Goal: Information Seeking & Learning: Learn about a topic

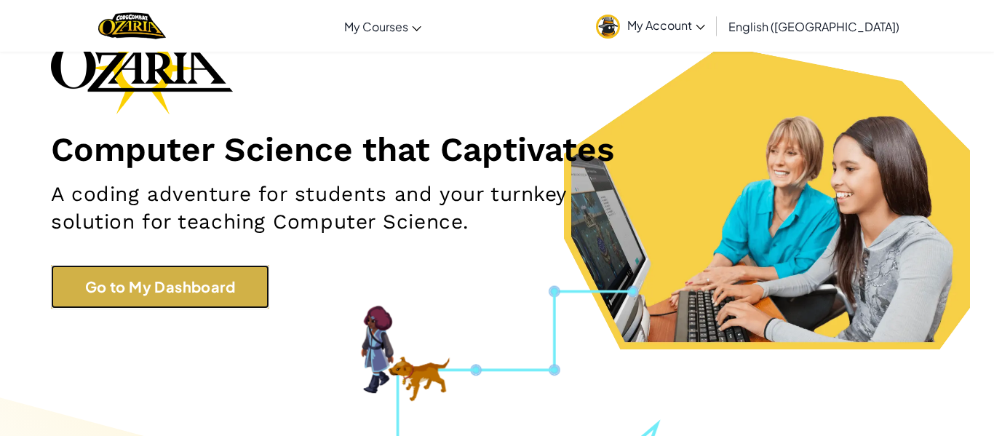
click at [232, 266] on link "Go to My Dashboard" at bounding box center [160, 287] width 218 height 44
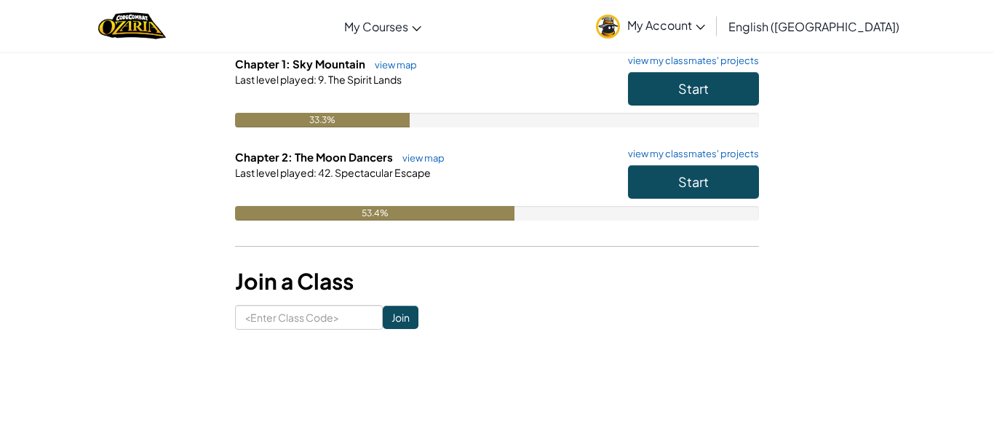
scroll to position [171, 0]
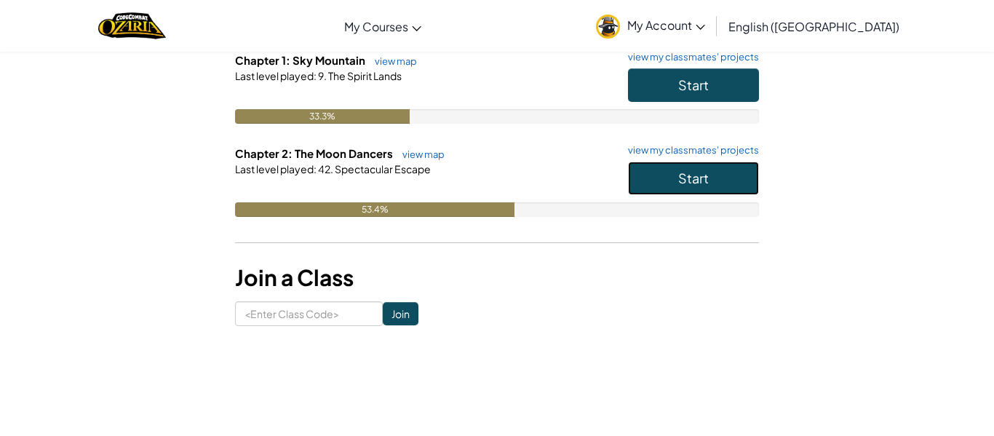
click at [682, 183] on span "Start" at bounding box center [693, 178] width 31 height 17
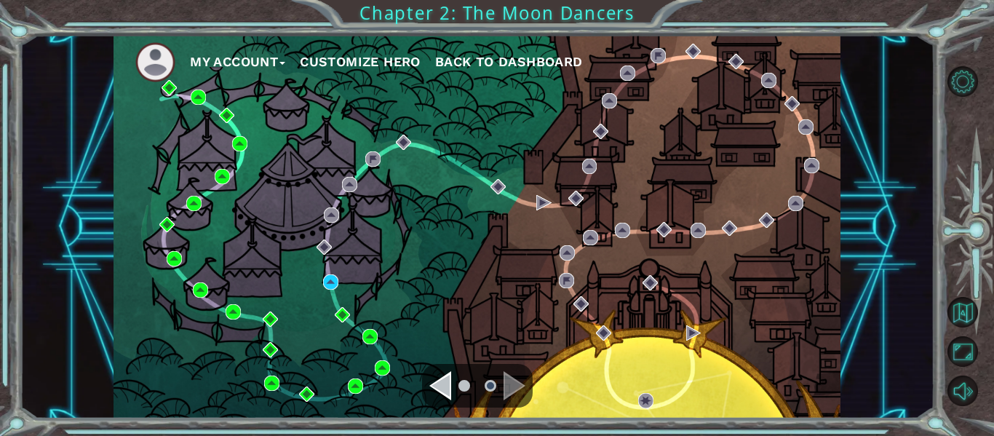
click at [511, 381] on div "Navigate to the next page" at bounding box center [514, 385] width 22 height 29
click at [332, 279] on img at bounding box center [330, 281] width 15 height 15
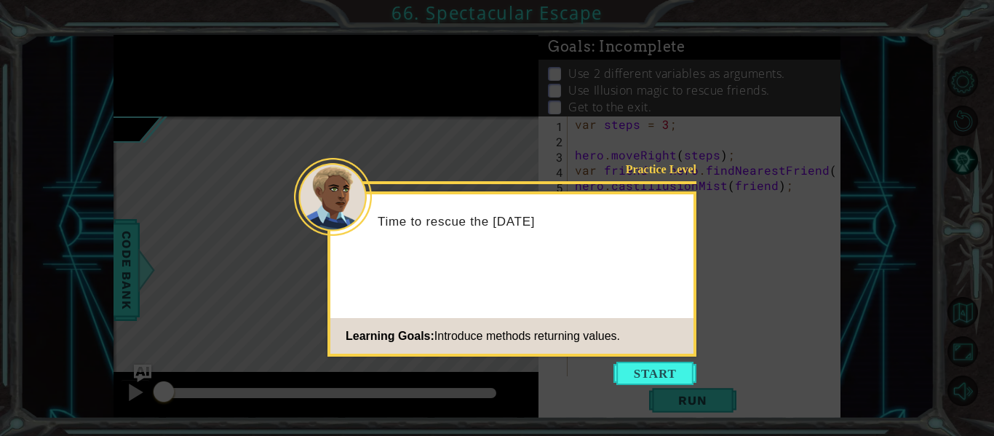
click at [638, 358] on icon at bounding box center [497, 218] width 994 height 436
click at [637, 367] on button "Start" at bounding box center [654, 373] width 83 height 23
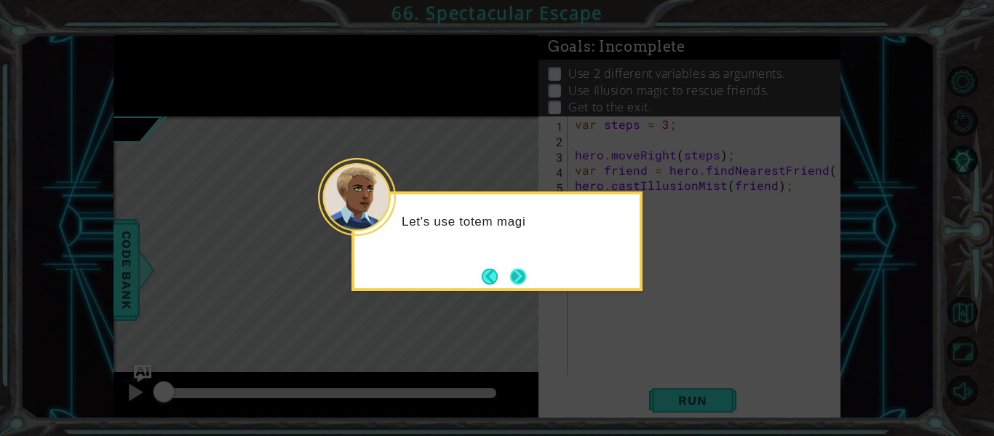
click at [525, 279] on button "Next" at bounding box center [518, 276] width 16 height 16
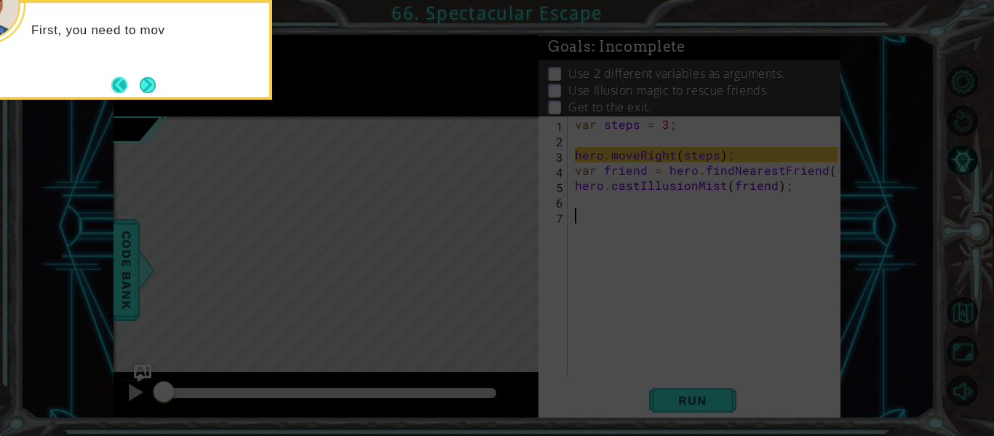
click at [129, 79] on button "Back" at bounding box center [125, 85] width 28 height 16
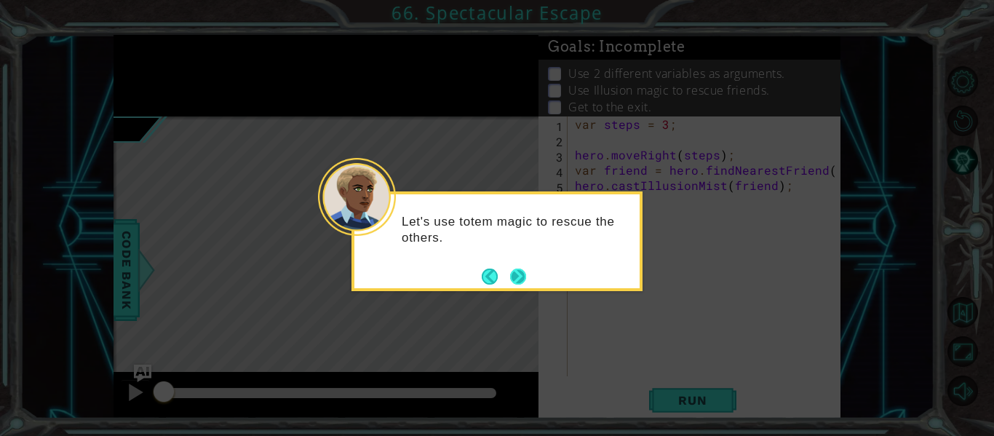
click at [519, 273] on button "Next" at bounding box center [518, 276] width 16 height 16
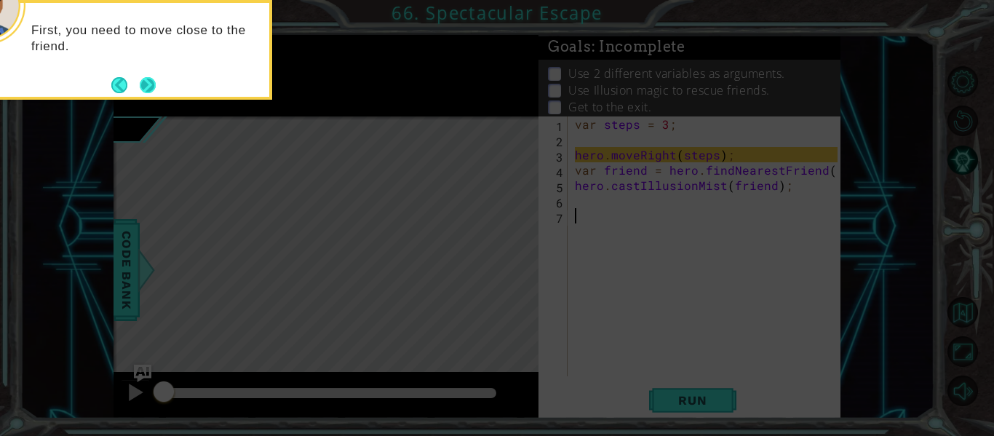
click at [148, 77] on button "Next" at bounding box center [148, 85] width 16 height 16
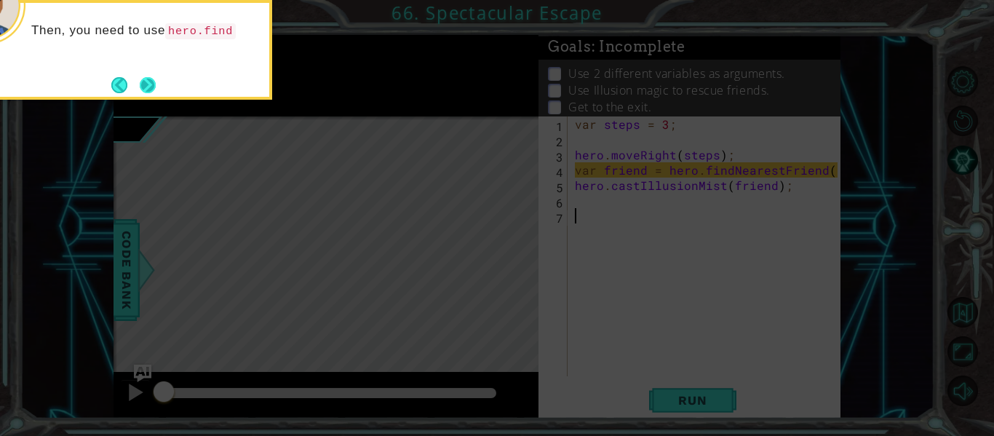
click at [140, 77] on button "Next" at bounding box center [148, 85] width 16 height 16
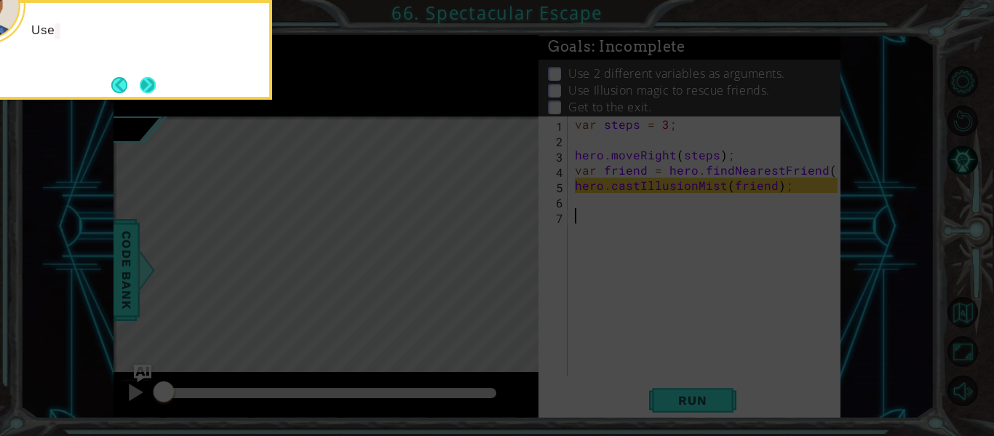
click at [143, 79] on button "Next" at bounding box center [148, 85] width 16 height 16
click at [143, 79] on icon at bounding box center [497, 218] width 994 height 436
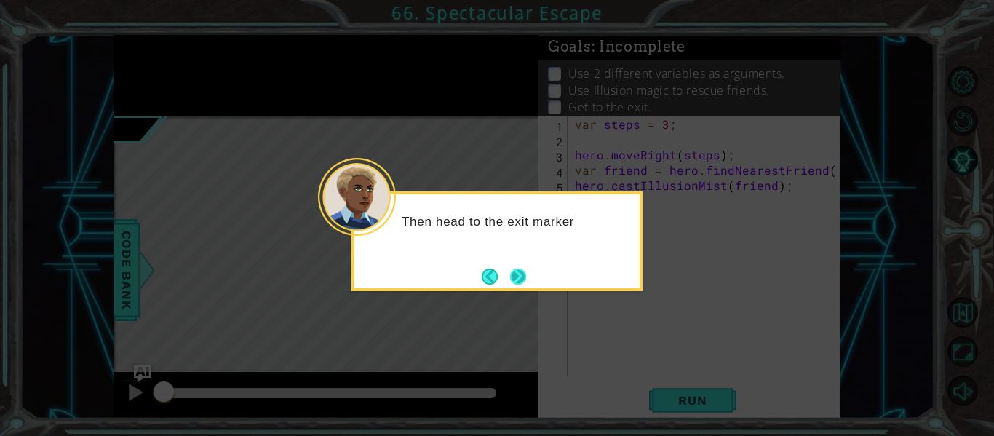
click at [526, 279] on button "Next" at bounding box center [518, 276] width 16 height 16
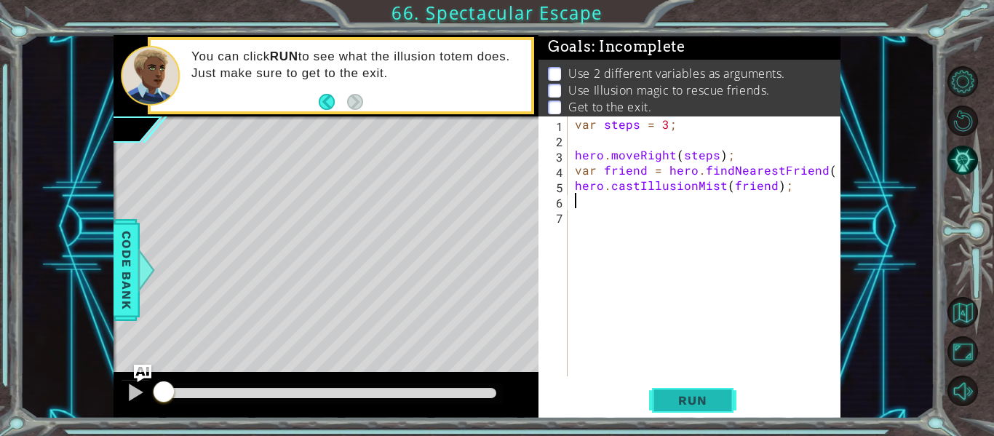
click at [700, 402] on span "Run" at bounding box center [692, 400] width 57 height 15
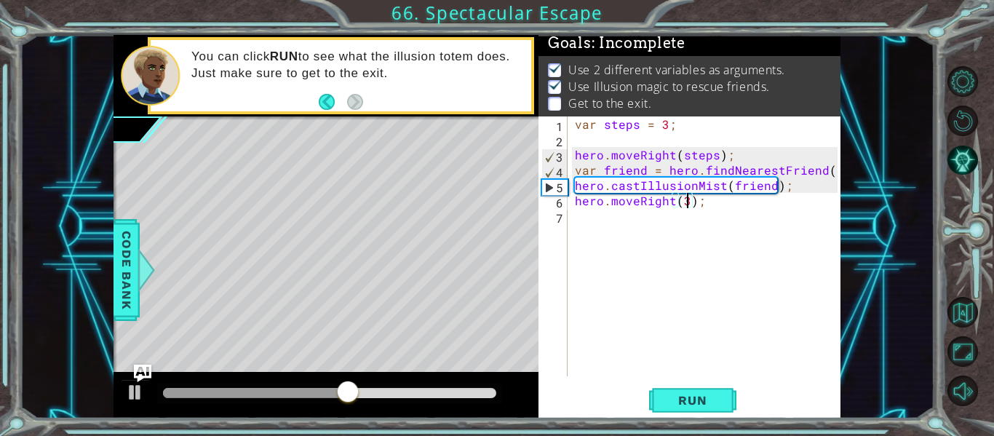
scroll to position [0, 7]
type textarea "hero.moveRight(3);"
click at [678, 405] on span "Run" at bounding box center [692, 400] width 57 height 15
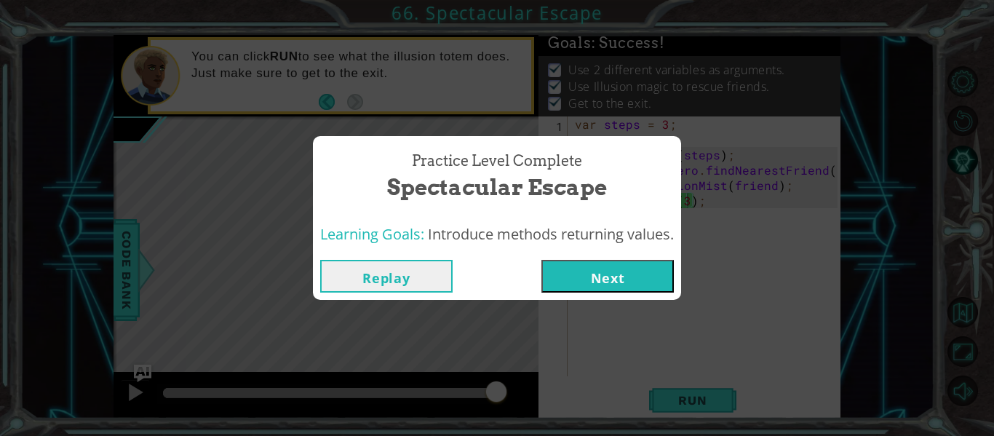
click at [612, 267] on button "Next" at bounding box center [607, 276] width 132 height 33
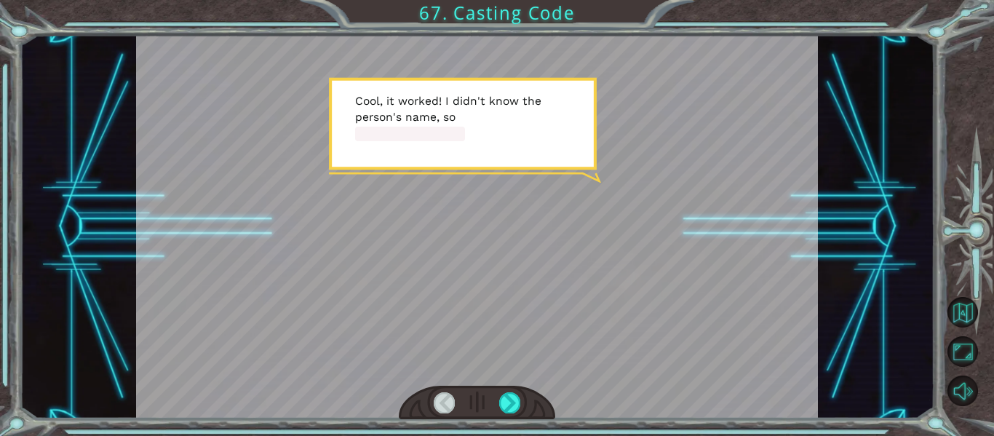
click at [506, 391] on div at bounding box center [477, 403] width 157 height 34
click at [506, 394] on div at bounding box center [509, 402] width 21 height 20
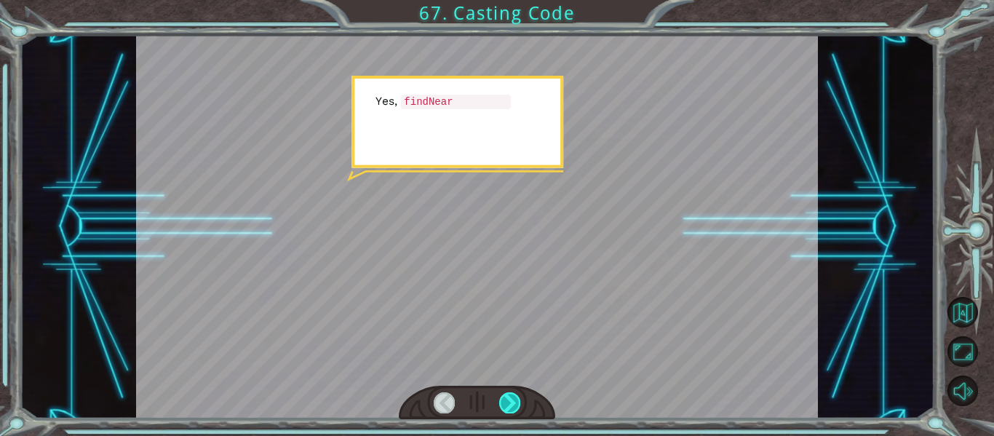
click at [506, 394] on div at bounding box center [509, 402] width 21 height 20
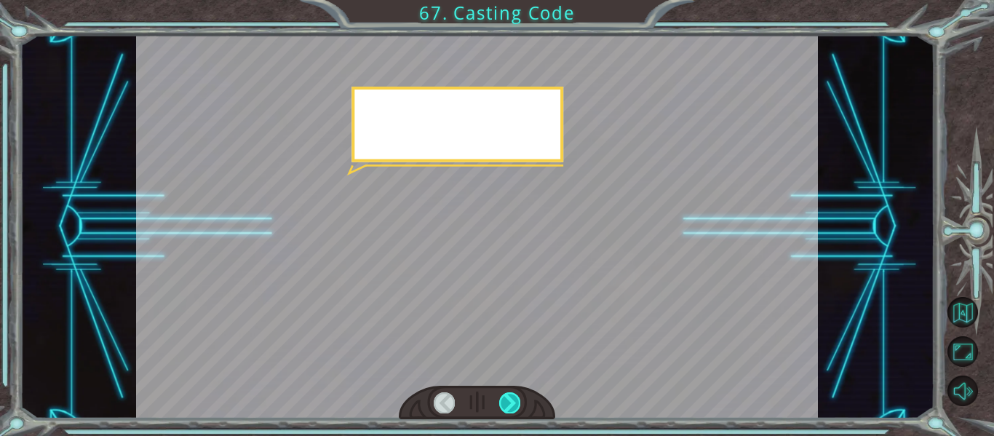
click at [506, 394] on div at bounding box center [509, 402] width 21 height 20
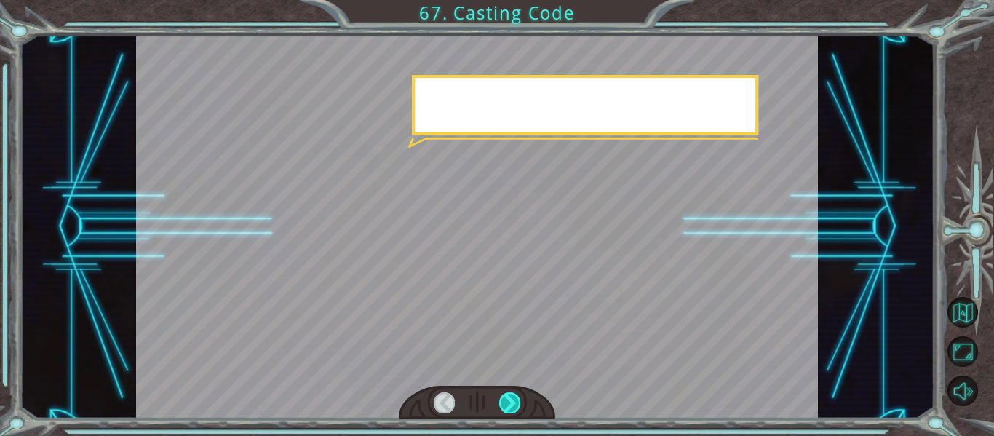
click at [506, 394] on div at bounding box center [509, 402] width 21 height 20
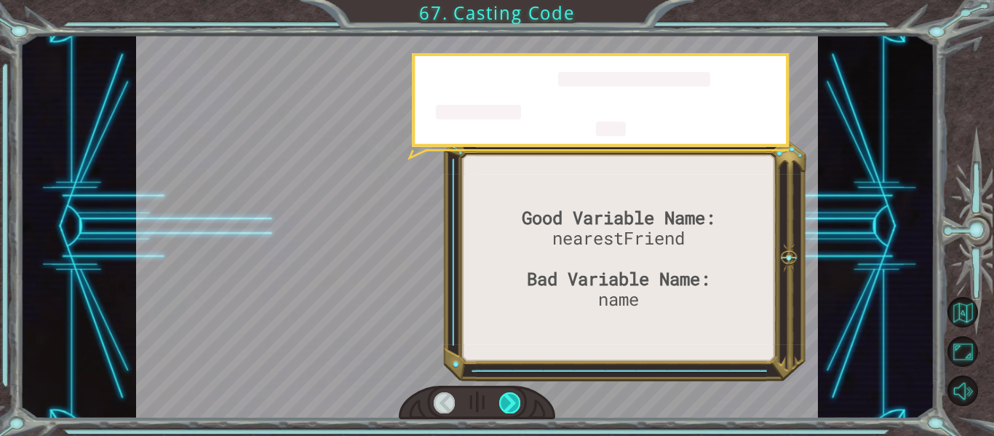
click at [506, 394] on div at bounding box center [509, 402] width 21 height 20
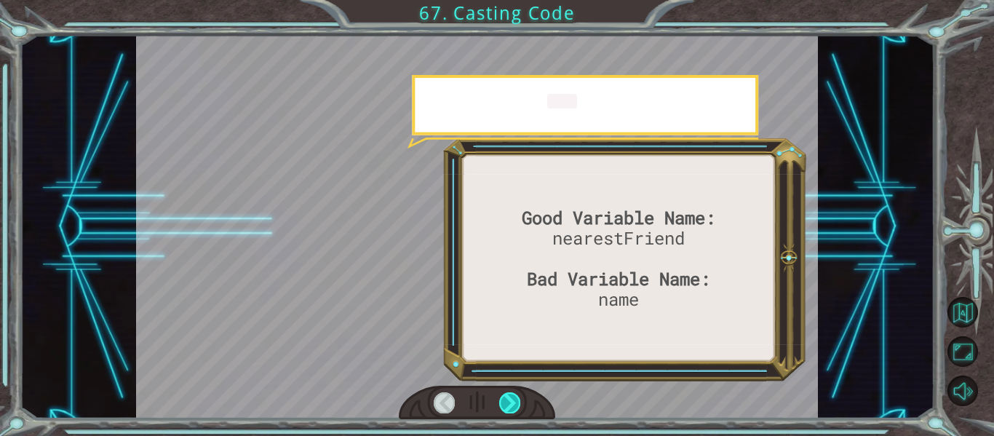
click at [506, 394] on div at bounding box center [509, 402] width 21 height 20
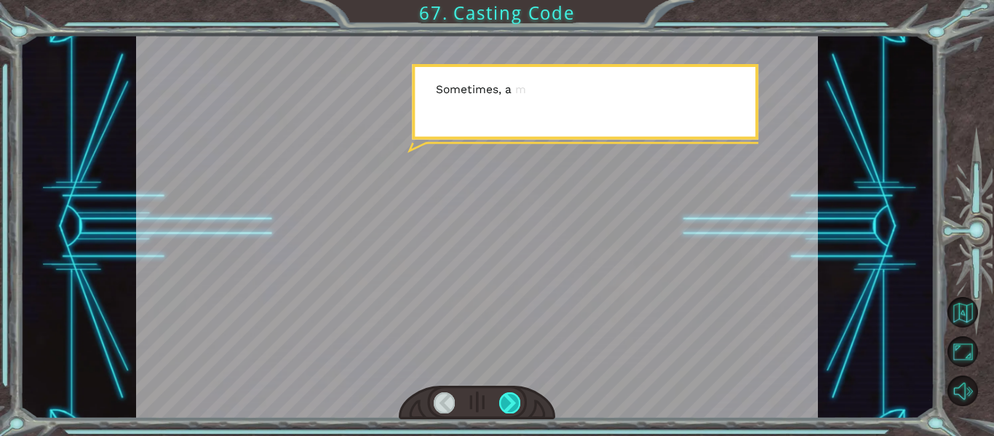
click at [506, 394] on div at bounding box center [509, 402] width 21 height 20
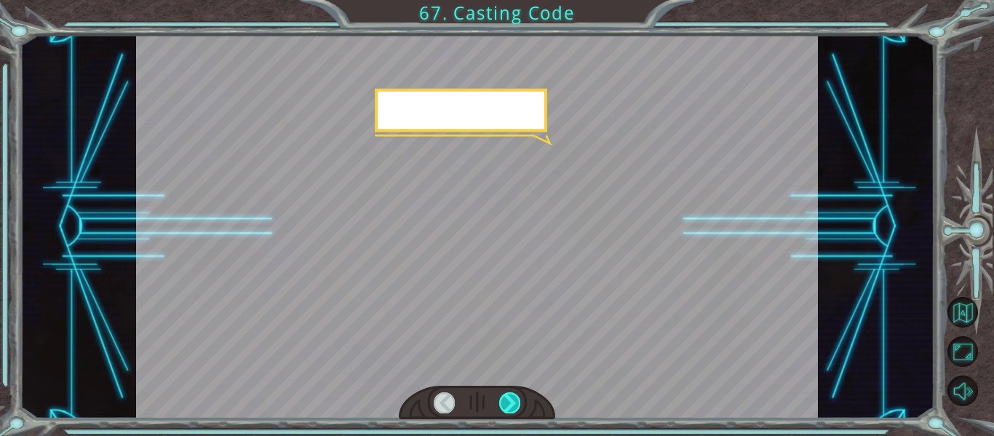
click at [506, 394] on div at bounding box center [509, 402] width 21 height 20
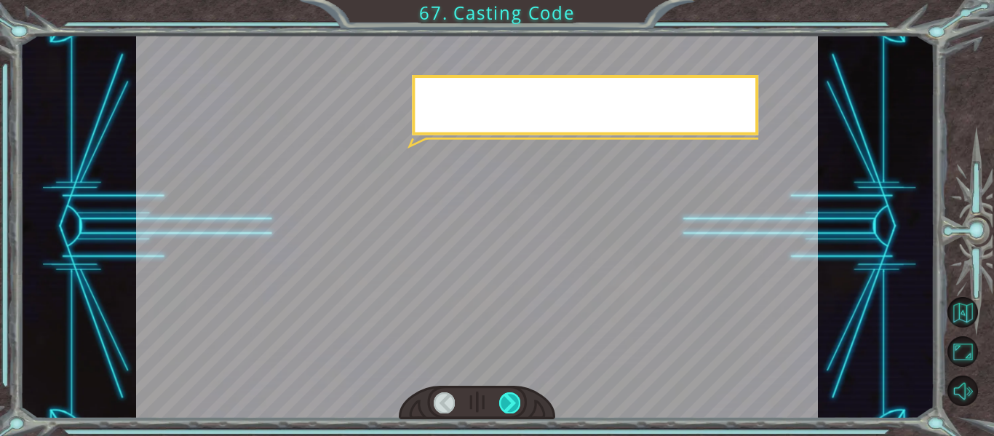
click at [506, 394] on div at bounding box center [509, 402] width 21 height 20
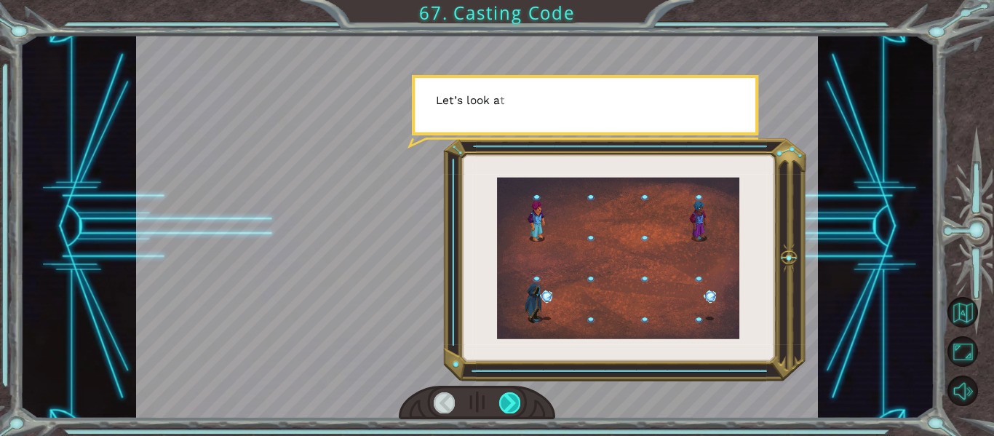
click at [506, 394] on div at bounding box center [509, 402] width 21 height 20
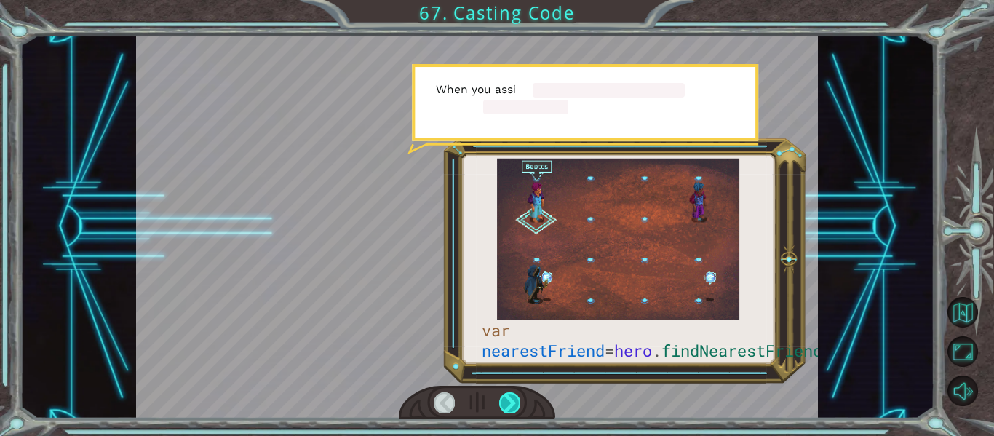
click at [506, 394] on div at bounding box center [509, 402] width 21 height 20
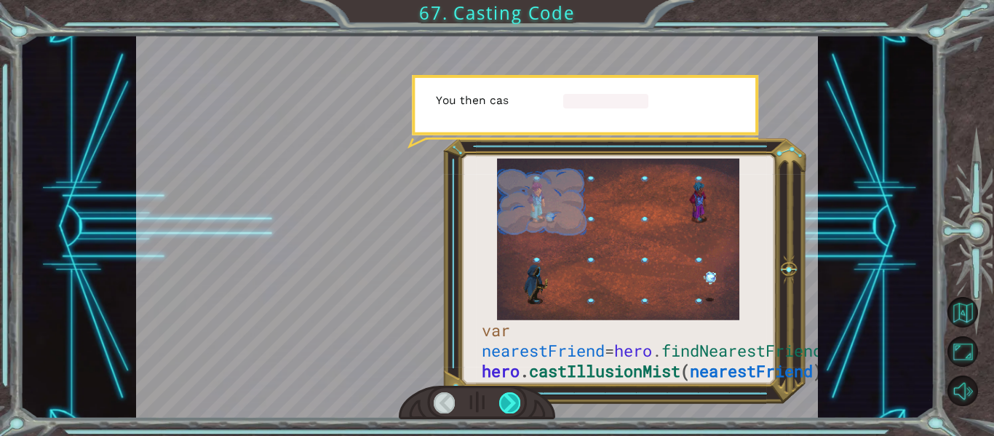
click at [506, 394] on div at bounding box center [509, 402] width 21 height 20
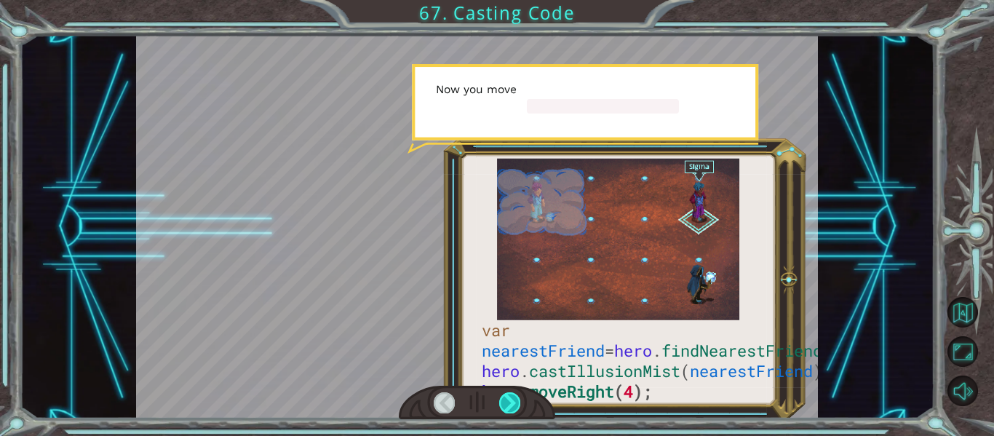
click at [506, 394] on div at bounding box center [509, 402] width 21 height 20
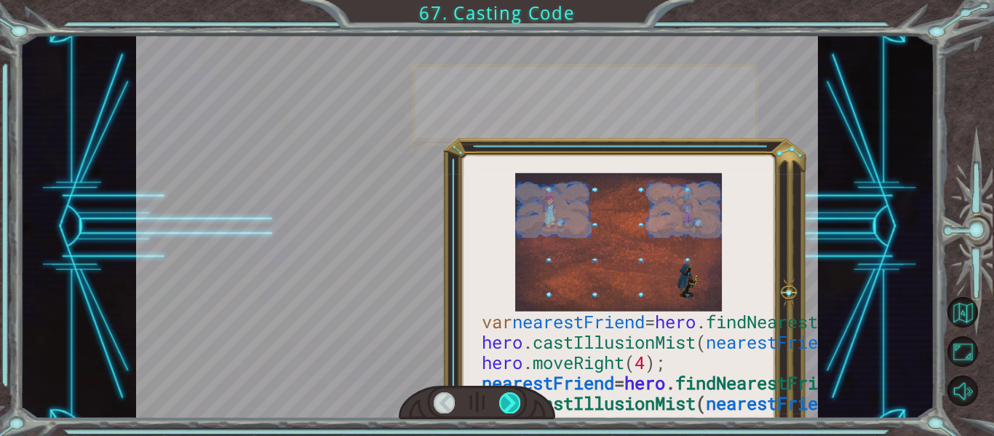
click at [506, 394] on div at bounding box center [509, 402] width 21 height 20
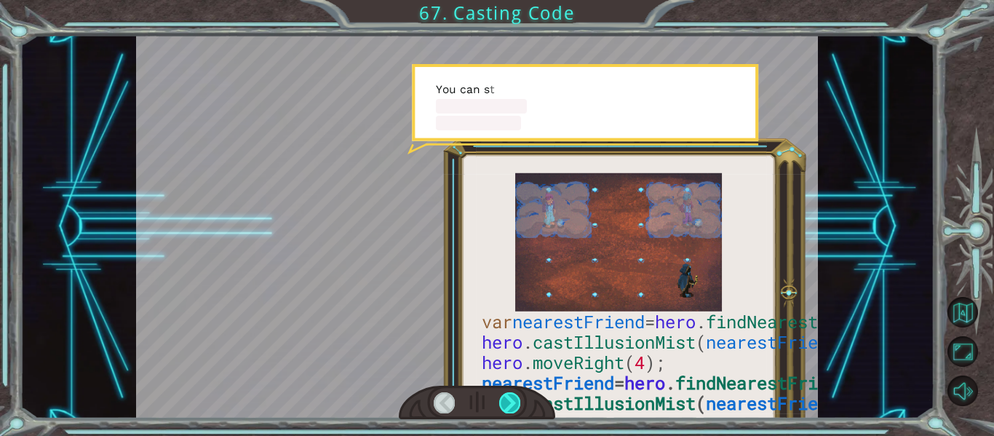
click at [506, 394] on div at bounding box center [509, 402] width 21 height 20
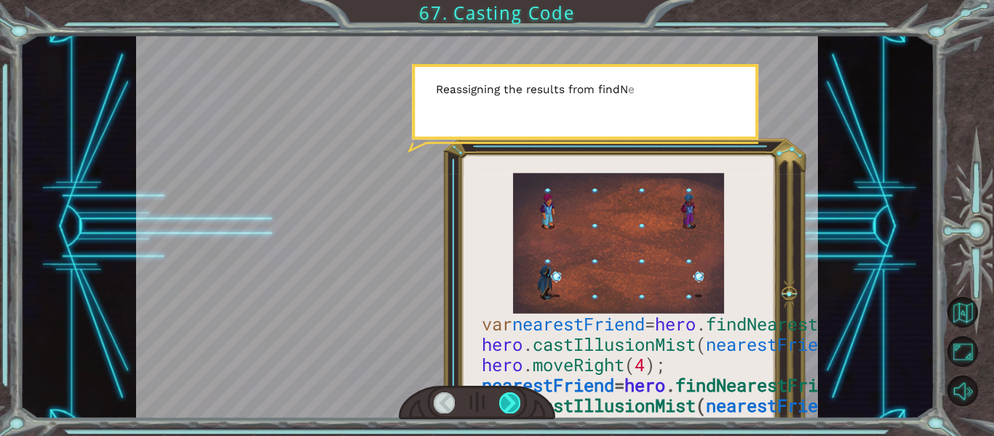
click at [506, 394] on div at bounding box center [509, 402] width 21 height 20
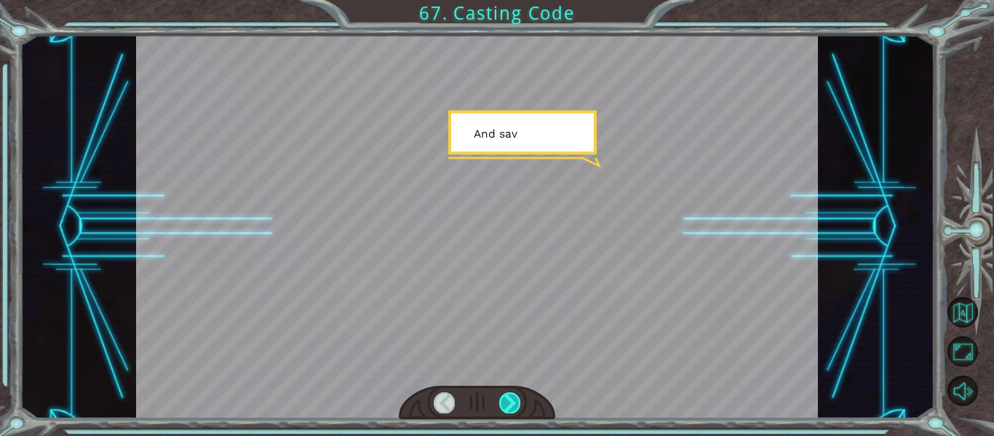
click at [506, 394] on div at bounding box center [509, 402] width 21 height 20
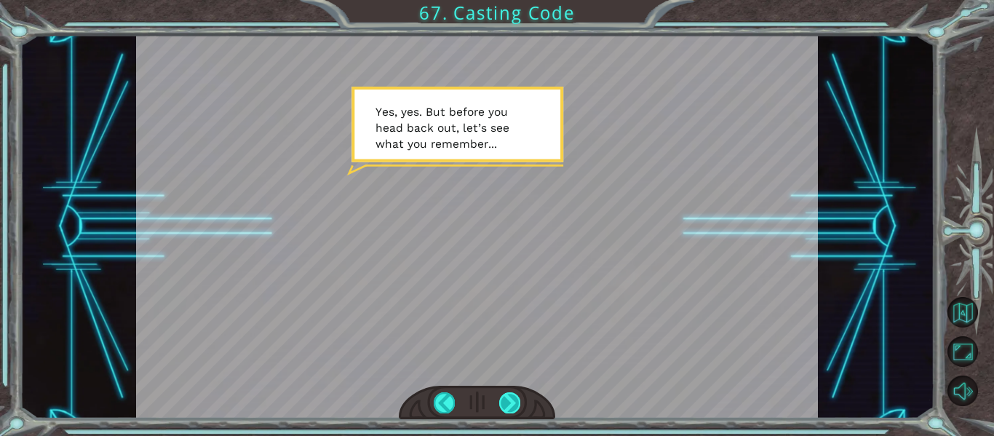
click at [508, 400] on div at bounding box center [509, 402] width 21 height 20
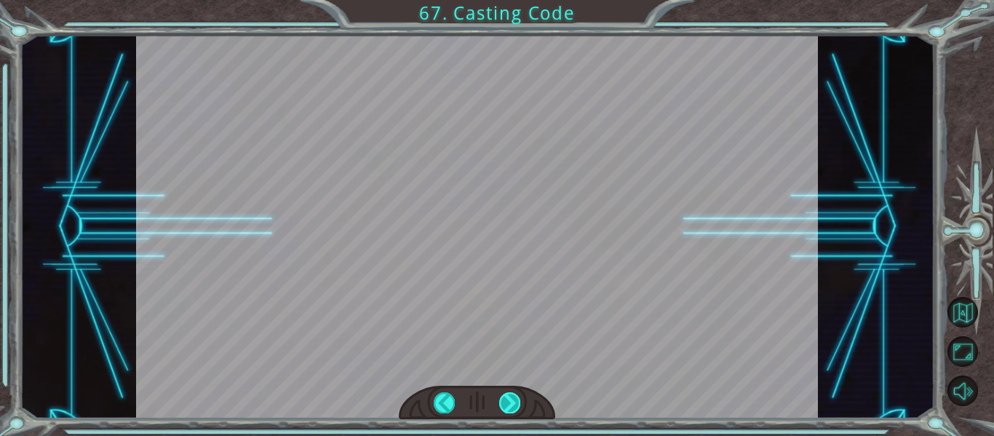
click at [508, 400] on div at bounding box center [509, 402] width 21 height 20
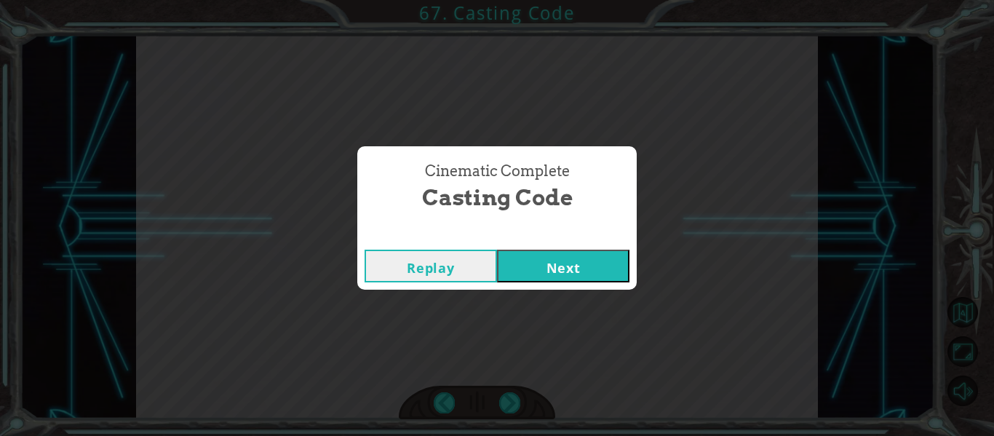
click at [540, 274] on button "Next" at bounding box center [563, 266] width 132 height 33
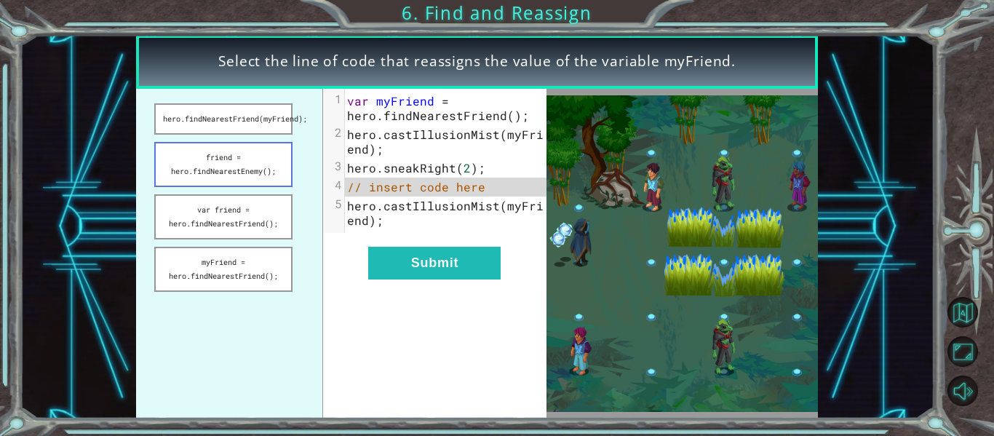
click at [278, 169] on button "friend = hero.findNearestEnemy();" at bounding box center [223, 164] width 138 height 45
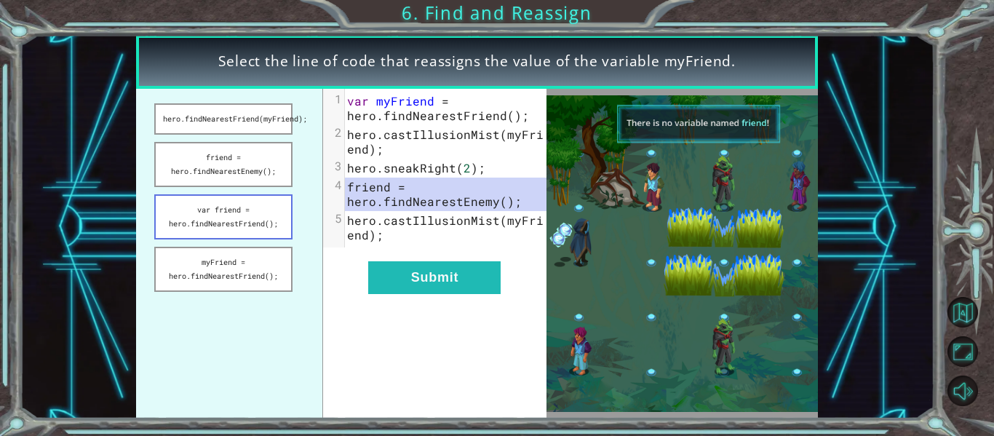
click at [239, 235] on button "var friend = hero.findNearestFriend();" at bounding box center [223, 216] width 138 height 45
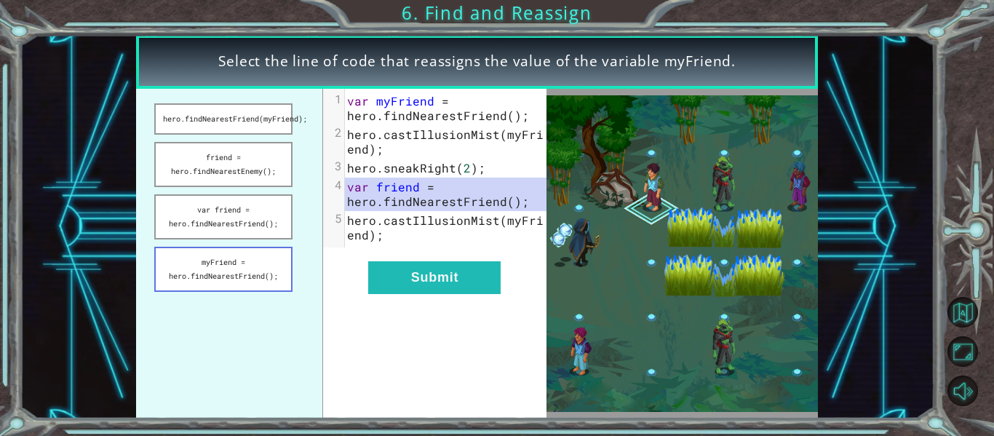
click at [279, 259] on button "myFriend = hero.findNearestFriend();" at bounding box center [223, 269] width 138 height 45
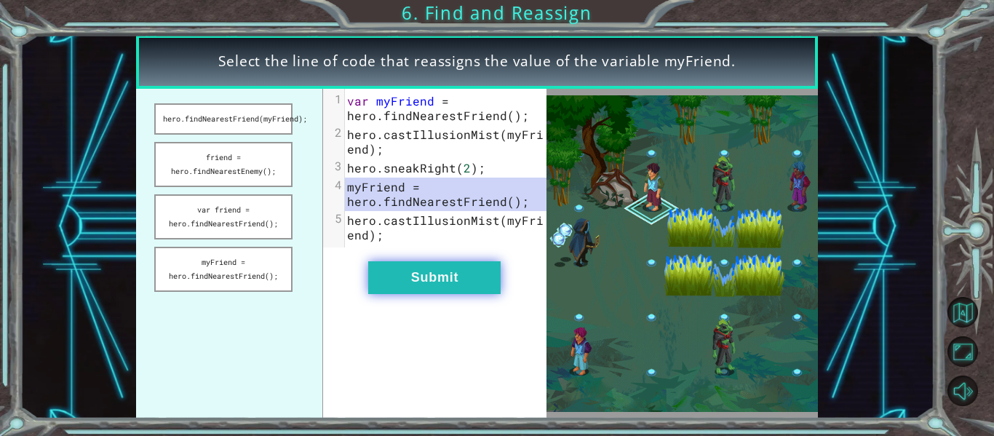
click at [444, 277] on button "Submit" at bounding box center [434, 277] width 132 height 33
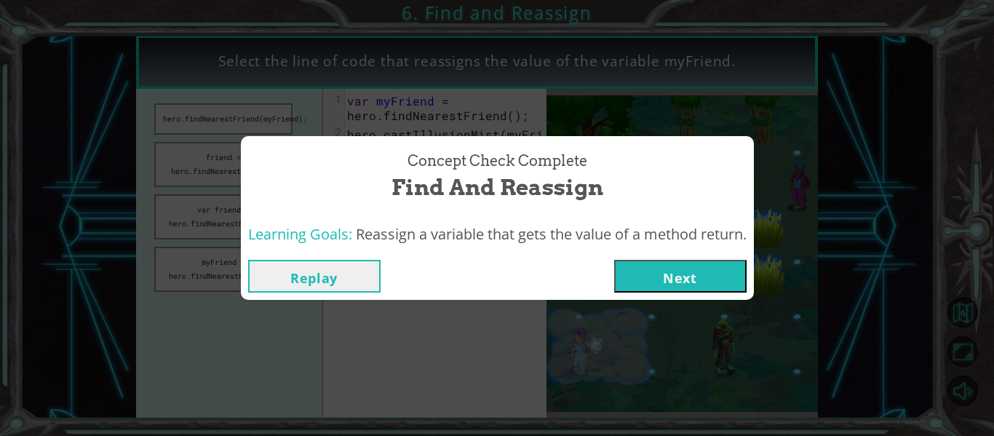
click at [608, 277] on div "Replay Next" at bounding box center [497, 276] width 498 height 33
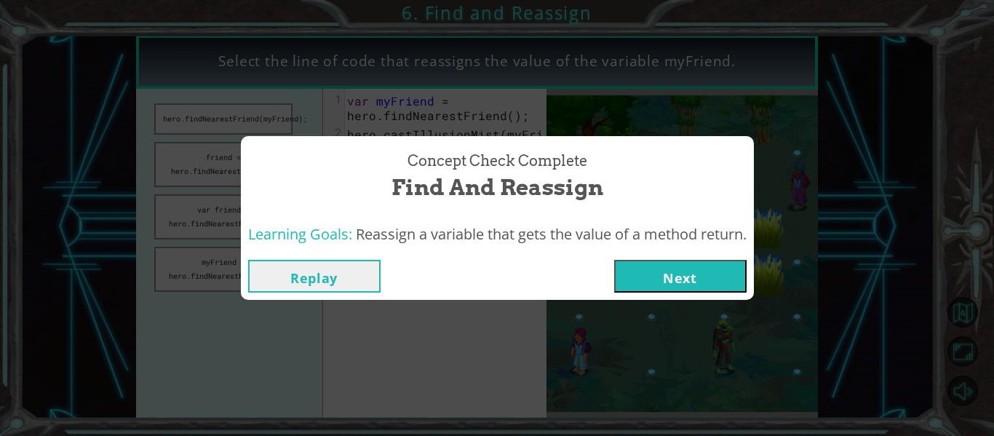
click at [656, 283] on button "Next" at bounding box center [680, 276] width 132 height 33
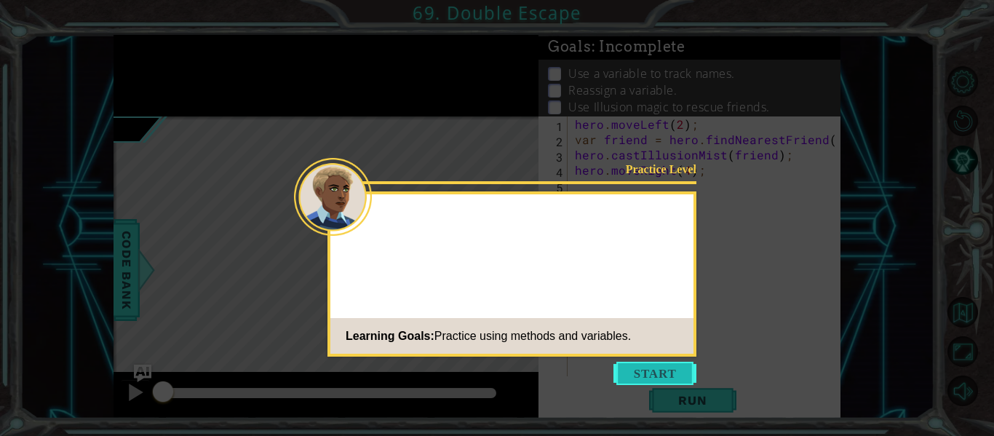
click at [628, 370] on button "Start" at bounding box center [654, 373] width 83 height 23
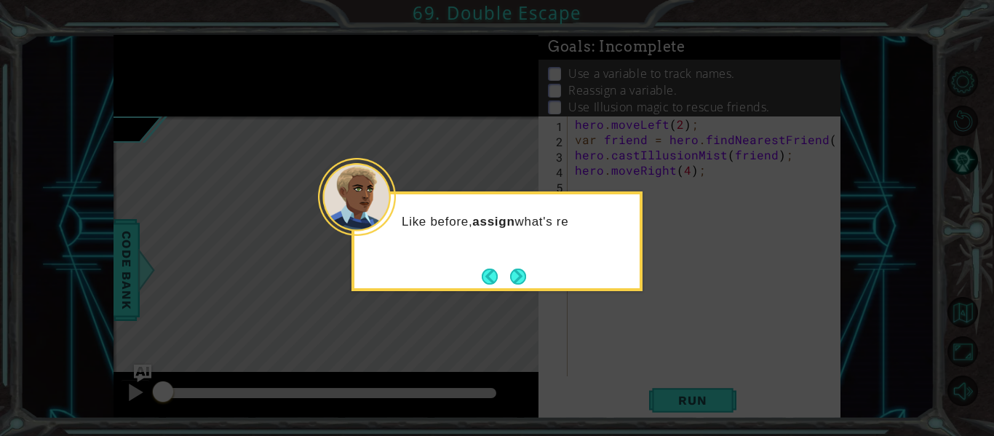
click at [567, 268] on div "Like before, assign what's re" at bounding box center [496, 241] width 291 height 100
click at [517, 273] on button "Next" at bounding box center [518, 276] width 17 height 17
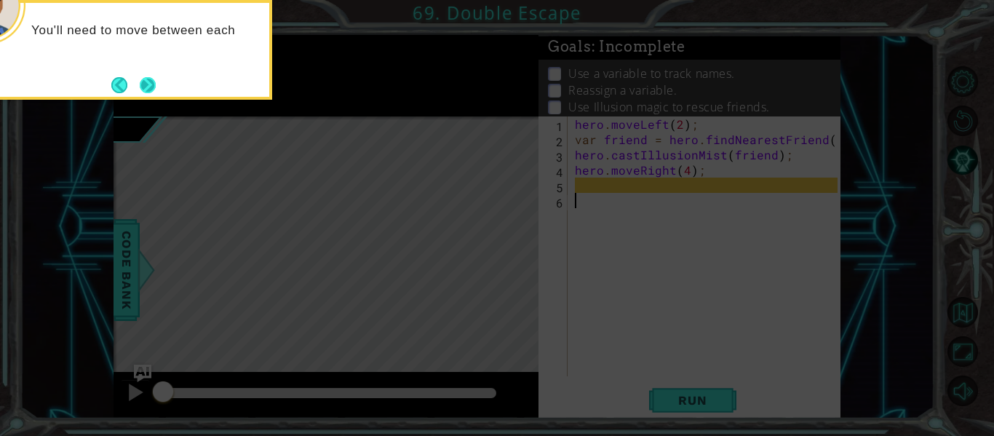
click at [156, 81] on button "Next" at bounding box center [148, 85] width 16 height 16
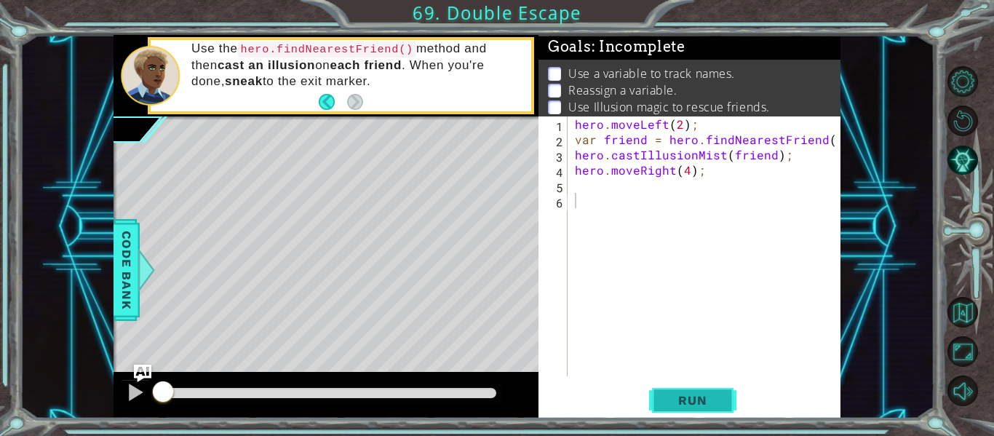
click at [688, 397] on span "Run" at bounding box center [692, 400] width 57 height 15
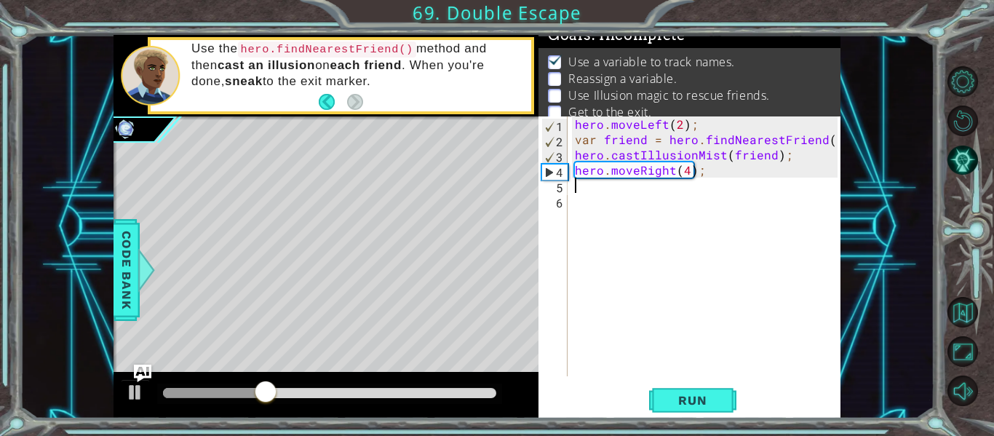
scroll to position [0, 1]
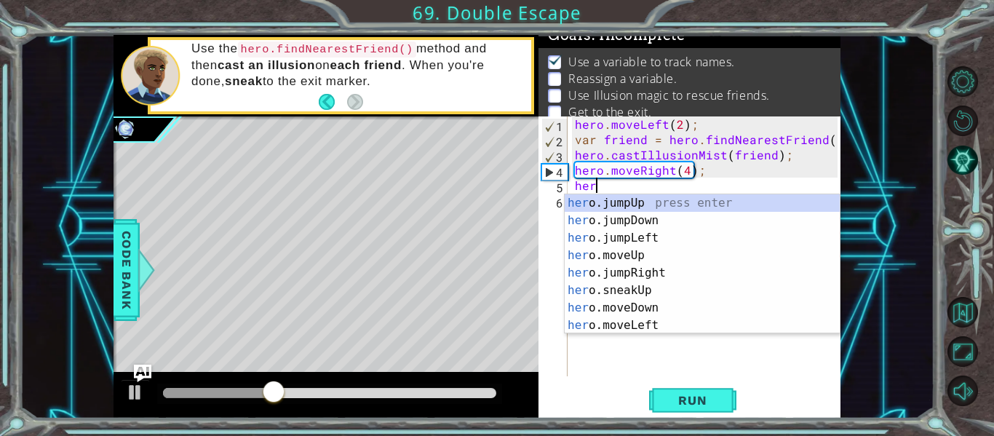
type textarea "h"
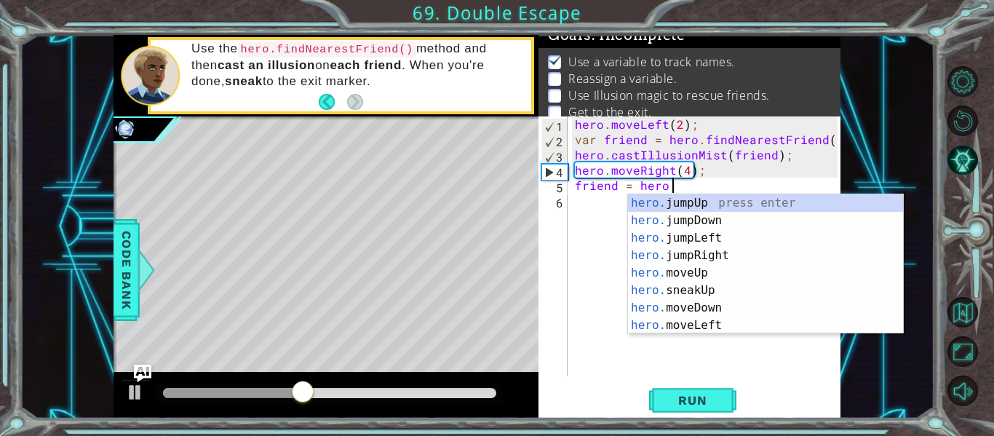
scroll to position [0, 7]
type textarea "friend = hero.fin"
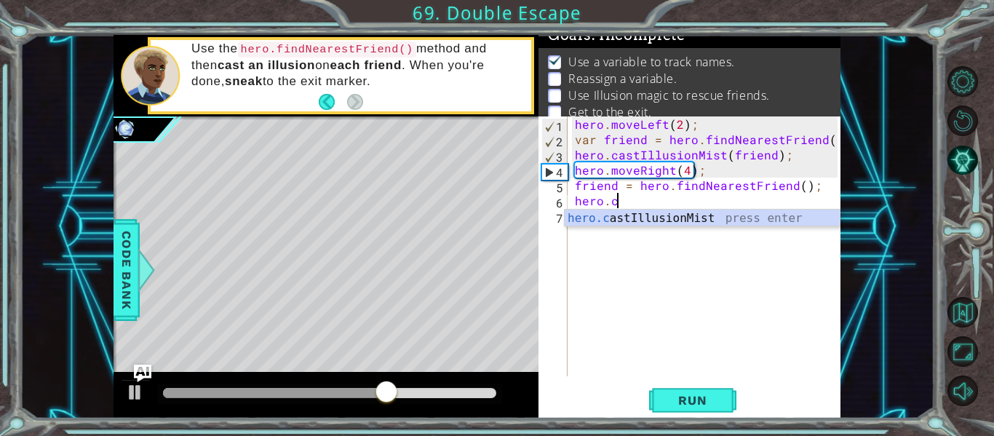
scroll to position [0, 2]
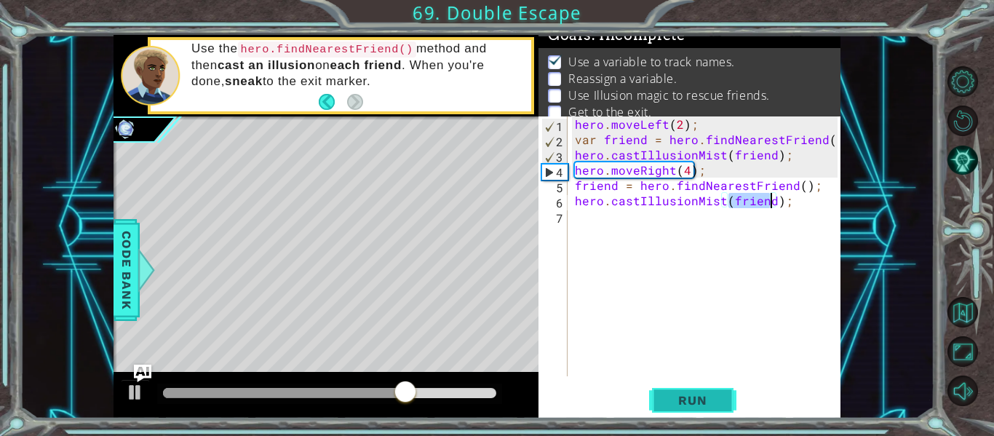
type textarea "hero.castIllusionMist(friend);"
click at [706, 394] on span "Run" at bounding box center [692, 400] width 57 height 15
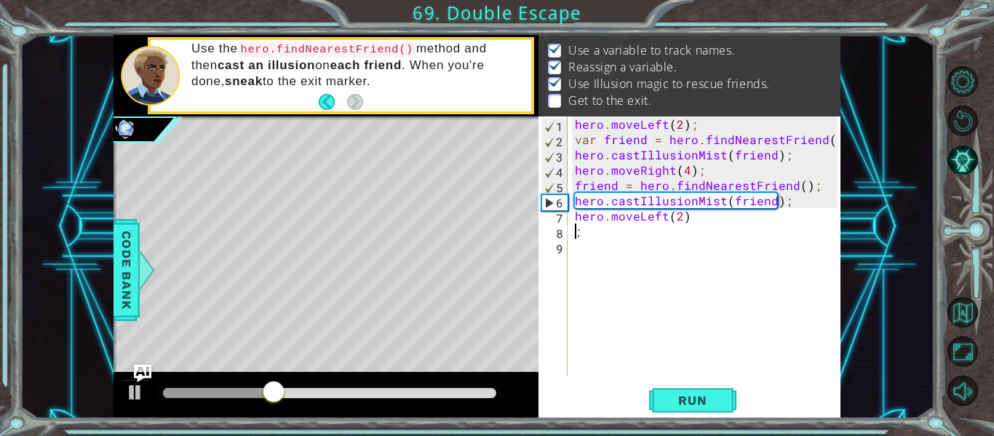
scroll to position [0, 0]
type textarea "hero.moveLeft(2);"
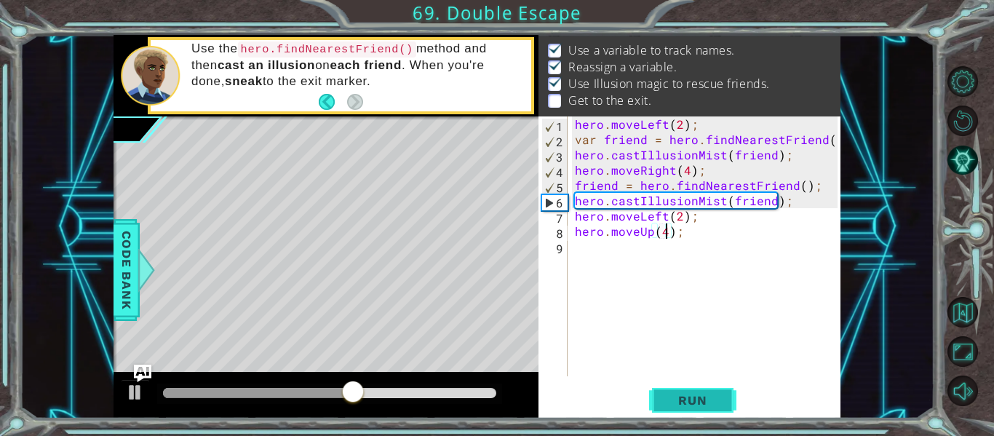
type textarea "hero.moveUp(4);"
click at [698, 404] on span "Run" at bounding box center [692, 400] width 57 height 15
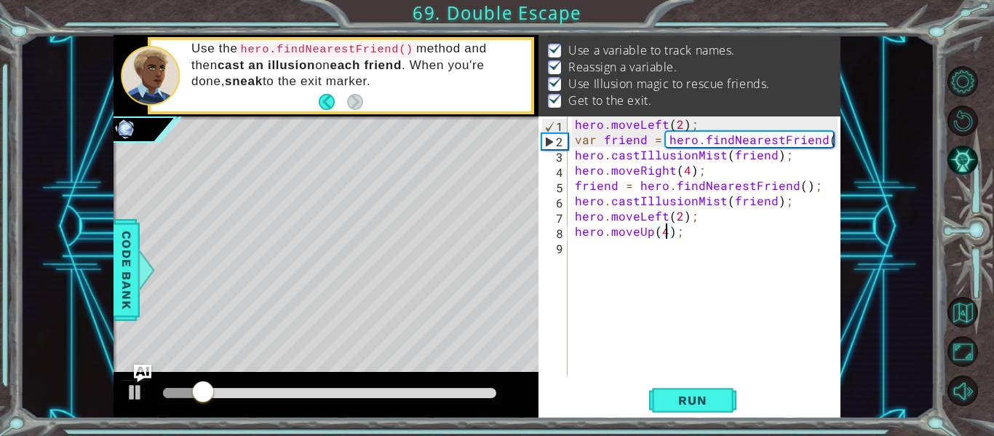
click at [477, 388] on div at bounding box center [329, 393] width 333 height 10
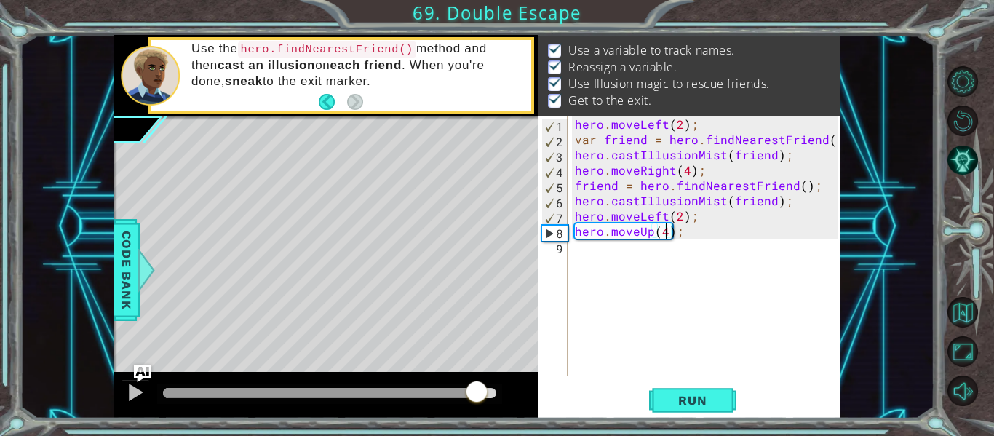
click at [496, 386] on div at bounding box center [329, 393] width 345 height 20
click at [493, 386] on div at bounding box center [329, 393] width 345 height 20
click at [491, 391] on div at bounding box center [329, 393] width 333 height 10
click at [126, 396] on div at bounding box center [135, 392] width 19 height 19
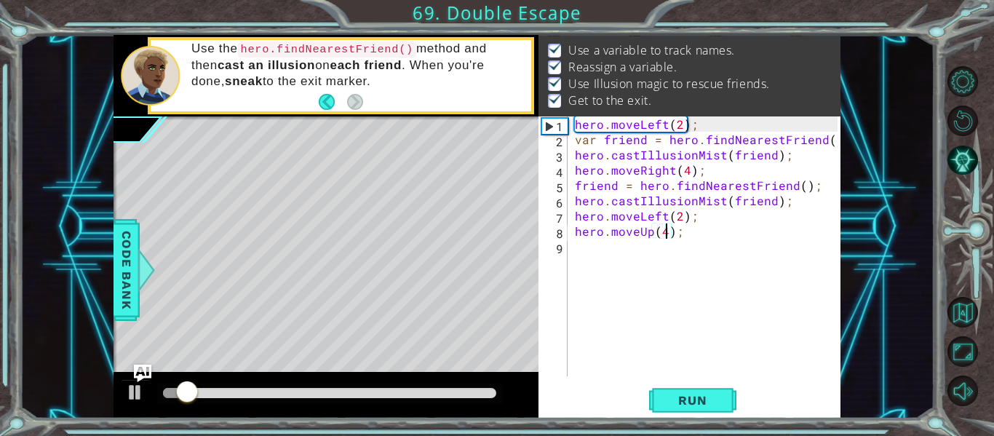
click at [491, 388] on div at bounding box center [329, 393] width 333 height 10
click at [467, 391] on div at bounding box center [329, 393] width 333 height 10
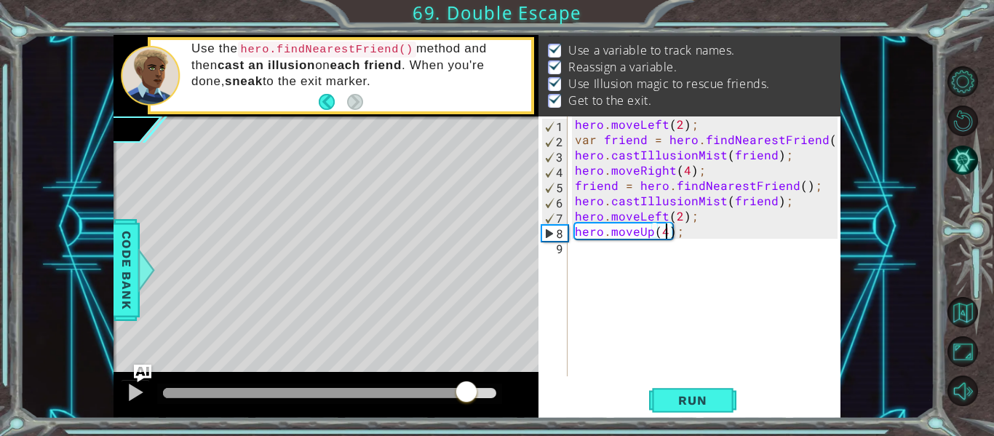
click at [117, 394] on div at bounding box center [325, 395] width 425 height 47
click at [132, 396] on div at bounding box center [135, 392] width 19 height 19
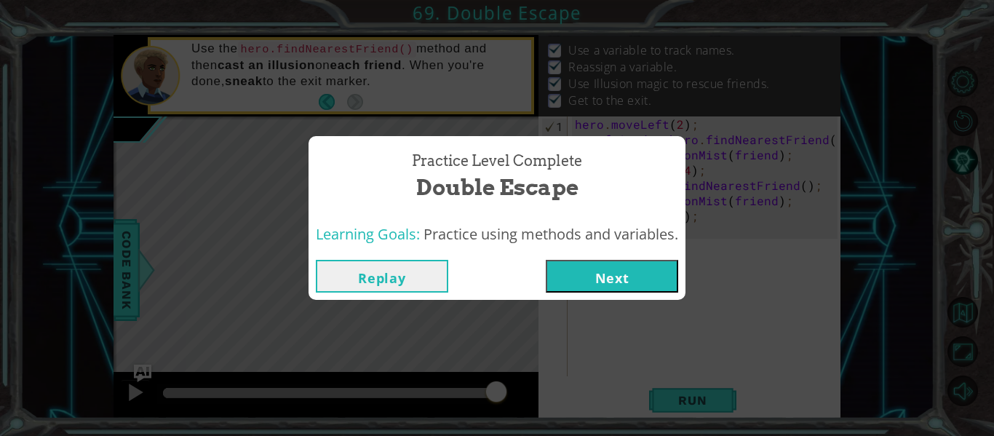
click at [602, 267] on button "Next" at bounding box center [612, 276] width 132 height 33
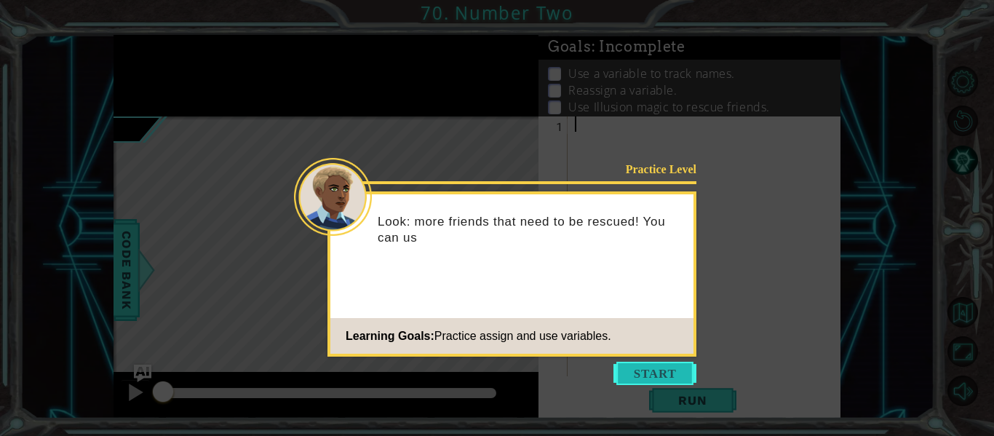
click at [664, 370] on button "Start" at bounding box center [654, 373] width 83 height 23
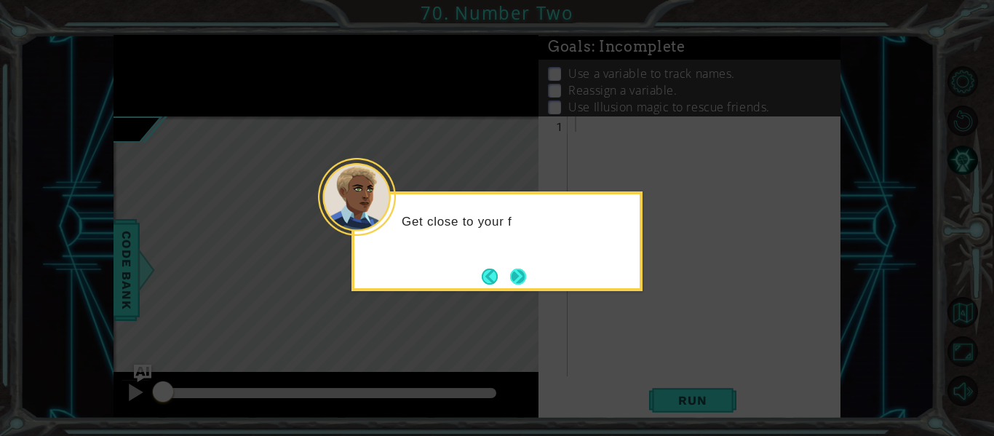
click at [522, 284] on button "Next" at bounding box center [518, 276] width 16 height 16
click at [522, 276] on button "Next" at bounding box center [518, 276] width 21 height 21
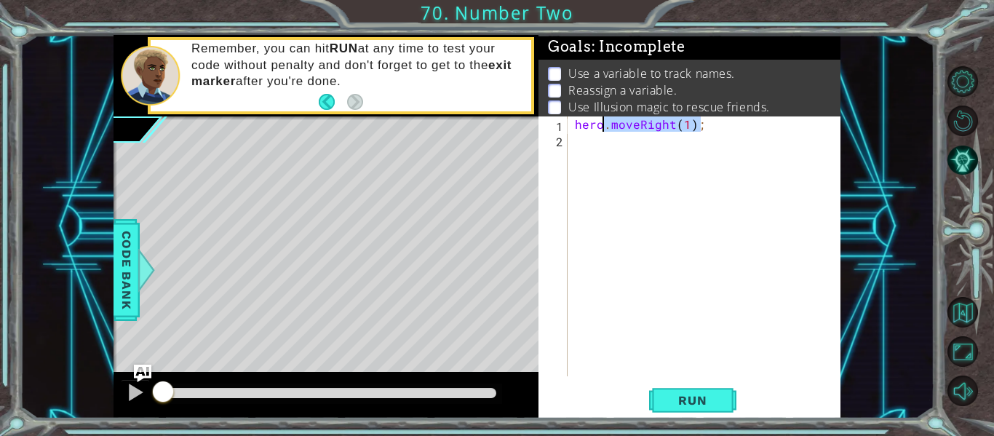
scroll to position [0, 1]
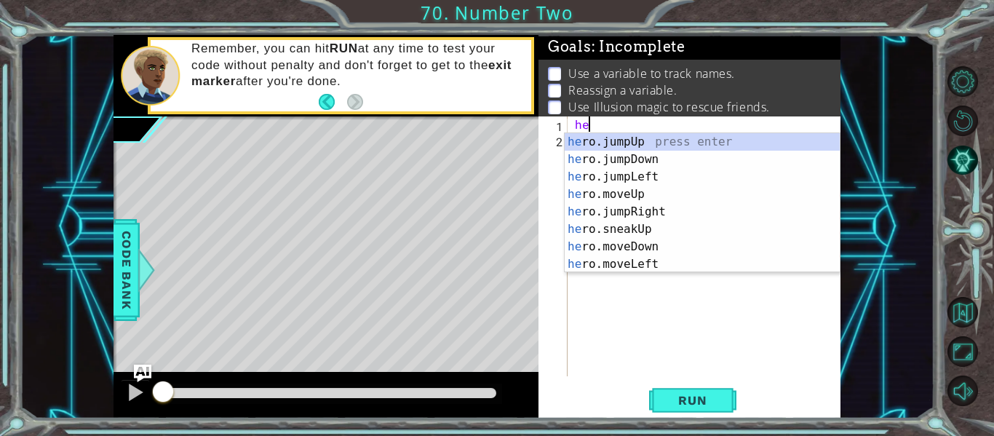
type textarea "h"
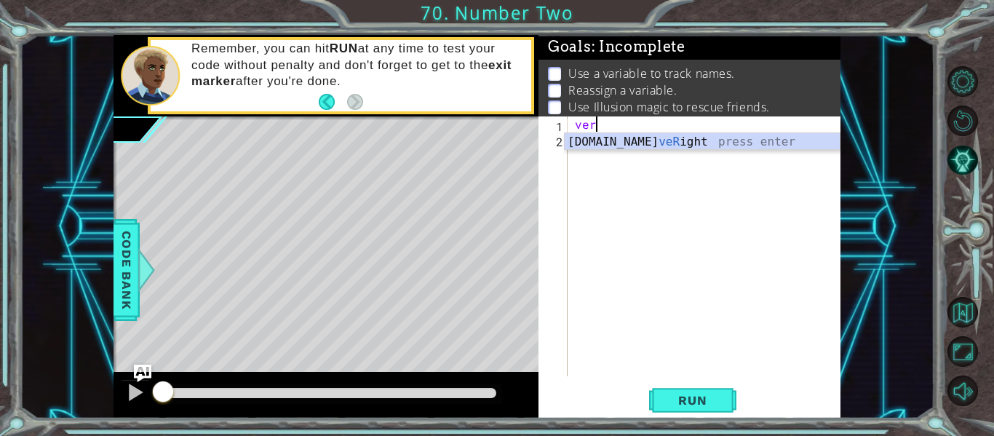
scroll to position [0, 0]
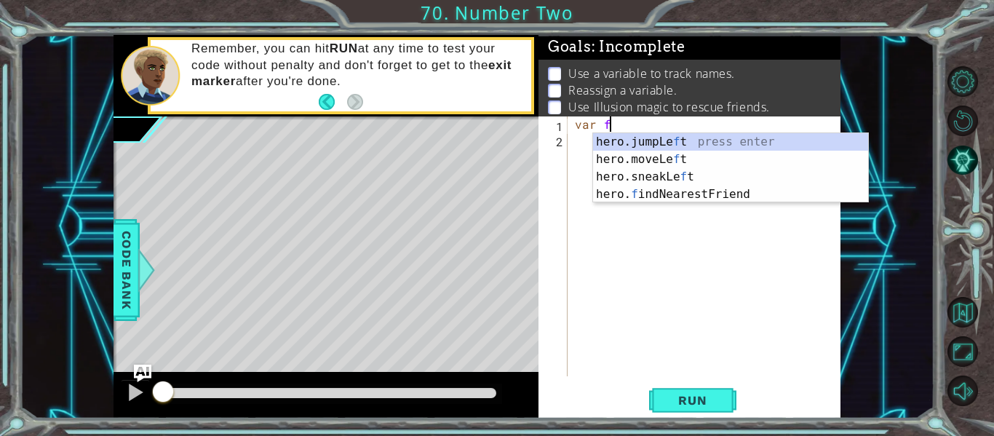
type textarea "var fr"
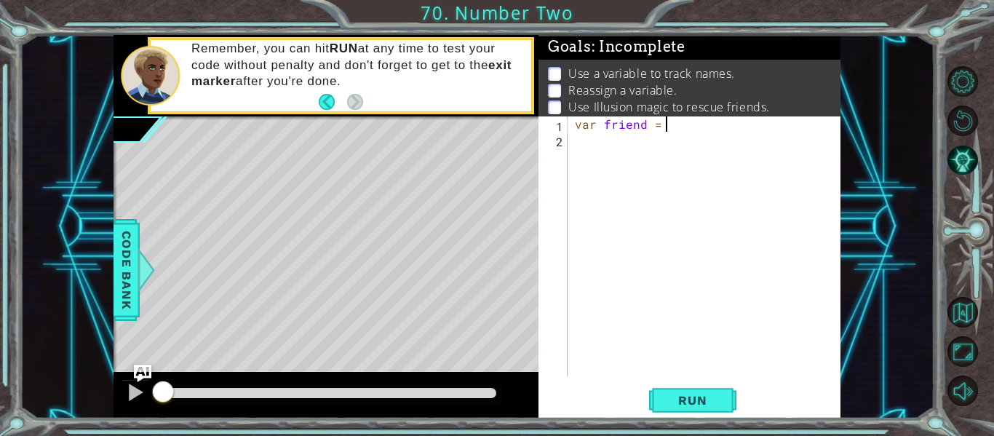
type textarea "var friend = he"
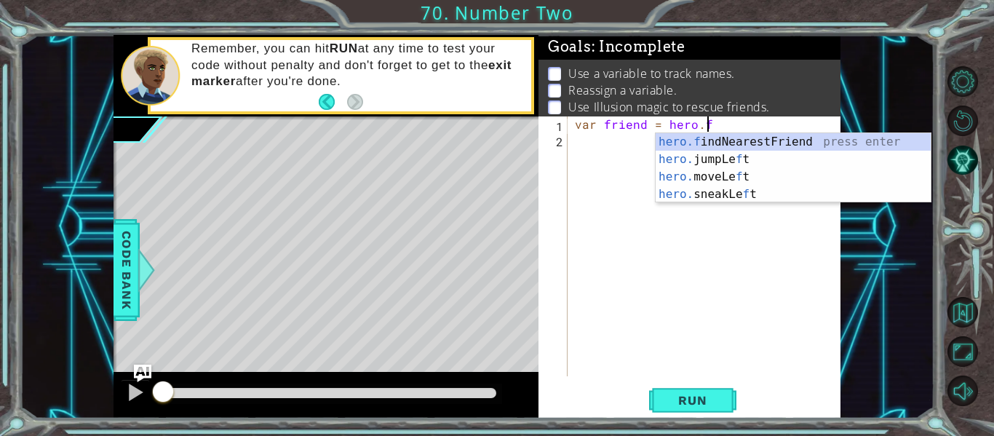
type textarea "var friend = hero.fi"
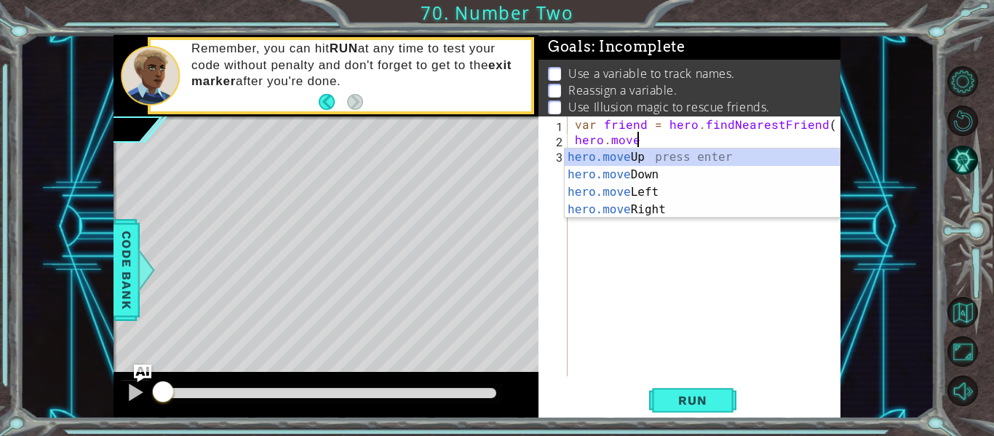
scroll to position [0, 4]
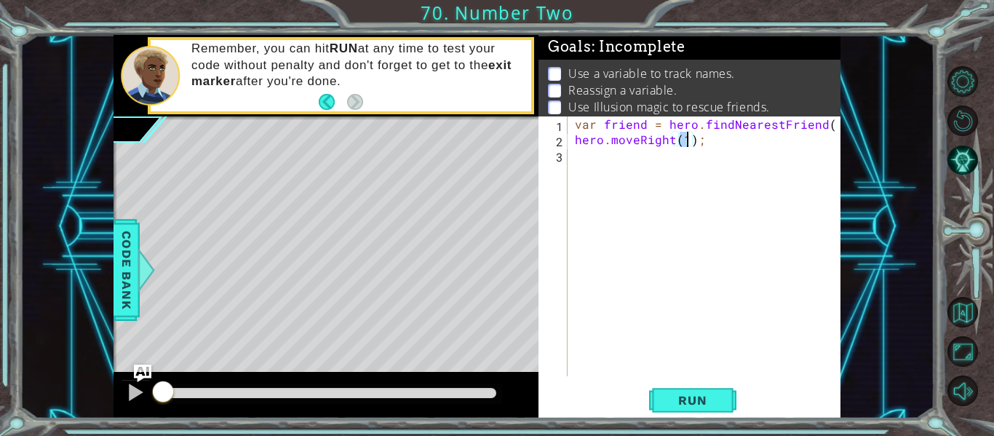
type textarea "hero.moveRight(2);"
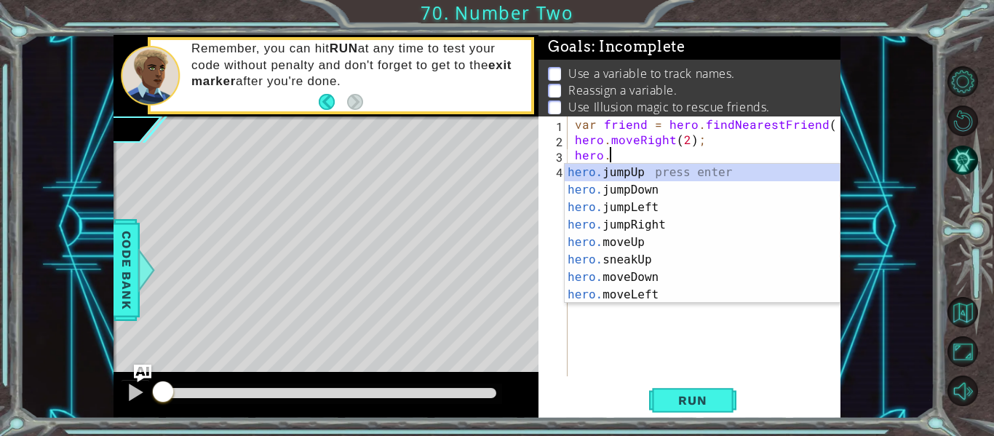
scroll to position [0, 2]
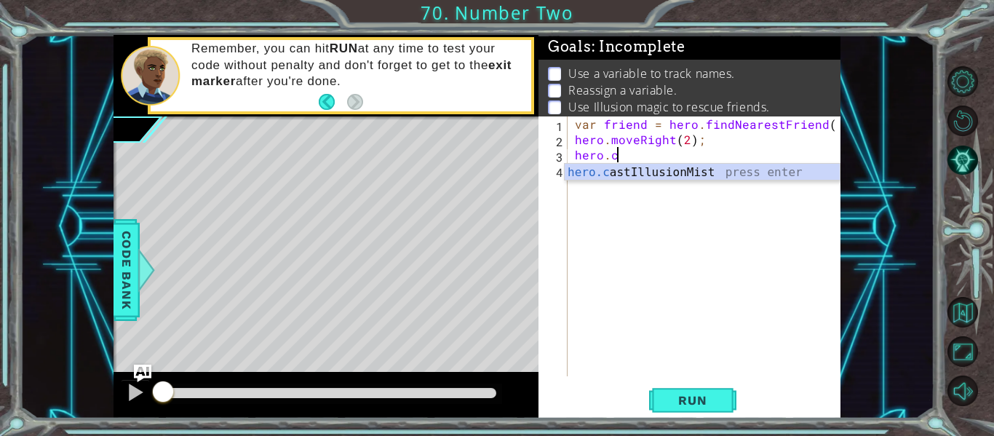
type textarea "hero.castIllusionMist(friend);"
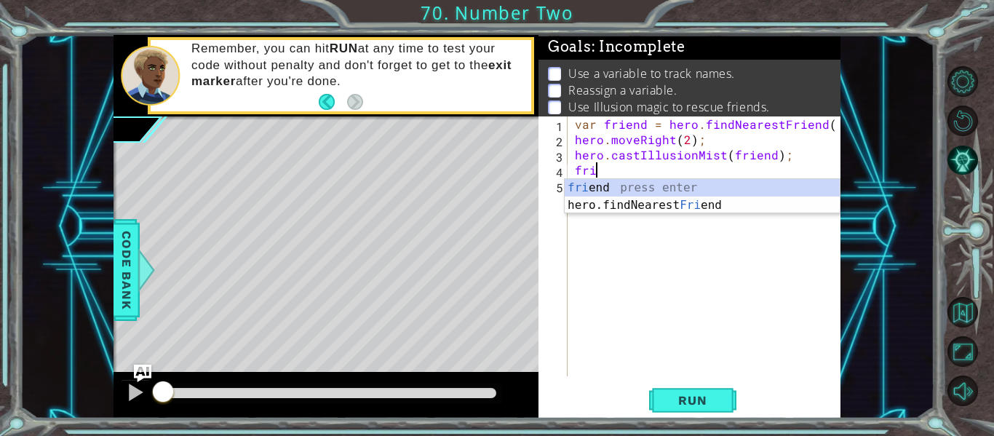
scroll to position [0, 0]
type textarea "f"
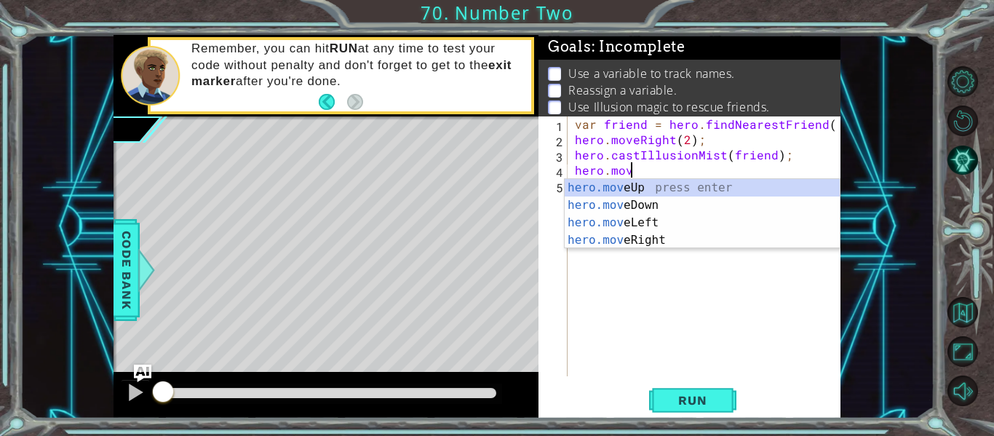
scroll to position [0, 3]
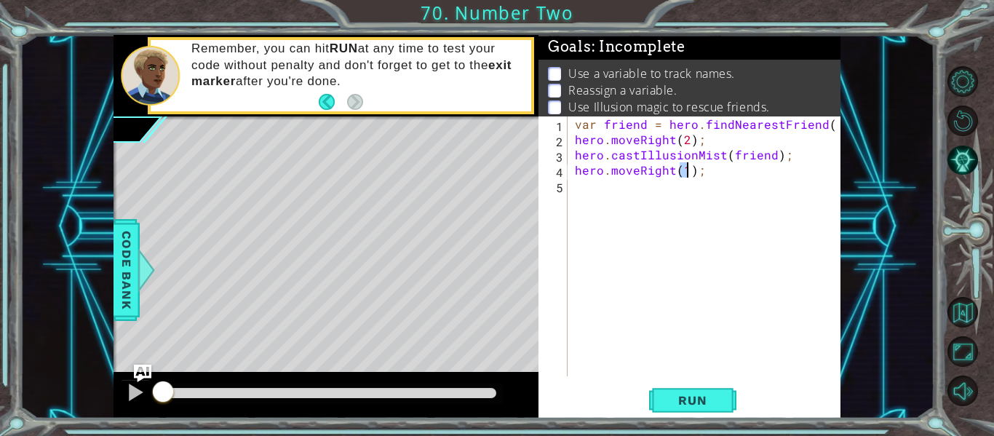
type textarea "hero.moveRight(2);"
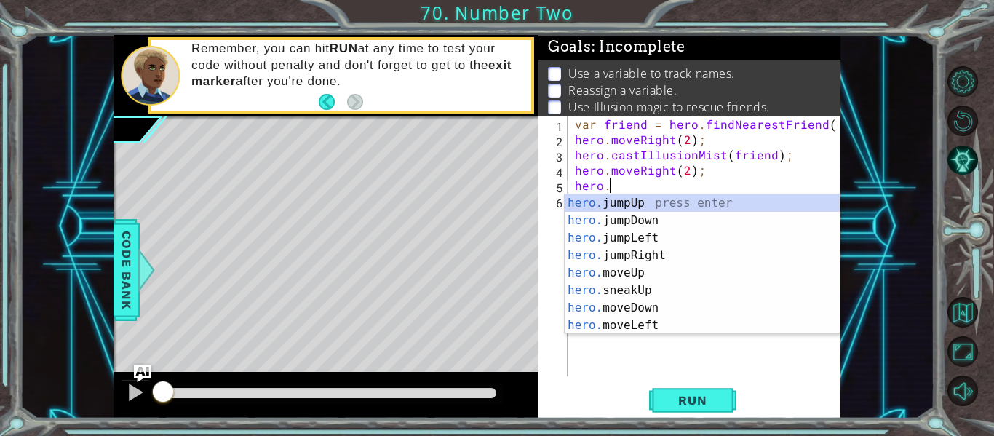
scroll to position [0, 2]
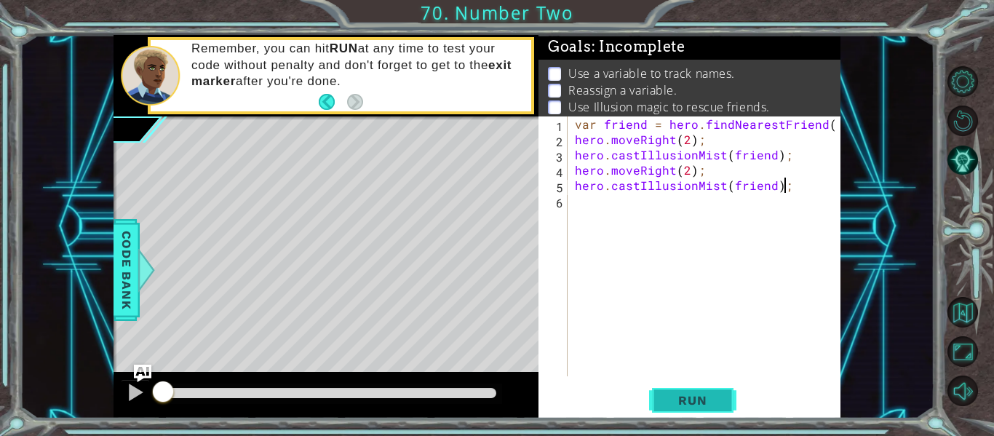
click at [673, 405] on span "Run" at bounding box center [692, 400] width 57 height 15
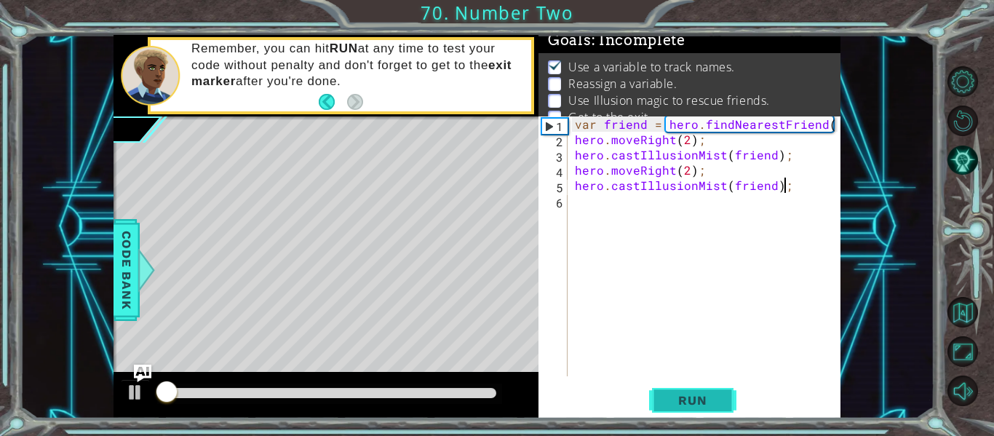
scroll to position [12, 0]
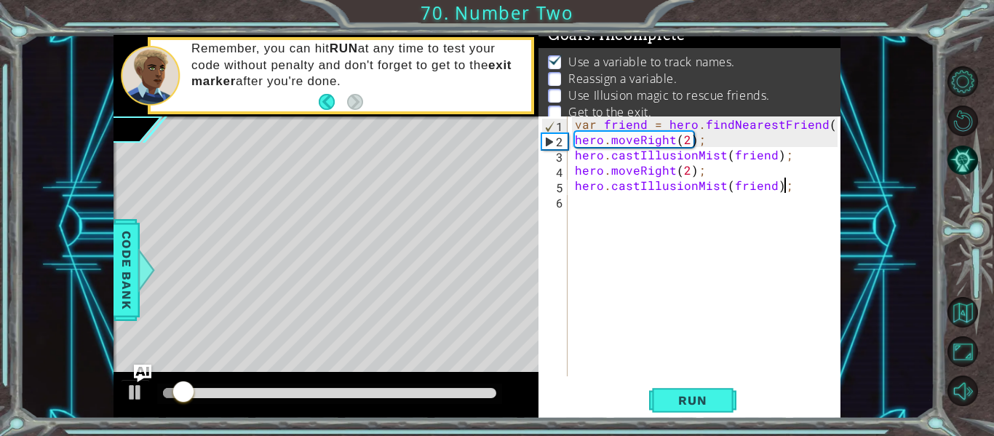
click at [786, 166] on div "var friend = hero . findNearestFriend ( ) ; hero . moveRight ( 2 ) ; hero . cas…" at bounding box center [708, 261] width 273 height 290
type textarea "hero.moveRight(2);"
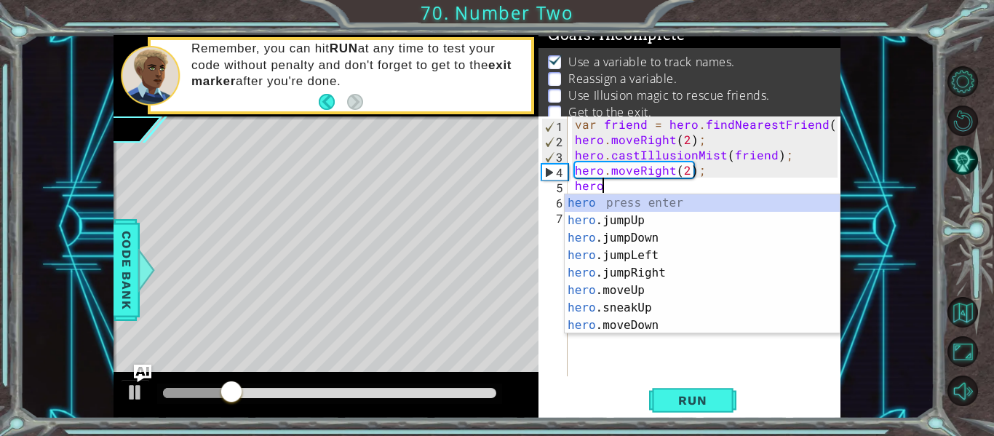
scroll to position [0, 1]
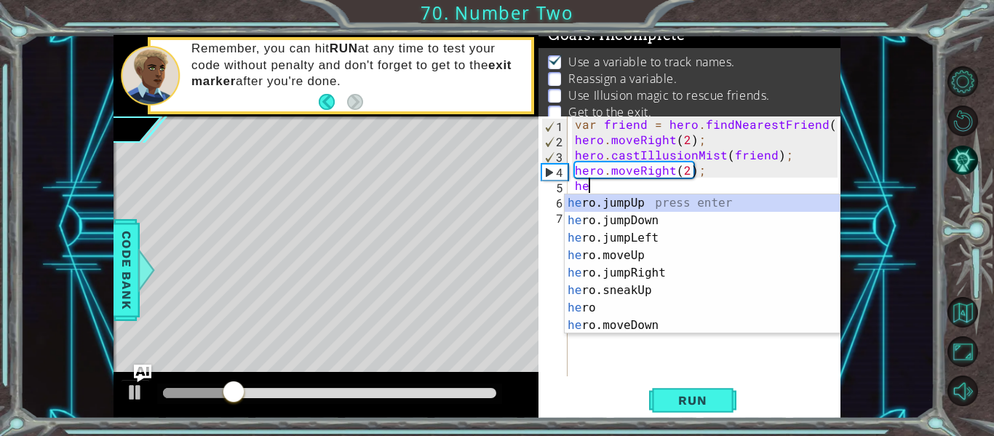
type textarea "h"
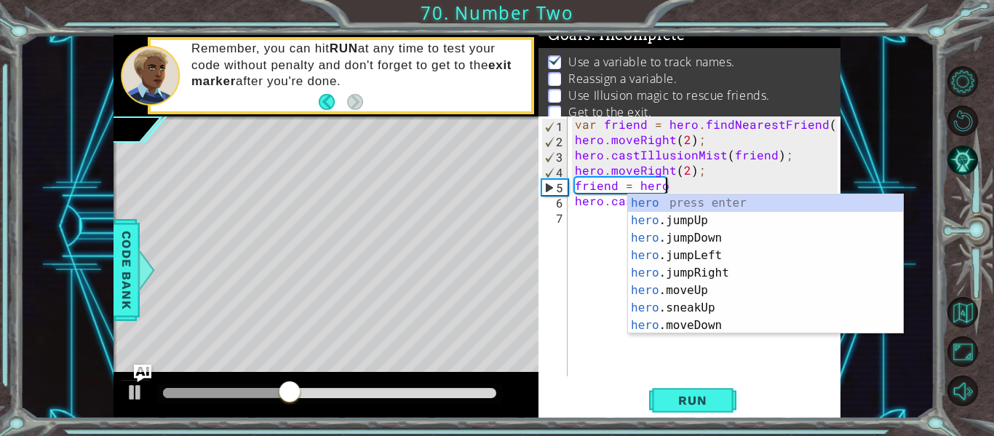
scroll to position [0, 5]
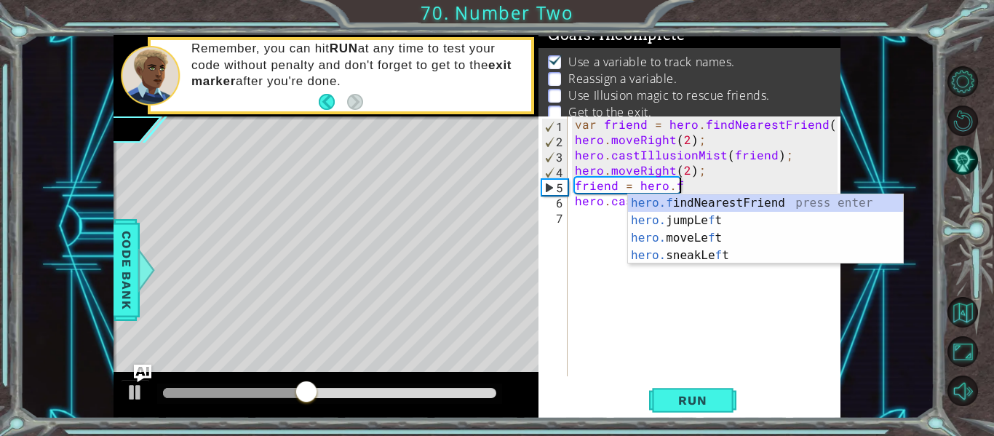
type textarea "friend = hero.fi"
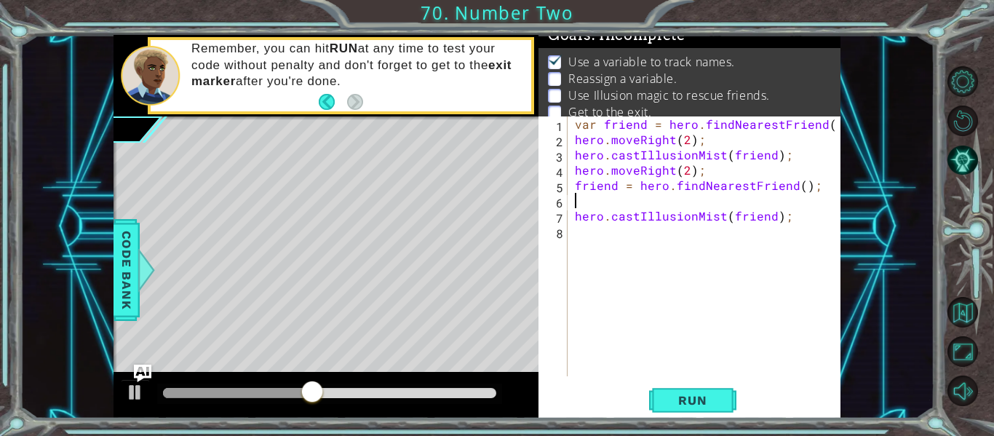
scroll to position [0, 0]
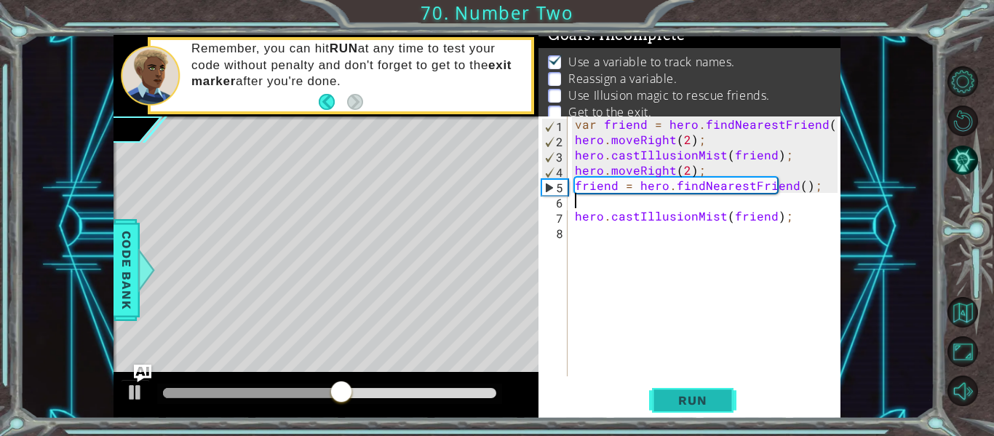
click at [694, 398] on span "Run" at bounding box center [692, 400] width 57 height 15
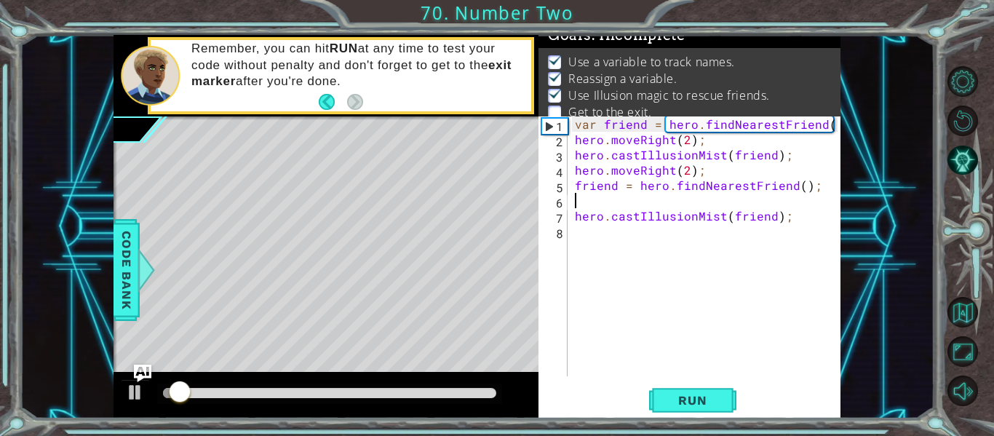
click at [794, 222] on div "var friend = hero . findNearestFriend ( ) ; hero . moveRight ( 2 ) ; hero . cas…" at bounding box center [708, 261] width 273 height 290
type textarea "hero.castIllusionMist(friend);"
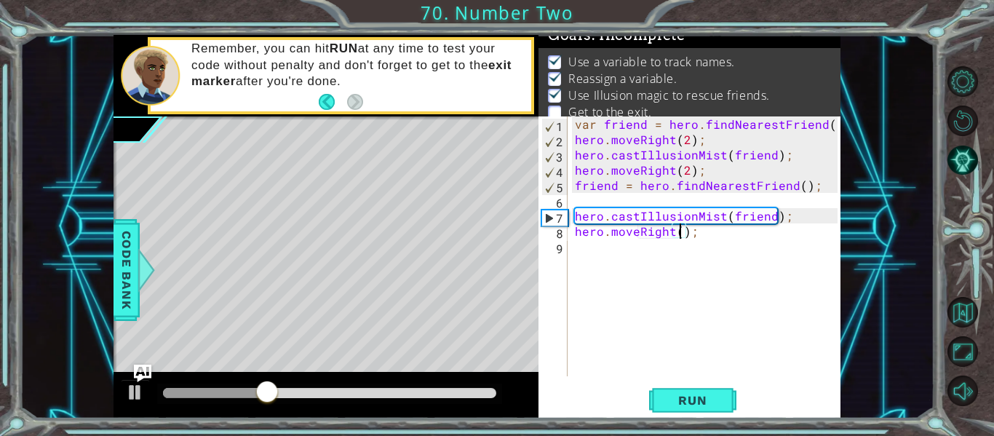
scroll to position [0, 7]
type textarea "hero.moveRight(2);"
click at [699, 388] on button "Run" at bounding box center [692, 401] width 87 height 30
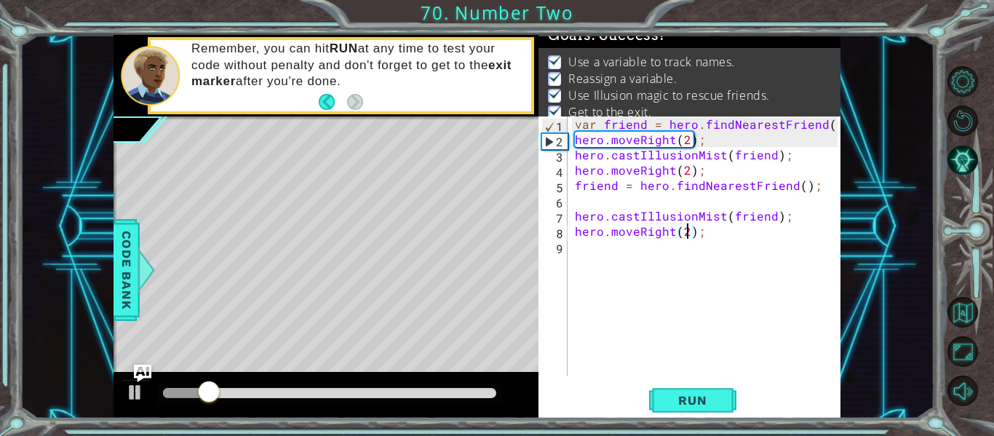
click at [482, 383] on div at bounding box center [329, 393] width 345 height 20
click at [476, 395] on div at bounding box center [329, 393] width 333 height 10
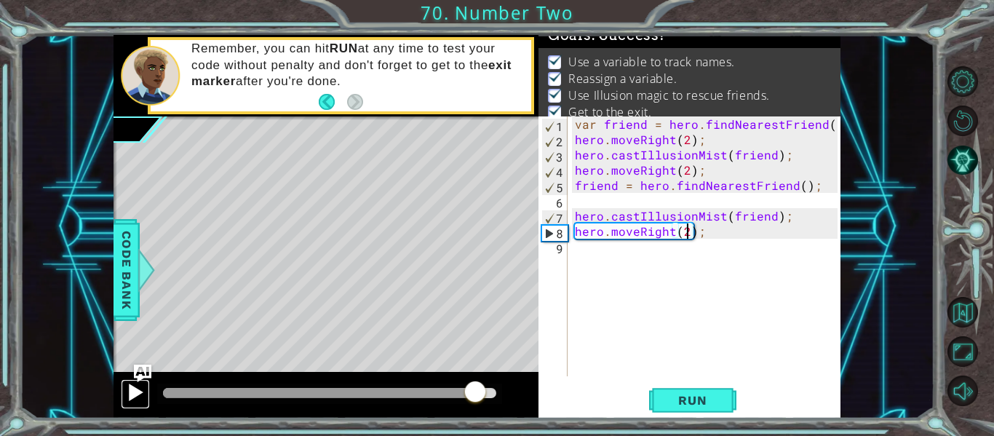
click at [132, 392] on div at bounding box center [135, 392] width 19 height 19
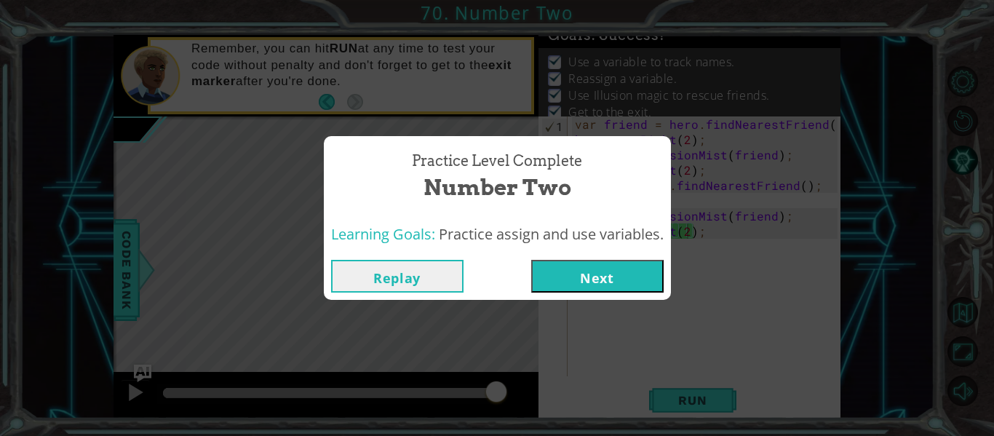
click at [591, 272] on button "Next" at bounding box center [597, 276] width 132 height 33
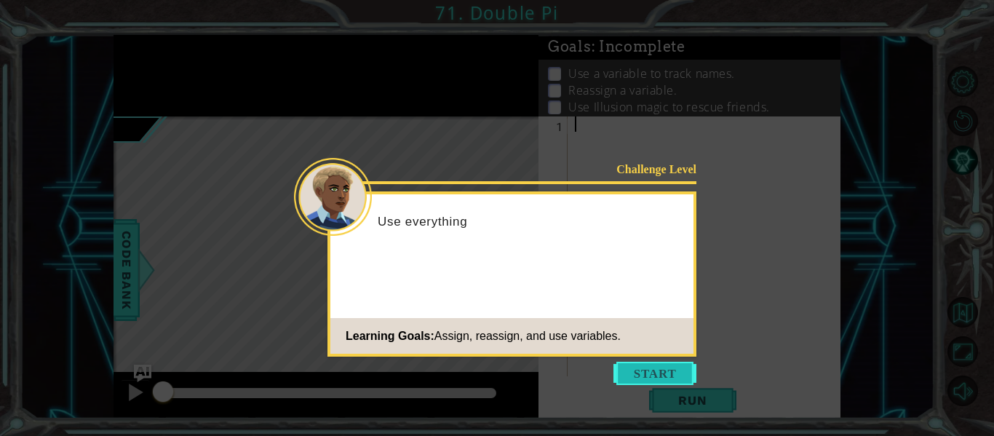
click at [637, 378] on button "Start" at bounding box center [654, 373] width 83 height 23
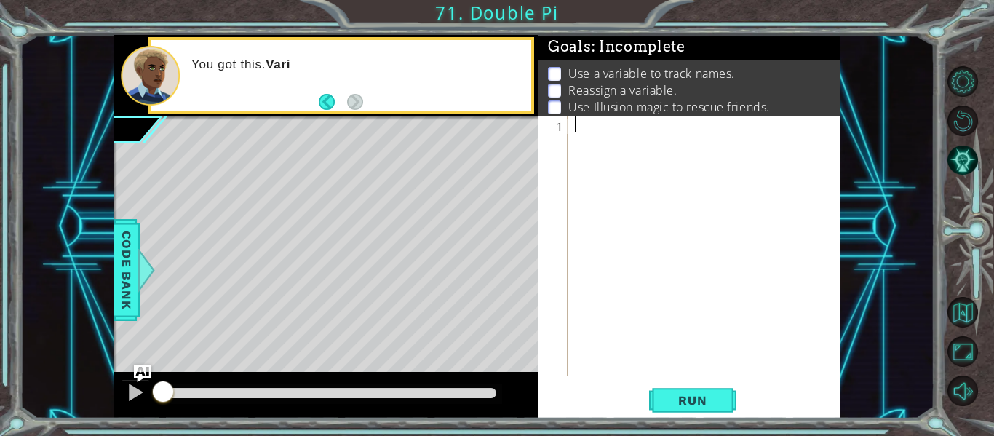
click at [642, 146] on div at bounding box center [708, 261] width 273 height 290
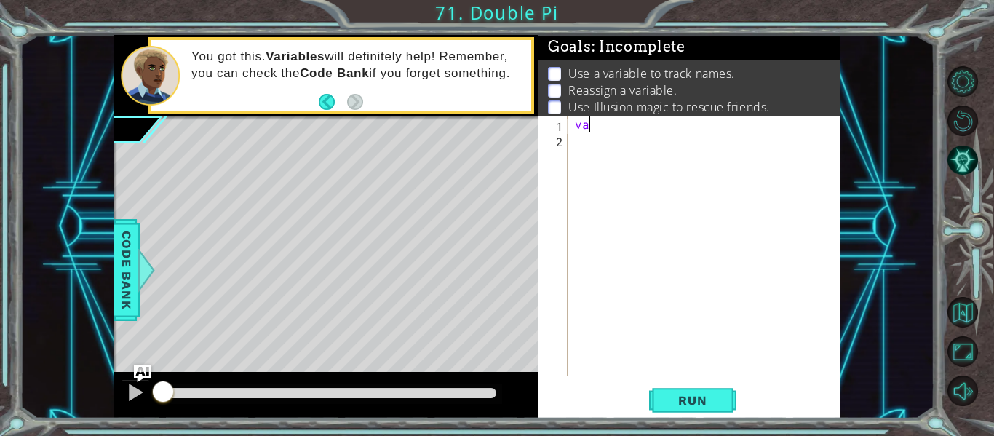
scroll to position [0, 1]
type textarea "v"
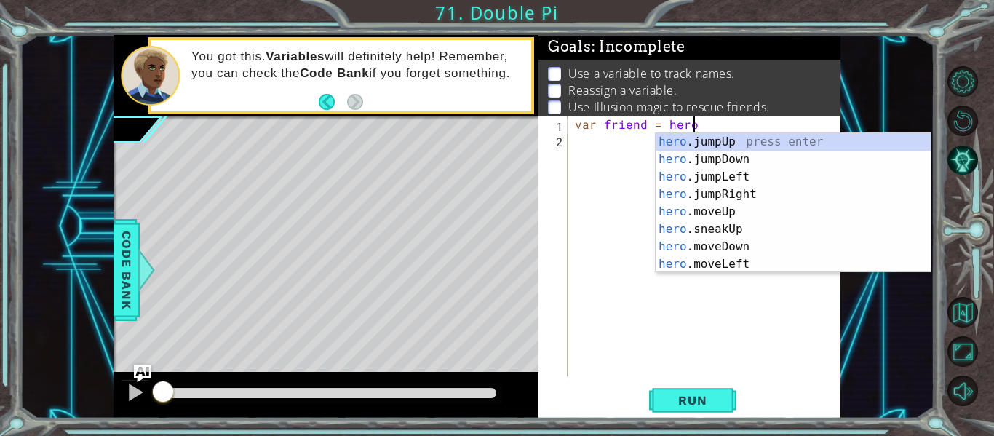
scroll to position [0, 7]
type textarea "var friend = hero.f"
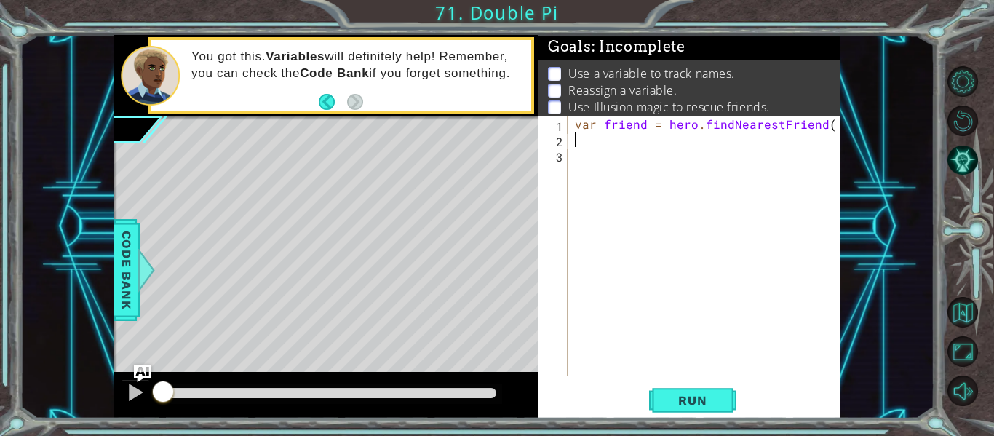
scroll to position [0, 0]
click at [714, 398] on span "Run" at bounding box center [692, 400] width 57 height 15
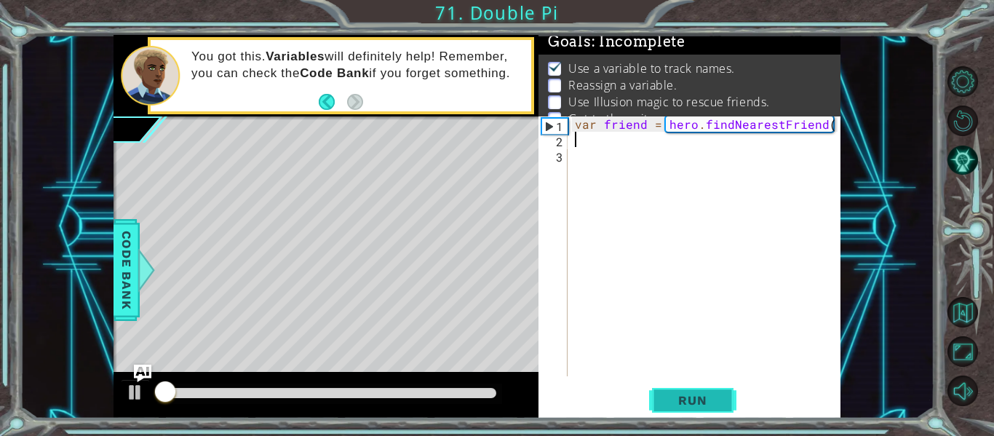
scroll to position [12, 0]
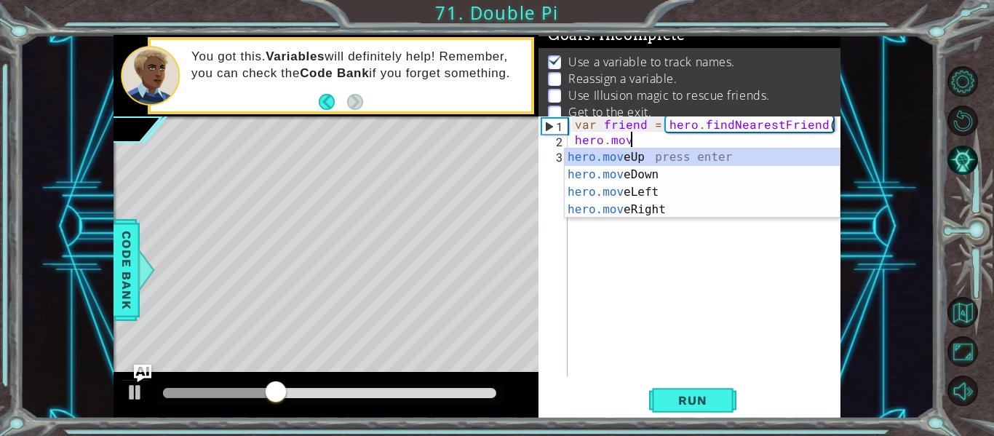
type textarea "hero.moveUp(2);"
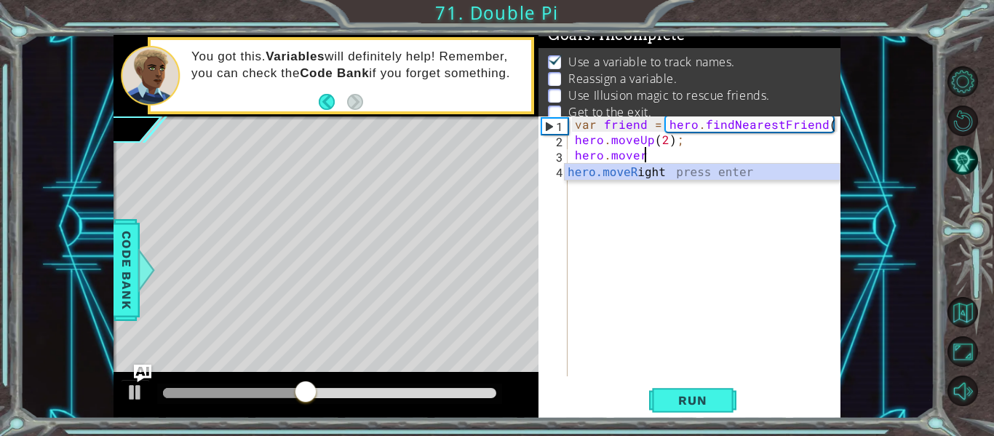
scroll to position [0, 4]
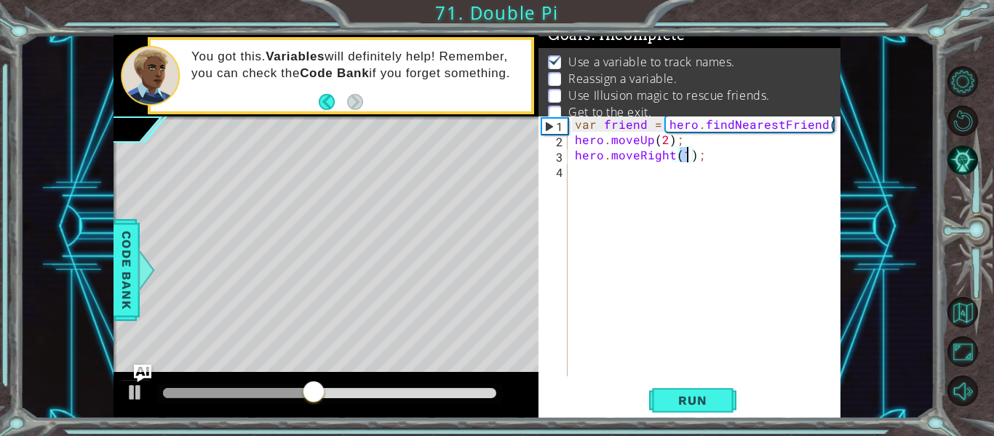
type textarea "hero.moveRight(2);"
type textarea "hero.moveDown(2);"
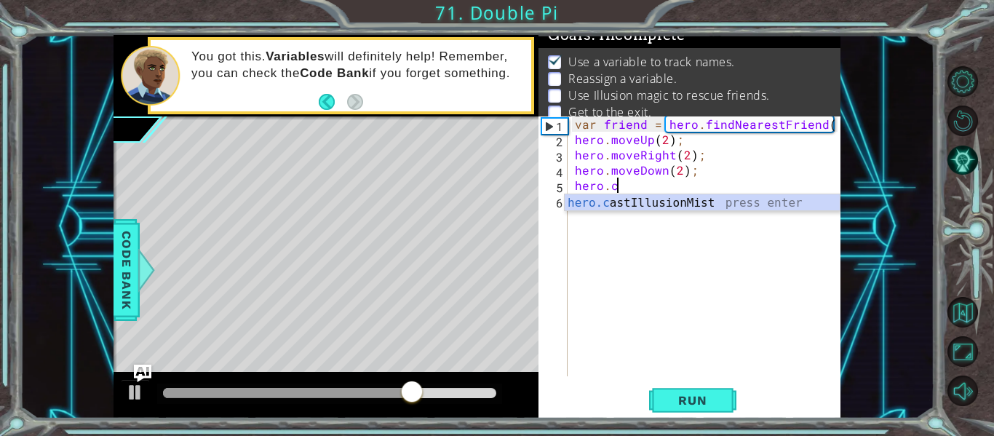
scroll to position [0, 2]
type textarea "hero.castIllusionMist(friend);"
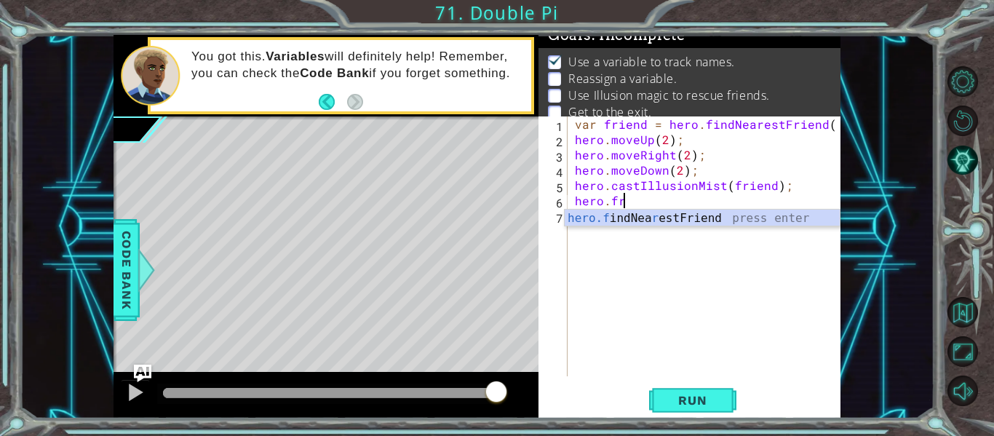
type textarea "hero.f"
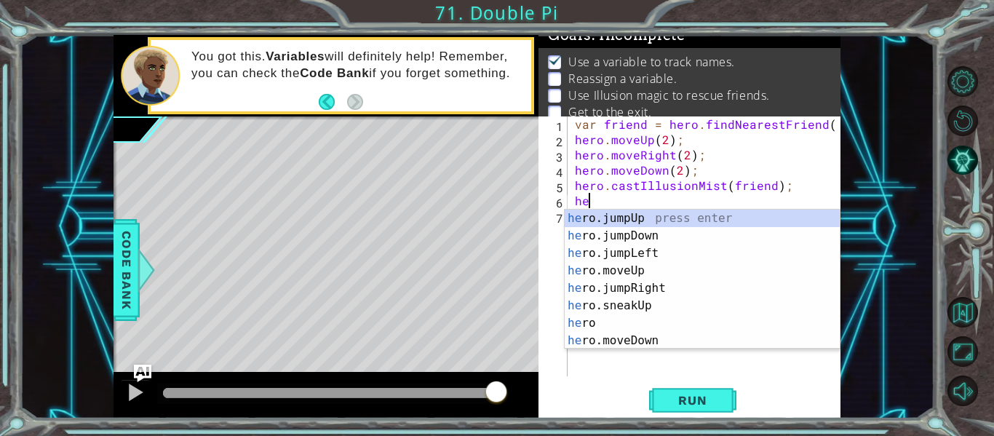
type textarea "h"
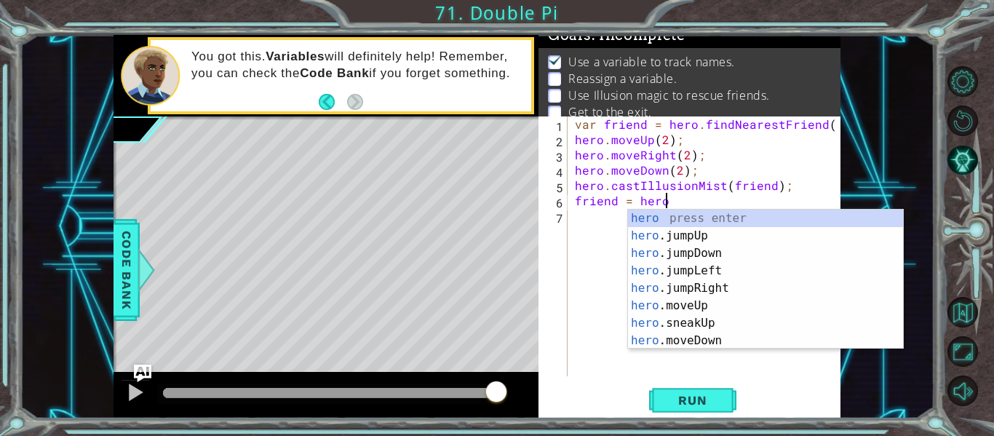
type textarea "friend = hero.f"
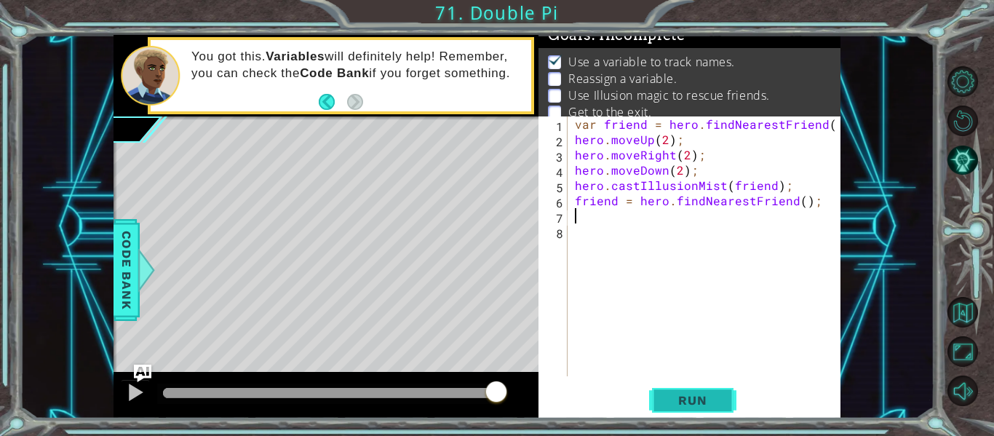
click at [686, 387] on button "Run" at bounding box center [692, 401] width 87 height 30
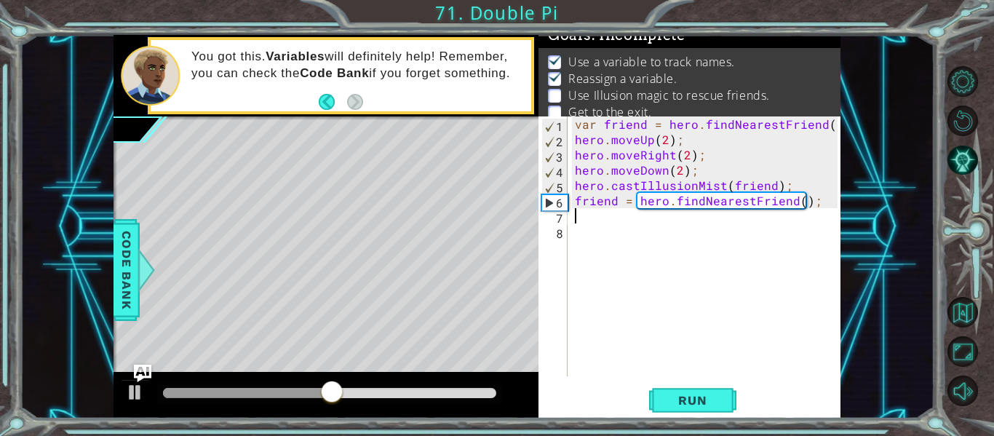
click at [796, 186] on div "var friend = hero . findNearestFriend ( ) ; hero . moveUp ( 2 ) ; hero . moveRi…" at bounding box center [708, 261] width 273 height 290
type textarea "hero.castIllusionMist(friend);"
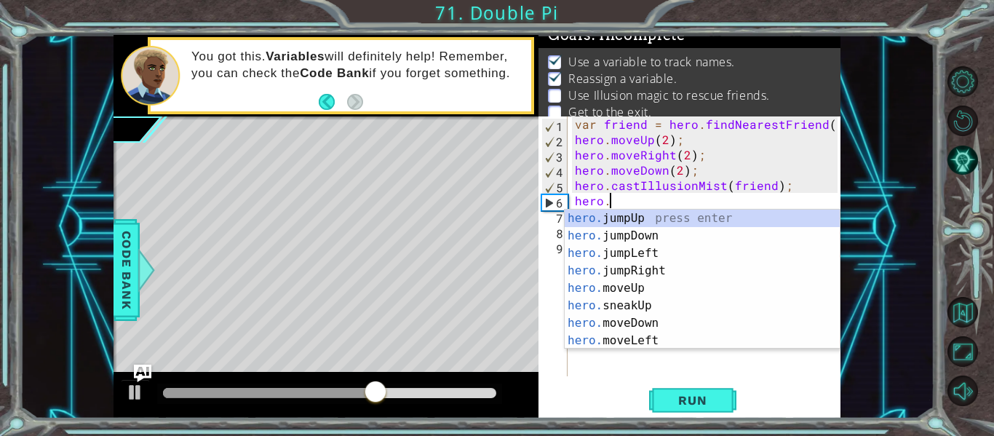
scroll to position [0, 1]
type textarea "h"
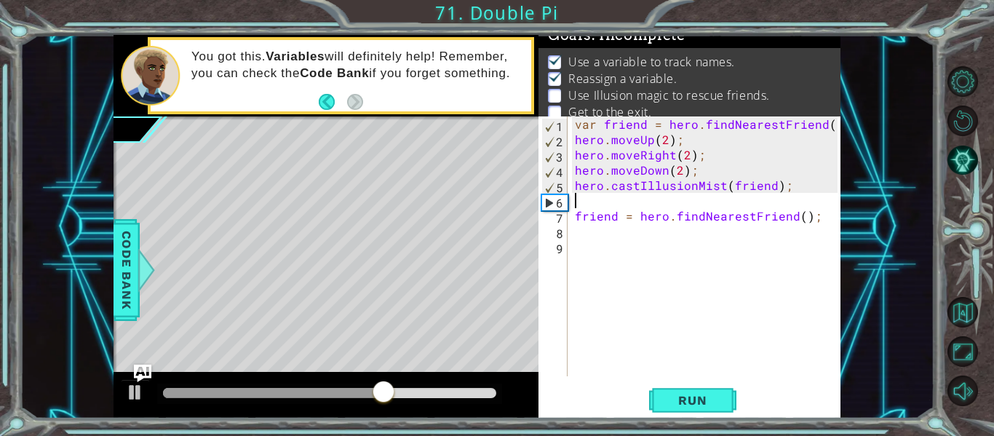
type textarea "hero.castIllusionMist(friend);"
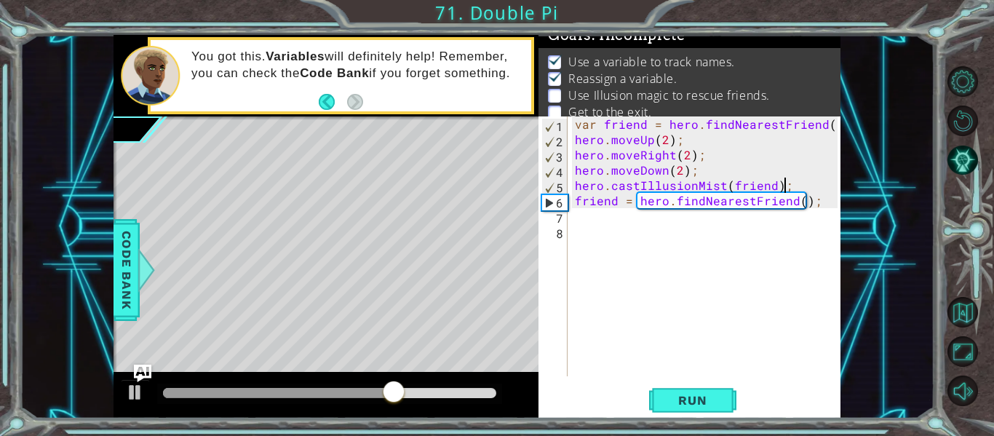
click at [819, 210] on div "var friend = hero . findNearestFriend ( ) ; hero . moveUp ( 2 ) ; hero . moveRi…" at bounding box center [708, 261] width 273 height 290
click at [823, 204] on div "var friend = hero . findNearestFriend ( ) ; hero . moveUp ( 2 ) ; hero . moveRi…" at bounding box center [708, 261] width 273 height 290
type textarea "friend = hero.findNearestFriend();"
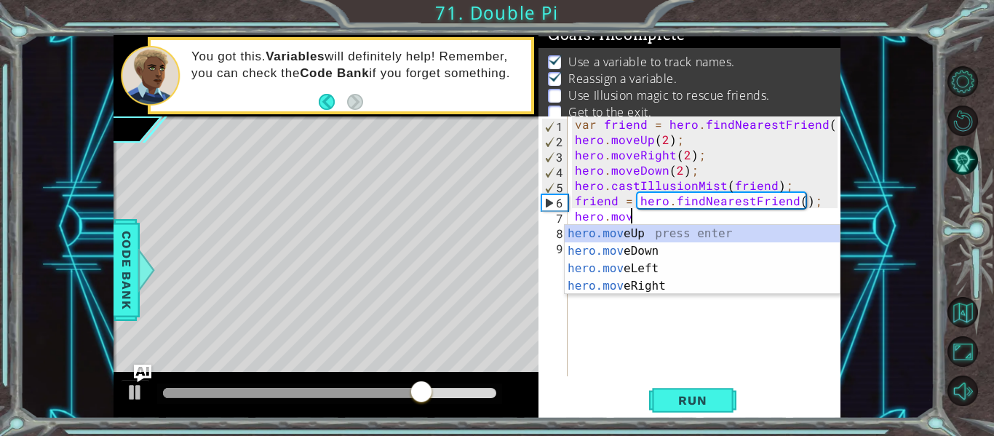
scroll to position [0, 3]
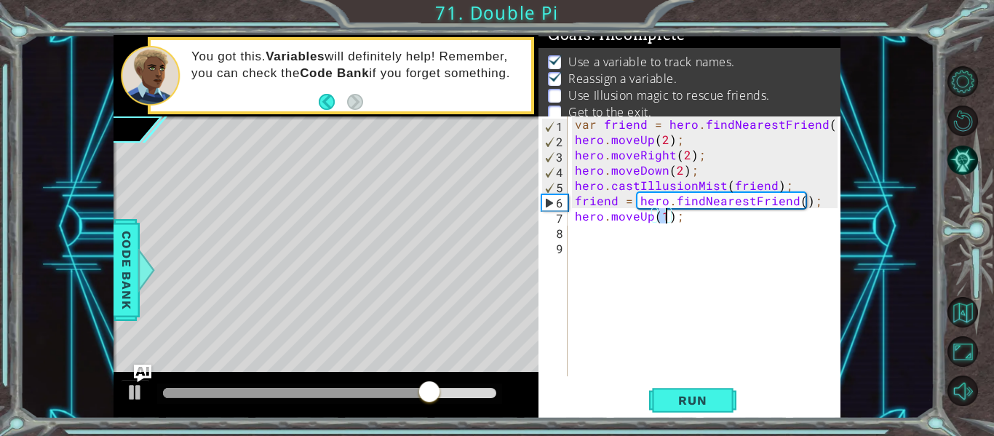
type textarea "hero.moveUp(3);"
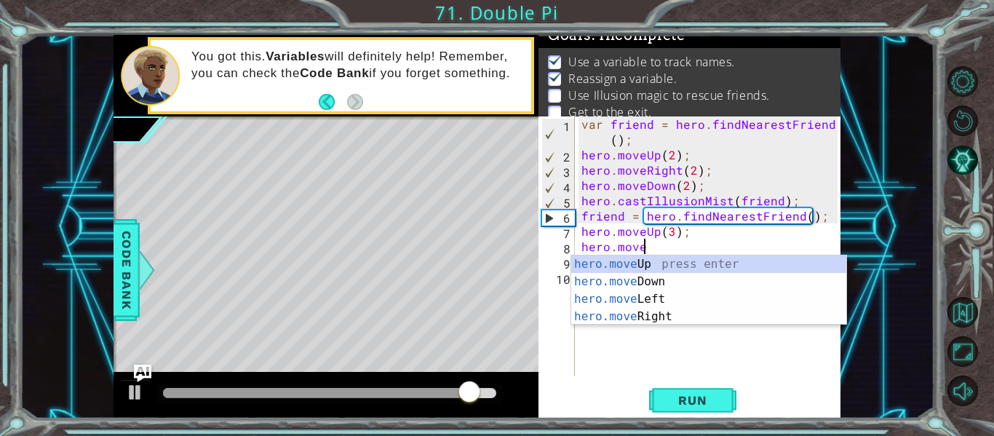
scroll to position [0, 4]
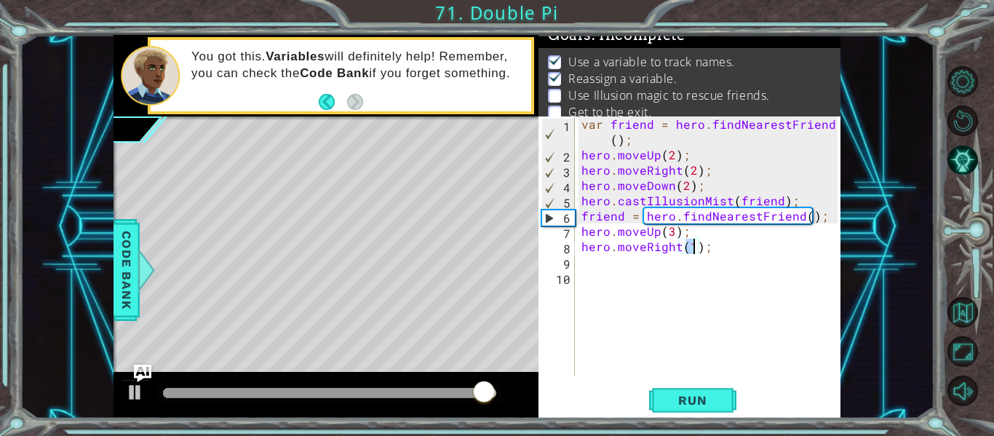
type textarea "hero.moveRight(3);"
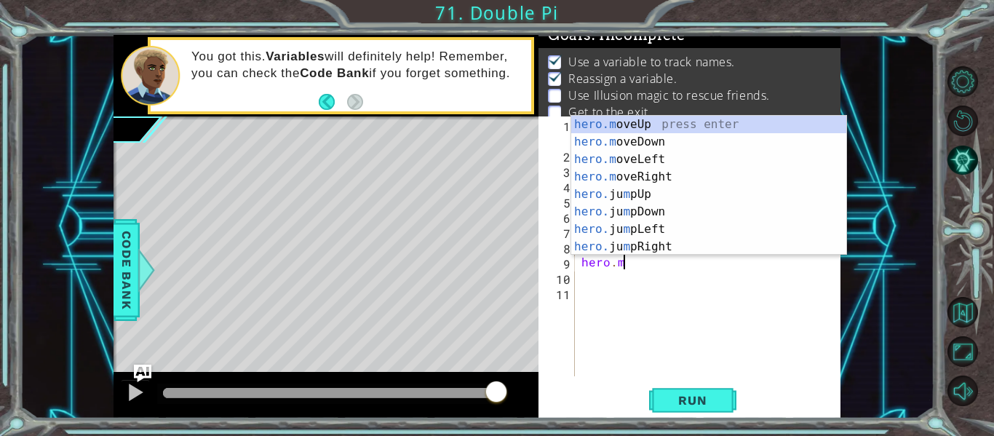
scroll to position [0, 3]
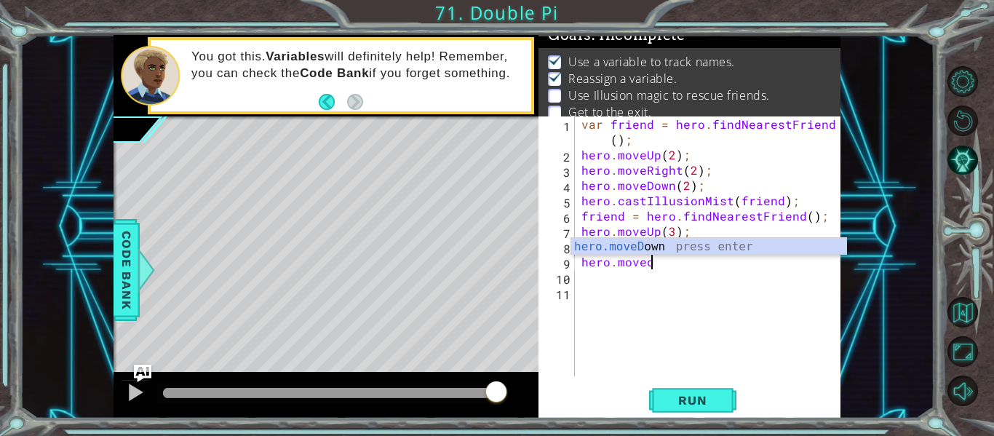
type textarea "hero.moveDown(3);"
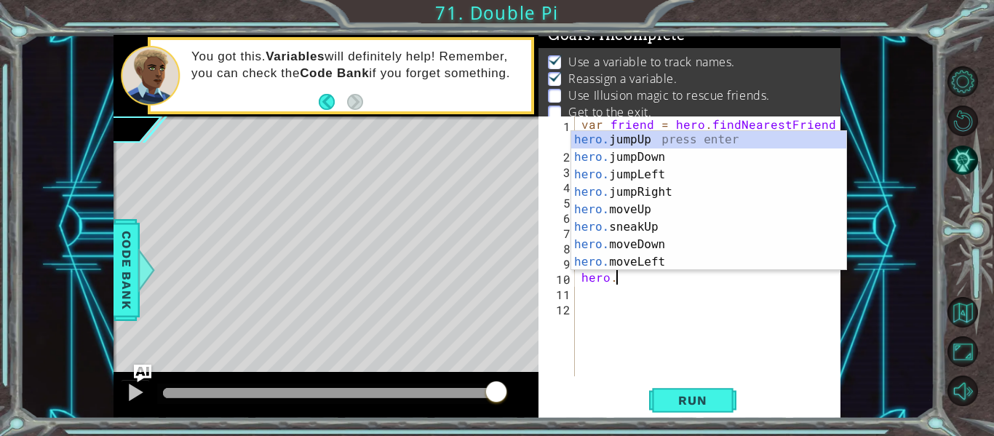
scroll to position [0, 2]
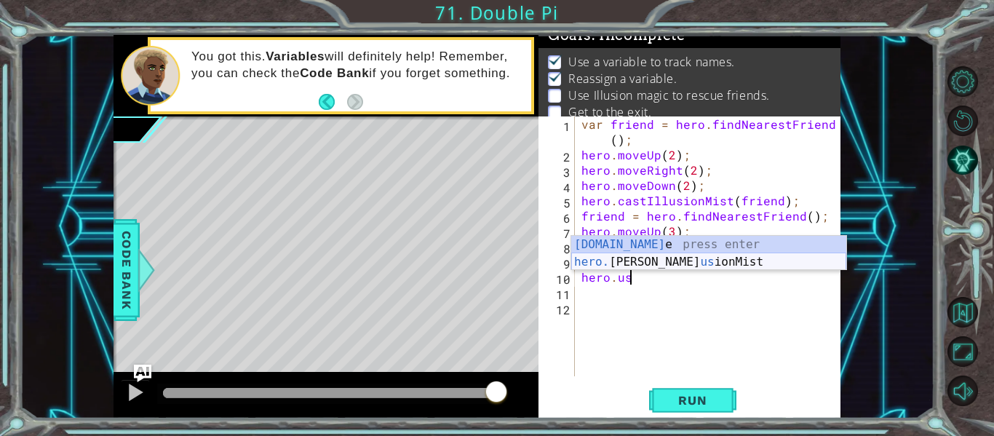
click at [753, 263] on div "hero.us e press enter hero. castIll us ionMist press enter" at bounding box center [708, 271] width 275 height 70
type textarea "hero.castIllusionMist(friend);"
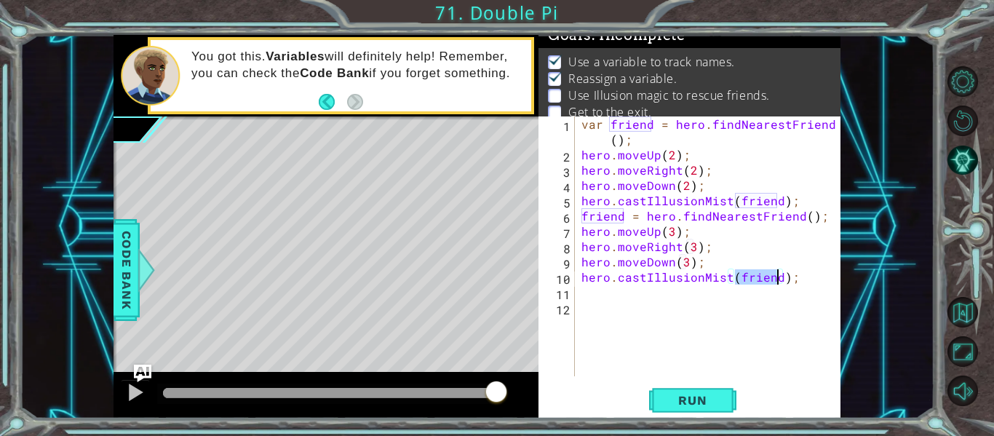
click at [799, 273] on div "var friend = hero . findNearestFriend ( ) ; hero . moveUp ( 2 ) ; hero . moveRi…" at bounding box center [711, 269] width 266 height 306
click at [607, 138] on div "var friend = hero . findNearestFriend ( ) ; hero . moveUp ( 2 ) ; hero . moveRi…" at bounding box center [711, 269] width 266 height 306
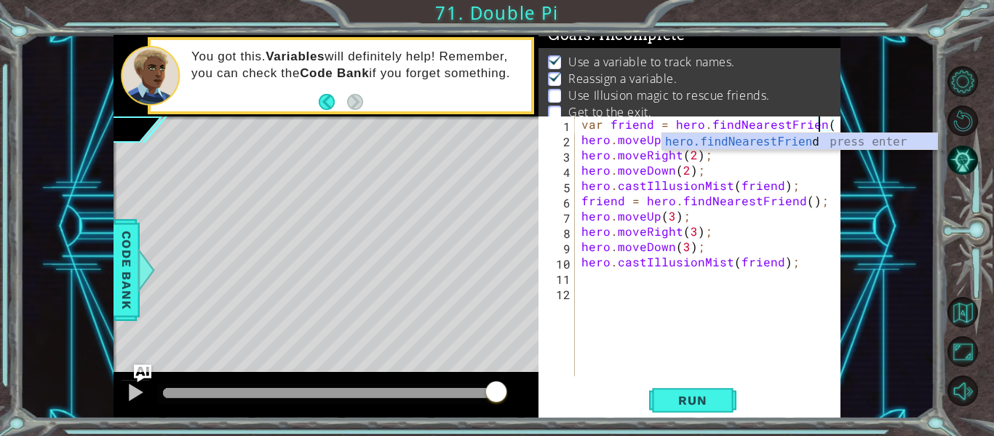
scroll to position [0, 16]
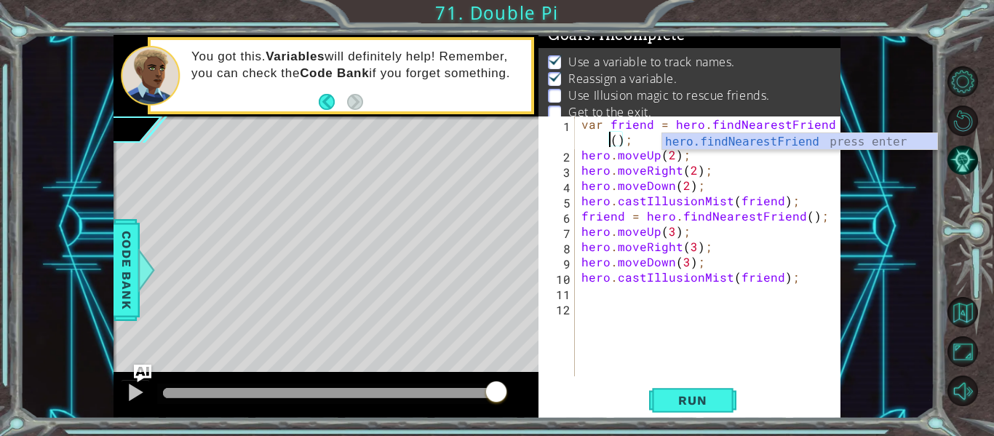
click at [752, 282] on div "var friend = hero . findNearestFriend ( ) ; hero . moveUp ( 2 ) ; hero . moveRi…" at bounding box center [711, 269] width 266 height 306
type textarea "hero.castIllusionMist(friend);"
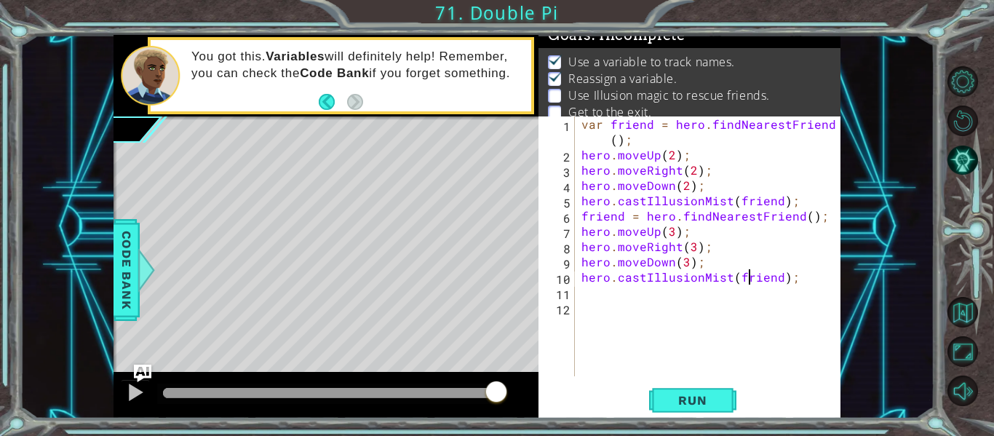
click at [814, 291] on div "var friend = hero . findNearestFriend ( ) ; hero . moveUp ( 2 ) ; hero . moveRi…" at bounding box center [711, 269] width 266 height 306
click at [816, 283] on div "var friend = hero . findNearestFriend ( ) ; hero . moveUp ( 2 ) ; hero . moveRi…" at bounding box center [711, 269] width 266 height 306
type textarea "hero.castIllusionMist(friend);"
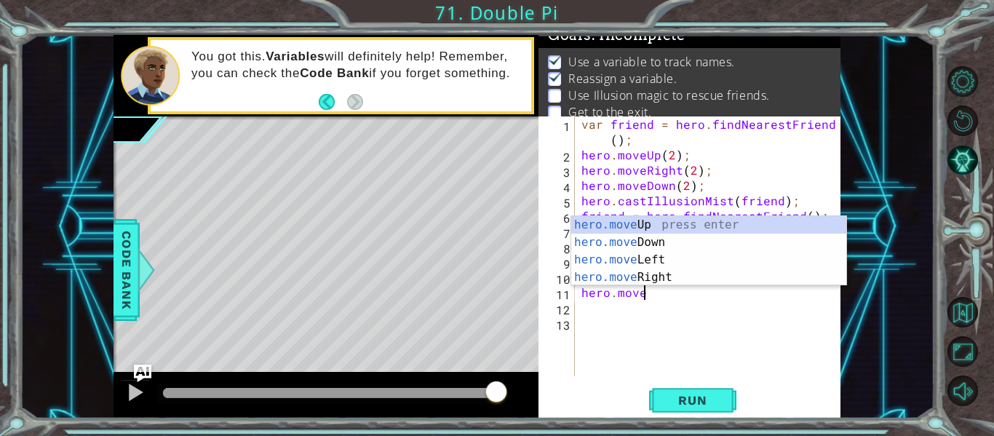
scroll to position [0, 4]
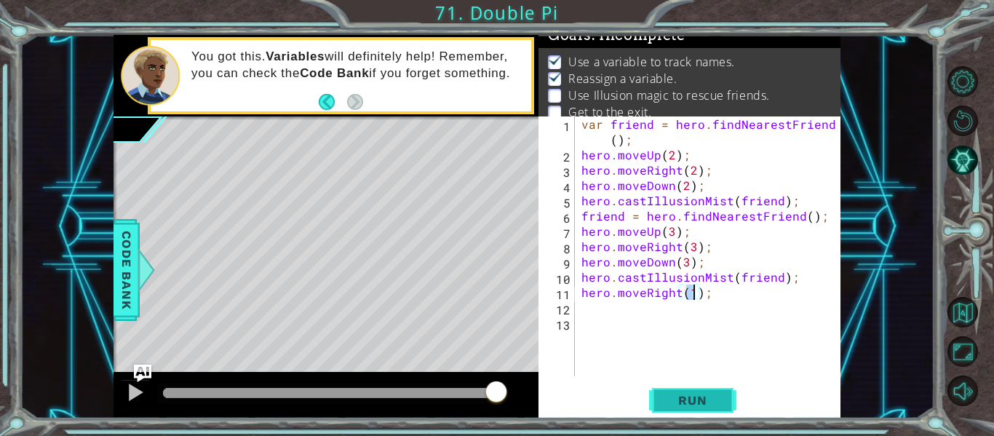
click at [718, 405] on span "Run" at bounding box center [692, 400] width 57 height 15
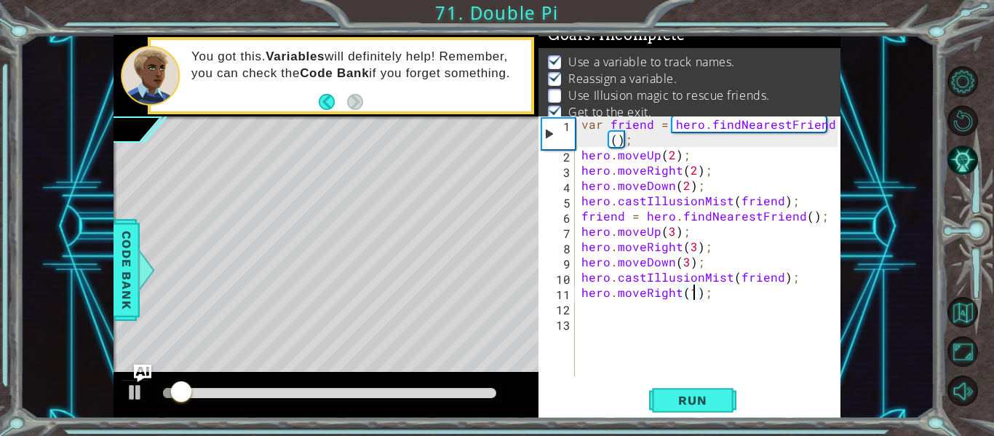
scroll to position [23, 0]
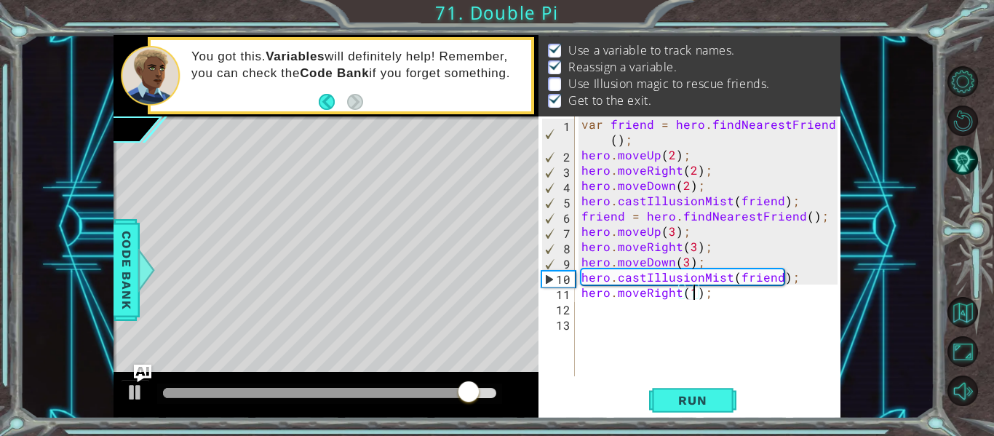
click at [823, 214] on div "var friend = hero . findNearestFriend ( ) ; hero . moveUp ( 2 ) ; hero . moveRi…" at bounding box center [711, 269] width 266 height 306
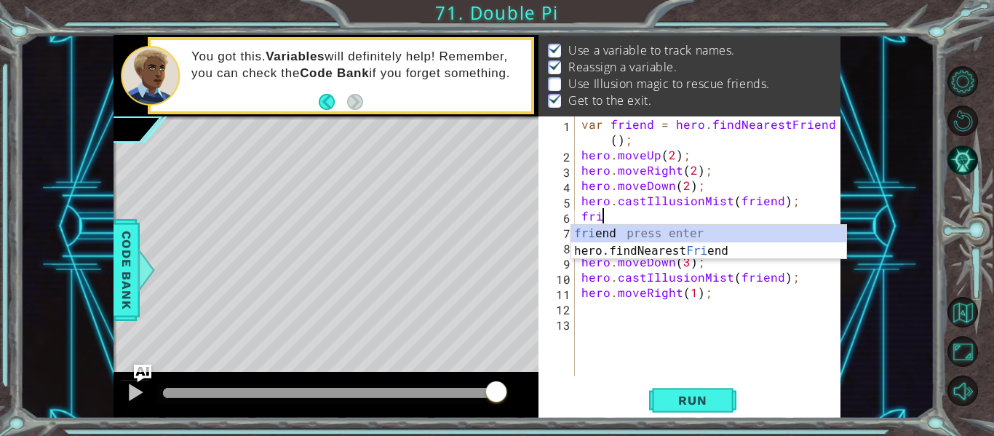
scroll to position [0, 0]
type textarea "f"
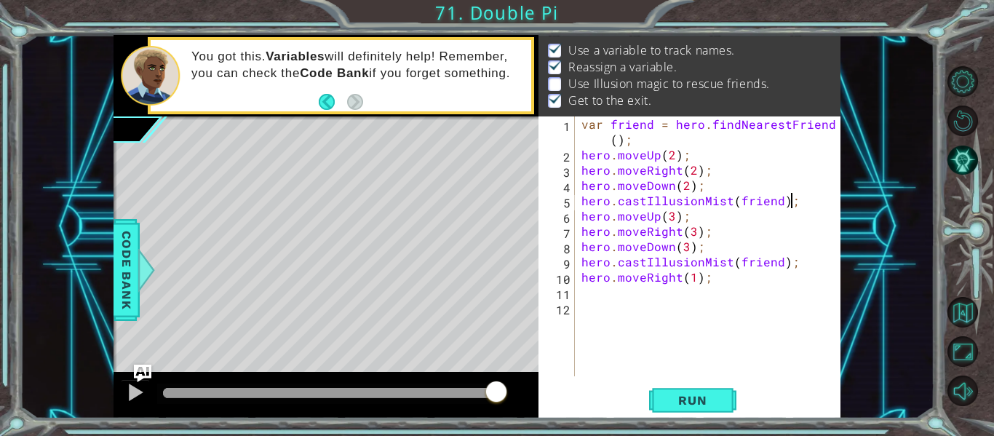
click at [714, 252] on div "var friend = hero . findNearestFriend ( ) ; hero . moveUp ( 2 ) ; hero . moveRi…" at bounding box center [711, 269] width 266 height 306
type textarea "hero.moveDown(3);"
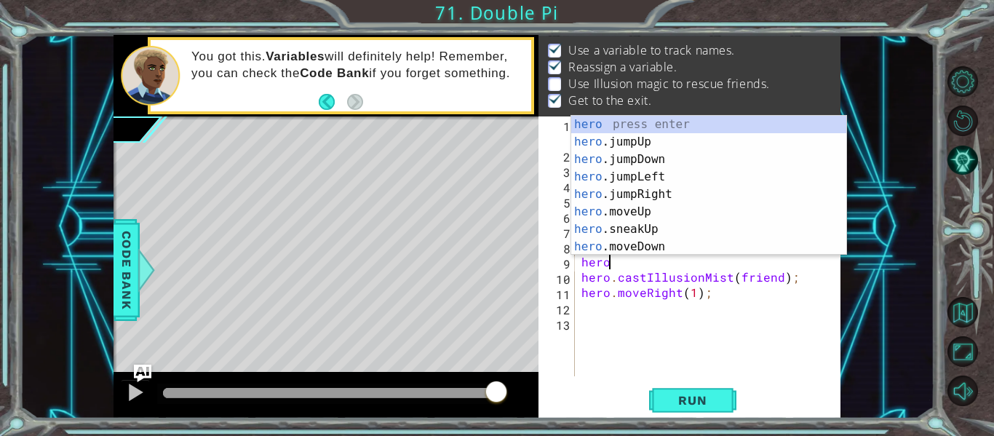
scroll to position [0, 1]
type textarea "h"
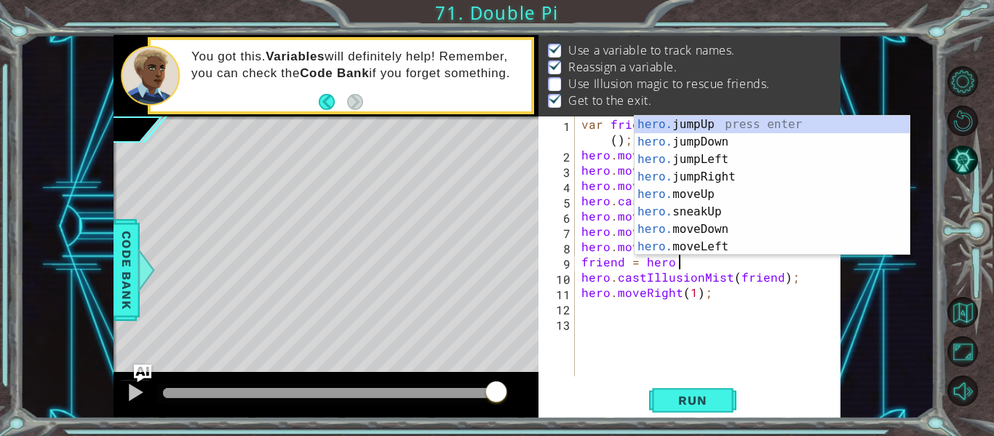
type textarea "friend = hero.f"
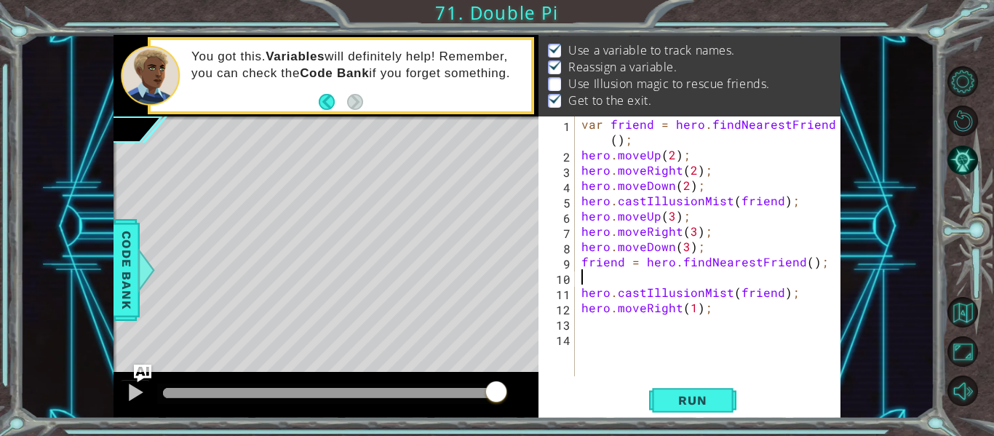
click at [693, 383] on div "1 2 3 4 5 6 7 8 9 10 11 12 13 14 var friend = hero . findNearestFriend ( ) ; he…" at bounding box center [689, 267] width 302 height 302
click at [693, 412] on button "Run" at bounding box center [692, 401] width 87 height 30
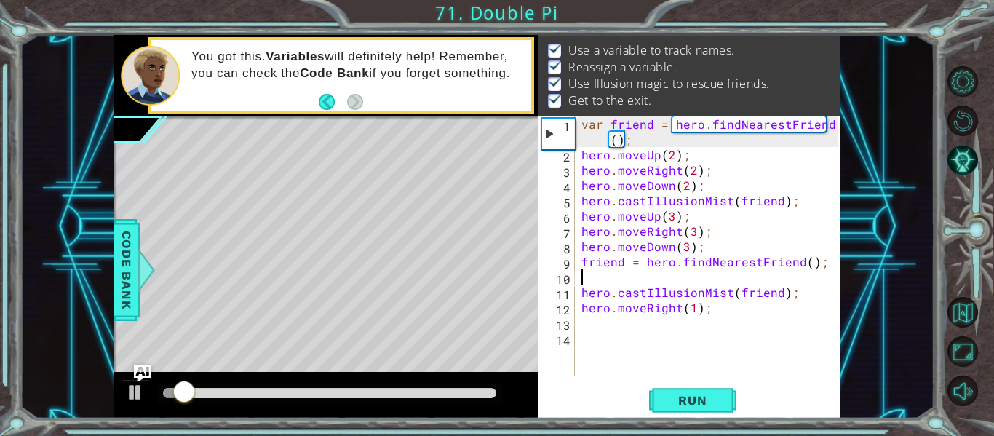
click at [476, 386] on div at bounding box center [329, 393] width 345 height 20
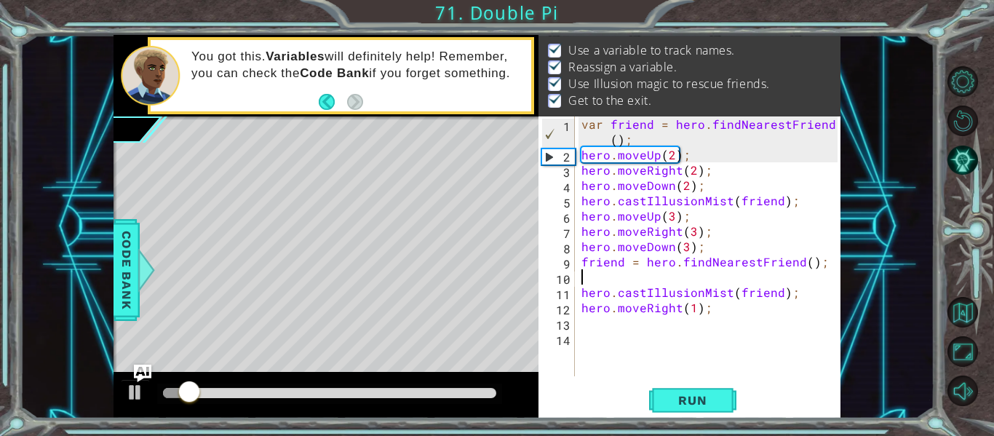
click at [476, 393] on div at bounding box center [329, 393] width 333 height 10
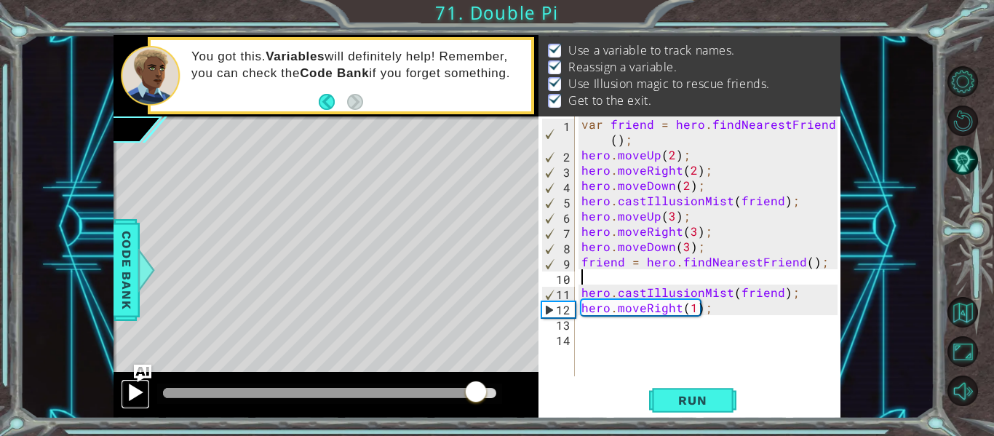
click at [138, 390] on div at bounding box center [135, 392] width 19 height 19
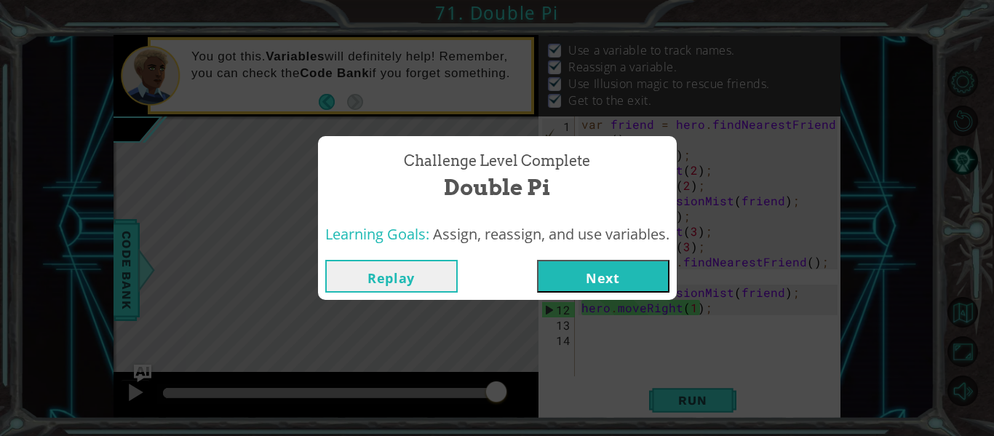
click at [568, 279] on button "Next" at bounding box center [603, 276] width 132 height 33
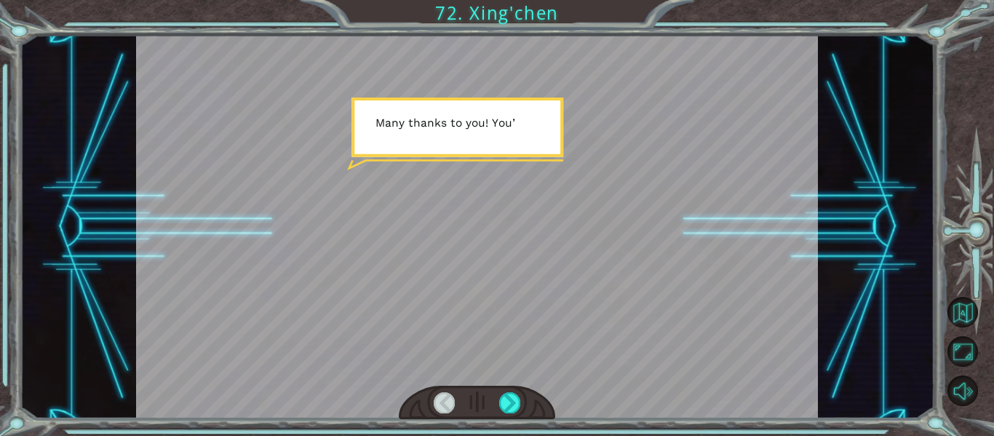
click at [522, 399] on div at bounding box center [477, 403] width 157 height 34
click at [518, 400] on div at bounding box center [509, 402] width 21 height 20
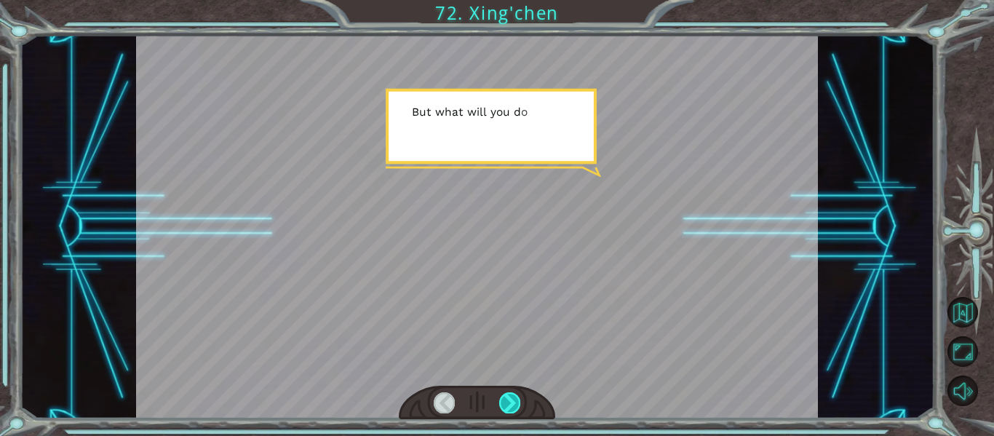
click at [518, 400] on div at bounding box center [509, 402] width 21 height 20
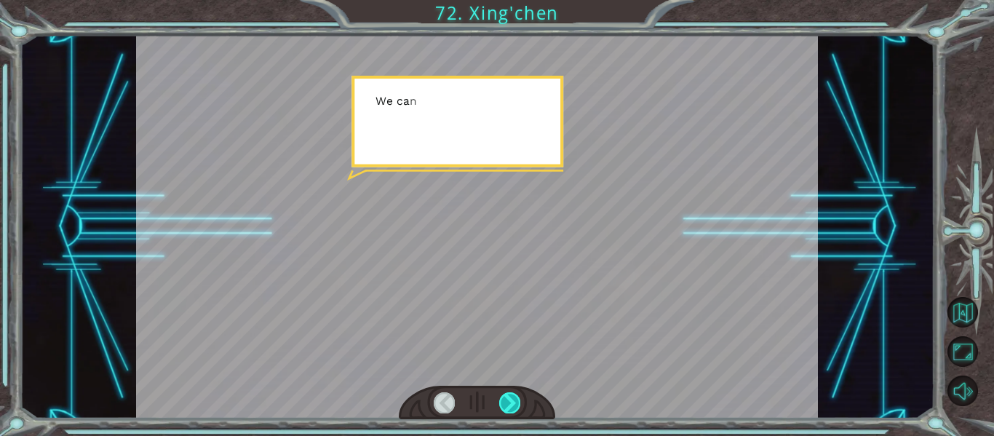
click at [518, 400] on div at bounding box center [509, 402] width 21 height 20
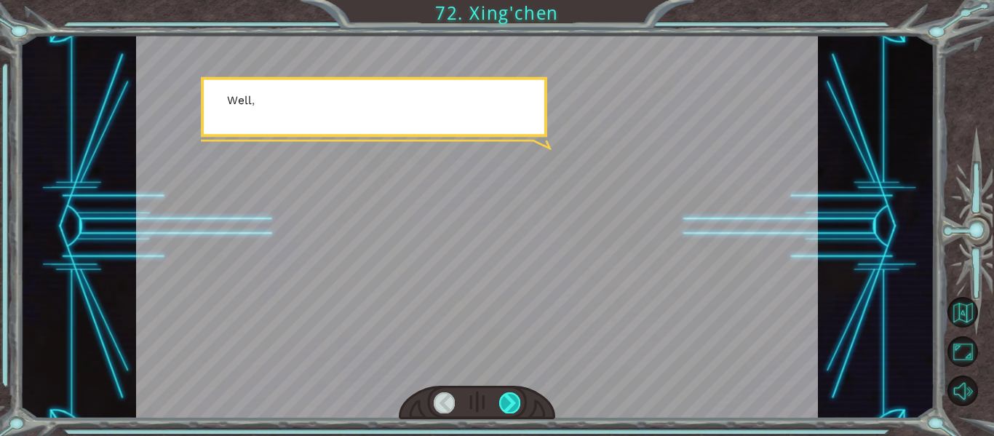
click at [518, 400] on div at bounding box center [509, 402] width 21 height 20
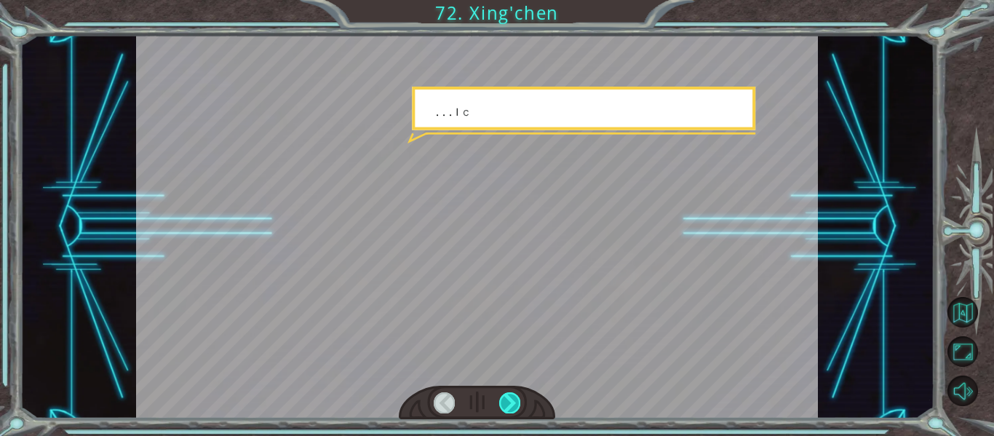
click at [518, 400] on div at bounding box center [509, 402] width 21 height 20
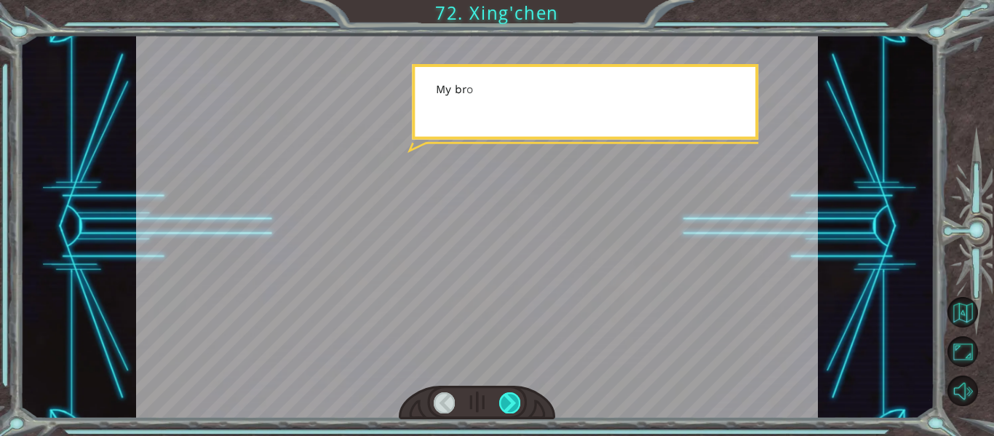
click at [518, 400] on div at bounding box center [509, 402] width 21 height 20
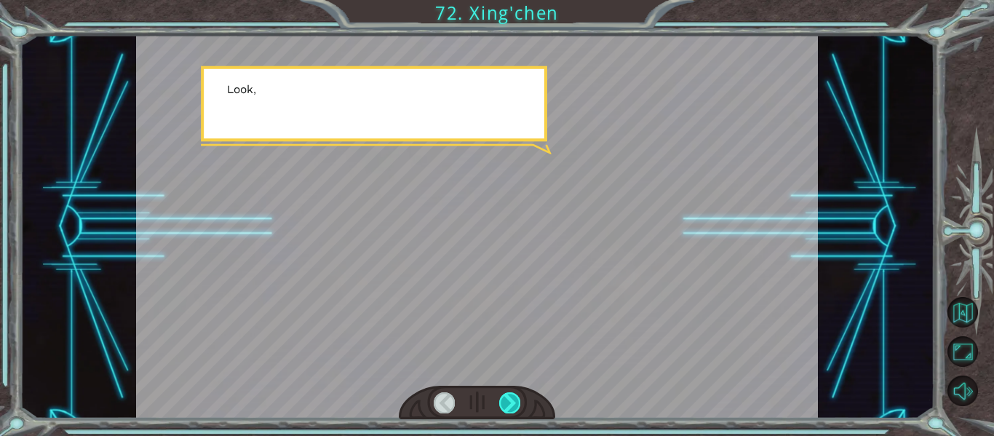
click at [518, 400] on div at bounding box center [509, 402] width 21 height 20
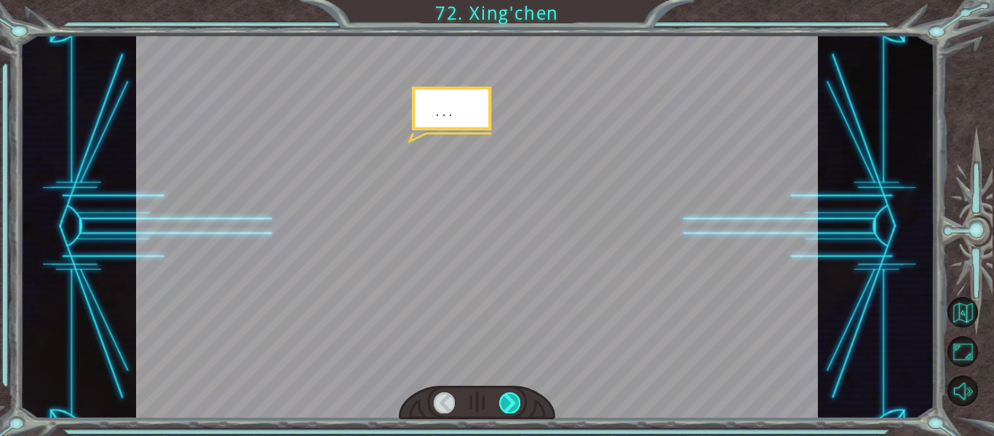
click at [518, 400] on div at bounding box center [509, 402] width 21 height 20
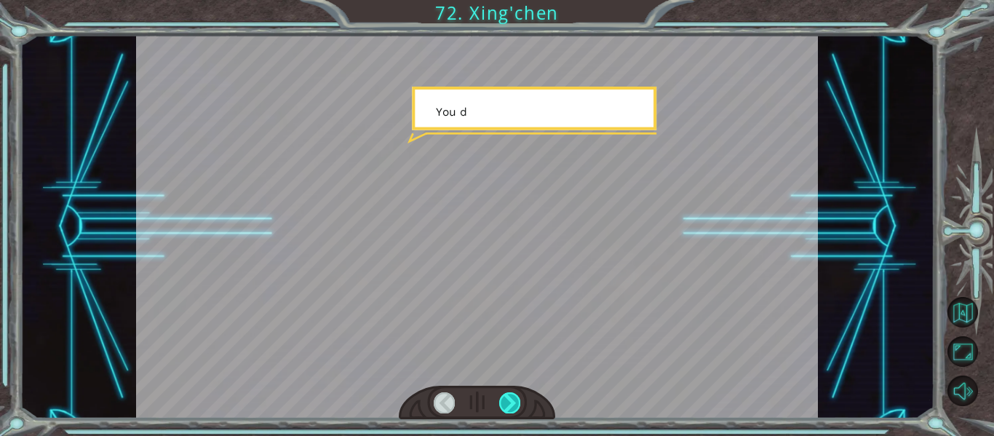
click at [518, 400] on div at bounding box center [509, 402] width 21 height 20
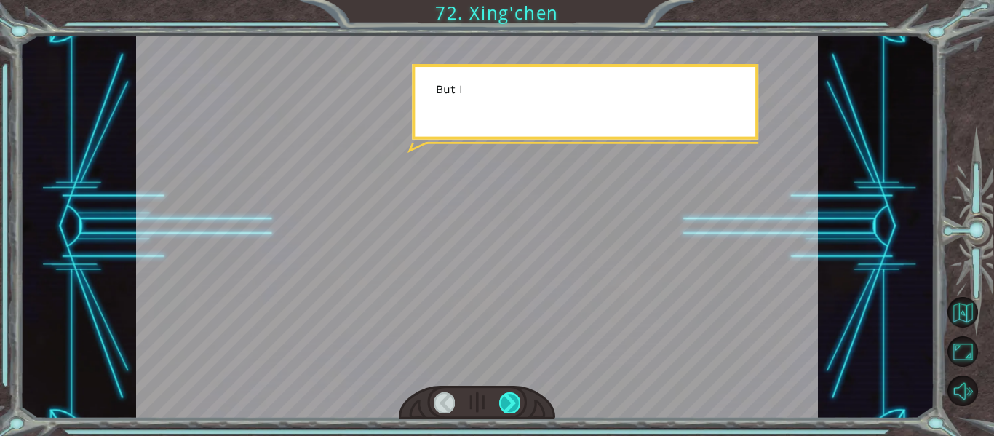
click at [518, 400] on div at bounding box center [509, 402] width 21 height 20
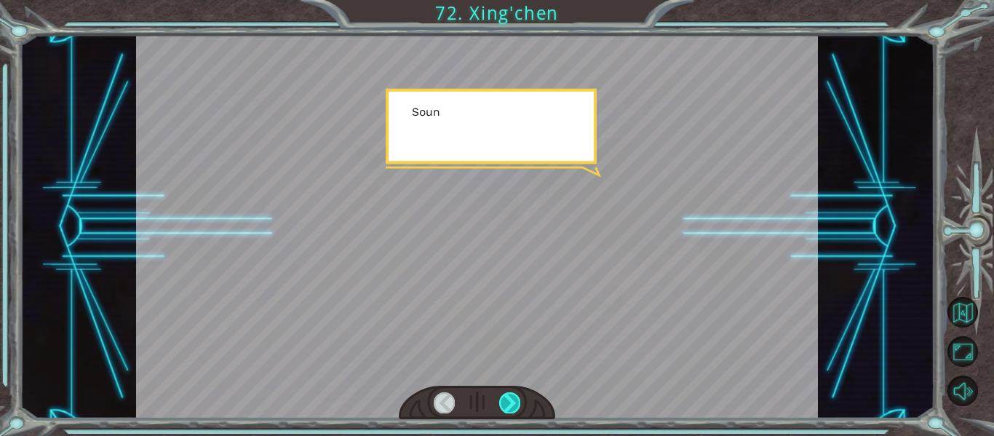
click at [518, 400] on div at bounding box center [509, 402] width 21 height 20
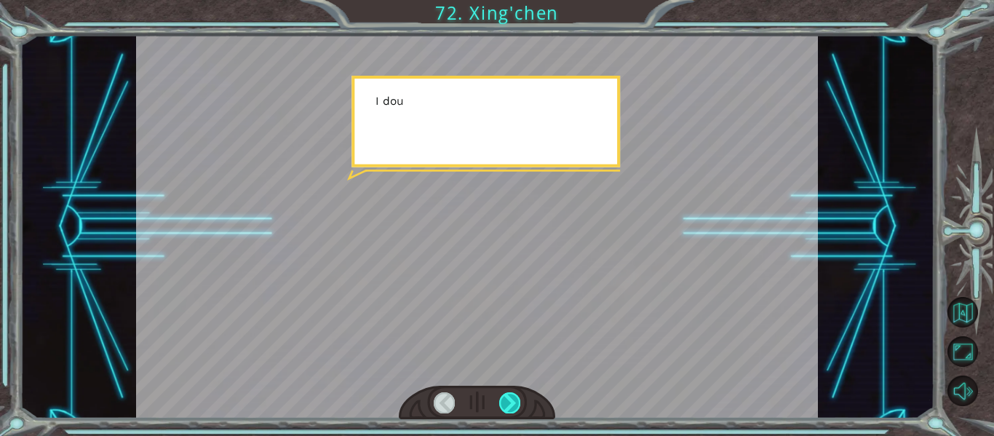
click at [518, 400] on div at bounding box center [509, 402] width 21 height 20
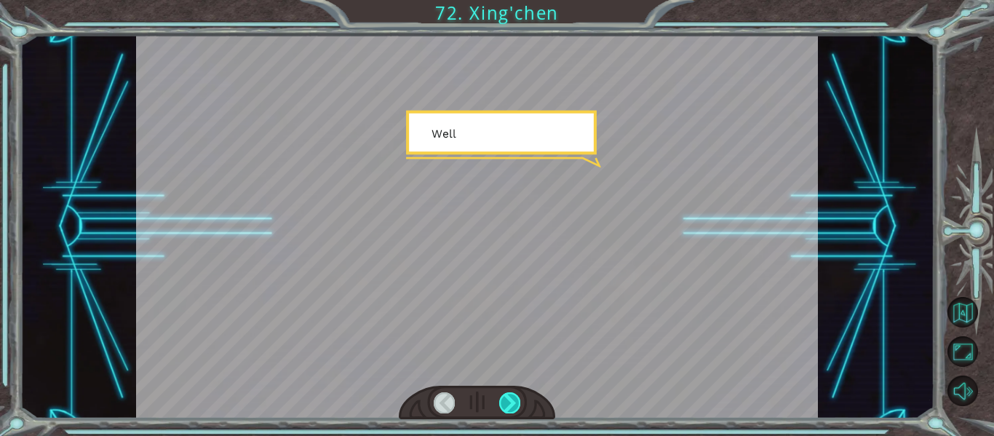
click at [518, 400] on div at bounding box center [509, 402] width 21 height 20
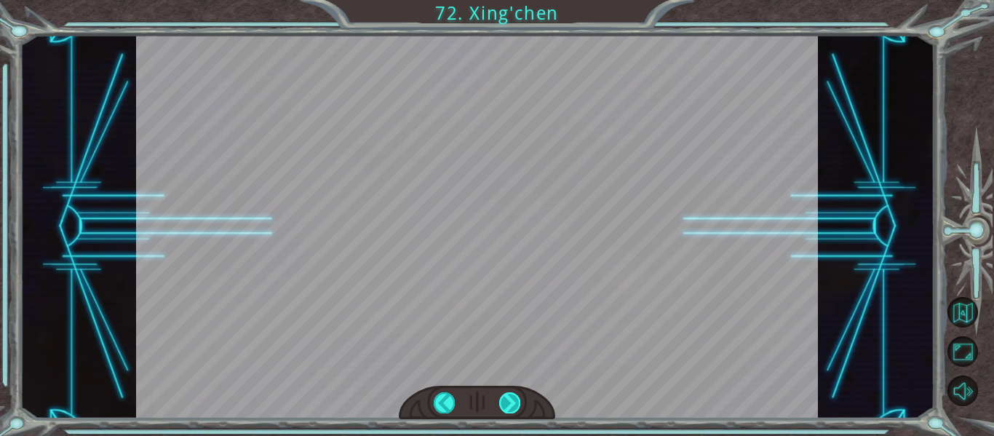
click at [518, 400] on div at bounding box center [509, 402] width 21 height 20
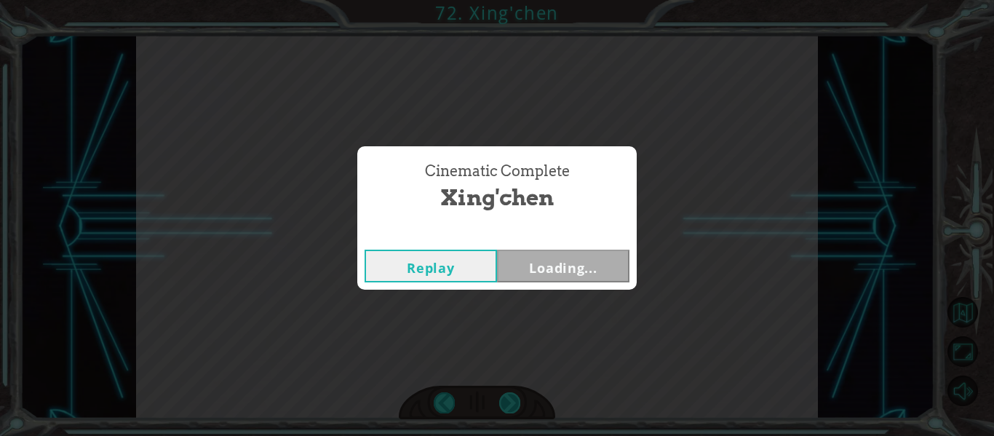
click at [518, 400] on div "Cinematic Complete Xing'chen Replay Loading..." at bounding box center [497, 218] width 994 height 436
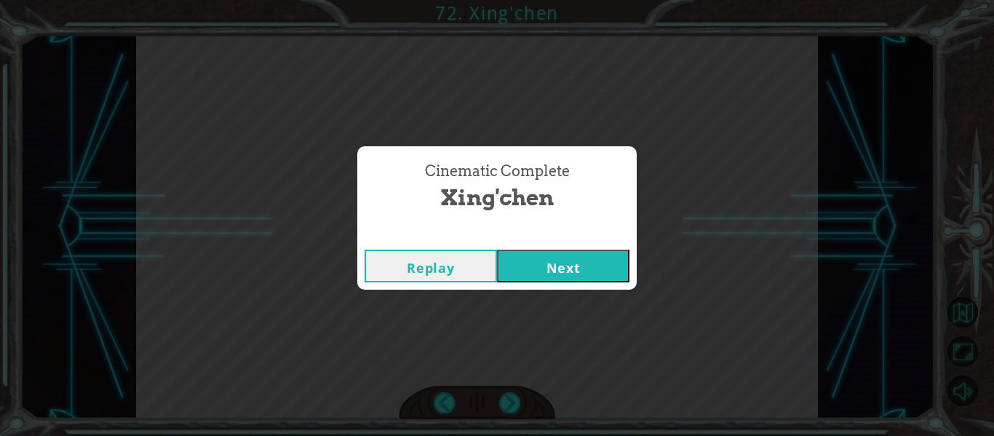
click at [566, 268] on button "Next" at bounding box center [563, 266] width 132 height 33
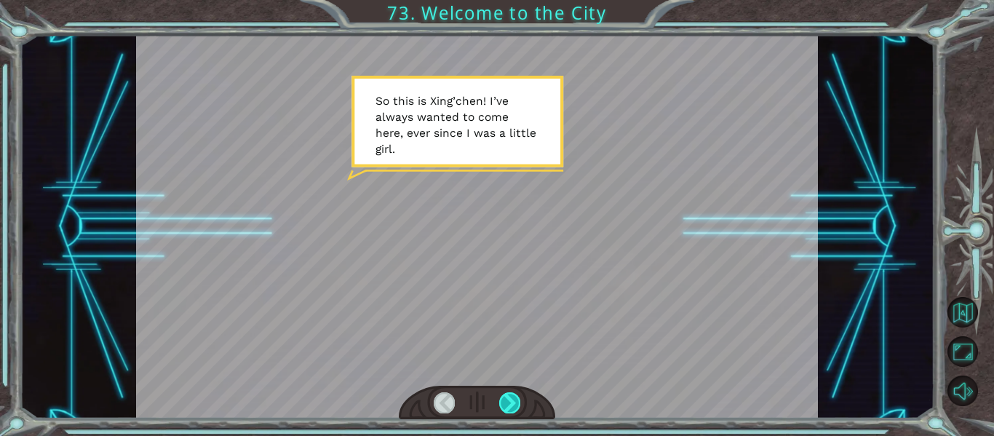
click at [506, 403] on div at bounding box center [509, 402] width 21 height 20
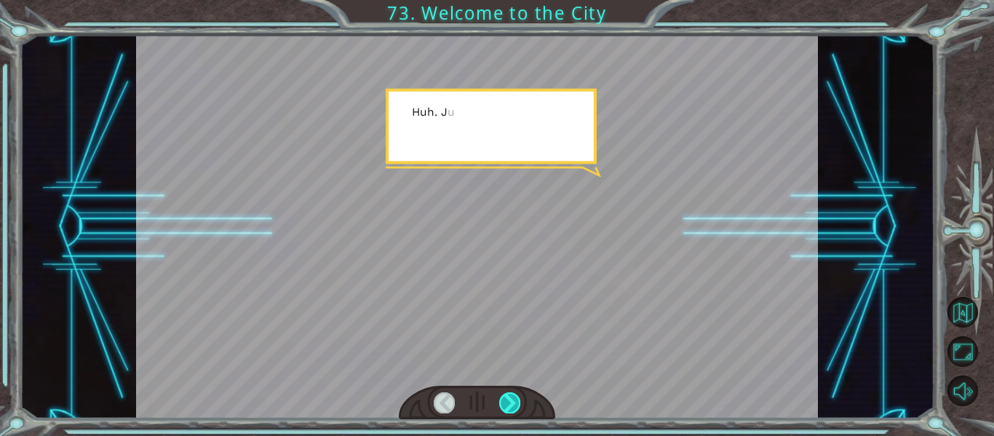
click at [506, 403] on div at bounding box center [509, 402] width 21 height 20
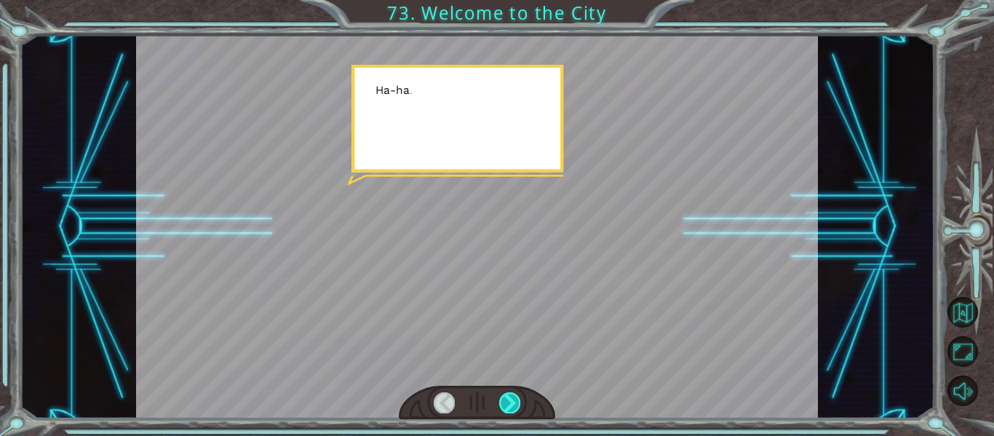
click at [506, 403] on div at bounding box center [509, 402] width 21 height 20
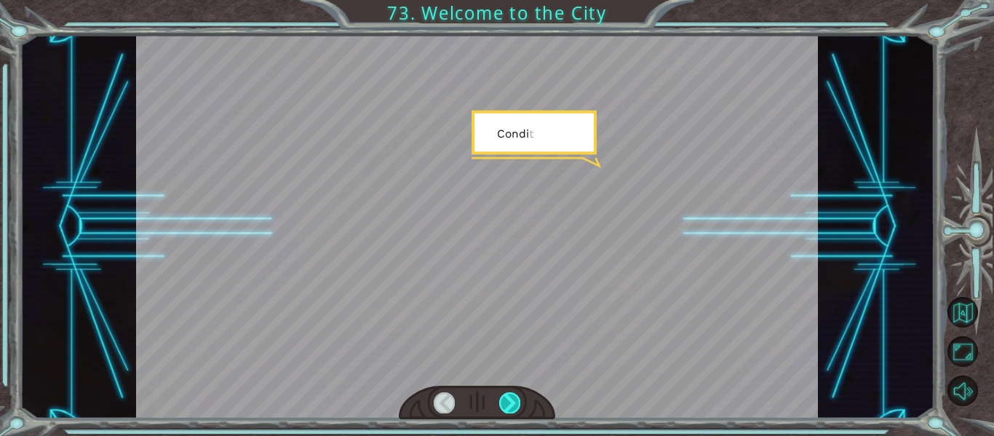
click at [506, 403] on div at bounding box center [509, 402] width 21 height 20
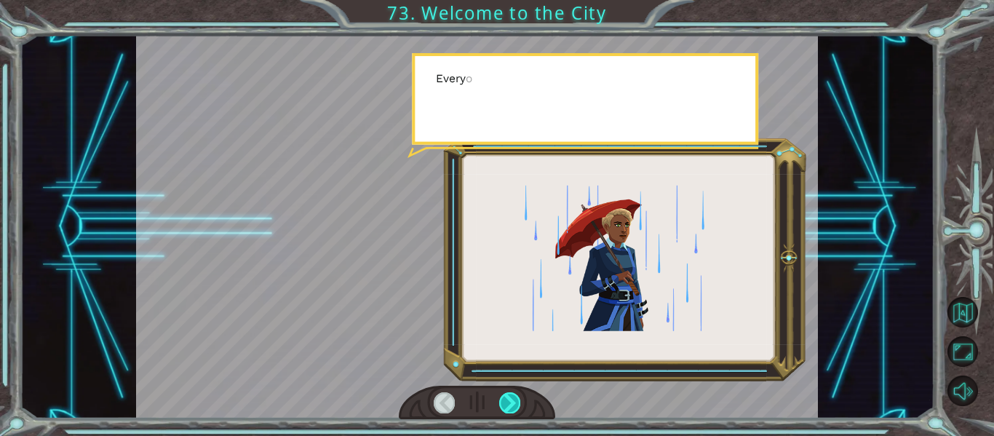
click at [506, 403] on div at bounding box center [509, 402] width 21 height 20
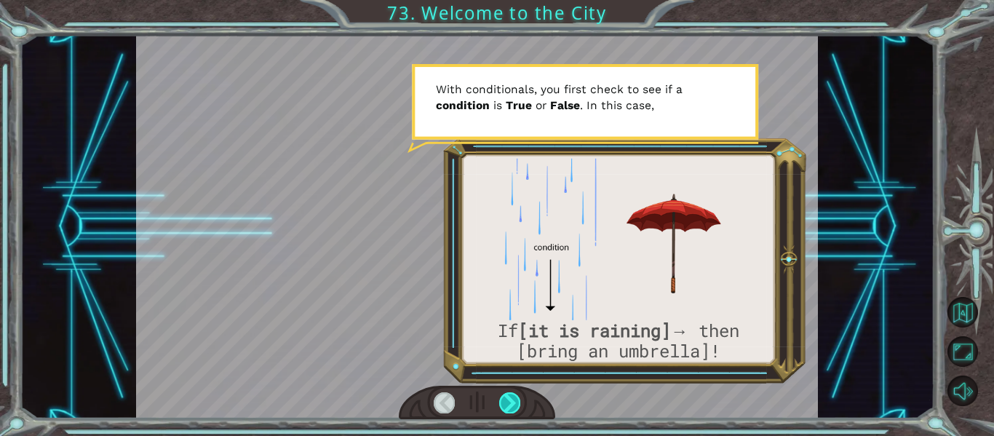
click at [506, 403] on div at bounding box center [509, 402] width 21 height 20
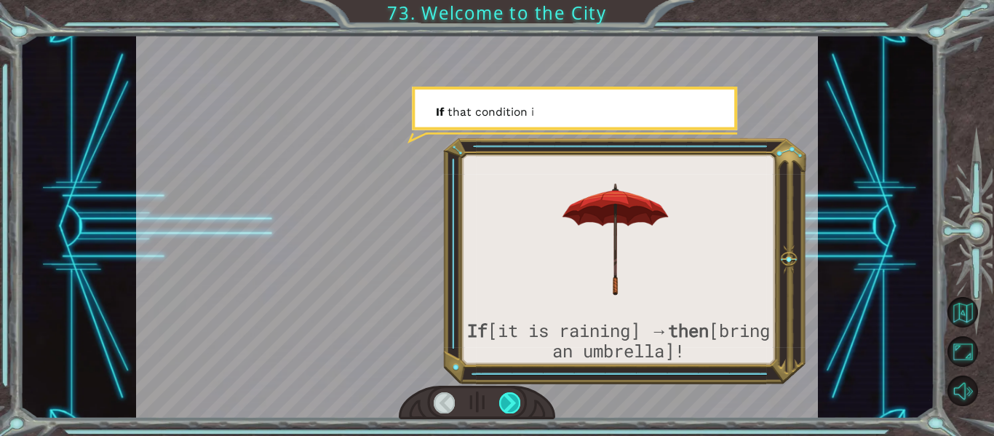
click at [506, 403] on div at bounding box center [509, 402] width 21 height 20
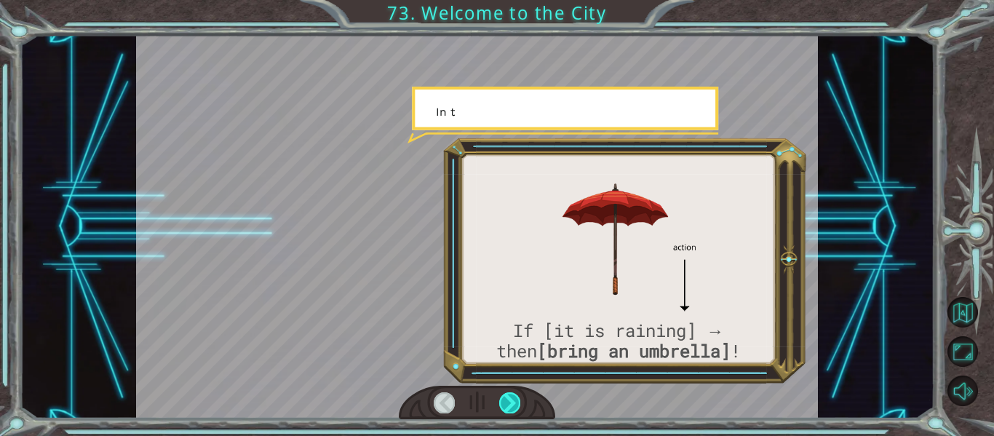
click at [506, 403] on div at bounding box center [509, 402] width 21 height 20
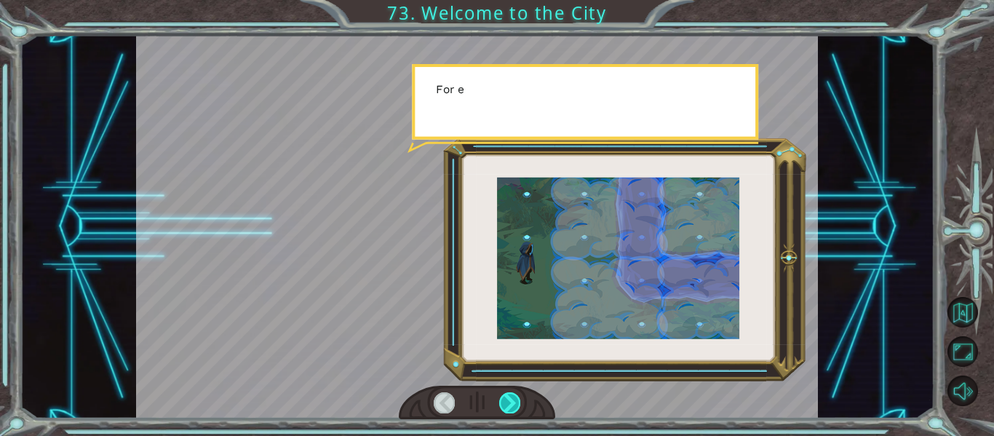
click at [506, 403] on div at bounding box center [509, 402] width 21 height 20
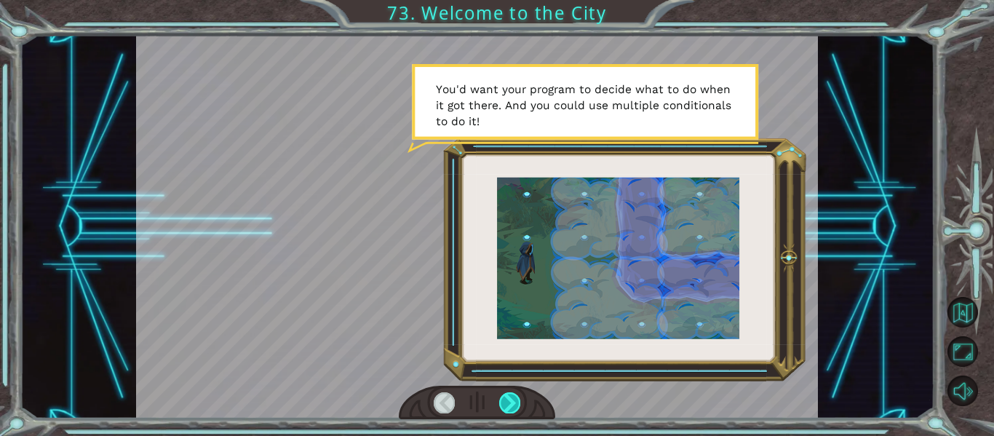
click at [506, 403] on div at bounding box center [509, 402] width 21 height 20
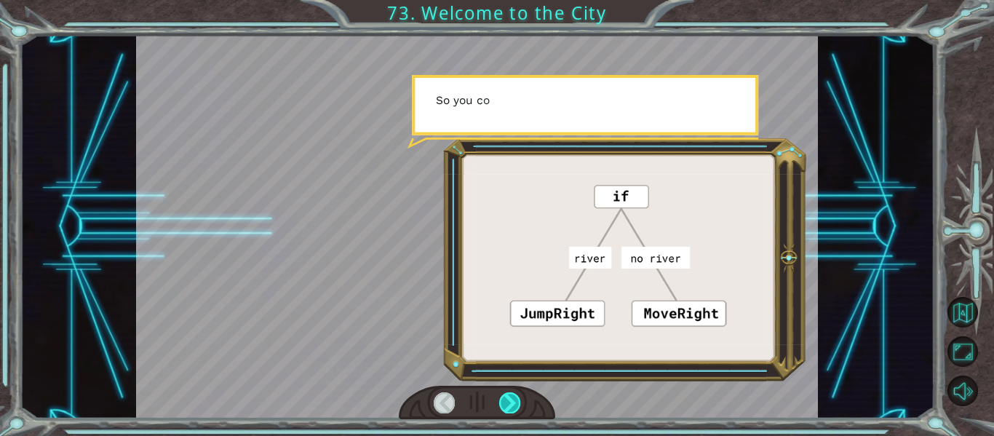
click at [506, 403] on div at bounding box center [509, 402] width 21 height 20
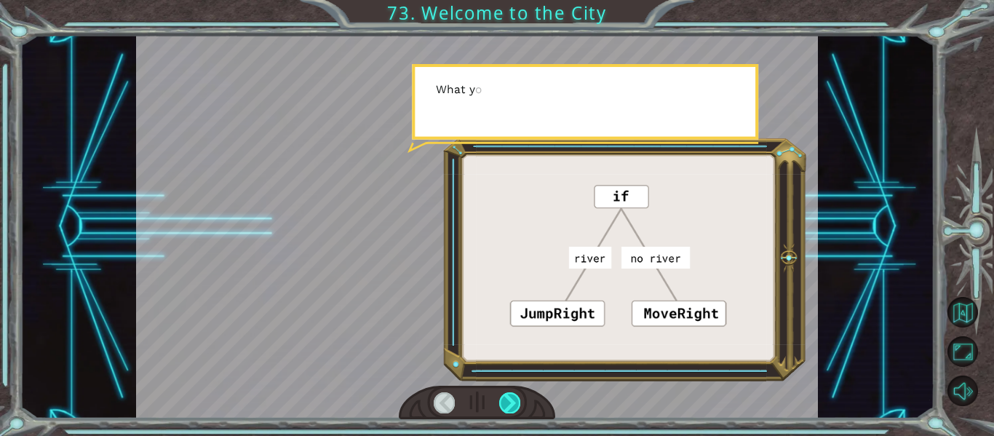
click at [506, 403] on div at bounding box center [509, 402] width 21 height 20
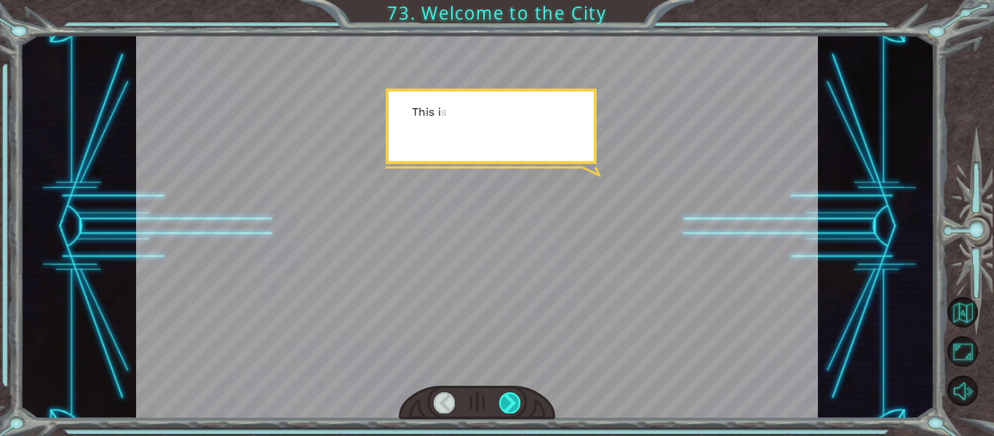
click at [506, 403] on div at bounding box center [509, 402] width 21 height 20
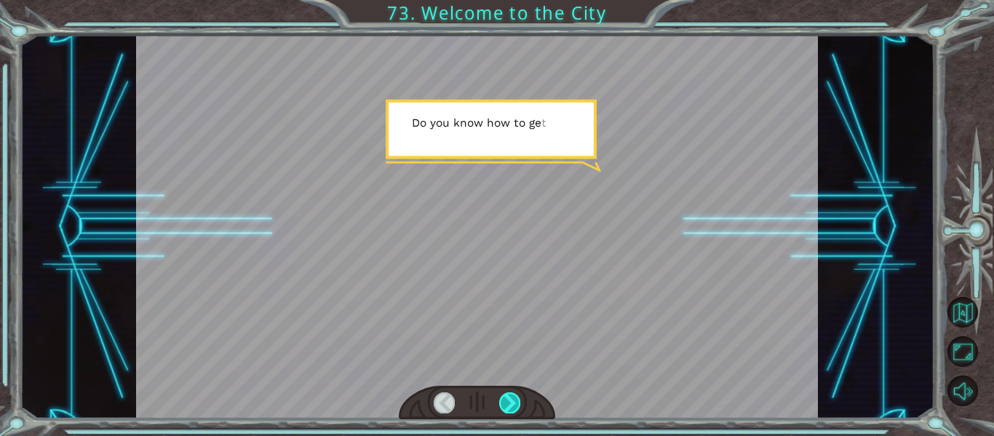
click at [506, 403] on div at bounding box center [509, 402] width 21 height 20
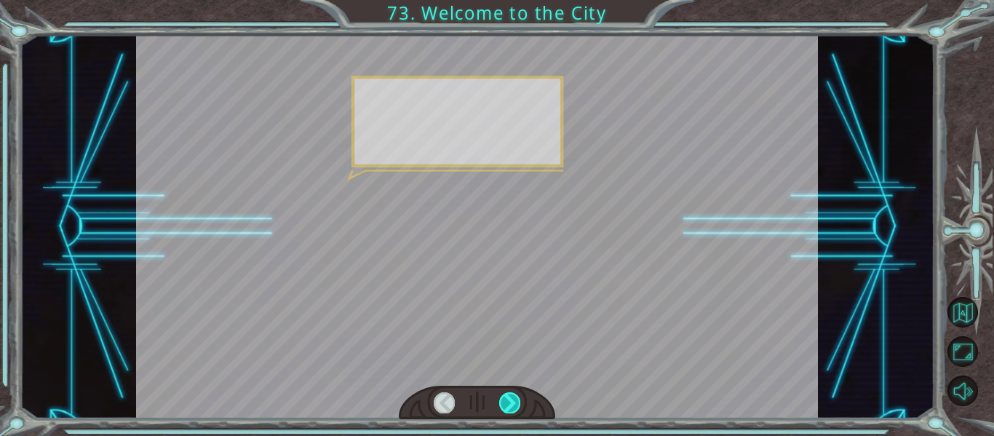
click at [506, 403] on div at bounding box center [509, 402] width 21 height 20
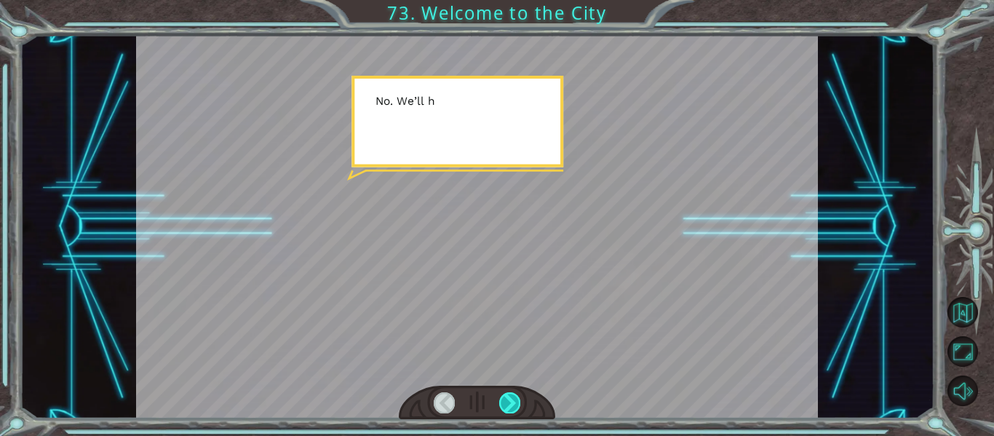
click at [506, 403] on div at bounding box center [509, 402] width 21 height 20
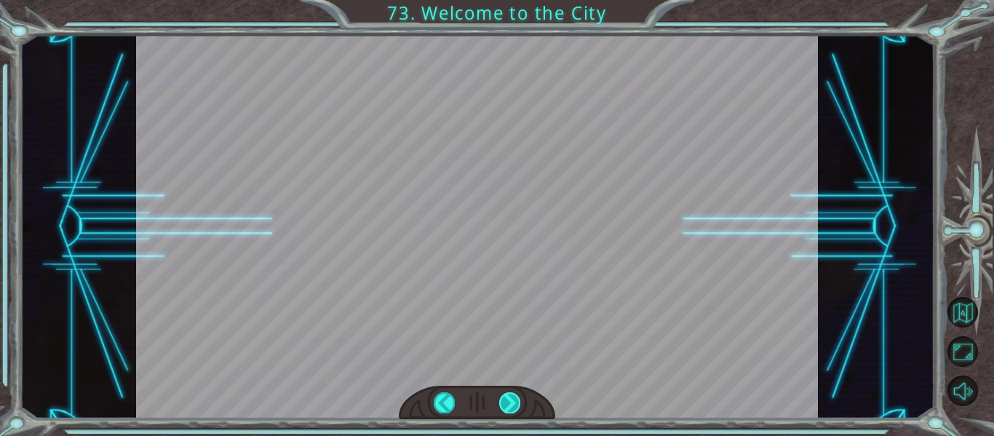
click at [506, 403] on div at bounding box center [509, 402] width 21 height 20
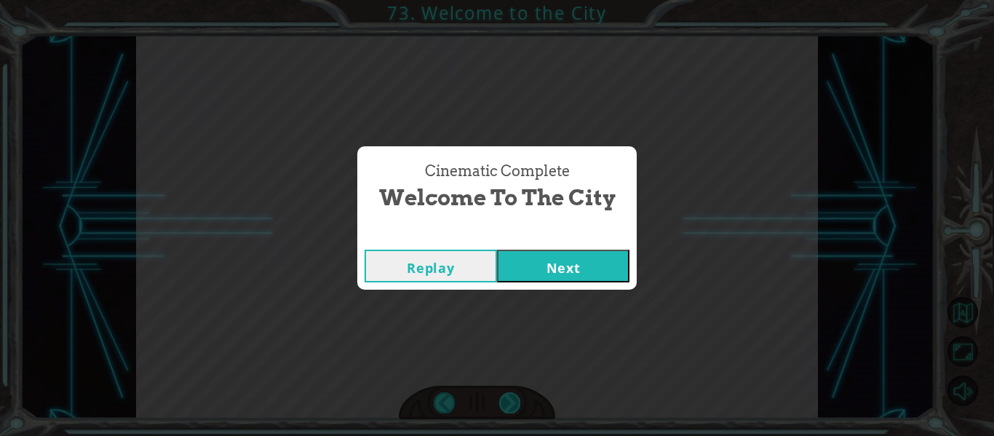
click at [506, 403] on div "Cinematic Complete Welcome to the City Replay Next" at bounding box center [497, 218] width 994 height 436
click at [549, 276] on button "Next" at bounding box center [563, 266] width 132 height 33
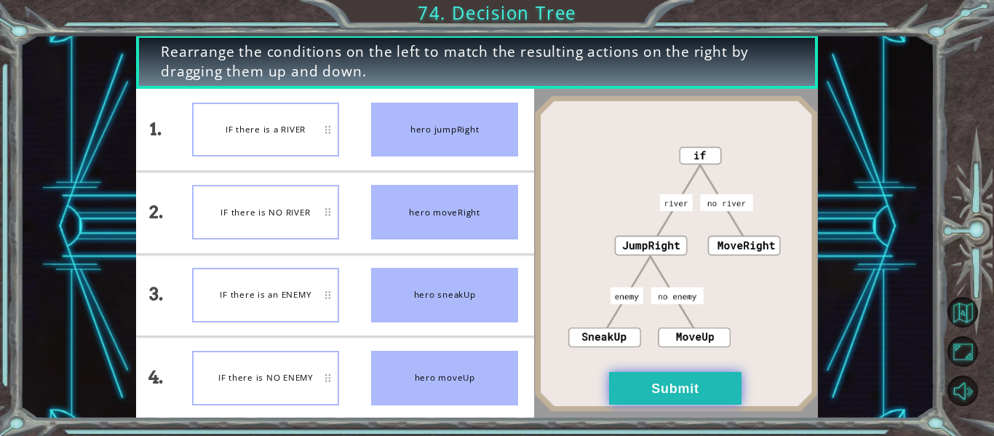
click at [664, 389] on button "Submit" at bounding box center [675, 388] width 132 height 33
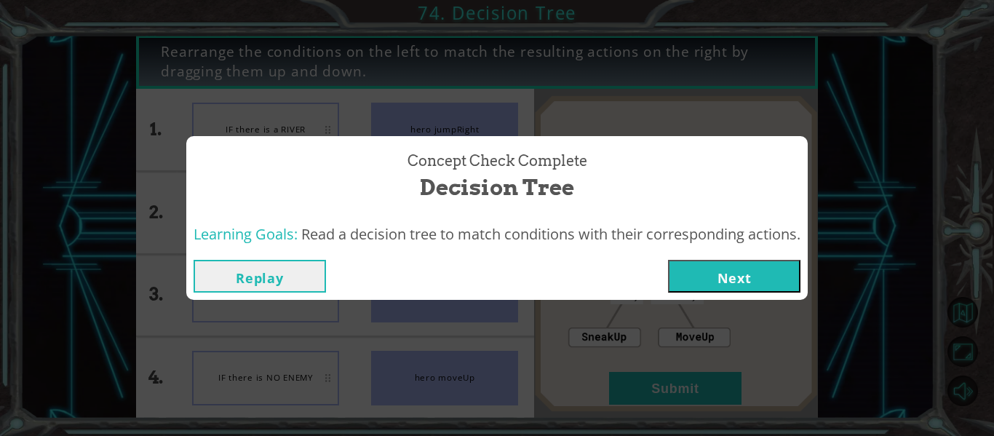
click at [695, 273] on button "Next" at bounding box center [734, 276] width 132 height 33
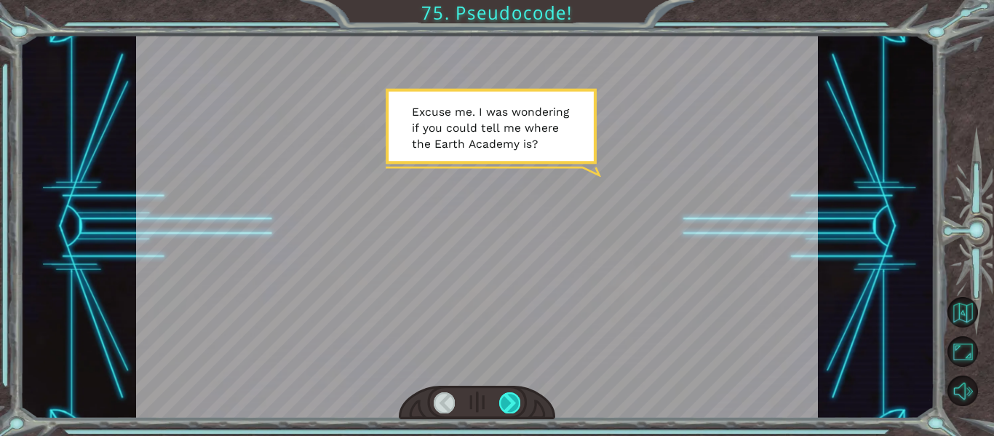
click at [506, 400] on div at bounding box center [509, 402] width 21 height 20
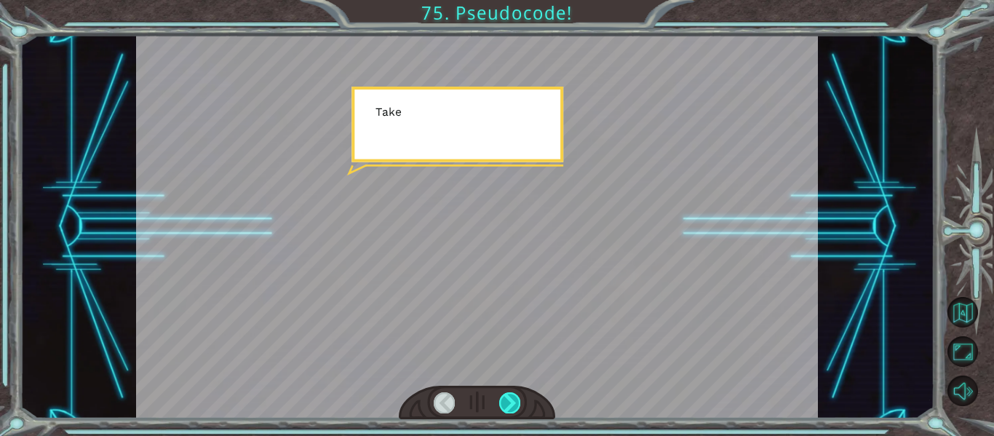
click at [506, 400] on div at bounding box center [509, 402] width 21 height 20
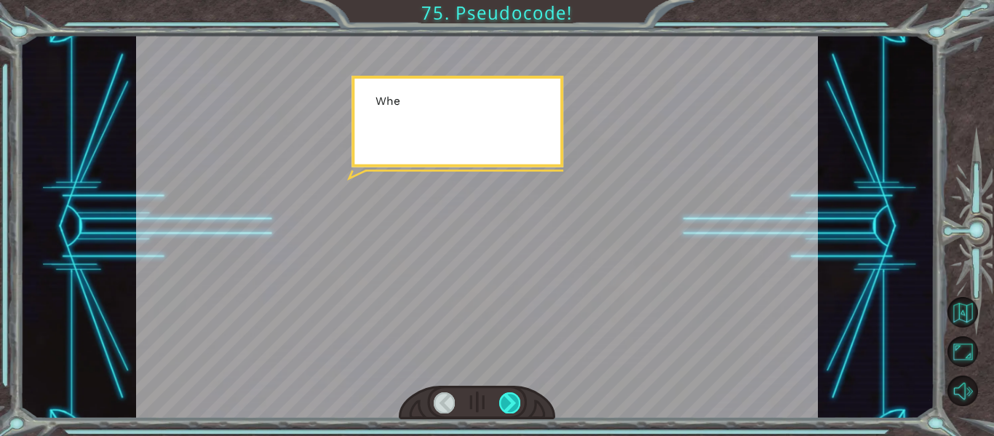
click at [506, 400] on div at bounding box center [509, 402] width 21 height 20
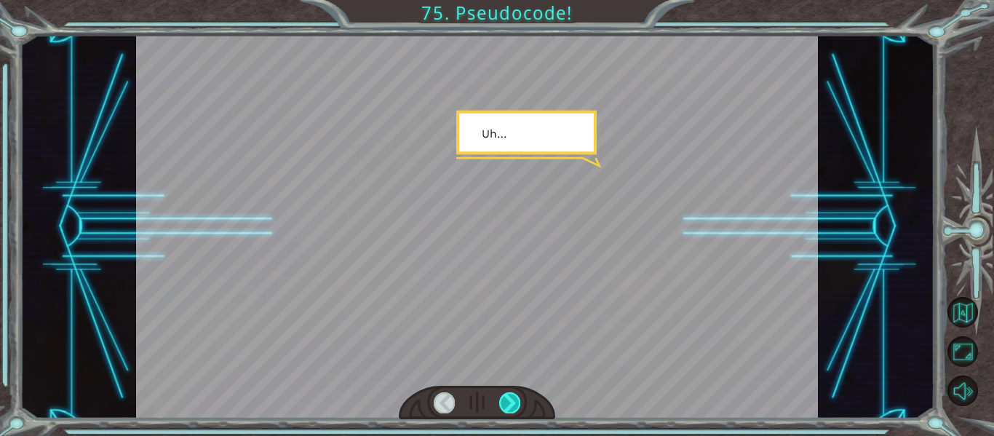
click at [506, 400] on div at bounding box center [509, 402] width 21 height 20
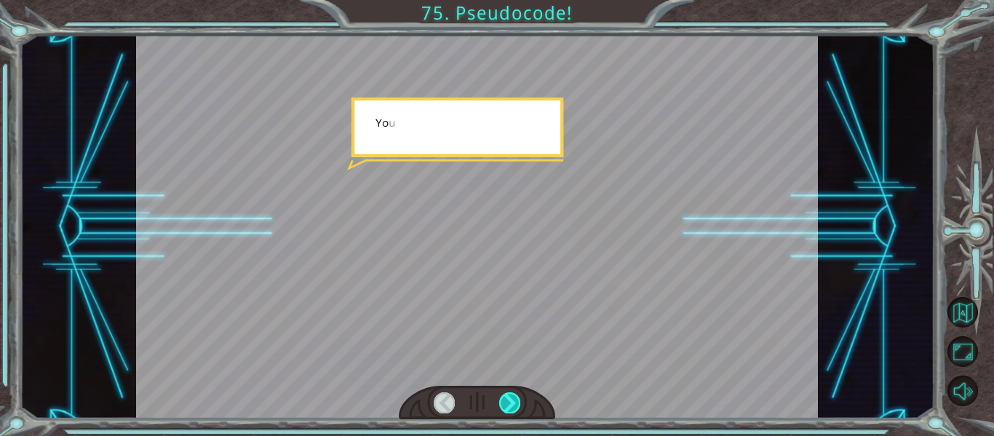
click at [506, 400] on div at bounding box center [509, 402] width 21 height 20
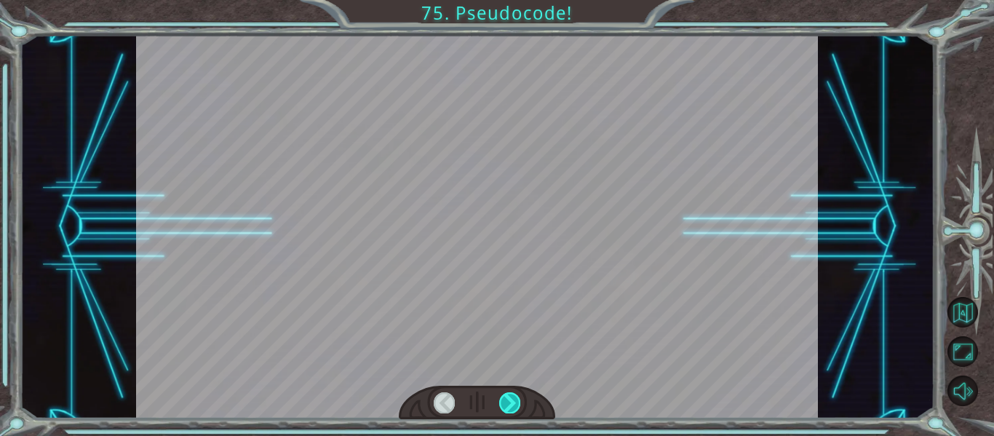
click at [506, 400] on div at bounding box center [509, 402] width 21 height 20
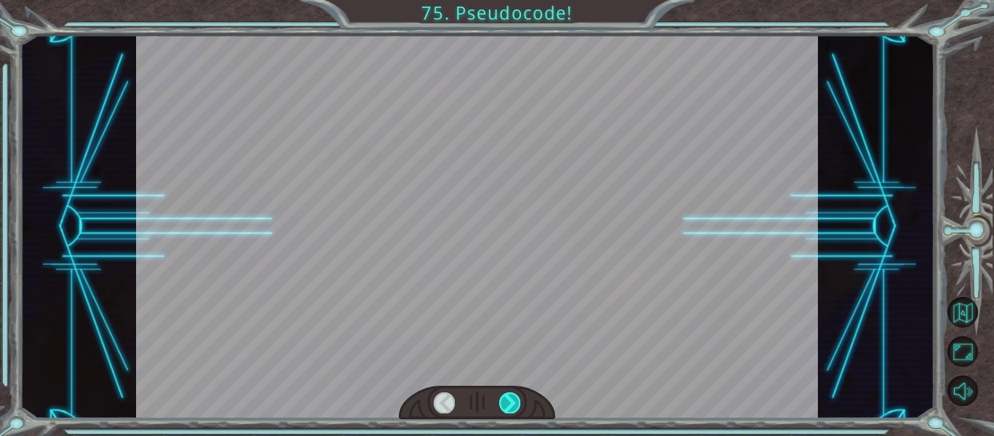
click at [506, 400] on div at bounding box center [509, 402] width 21 height 20
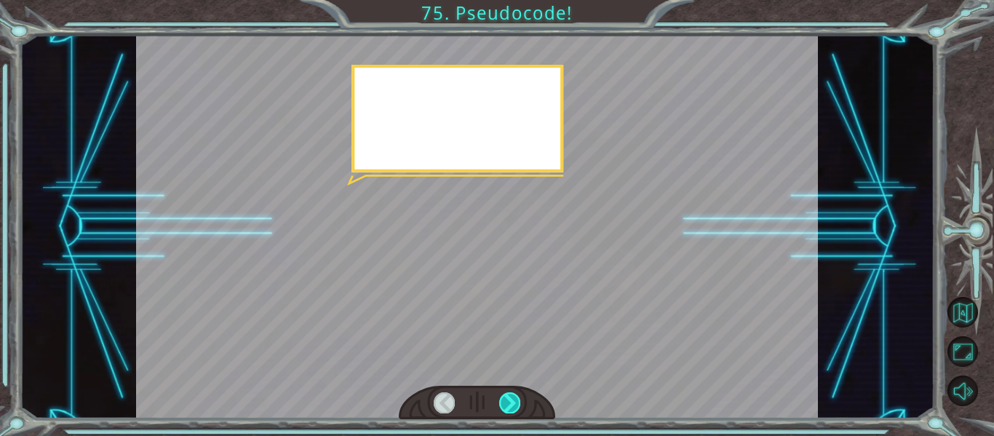
click at [506, 400] on div at bounding box center [509, 402] width 21 height 20
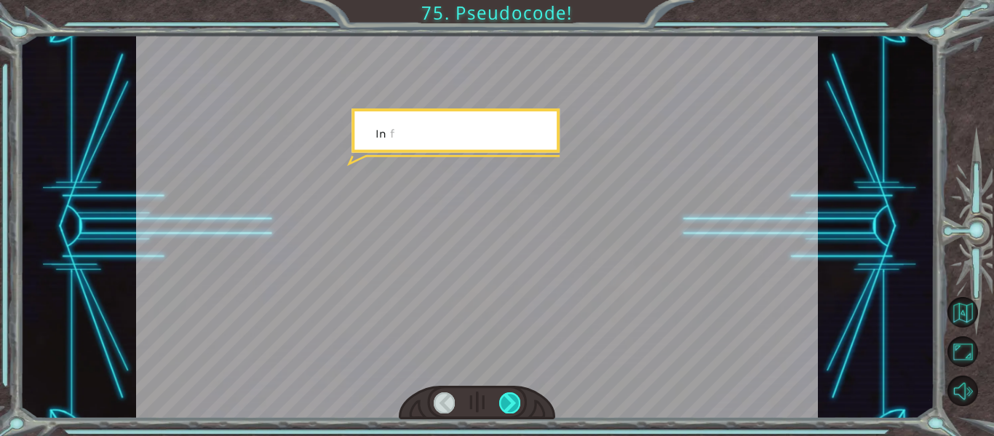
click at [506, 400] on div at bounding box center [509, 402] width 21 height 20
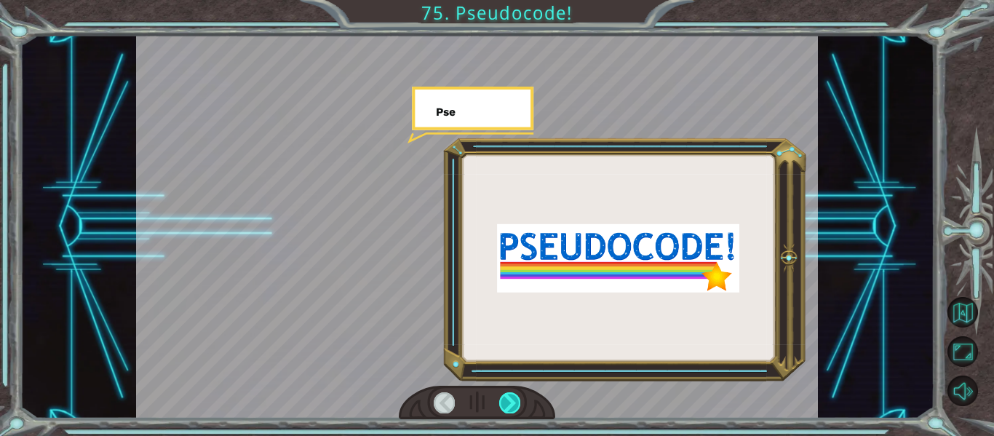
click at [506, 400] on div at bounding box center [509, 402] width 21 height 20
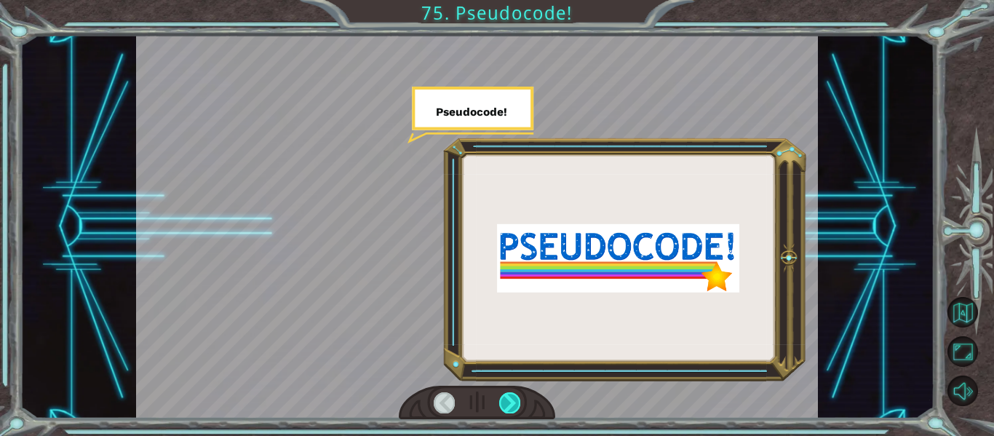
click at [506, 400] on div at bounding box center [509, 402] width 21 height 20
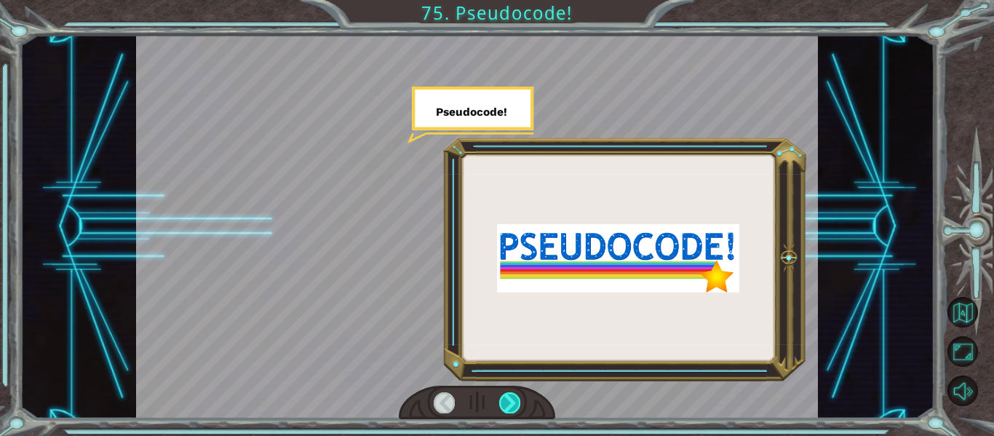
click at [506, 400] on div at bounding box center [509, 402] width 21 height 20
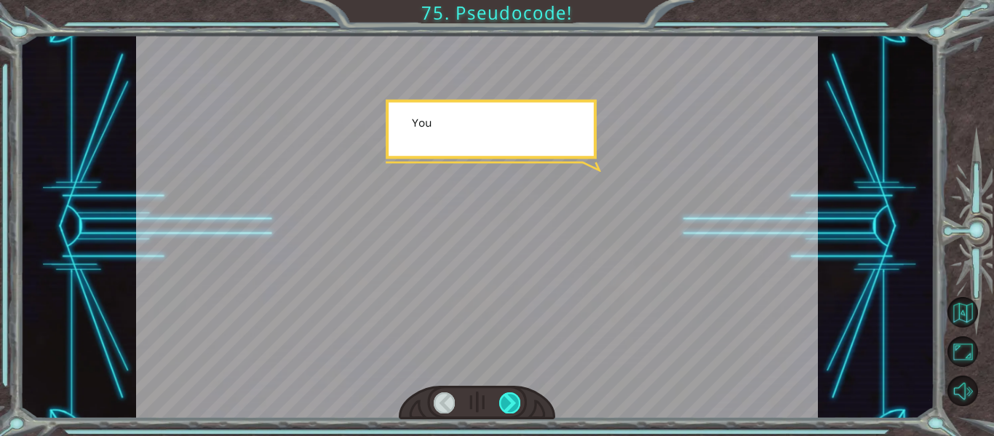
click at [506, 400] on div at bounding box center [509, 402] width 21 height 20
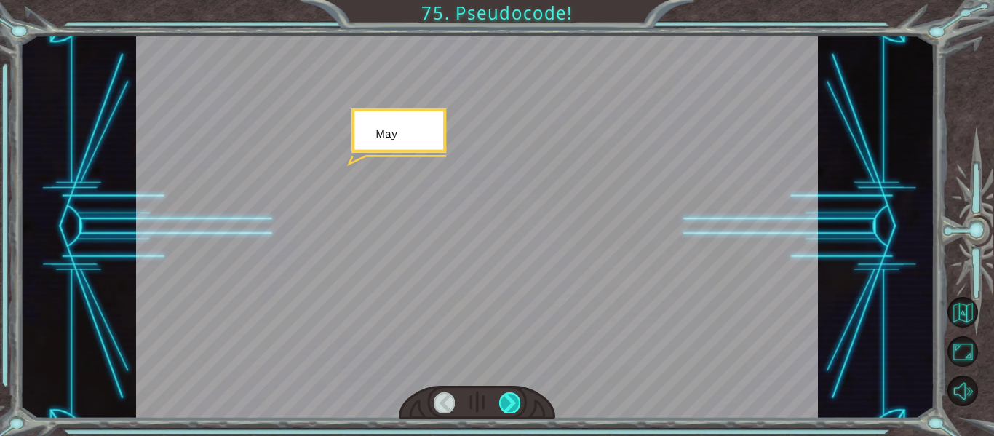
click at [506, 400] on div at bounding box center [509, 402] width 21 height 20
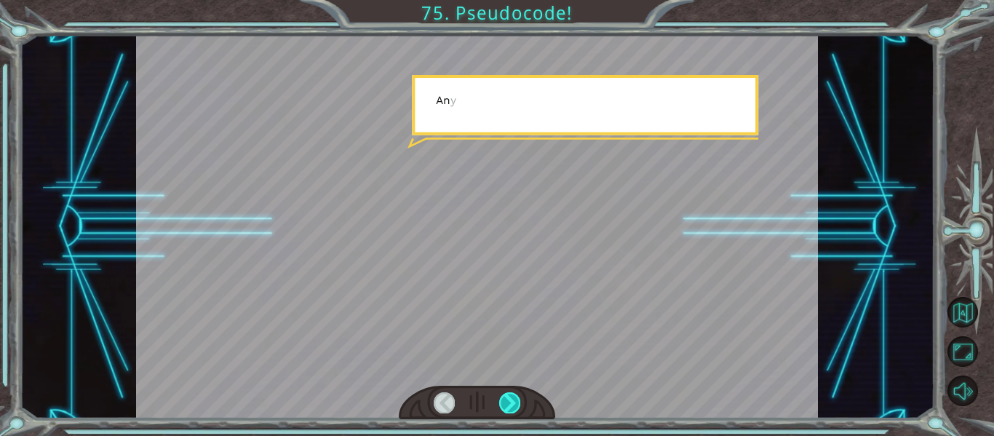
click at [506, 400] on div at bounding box center [509, 402] width 21 height 20
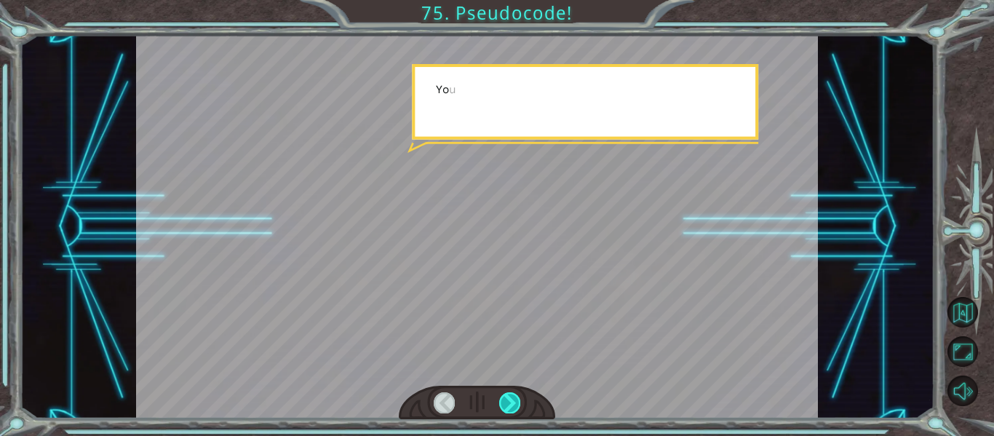
click at [506, 400] on div at bounding box center [509, 402] width 21 height 20
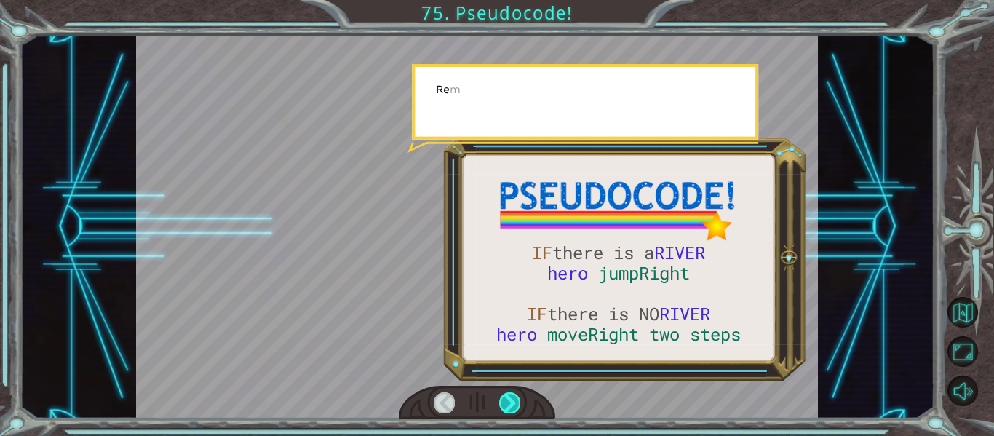
click at [506, 400] on div at bounding box center [509, 402] width 21 height 20
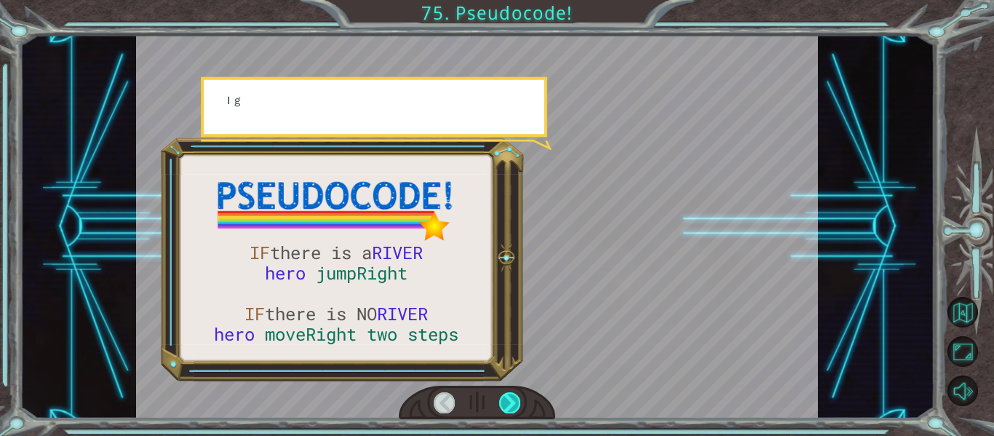
click at [506, 400] on div at bounding box center [509, 402] width 21 height 20
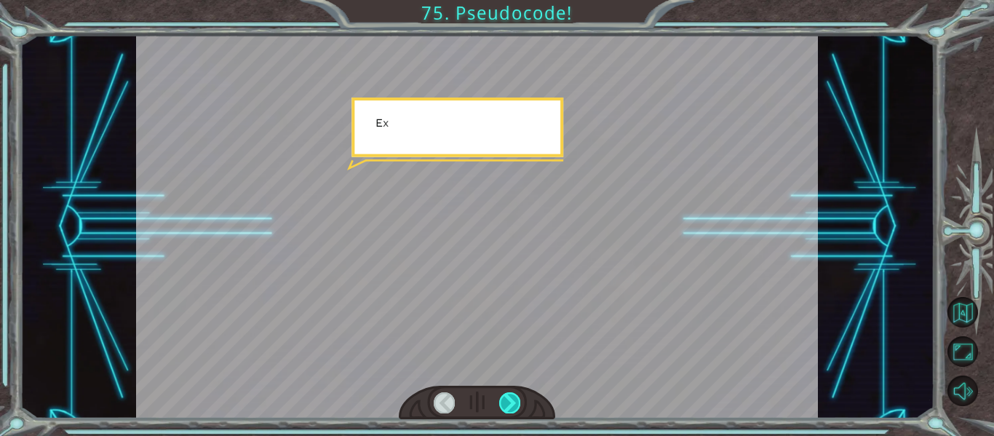
click at [506, 400] on div at bounding box center [509, 402] width 21 height 20
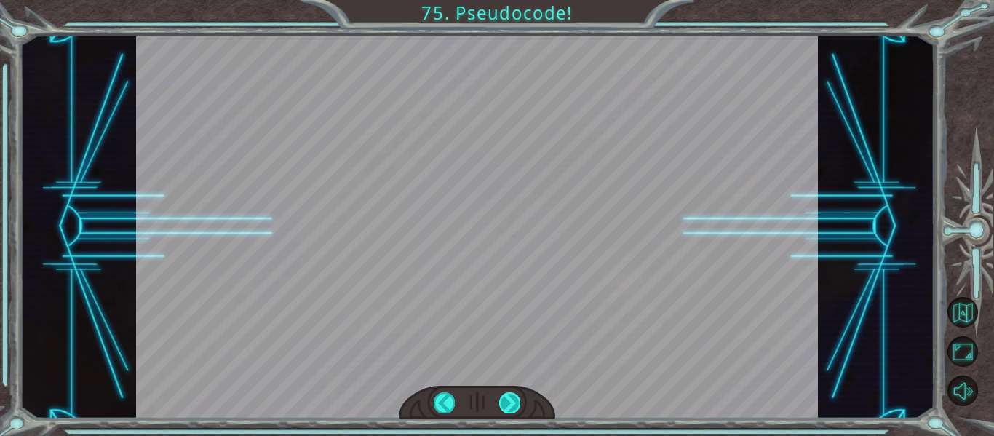
click at [506, 400] on div at bounding box center [509, 402] width 21 height 20
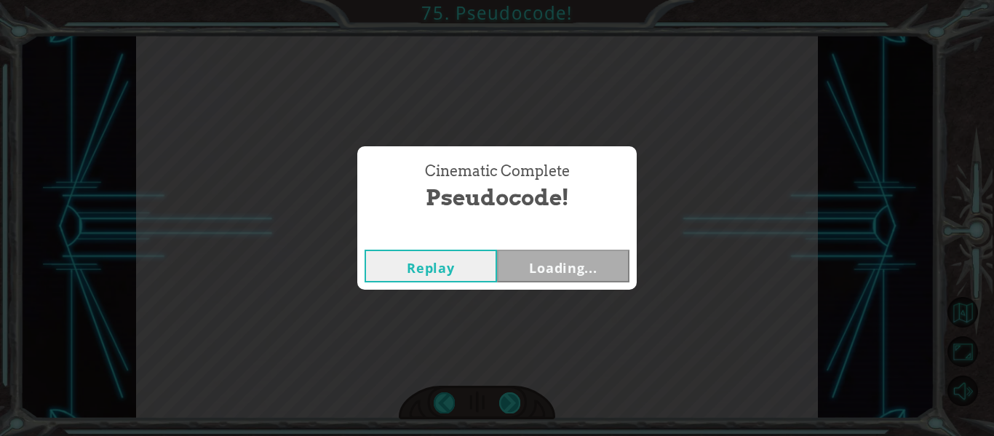
click at [506, 400] on div "Cinematic Complete Pseudocode! Replay Loading..." at bounding box center [497, 218] width 994 height 436
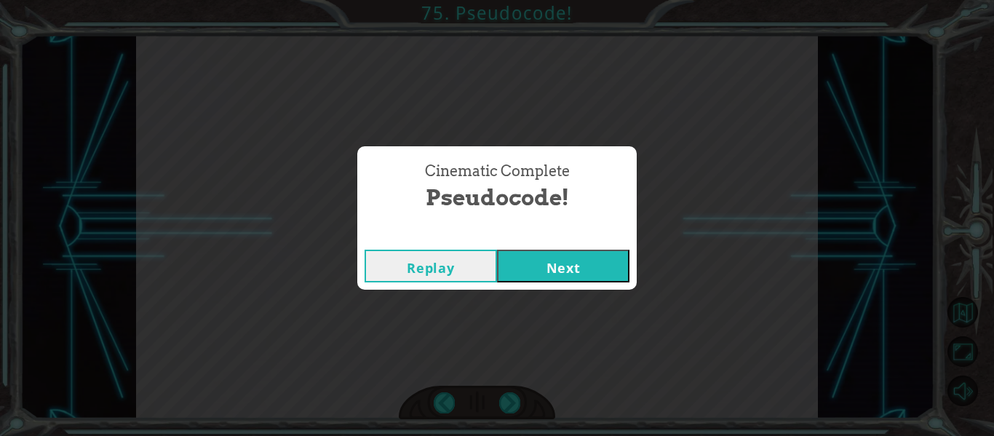
click at [559, 262] on button "Next" at bounding box center [563, 266] width 132 height 33
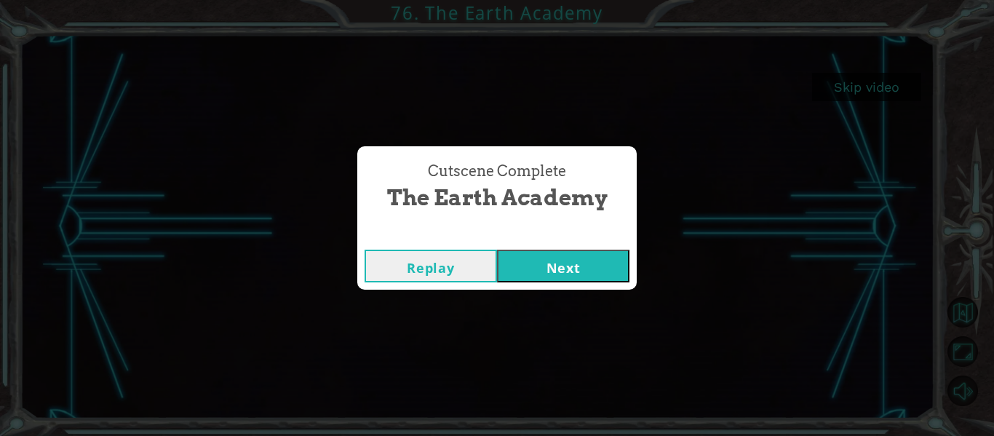
click at [592, 266] on button "Next" at bounding box center [563, 266] width 132 height 33
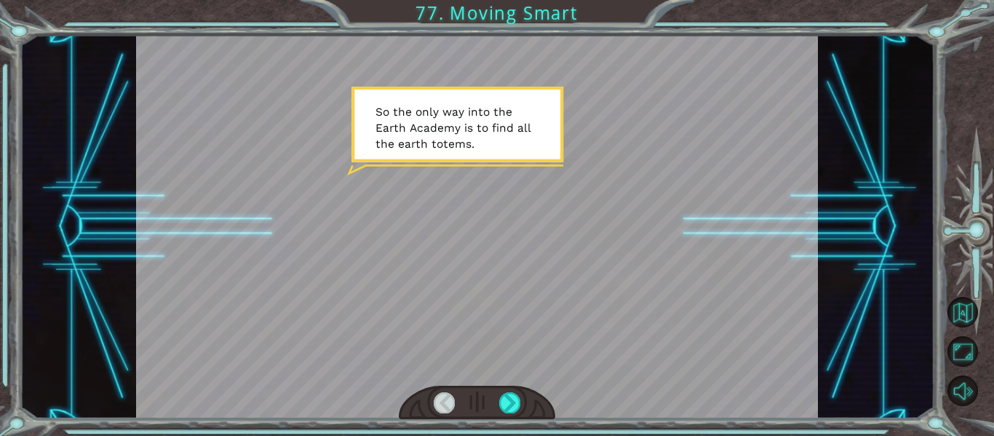
click at [514, 387] on div at bounding box center [477, 403] width 157 height 34
click at [514, 389] on div at bounding box center [477, 403] width 157 height 34
click at [512, 392] on div at bounding box center [509, 402] width 21 height 20
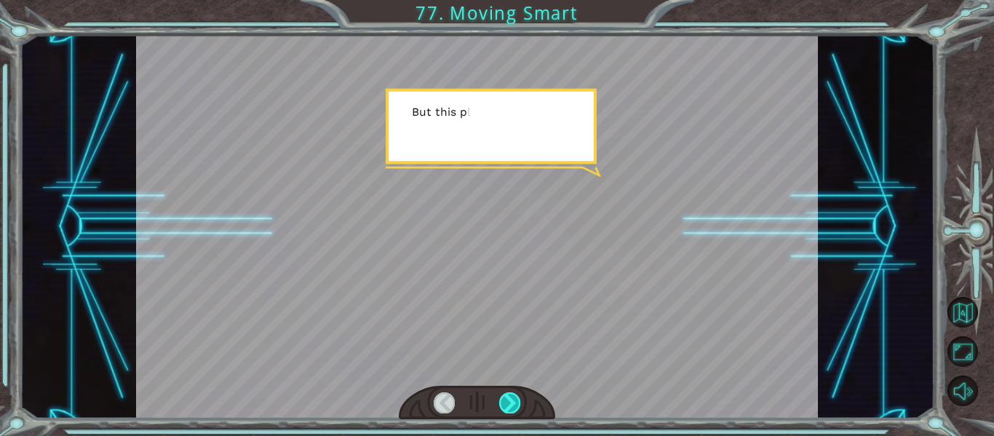
click at [512, 392] on div at bounding box center [509, 402] width 21 height 20
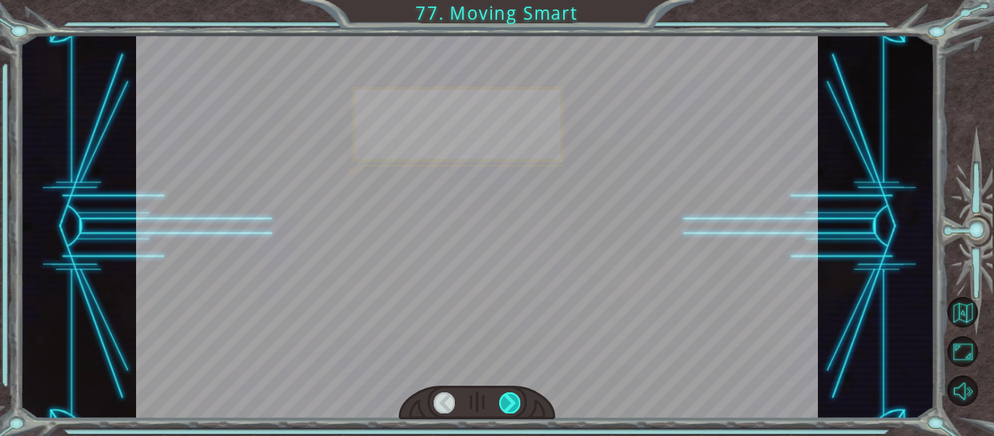
click at [512, 392] on div at bounding box center [509, 402] width 21 height 20
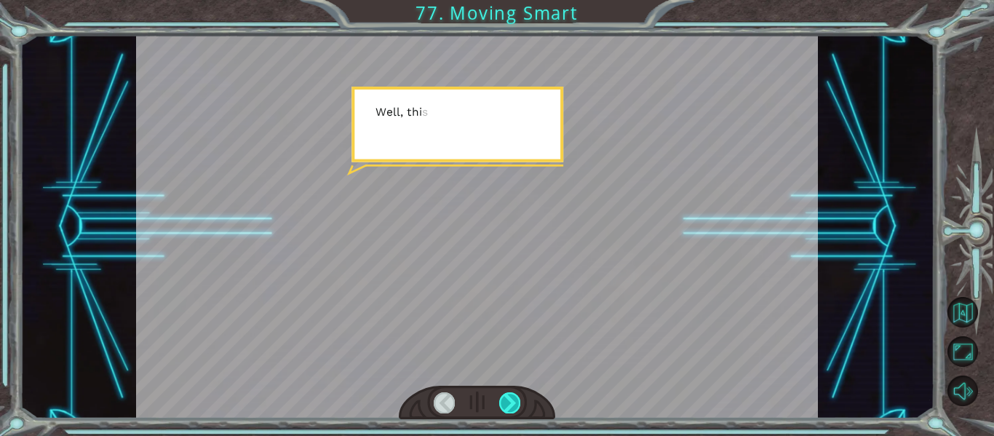
click at [512, 392] on div at bounding box center [509, 402] width 21 height 20
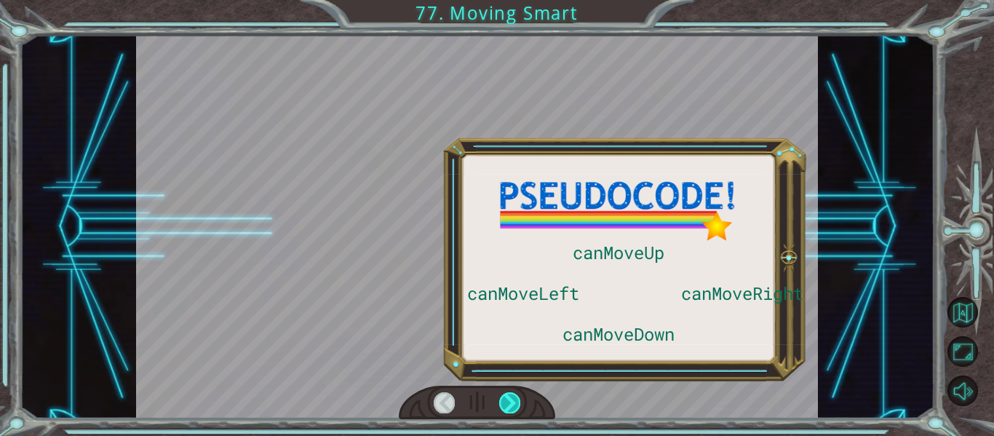
click at [512, 392] on div at bounding box center [509, 402] width 21 height 20
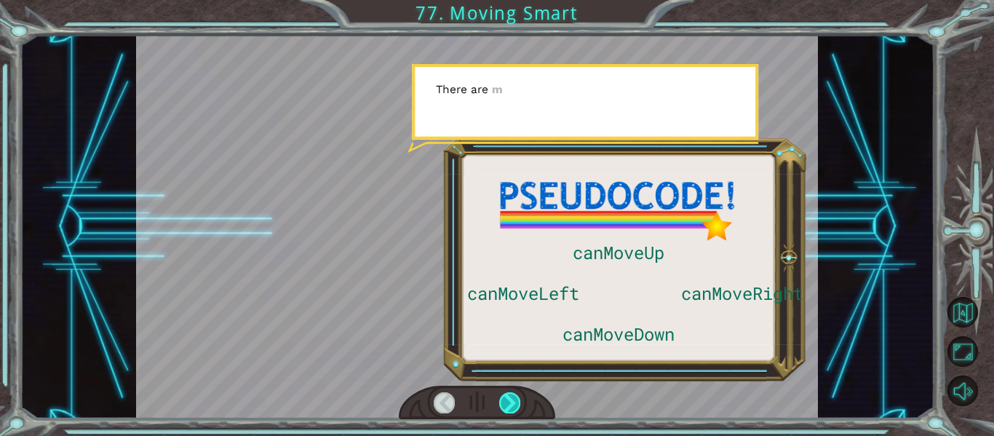
click at [512, 392] on div at bounding box center [509, 402] width 21 height 20
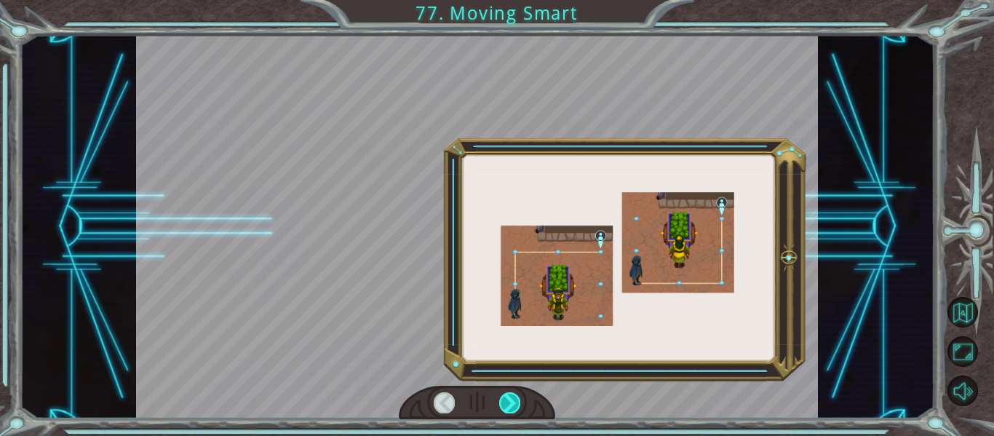
click at [512, 392] on div at bounding box center [509, 402] width 21 height 20
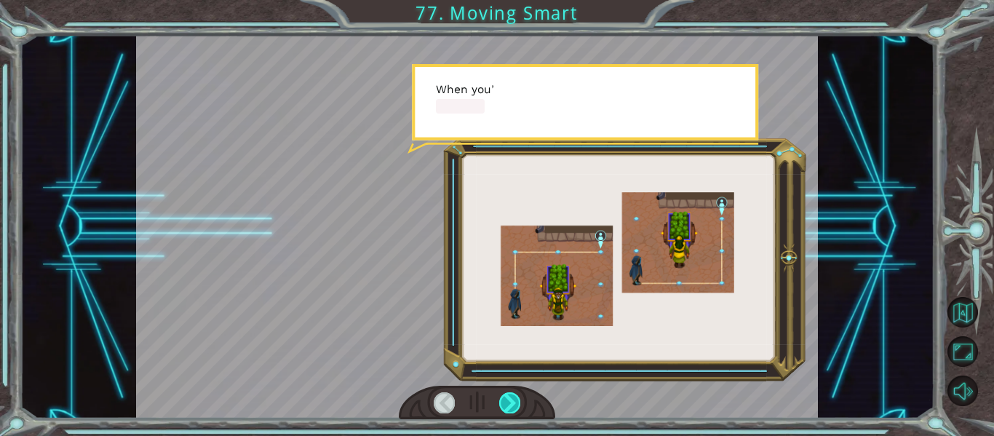
click at [512, 392] on div at bounding box center [509, 402] width 21 height 20
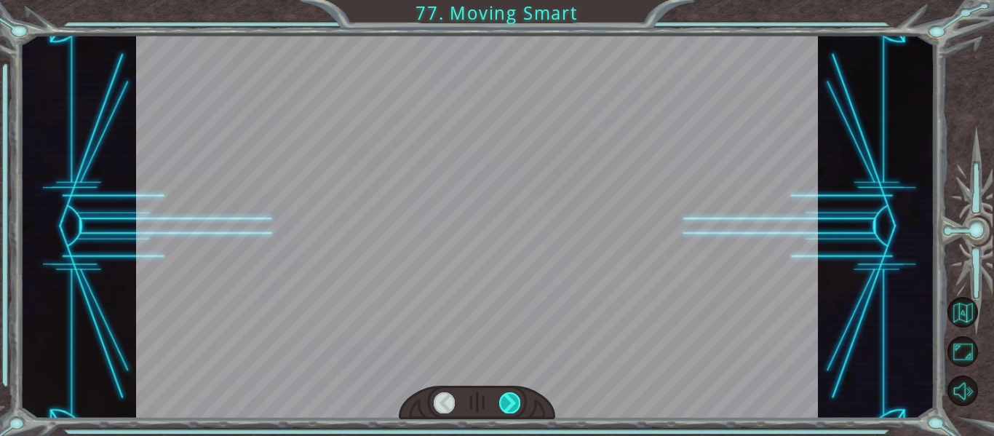
click at [512, 392] on div at bounding box center [509, 402] width 21 height 20
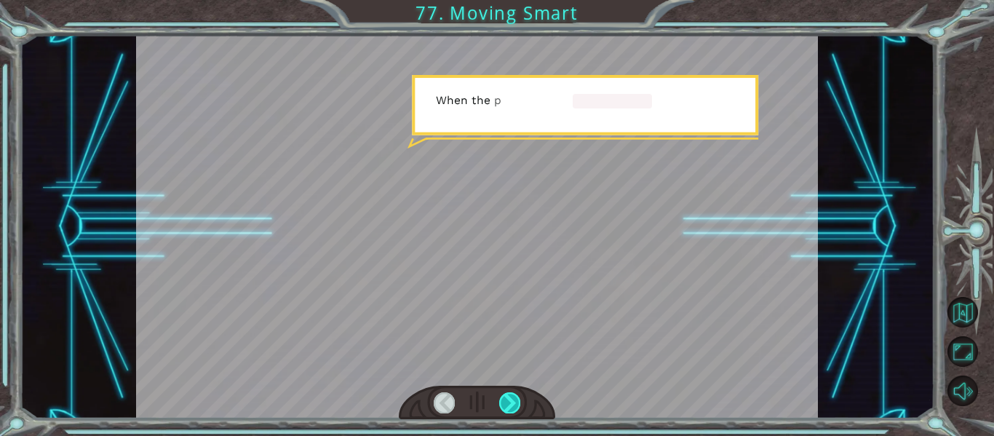
click at [512, 392] on div at bounding box center [509, 402] width 21 height 20
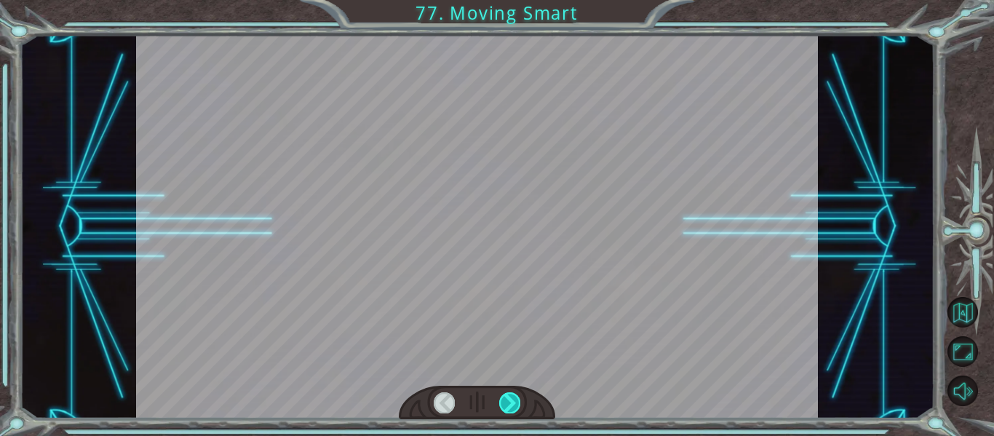
click at [512, 392] on div at bounding box center [509, 402] width 21 height 20
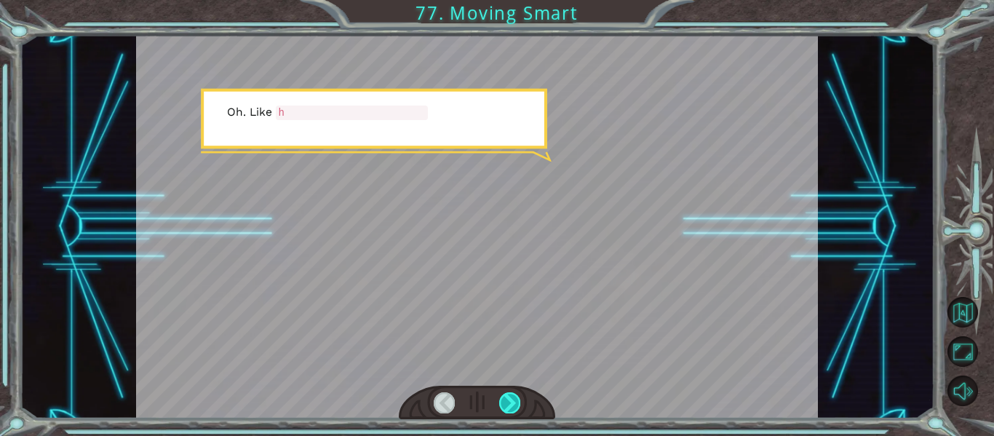
click at [512, 392] on div at bounding box center [509, 402] width 21 height 20
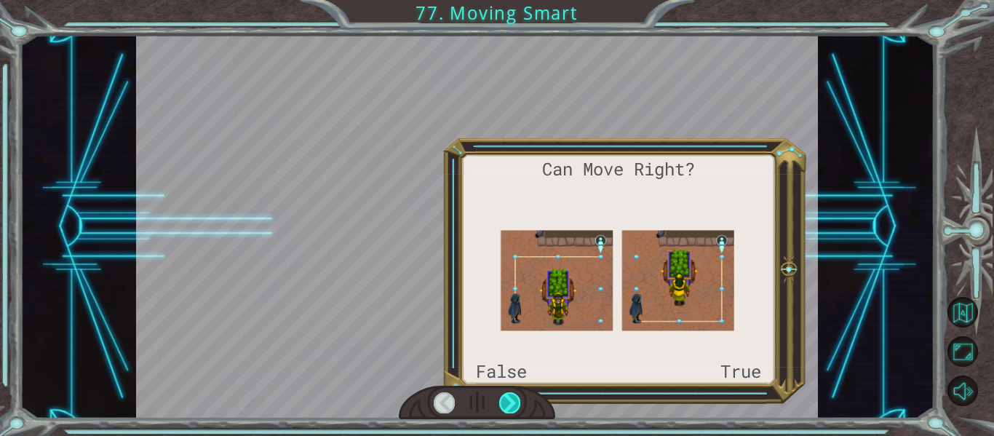
click at [512, 392] on div at bounding box center [509, 402] width 21 height 20
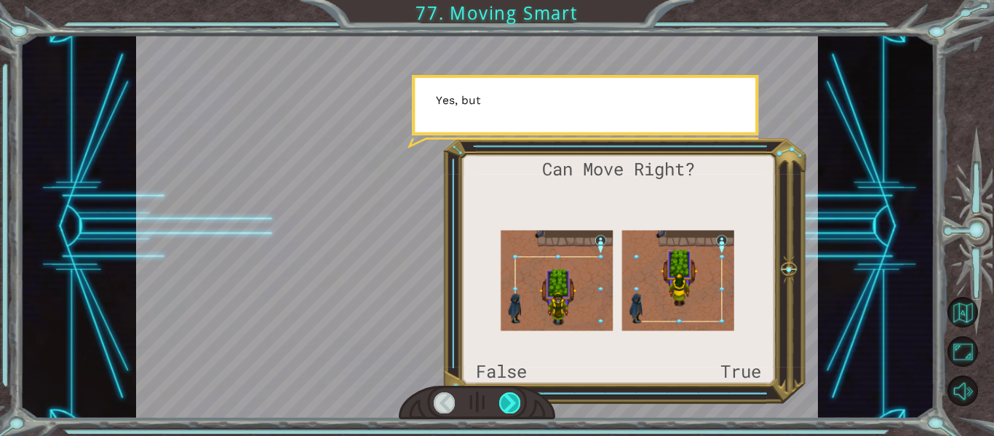
click at [512, 392] on div at bounding box center [509, 402] width 21 height 20
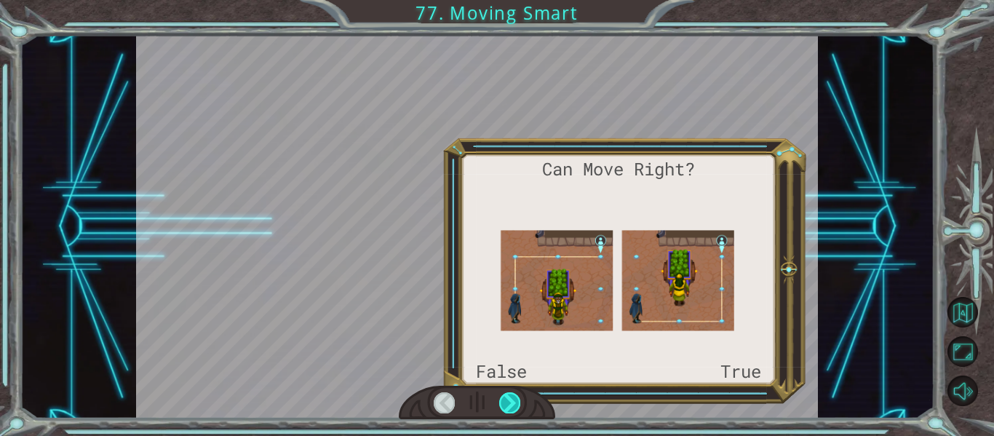
click at [512, 392] on div at bounding box center [509, 402] width 21 height 20
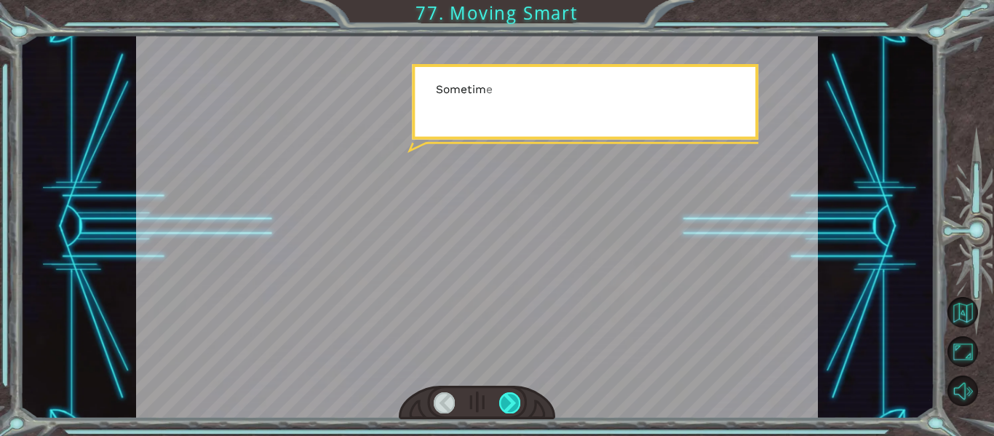
click at [512, 392] on div at bounding box center [509, 402] width 21 height 20
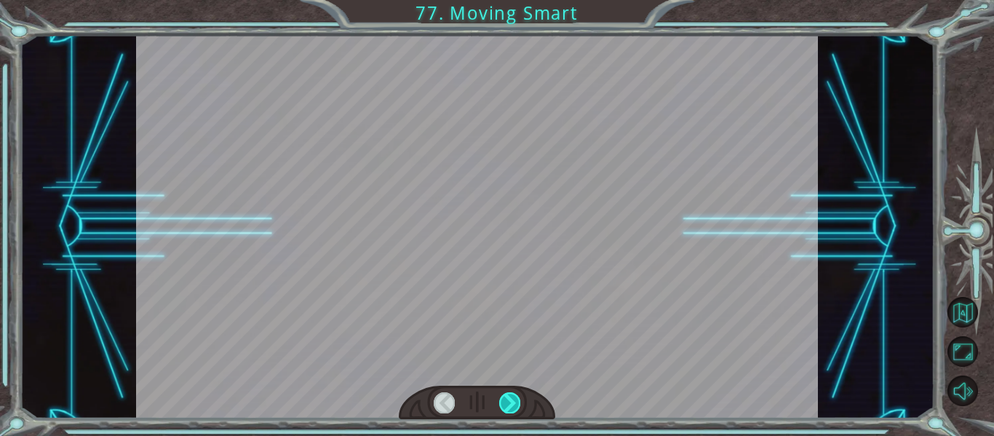
click at [512, 392] on div at bounding box center [509, 402] width 21 height 20
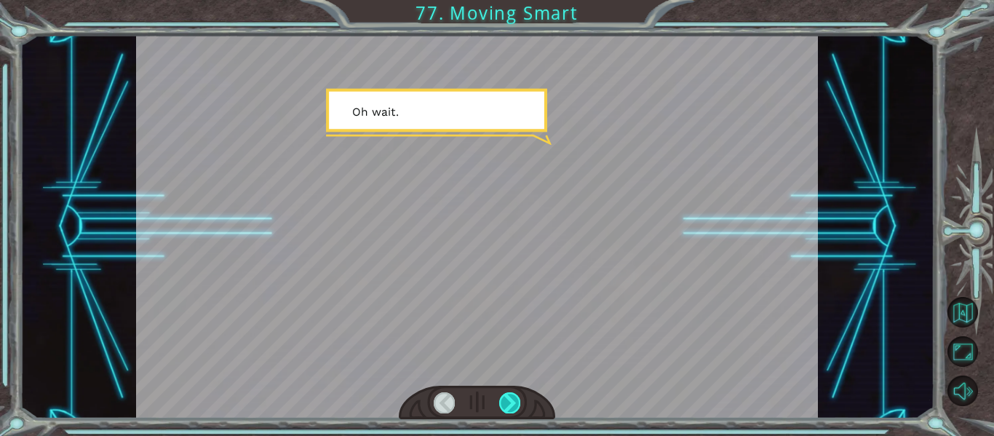
click at [512, 392] on div at bounding box center [509, 402] width 21 height 20
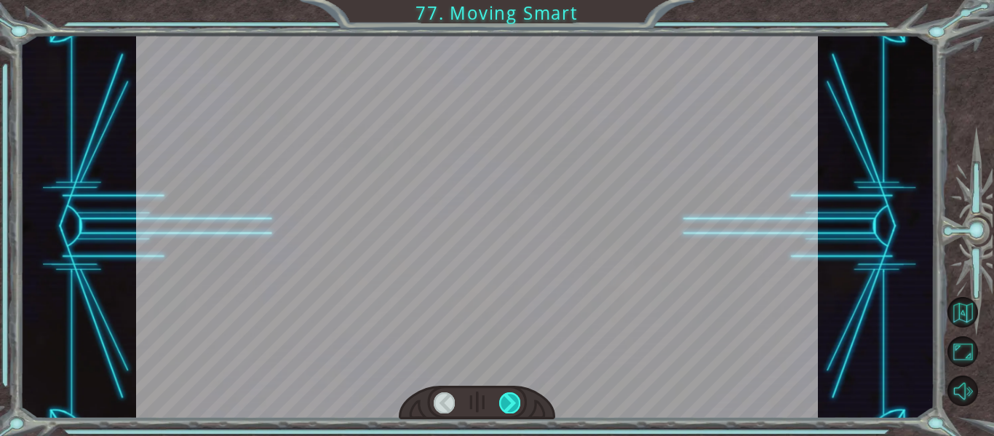
click at [512, 392] on div at bounding box center [509, 402] width 21 height 20
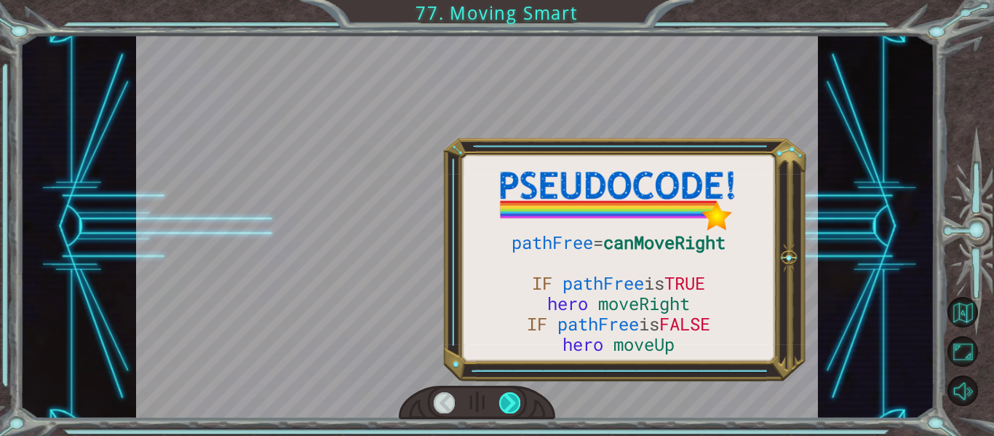
click at [512, 392] on div at bounding box center [509, 402] width 21 height 20
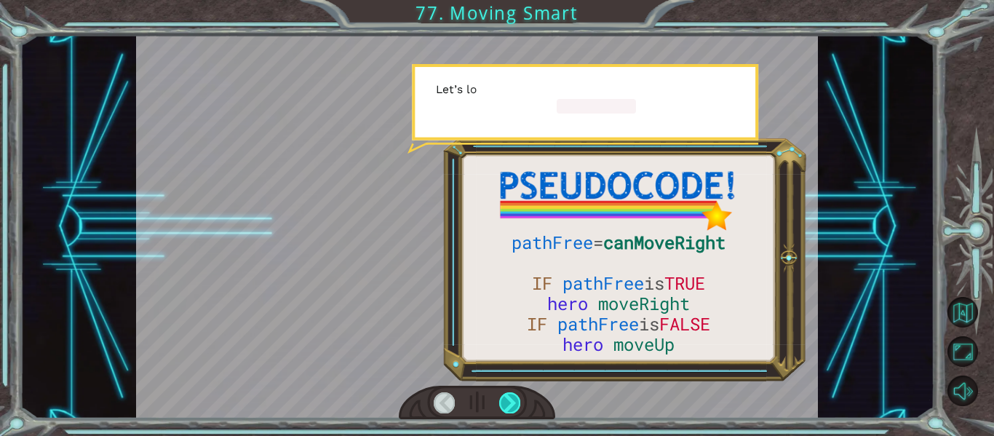
click at [512, 392] on div at bounding box center [509, 402] width 21 height 20
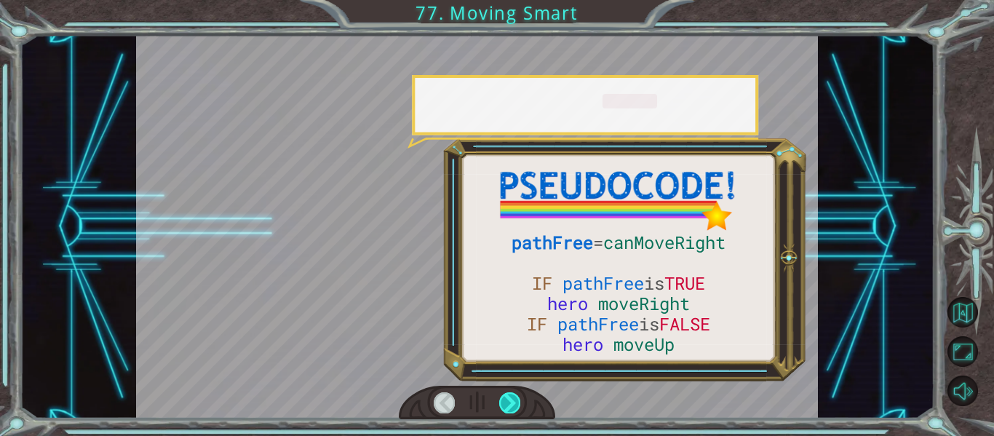
click at [512, 392] on div at bounding box center [509, 402] width 21 height 20
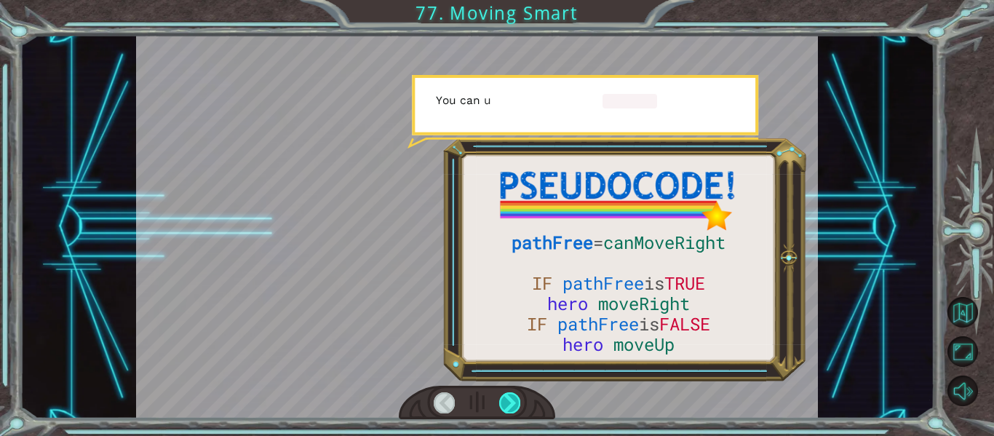
click at [512, 392] on div at bounding box center [509, 402] width 21 height 20
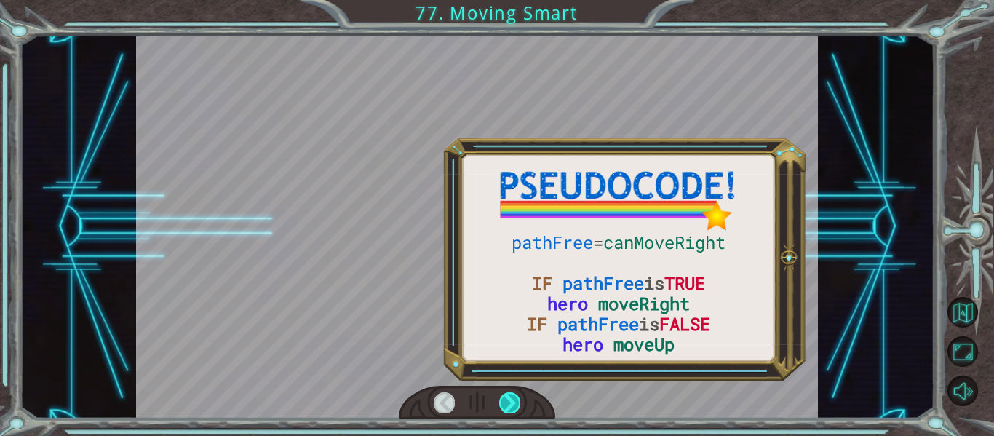
click at [512, 392] on div at bounding box center [509, 402] width 21 height 20
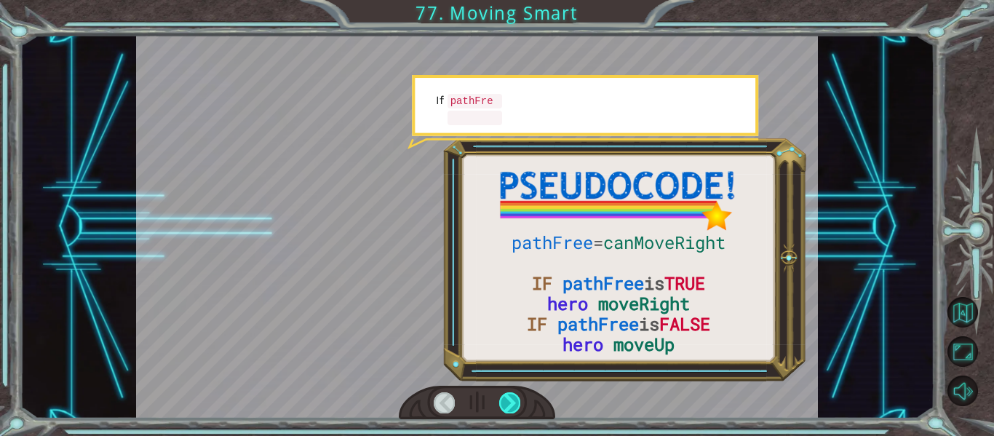
click at [512, 392] on div at bounding box center [509, 402] width 21 height 20
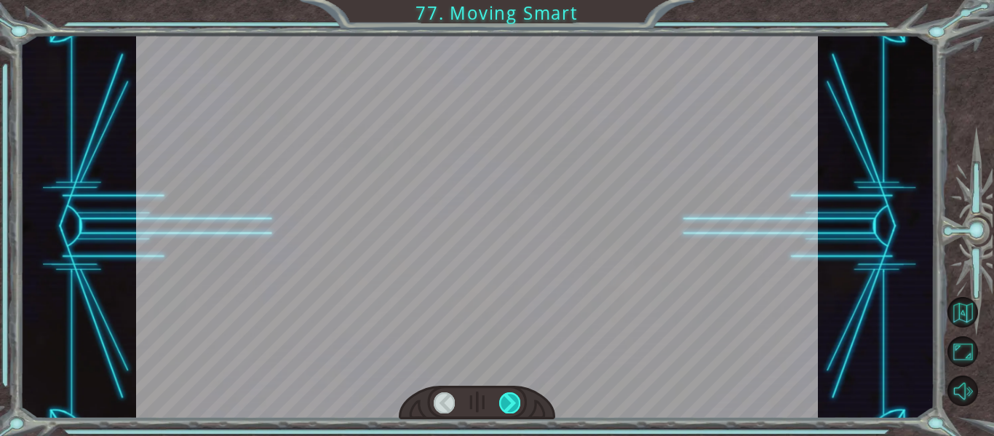
click at [512, 392] on div at bounding box center [509, 402] width 21 height 20
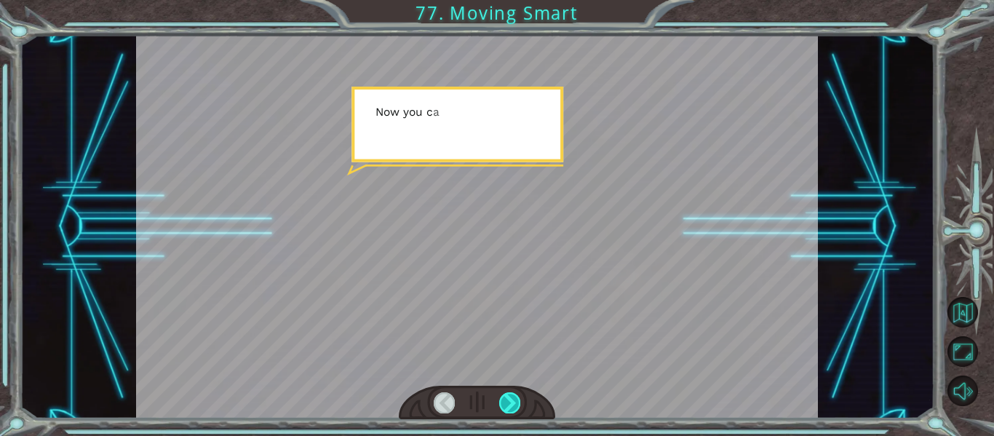
click at [512, 392] on div at bounding box center [509, 402] width 21 height 20
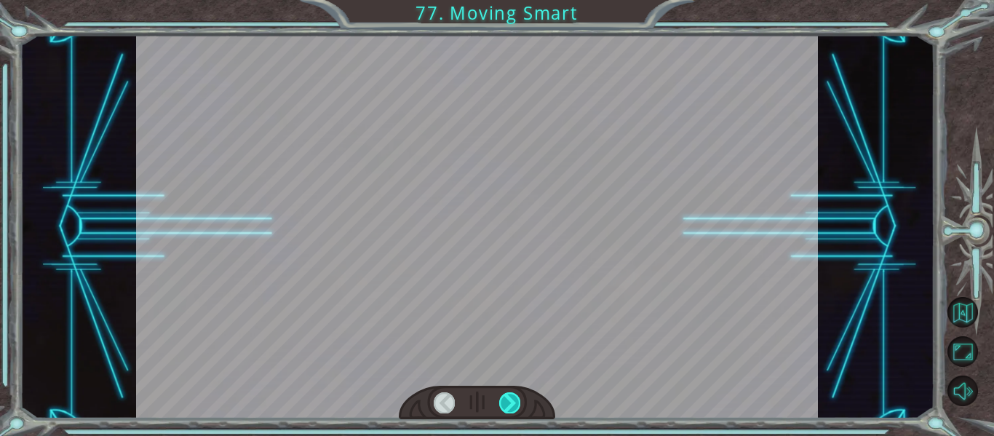
click at [512, 392] on div at bounding box center [509, 402] width 21 height 20
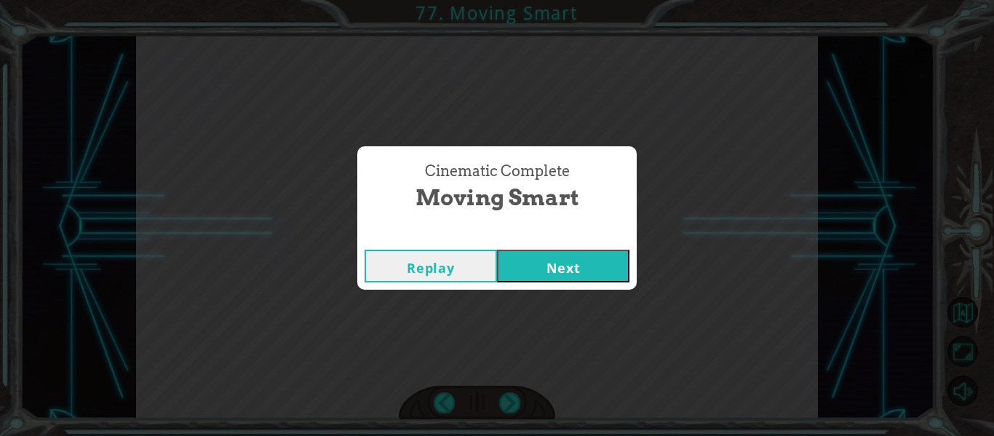
click at [541, 279] on button "Next" at bounding box center [563, 266] width 132 height 33
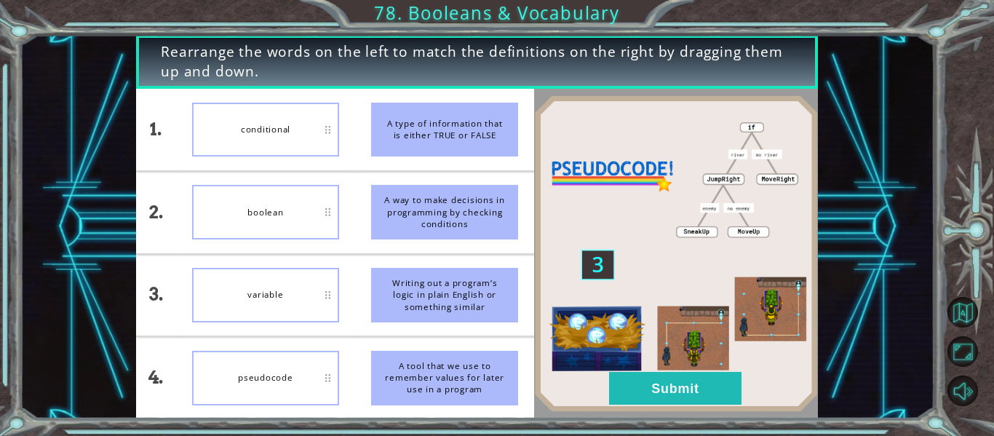
click at [381, 175] on li "A way to make decisions in programming by checking conditions" at bounding box center [444, 212] width 179 height 81
click at [650, 389] on button "Submit" at bounding box center [675, 388] width 132 height 33
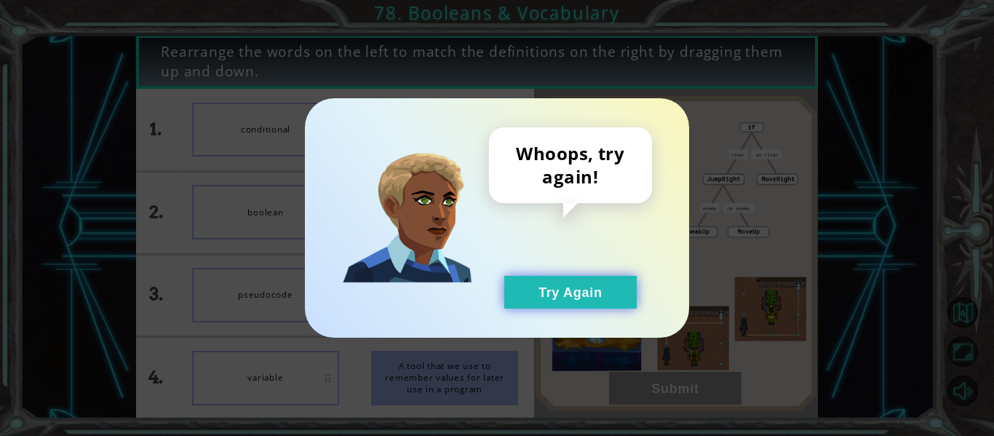
click at [605, 298] on button "Try Again" at bounding box center [570, 292] width 132 height 33
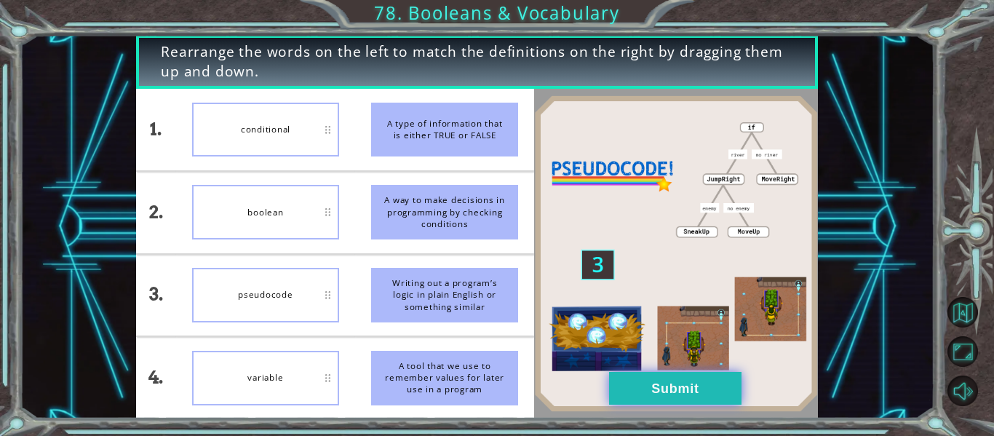
click at [626, 390] on button "Submit" at bounding box center [675, 388] width 132 height 33
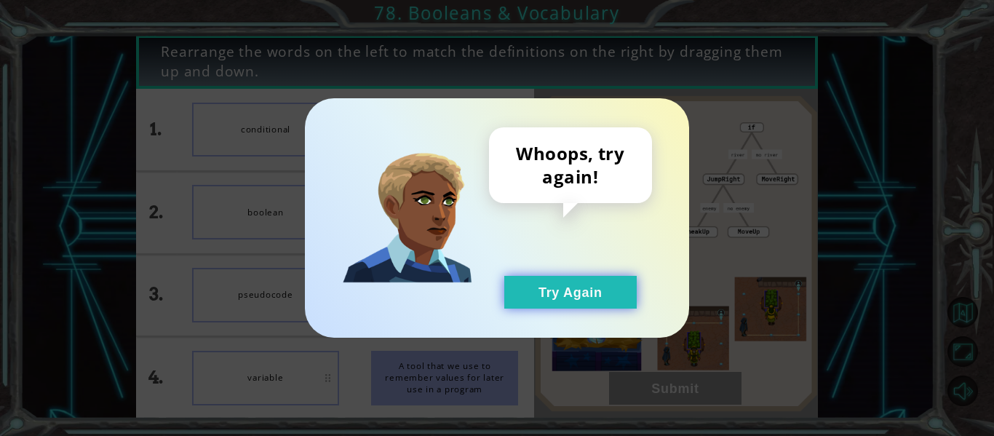
click at [552, 308] on button "Try Again" at bounding box center [570, 292] width 132 height 33
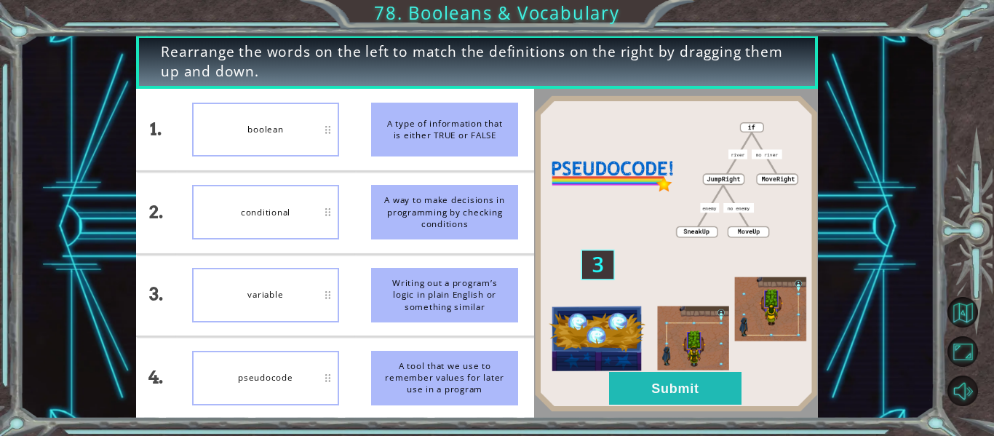
click at [653, 370] on img at bounding box center [676, 253] width 284 height 316
click at [648, 389] on button "Submit" at bounding box center [675, 388] width 132 height 33
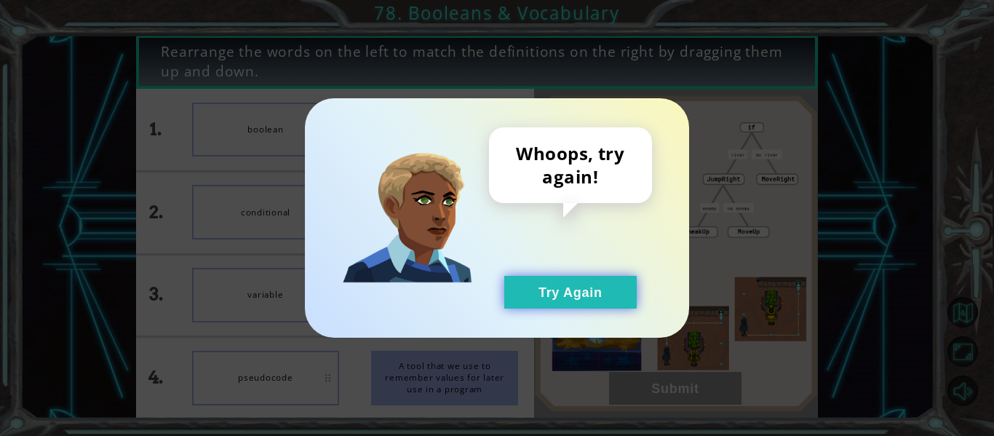
click at [570, 276] on button "Try Again" at bounding box center [570, 292] width 132 height 33
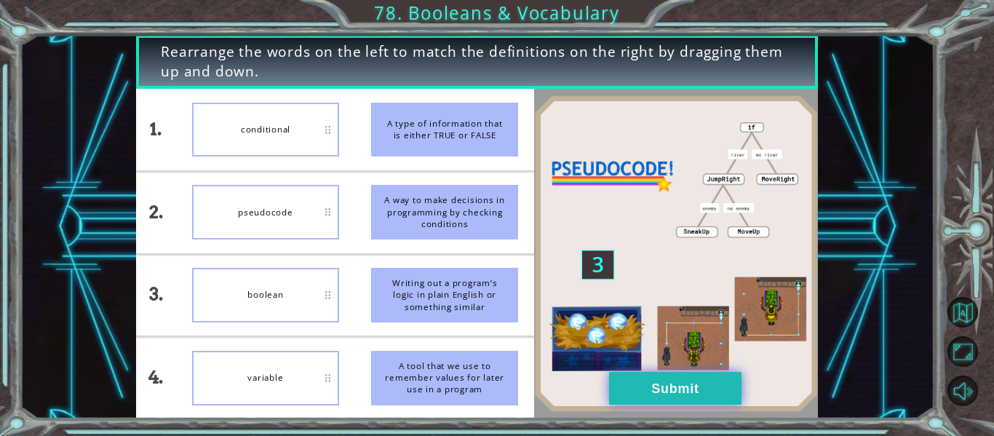
click at [634, 396] on button "Submit" at bounding box center [675, 388] width 132 height 33
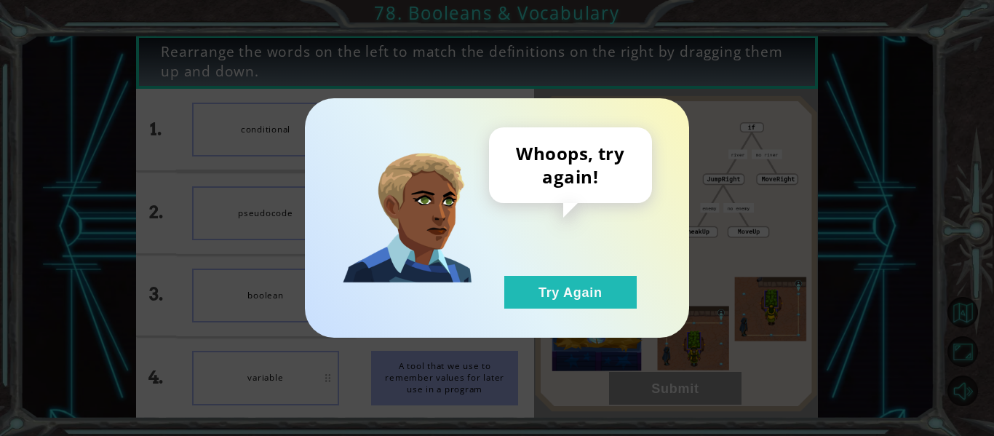
click at [568, 271] on div "Whoops, try again! Try Again" at bounding box center [570, 217] width 163 height 181
click at [572, 286] on button "Try Again" at bounding box center [570, 292] width 132 height 33
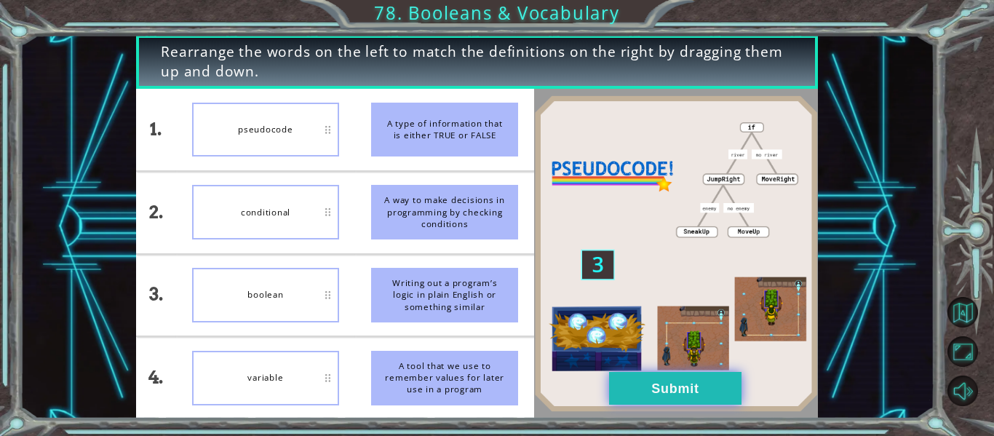
click at [627, 395] on button "Submit" at bounding box center [675, 388] width 132 height 33
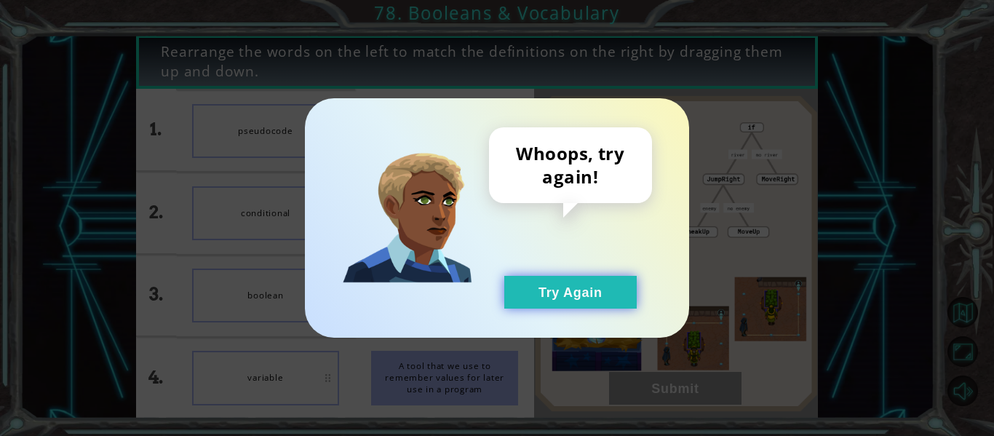
click at [565, 284] on button "Try Again" at bounding box center [570, 292] width 132 height 33
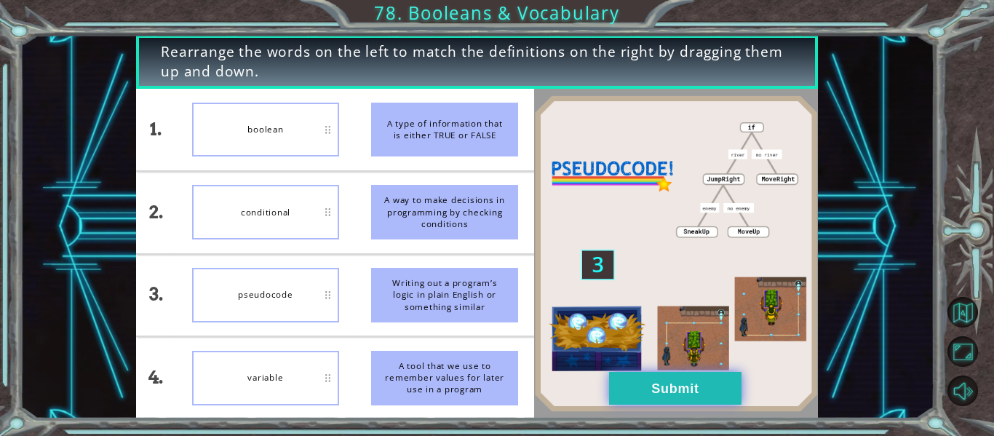
click at [641, 385] on button "Submit" at bounding box center [675, 388] width 132 height 33
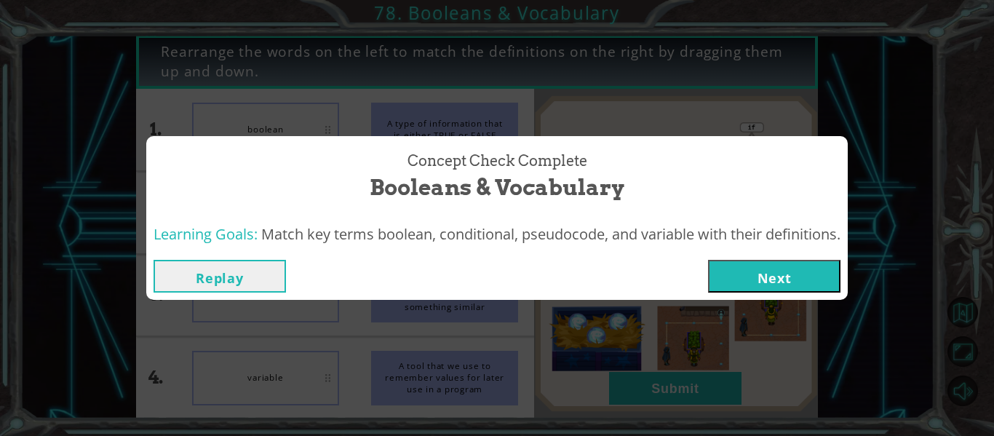
click at [785, 284] on button "Next" at bounding box center [774, 276] width 132 height 33
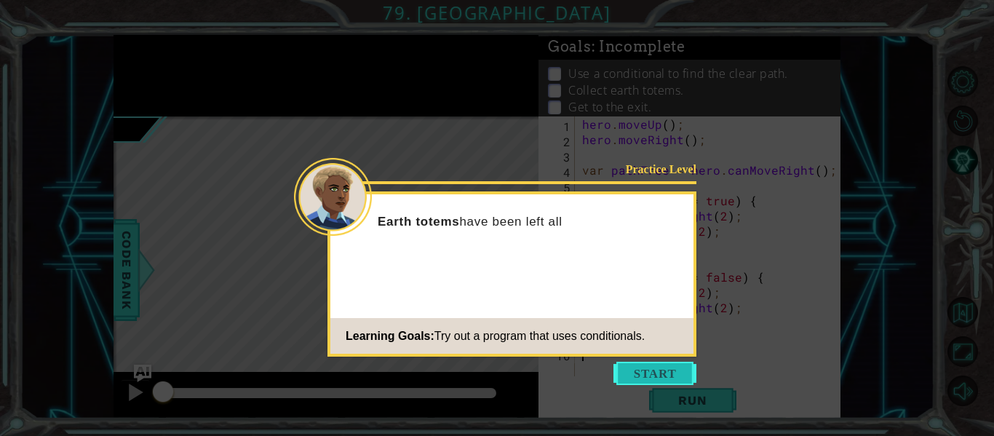
click at [640, 362] on button "Start" at bounding box center [654, 373] width 83 height 23
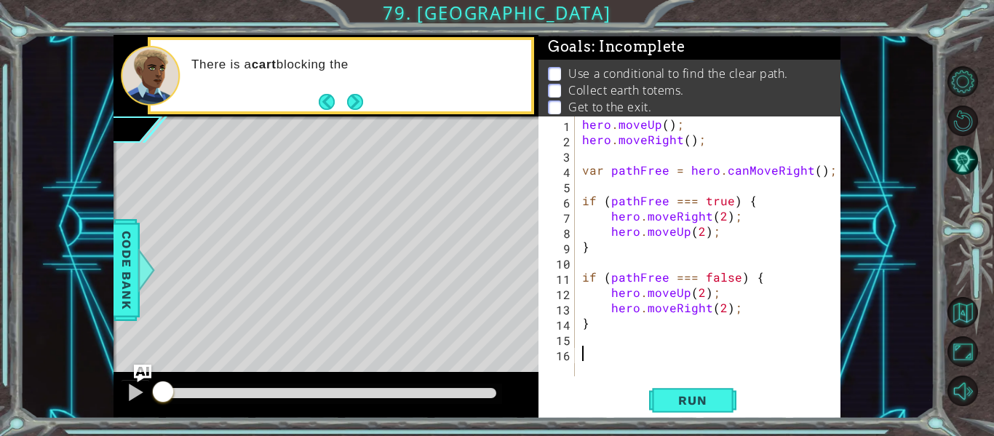
click at [738, 294] on div "hero . moveUp ( ) ; hero . moveRight ( ) ; var pathFree = hero . canMoveRight (…" at bounding box center [712, 261] width 266 height 290
click at [765, 318] on div "hero . moveUp ( ) ; hero . moveRight ( ) ; var pathFree = hero . canMoveRight (…" at bounding box center [712, 261] width 266 height 290
type textarea "}"
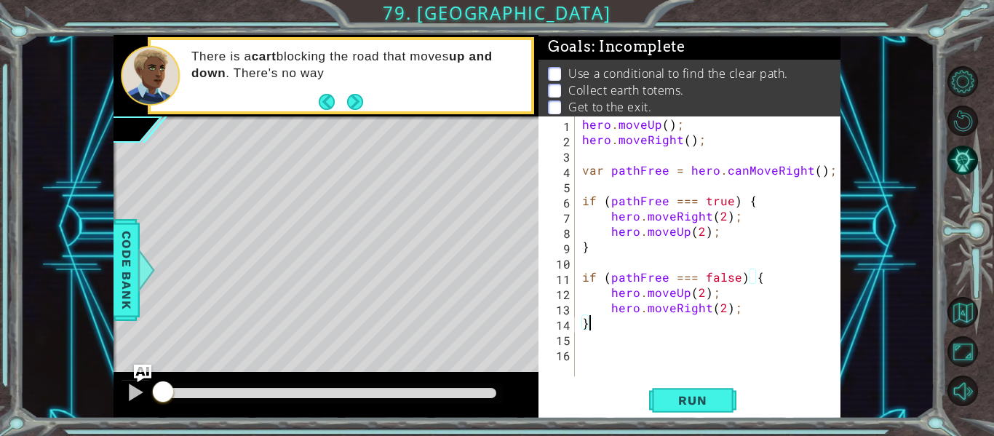
click at [753, 320] on div "hero . moveUp ( ) ; hero . moveRight ( ) ; var pathFree = hero . canMoveRight (…" at bounding box center [712, 261] width 266 height 290
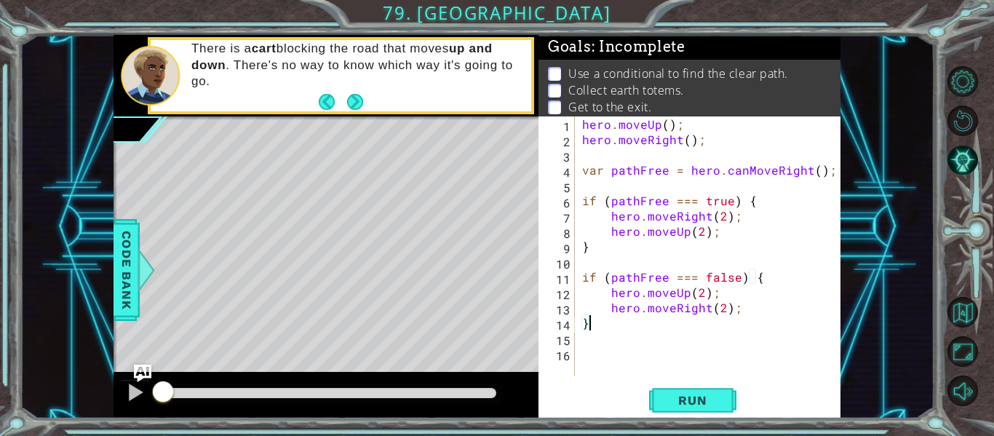
click at [722, 154] on div "hero . moveUp ( ) ; hero . moveRight ( ) ; var pathFree = hero . canMoveRight (…" at bounding box center [712, 261] width 266 height 290
click at [712, 124] on div "hero . moveUp ( ) ; hero . moveRight ( ) ; var pathFree = hero . canMoveRight (…" at bounding box center [712, 261] width 266 height 290
click at [754, 226] on div "hero . moveUp ( ) ; hero . moveRight ( ) ; var pathFree = hero . canMoveRight (…" at bounding box center [712, 261] width 266 height 290
click at [680, 404] on span "Run" at bounding box center [692, 400] width 57 height 15
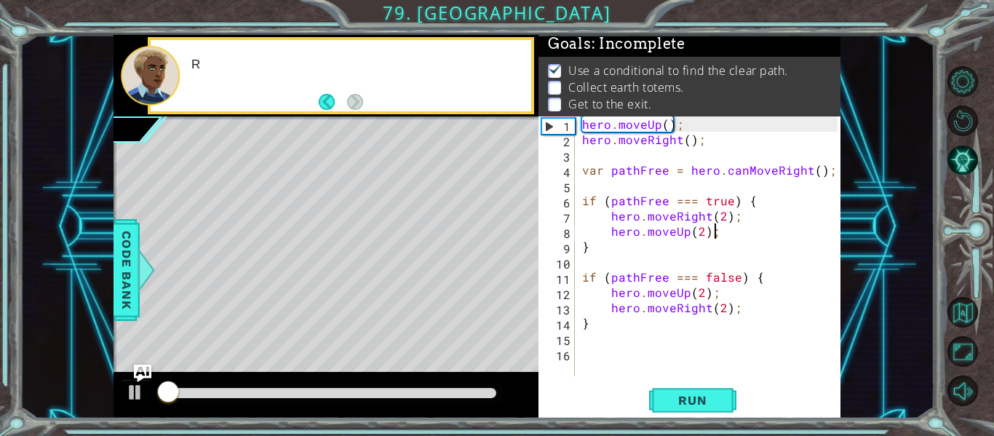
scroll to position [4, 0]
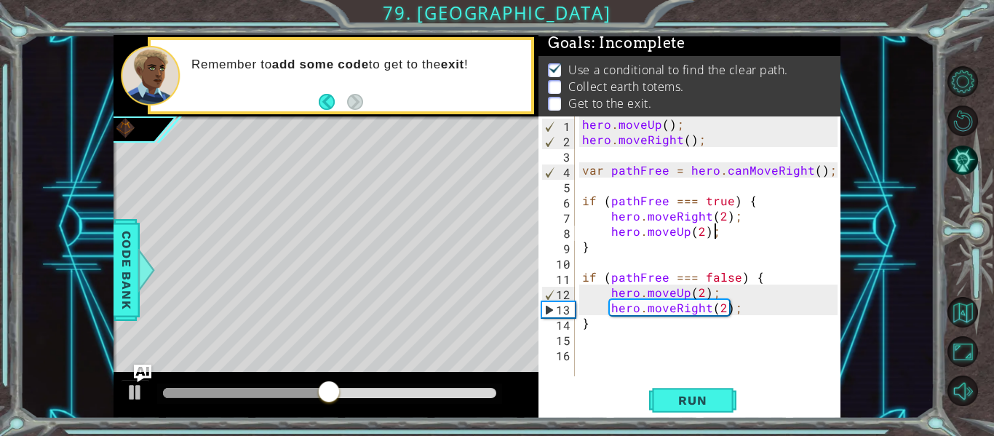
click at [745, 310] on div "hero . moveUp ( ) ; hero . moveRight ( ) ; var pathFree = hero . canMoveRight (…" at bounding box center [712, 261] width 266 height 290
type textarea "hero.moveRight(2);"
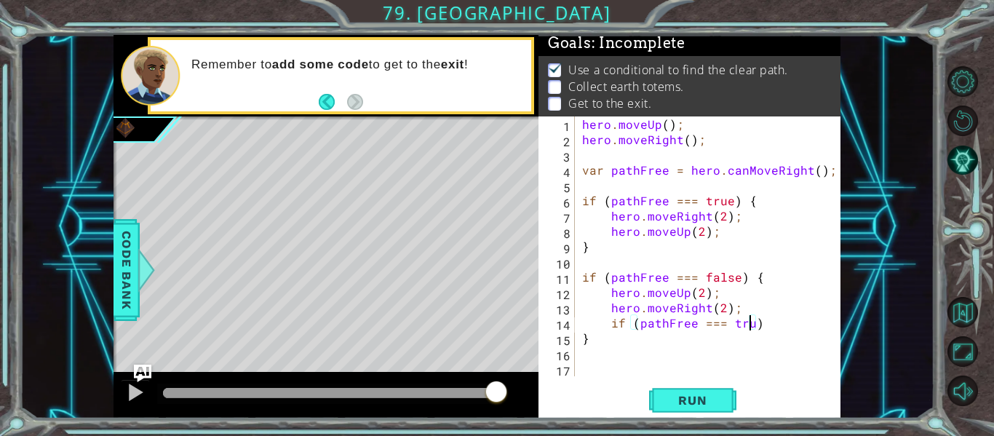
scroll to position [0, 11]
type textarea "if (pathFree === true) {"
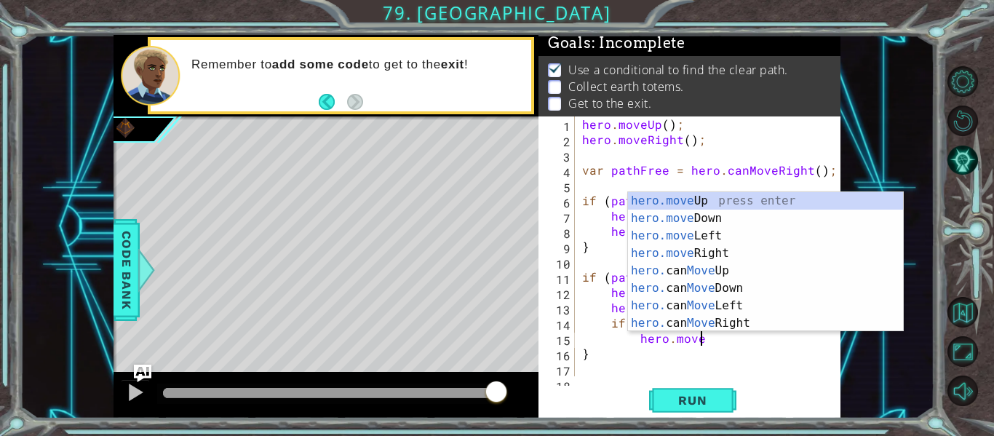
scroll to position [0, 7]
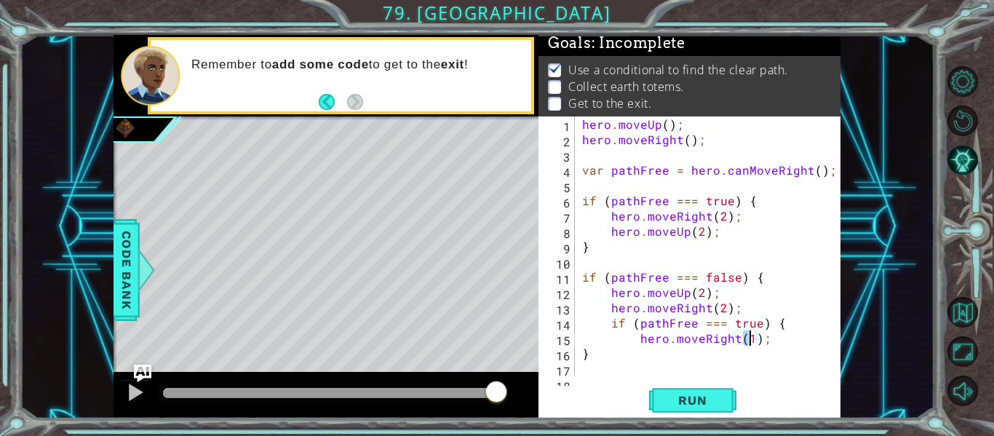
type textarea "hero.moveRight(3);"
click at [700, 394] on span "Run" at bounding box center [692, 400] width 57 height 15
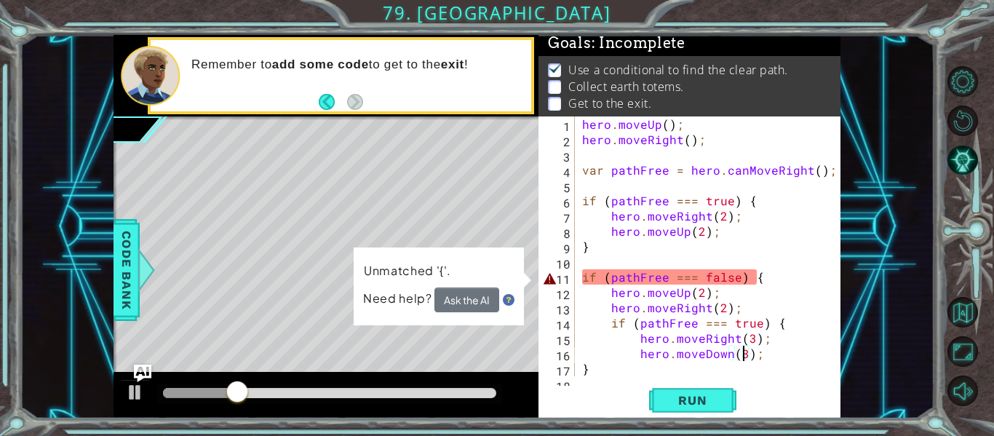
click at [768, 281] on div "hero . moveUp ( ) ; hero . moveRight ( ) ; var pathFree = hero . canMoveRight (…" at bounding box center [712, 261] width 266 height 290
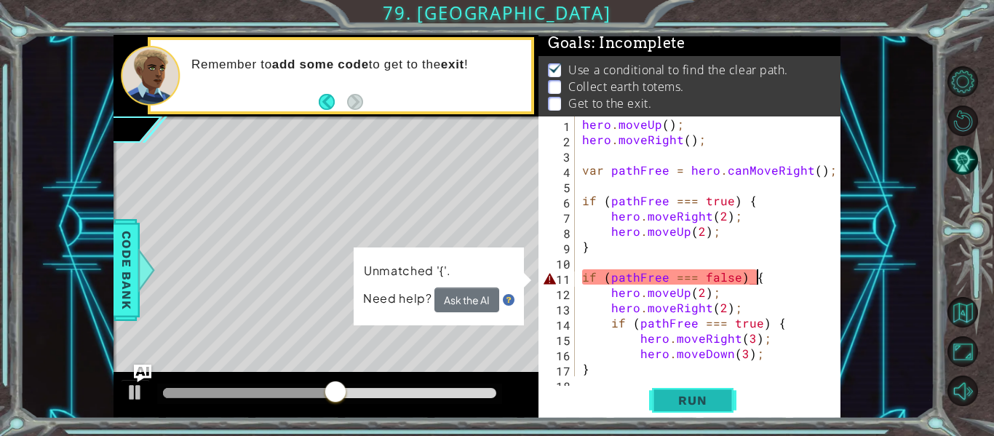
click at [707, 391] on button "Run" at bounding box center [692, 401] width 87 height 30
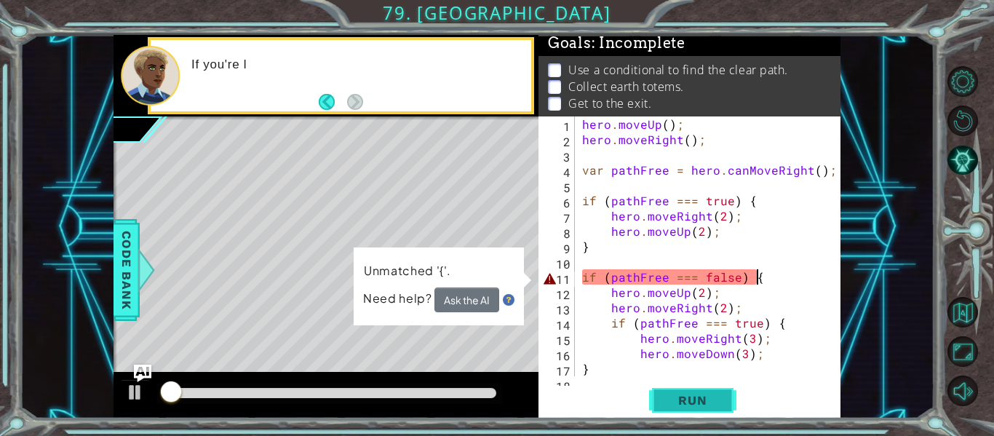
click at [707, 391] on button "Run" at bounding box center [692, 401] width 87 height 30
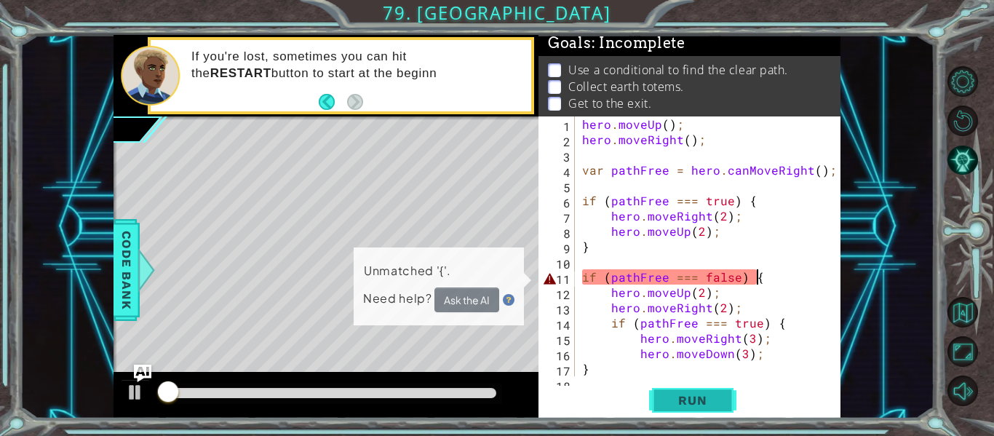
click at [707, 391] on button "Run" at bounding box center [692, 401] width 87 height 30
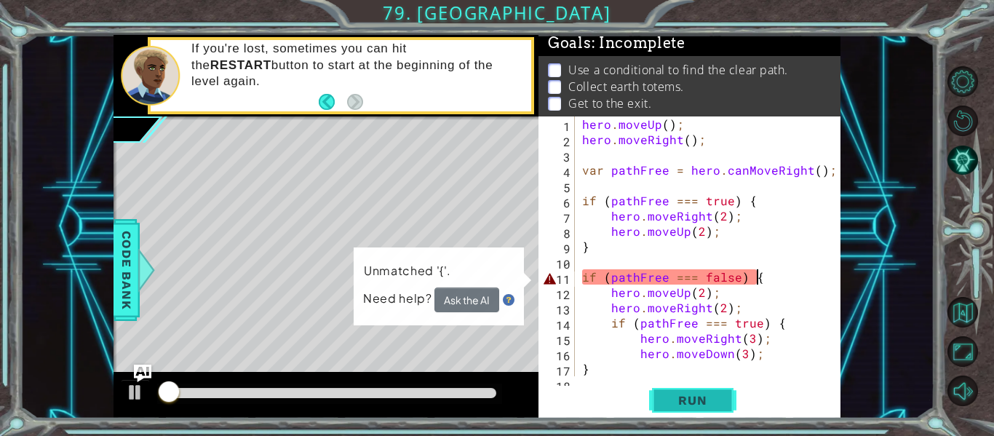
click at [707, 391] on button "Run" at bounding box center [692, 401] width 87 height 30
click at [770, 295] on div "hero . moveUp ( ) ; hero . moveRight ( ) ; var pathFree = hero . canMoveRight (…" at bounding box center [712, 261] width 266 height 290
click at [770, 302] on div "hero . moveUp ( ) ; hero . moveRight ( ) ; var pathFree = hero . canMoveRight (…" at bounding box center [712, 261] width 266 height 290
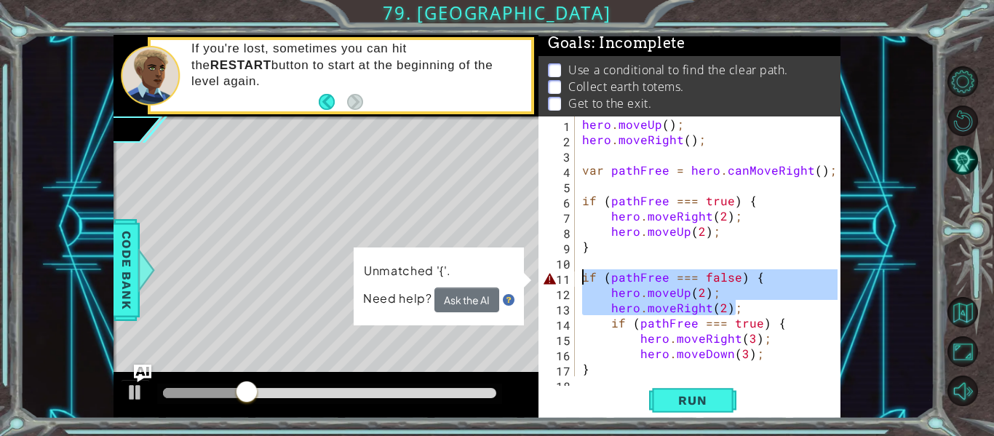
click at [772, 346] on div "hero . moveUp ( ) ; hero . moveRight ( ) ; var pathFree = hero . canMoveRight (…" at bounding box center [712, 261] width 266 height 290
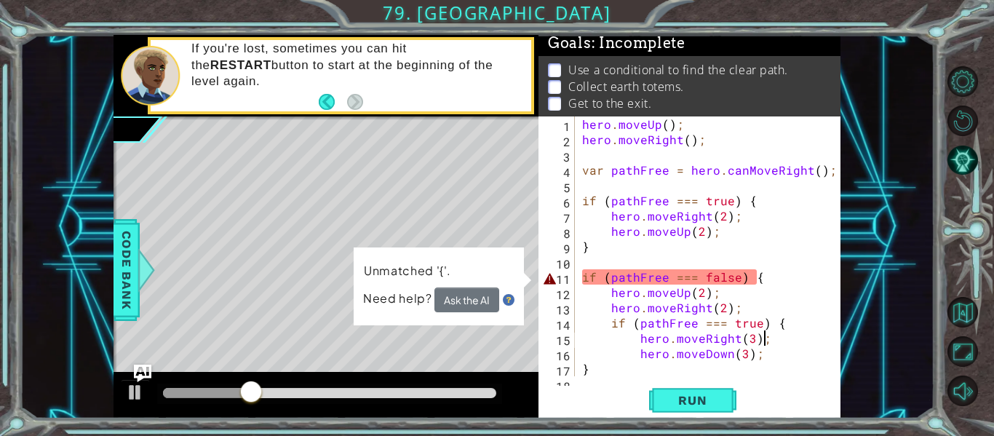
click at [766, 358] on div "hero . moveUp ( ) ; hero . moveRight ( ) ; var pathFree = hero . canMoveRight (…" at bounding box center [712, 261] width 266 height 290
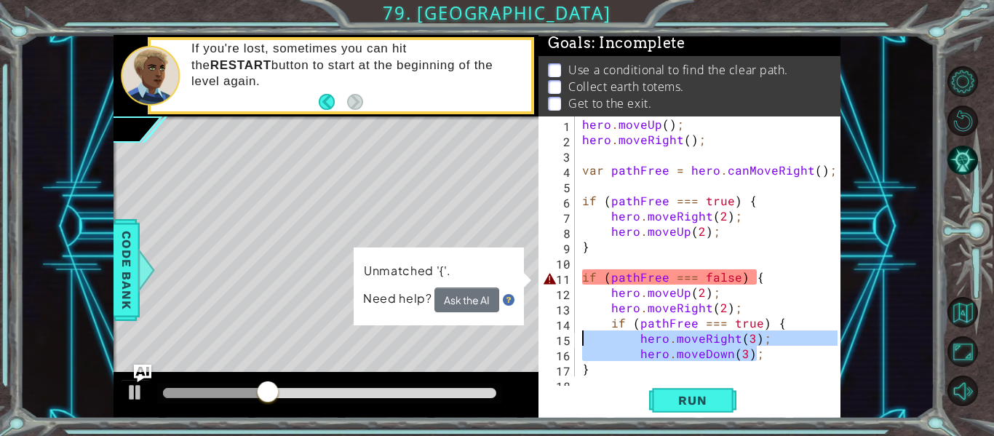
type textarea "if (pathFree === true) { hero.moveRight(3);"
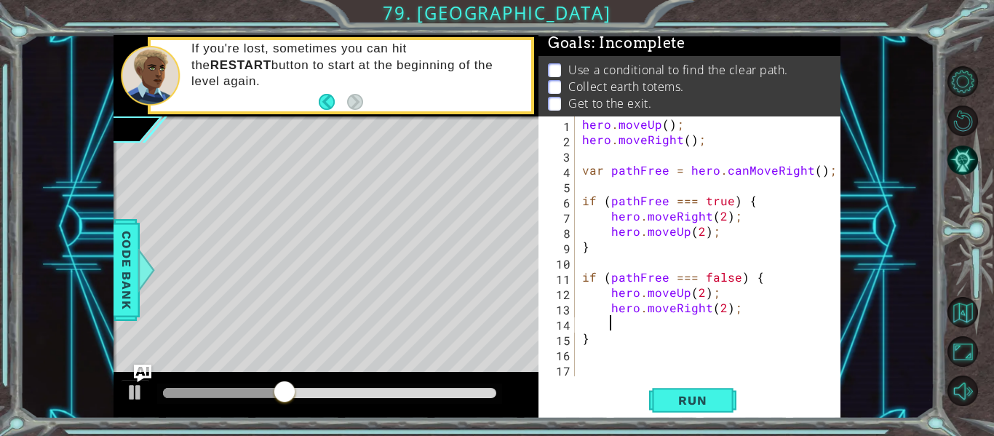
scroll to position [0, 1]
click at [723, 400] on button "Run" at bounding box center [692, 401] width 87 height 30
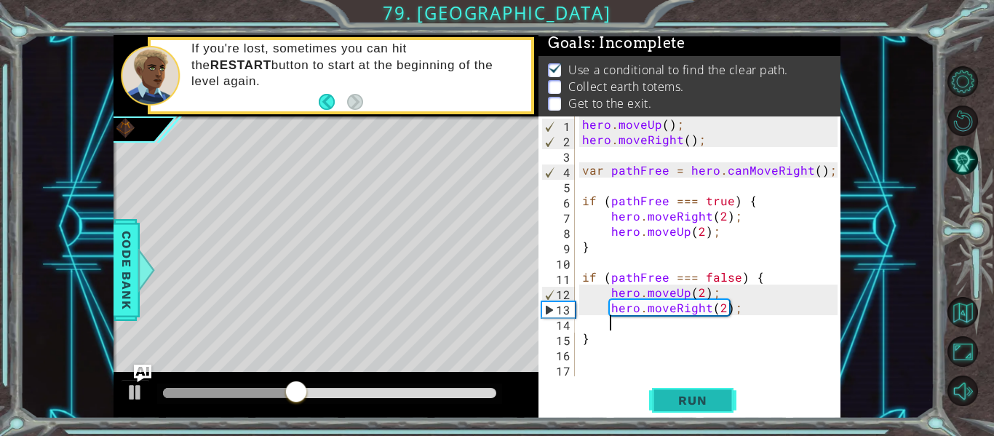
click at [716, 402] on span "Run" at bounding box center [692, 400] width 57 height 15
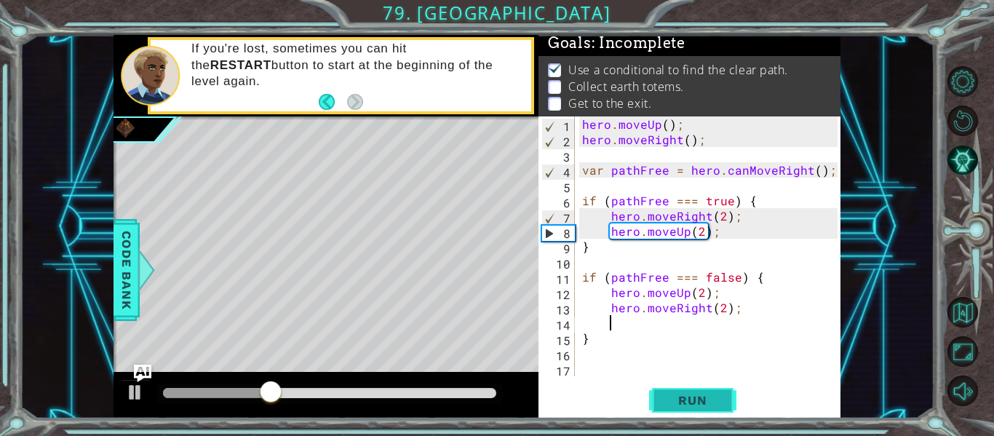
click at [716, 402] on span "Run" at bounding box center [692, 400] width 57 height 15
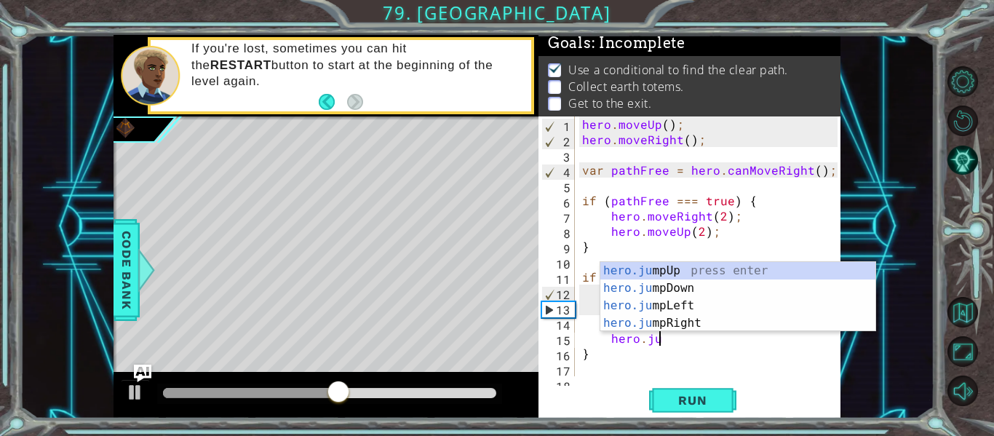
scroll to position [0, 4]
type textarea "hero.jumpri"
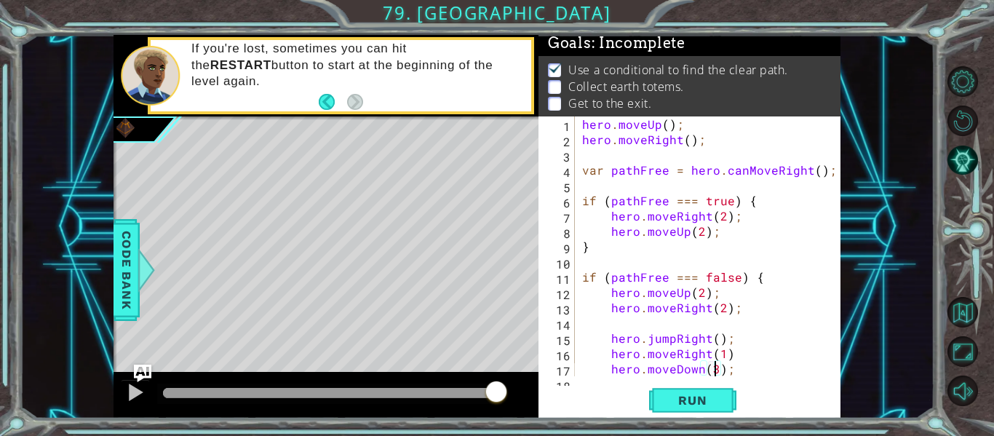
scroll to position [0, 9]
click at [726, 405] on button "Run" at bounding box center [692, 401] width 87 height 30
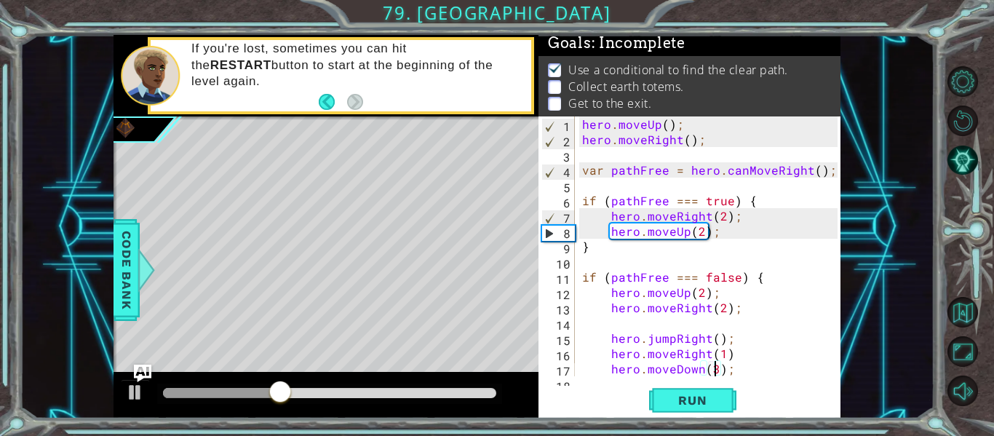
click at [380, 385] on div at bounding box center [329, 393] width 345 height 20
click at [390, 397] on div at bounding box center [329, 393] width 333 height 10
click at [408, 303] on div "Level Map" at bounding box center [449, 330] width 672 height 429
click at [132, 386] on div at bounding box center [135, 392] width 19 height 19
click at [451, 391] on div at bounding box center [329, 393] width 333 height 10
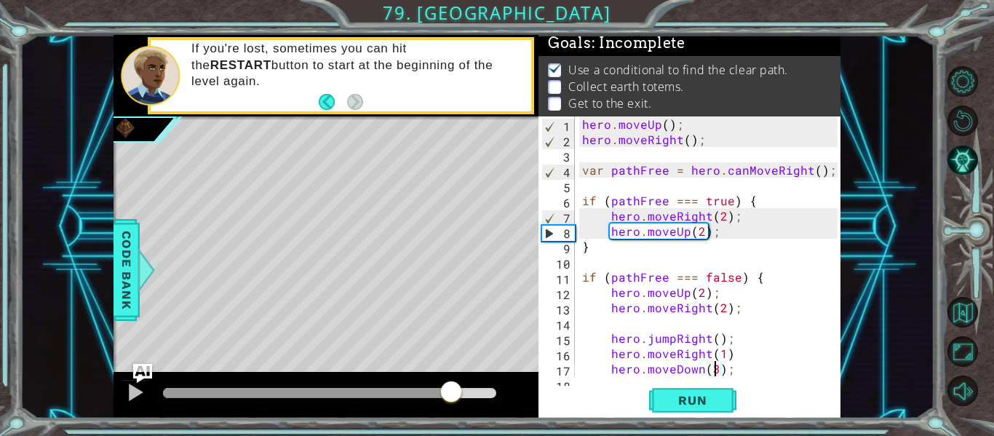
click at [149, 369] on img "Ask AI" at bounding box center [142, 373] width 19 height 19
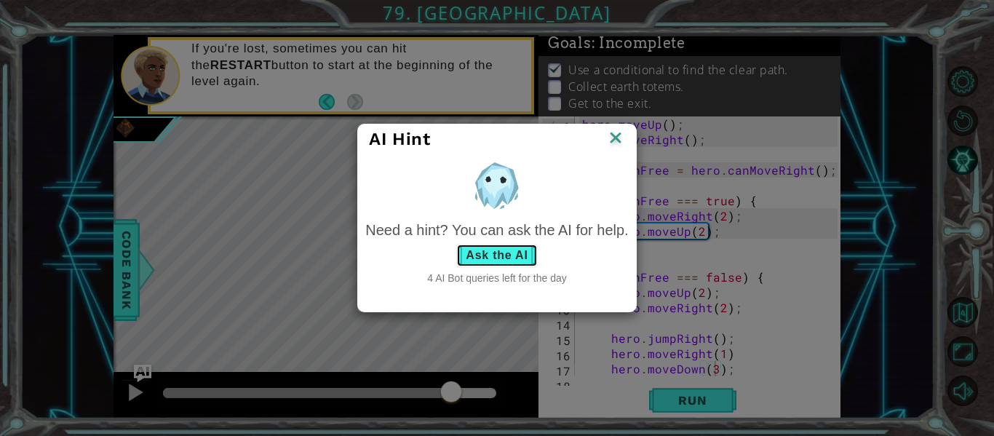
click at [480, 253] on button "Ask the AI" at bounding box center [496, 255] width 81 height 23
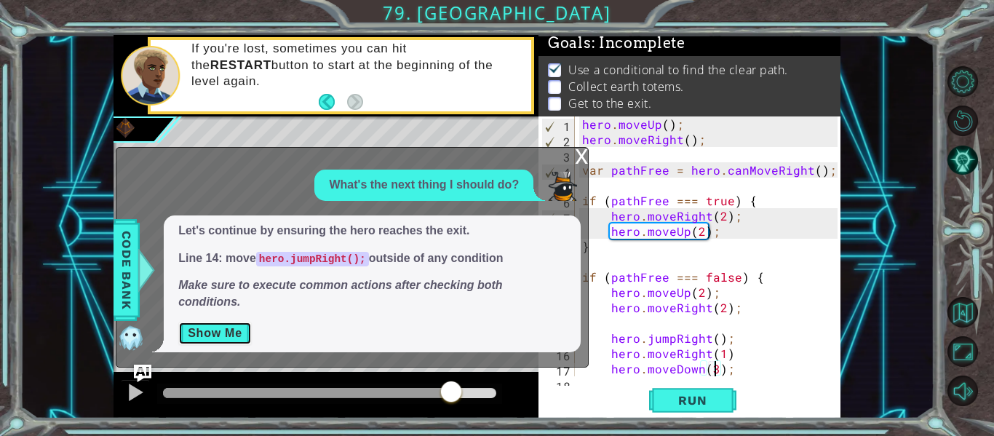
click at [231, 333] on button "Show Me" at bounding box center [214, 333] width 73 height 23
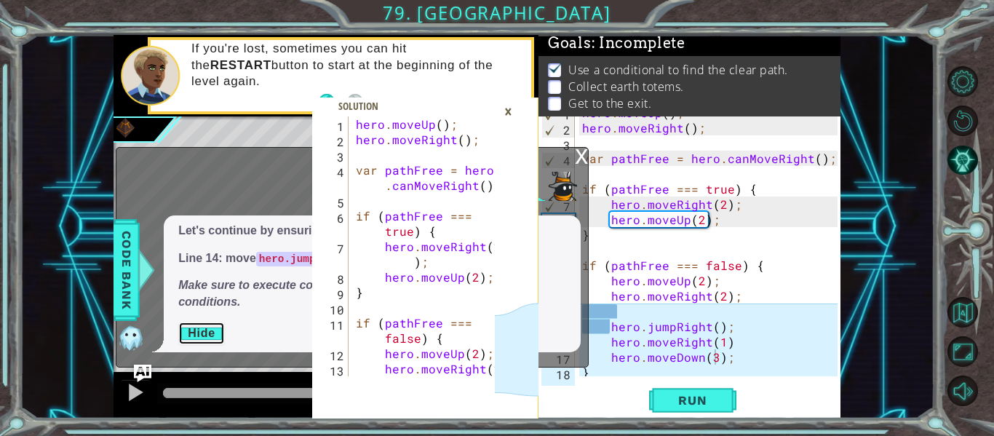
scroll to position [12, 0]
click at [748, 356] on div "hero . moveUp ( ) ; hero . moveRight ( ) ; var pathFree = hero . canMoveRight (…" at bounding box center [712, 250] width 266 height 290
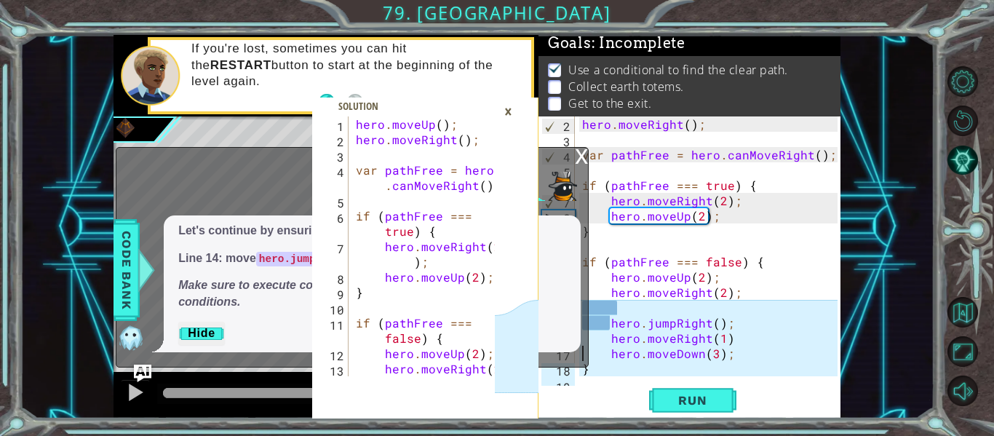
click at [743, 359] on div "hero . moveRight ( ) ; var pathFree = hero . canMoveRight ( ) ; if ( pathFree =…" at bounding box center [712, 261] width 266 height 290
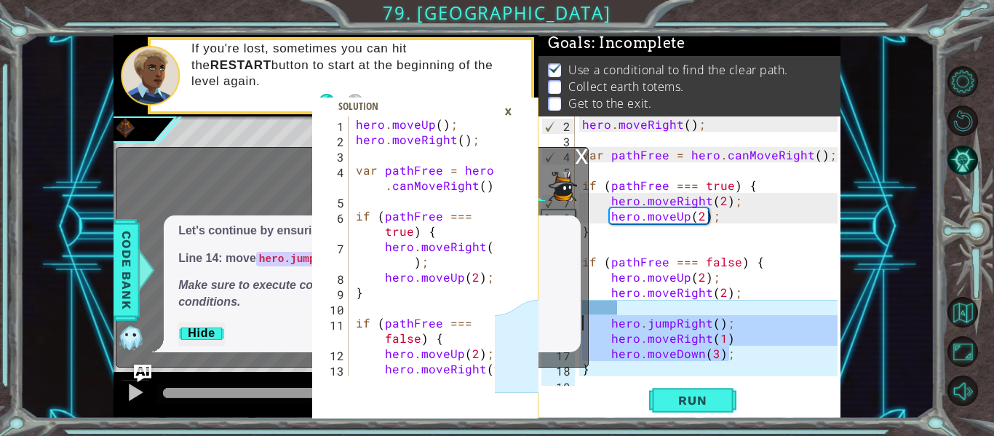
click at [581, 162] on div "x" at bounding box center [581, 155] width 13 height 15
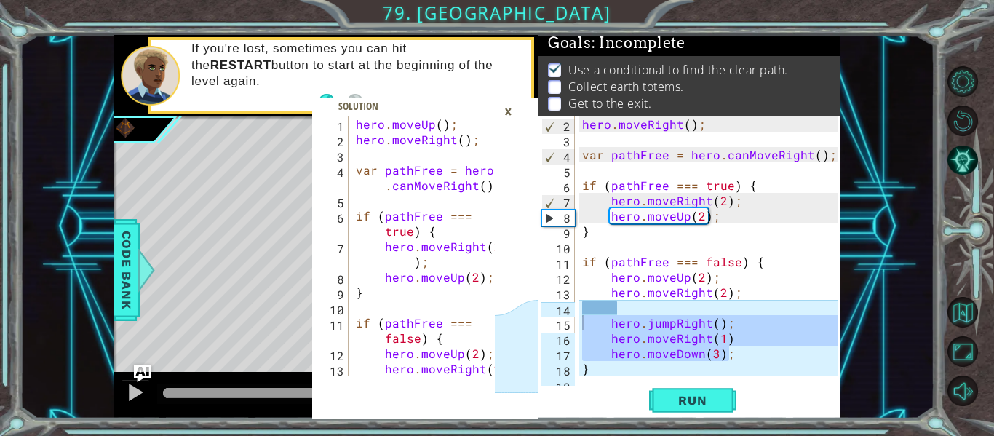
click at [708, 357] on div "hero . moveRight ( ) ; var pathFree = hero . canMoveRight ( ) ; if ( pathFree =…" at bounding box center [708, 246] width 258 height 260
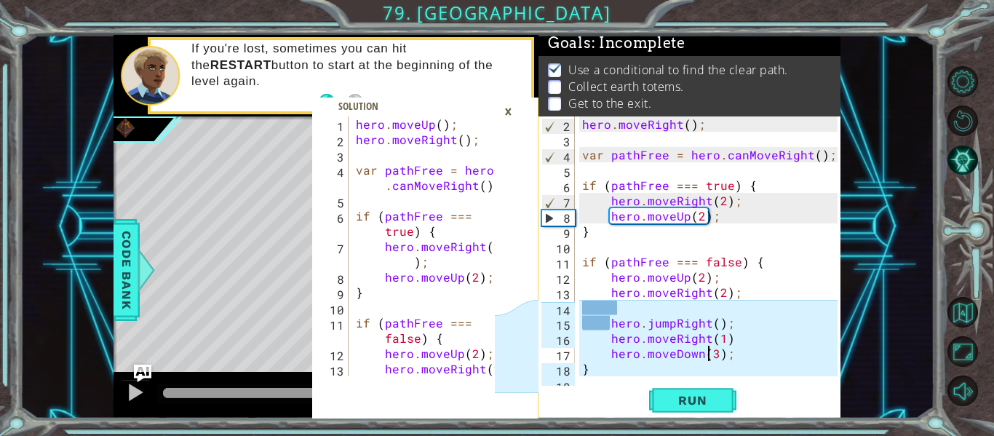
click at [709, 368] on div "hero . moveRight ( ) ; var pathFree = hero . canMoveRight ( ) ; if ( pathFree =…" at bounding box center [712, 261] width 266 height 290
type textarea "}"
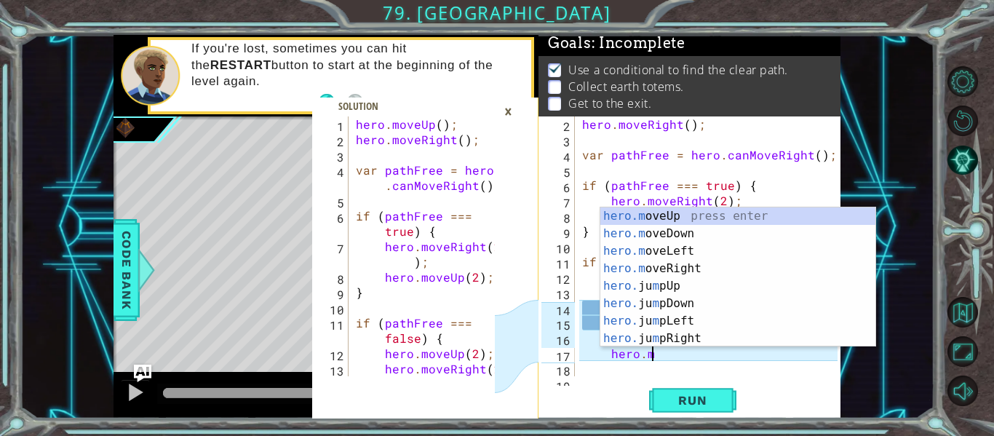
type textarea "h"
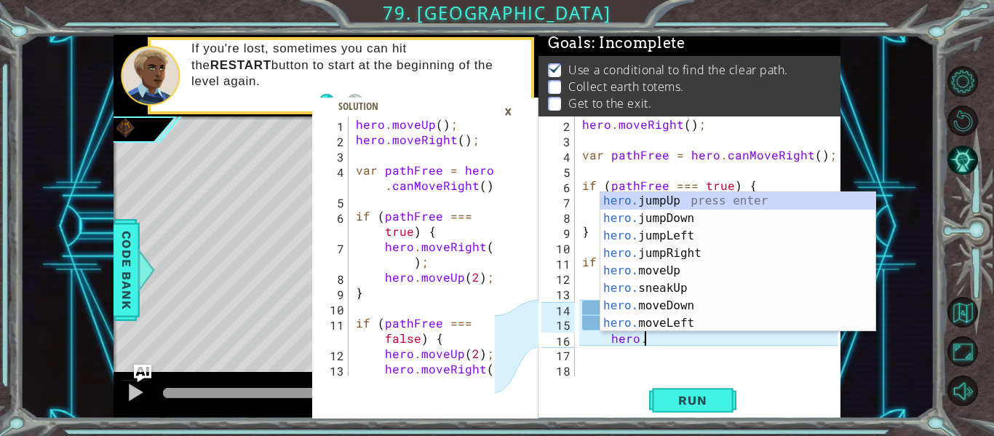
type textarea "h"
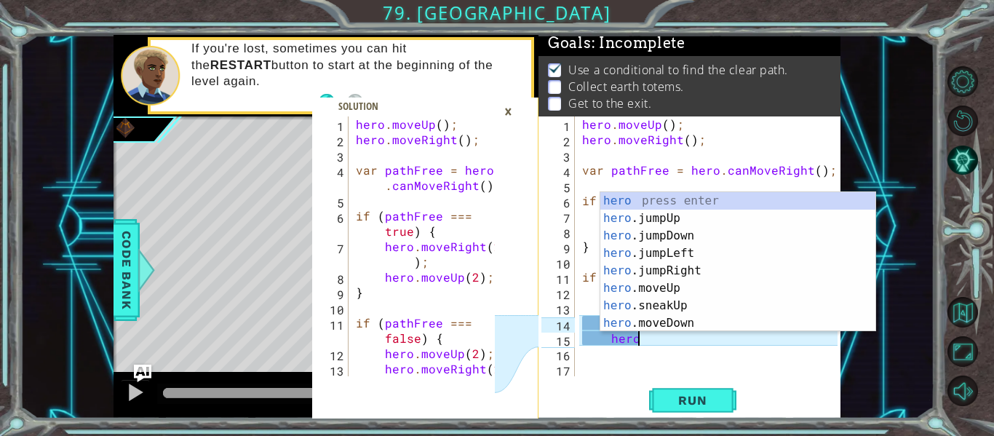
type textarea "h"
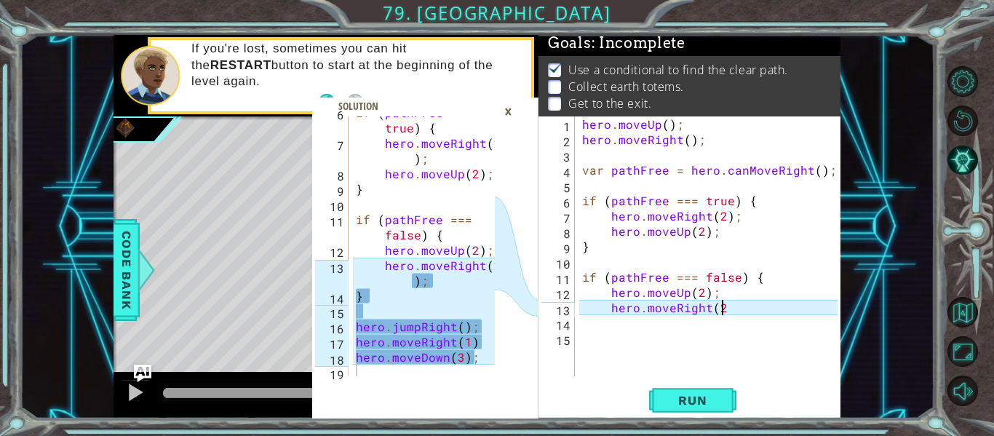
scroll to position [0, 9]
type textarea "hero.moveRight(2);"
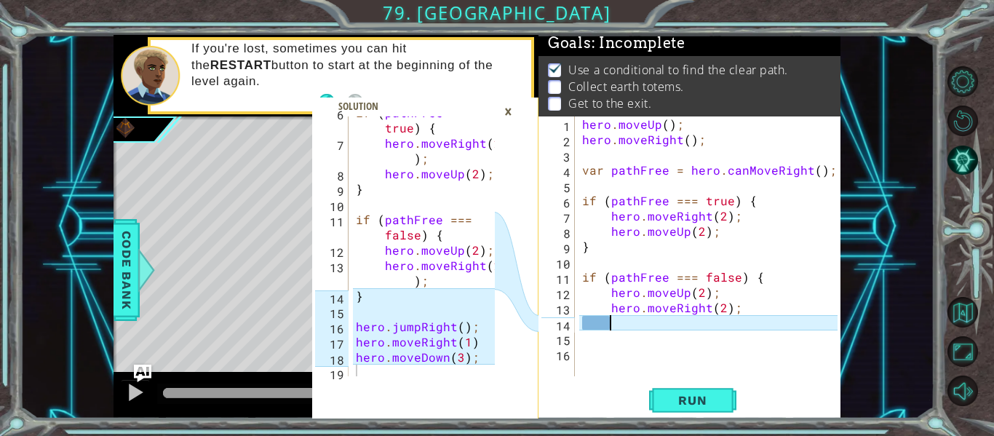
scroll to position [0, 1]
type textarea "}"
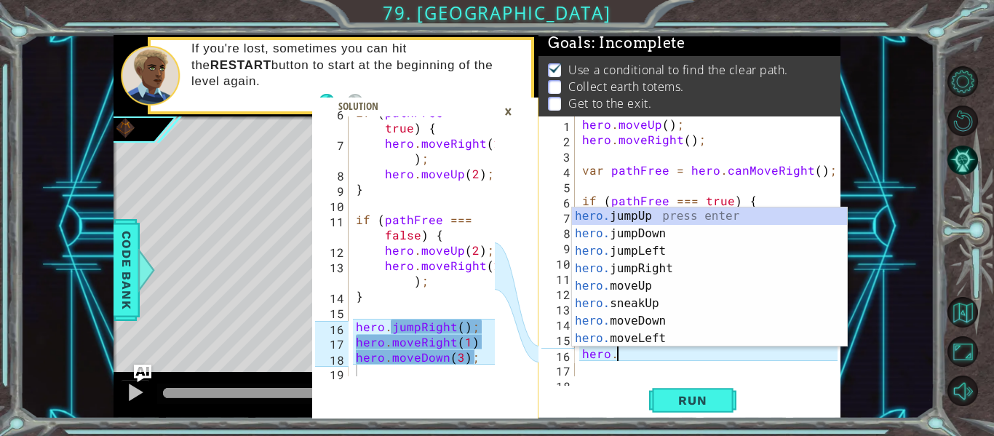
scroll to position [0, 2]
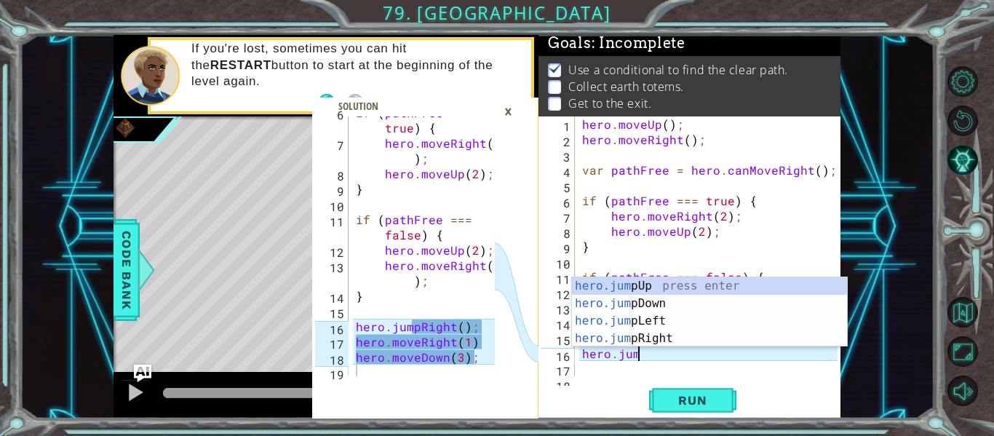
type textarea "hero.jumpr"
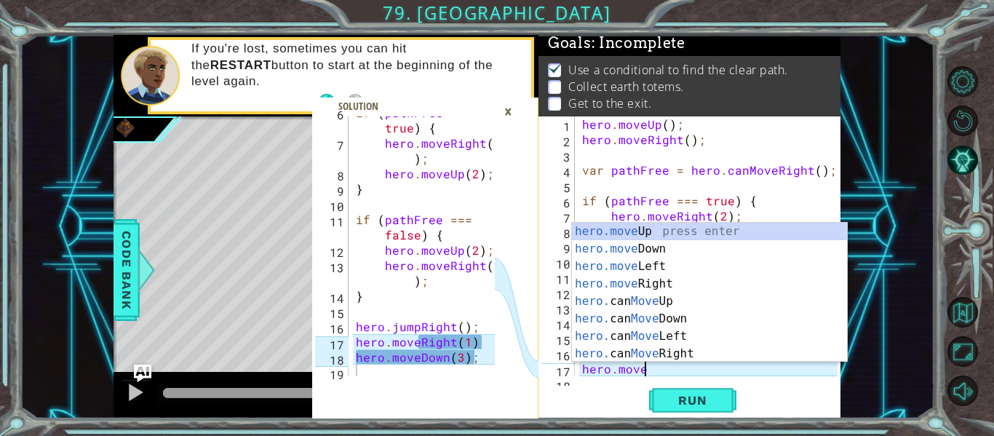
scroll to position [0, 4]
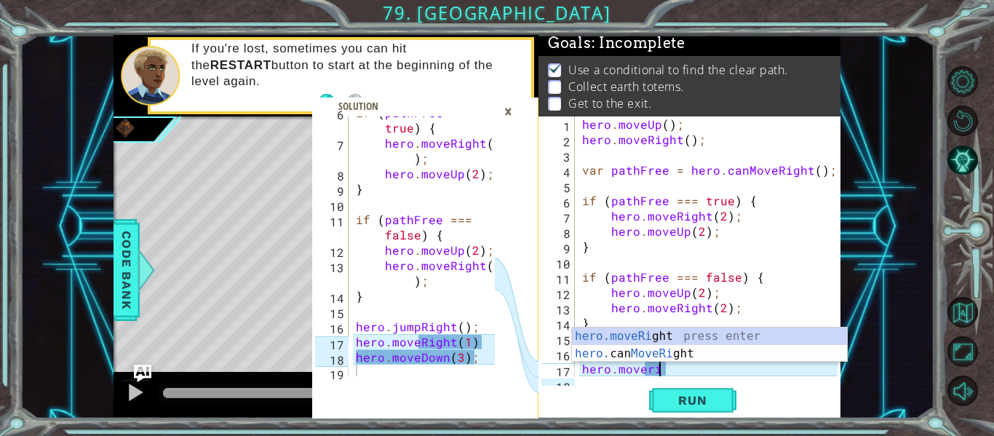
type textarea "hero.moveRight(1);"
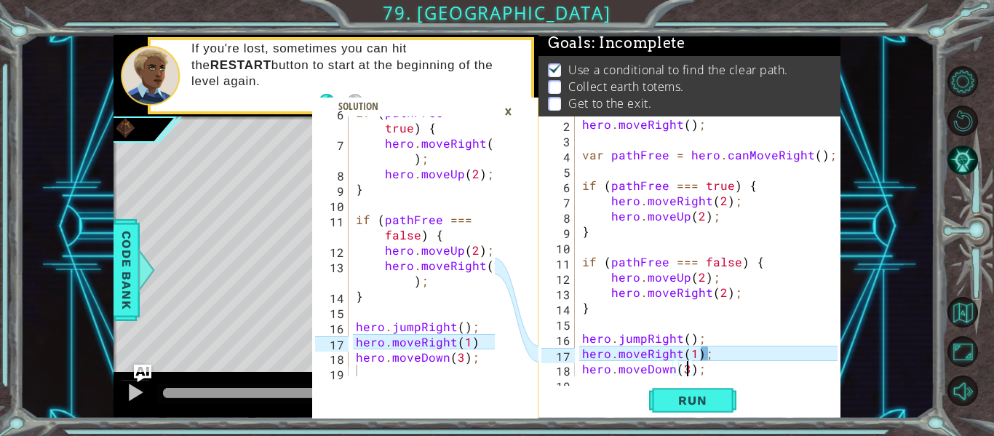
scroll to position [0, 7]
click at [685, 406] on span "Run" at bounding box center [692, 400] width 57 height 15
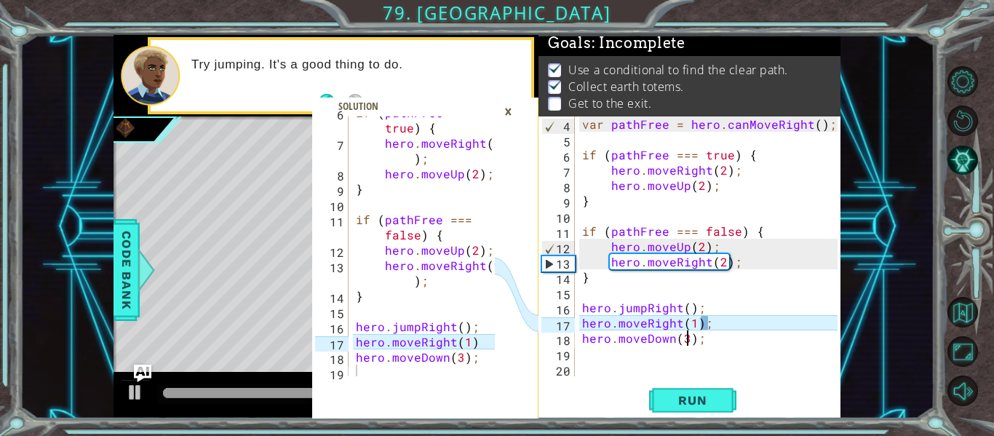
scroll to position [46, 0]
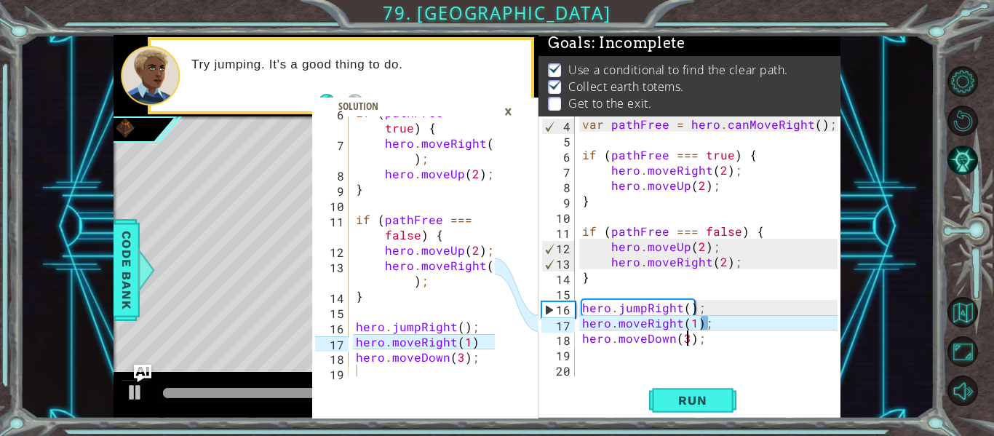
click at [501, 111] on div "×" at bounding box center [508, 111] width 23 height 25
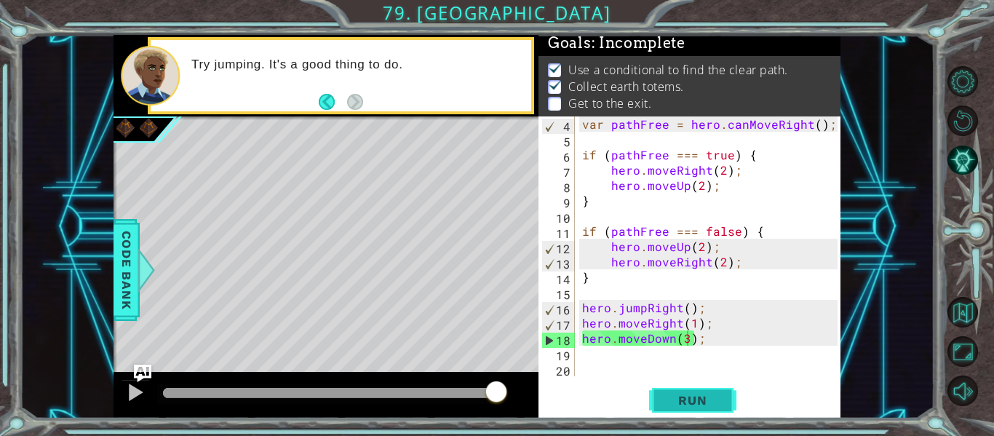
click at [676, 401] on span "Run" at bounding box center [692, 400] width 57 height 15
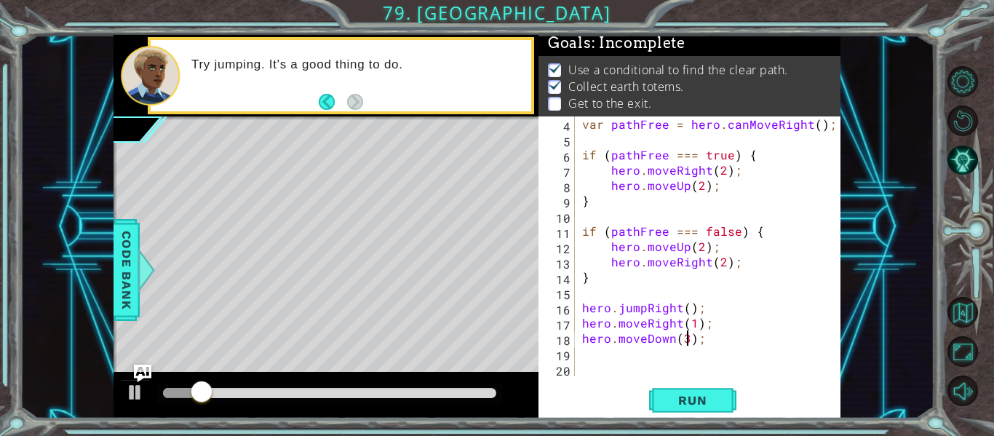
click at [375, 388] on div at bounding box center [329, 393] width 333 height 10
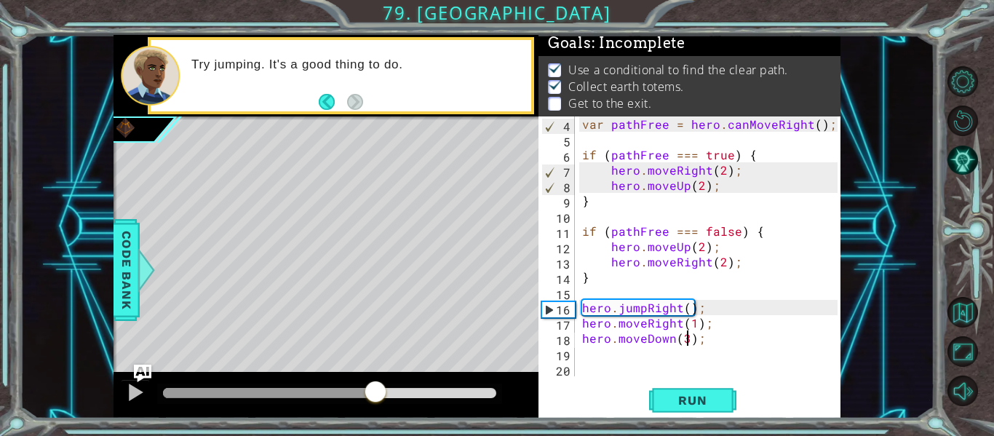
click at [456, 392] on div at bounding box center [329, 393] width 333 height 10
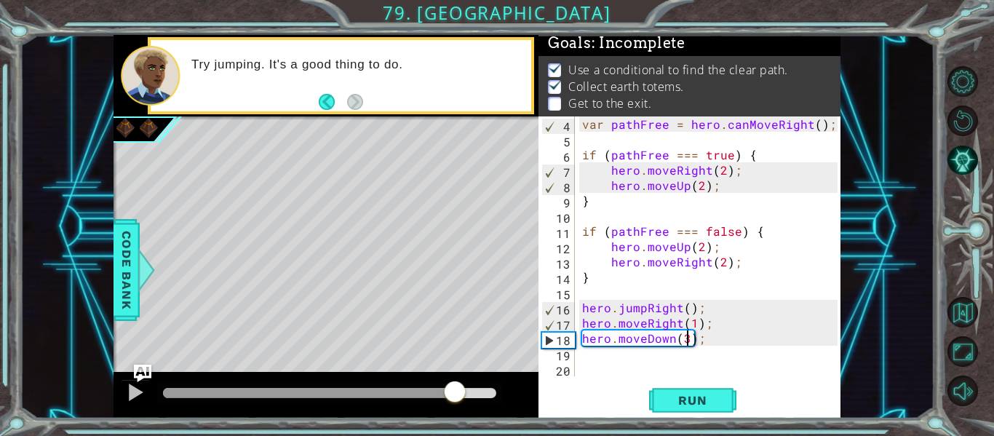
click at [457, 305] on div "Level Map" at bounding box center [449, 330] width 672 height 429
click at [137, 402] on div at bounding box center [135, 392] width 19 height 19
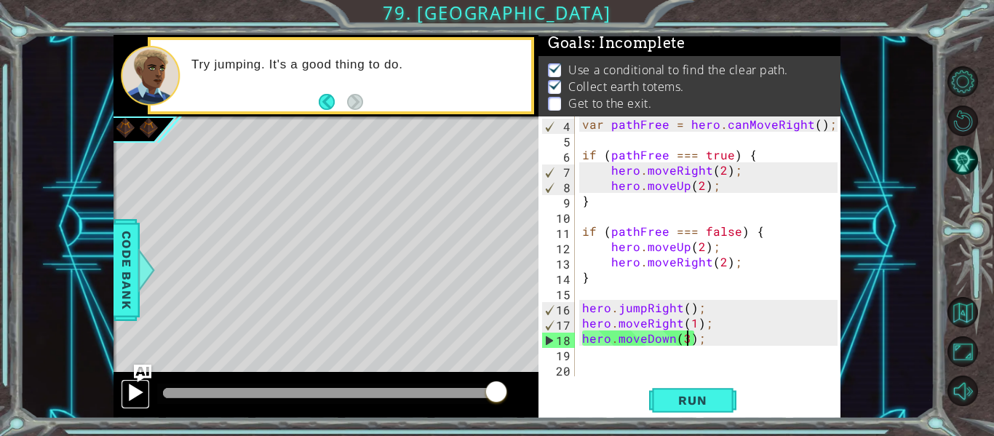
click at [137, 402] on div at bounding box center [135, 392] width 19 height 19
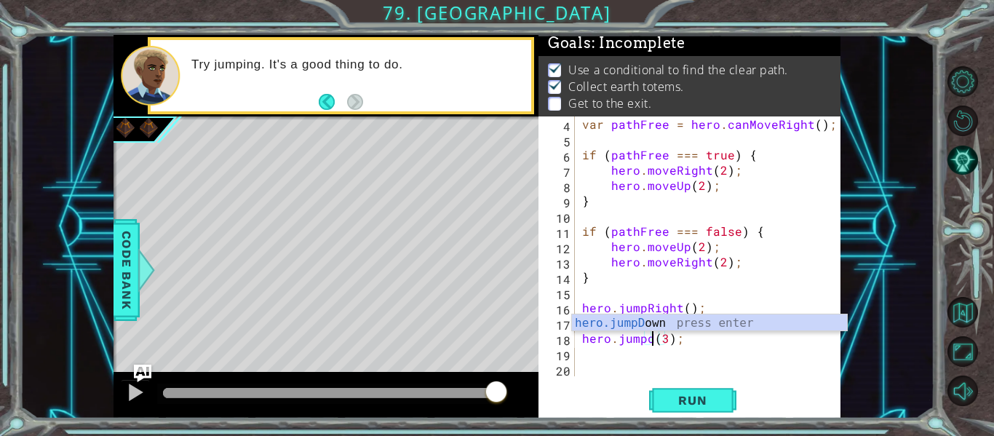
scroll to position [0, 5]
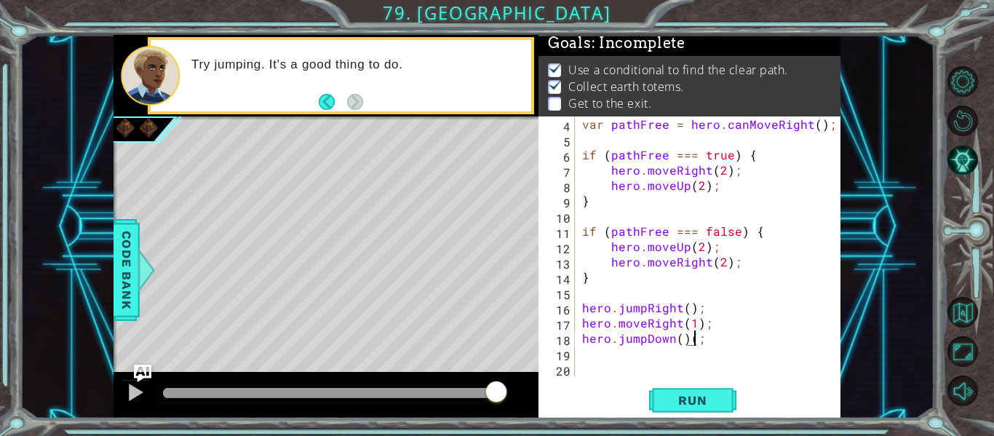
type textarea "hero.jumpDown();"
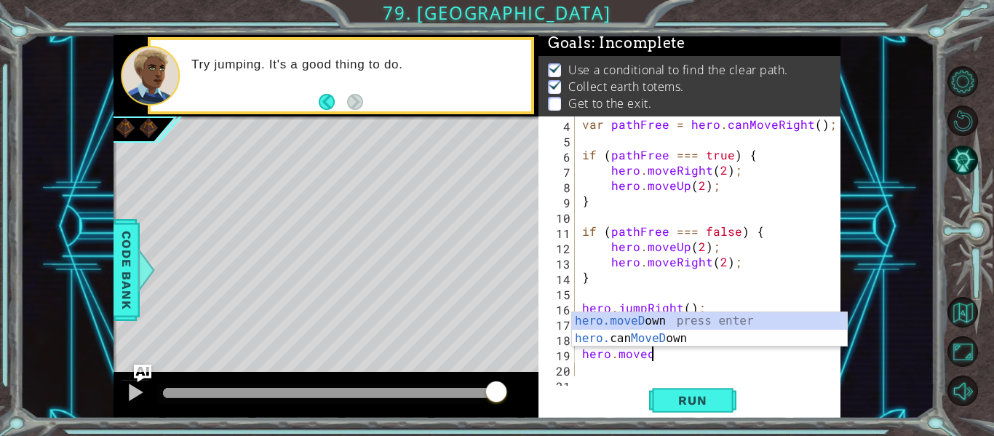
scroll to position [0, 4]
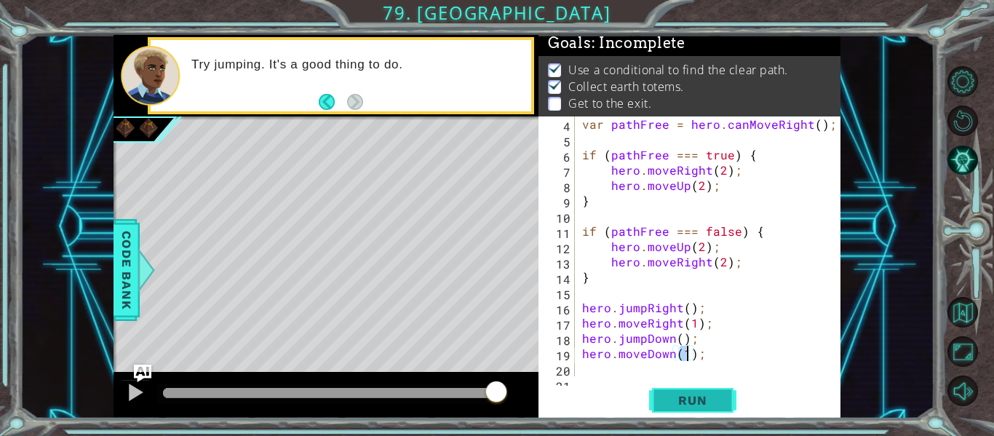
type textarea "hero.moveDown(1);"
click at [698, 404] on span "Run" at bounding box center [692, 400] width 57 height 15
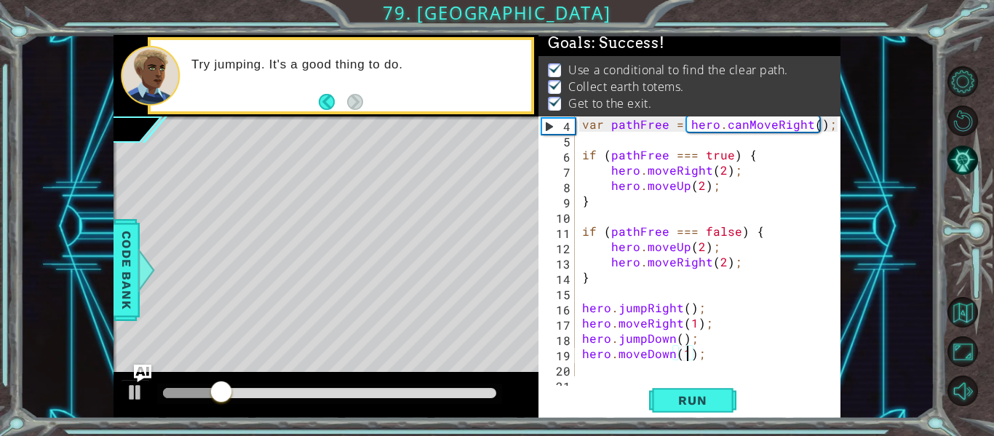
click at [466, 392] on div at bounding box center [329, 393] width 333 height 10
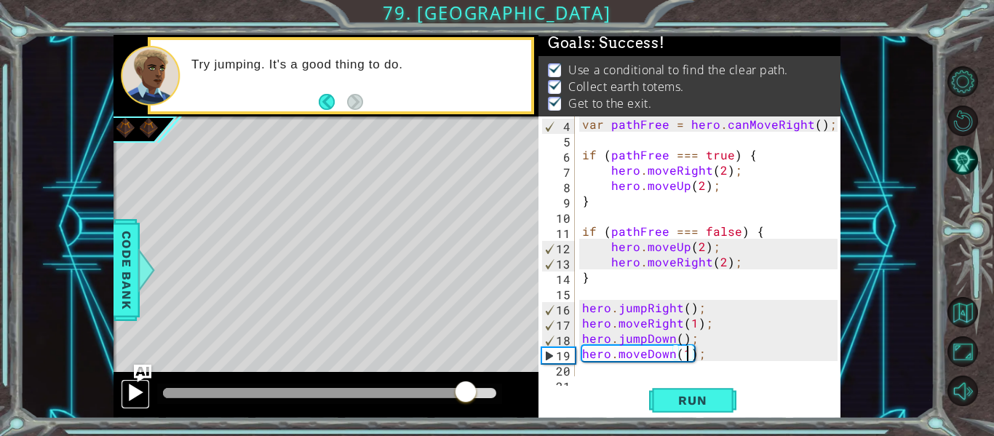
click at [135, 386] on div at bounding box center [135, 392] width 19 height 19
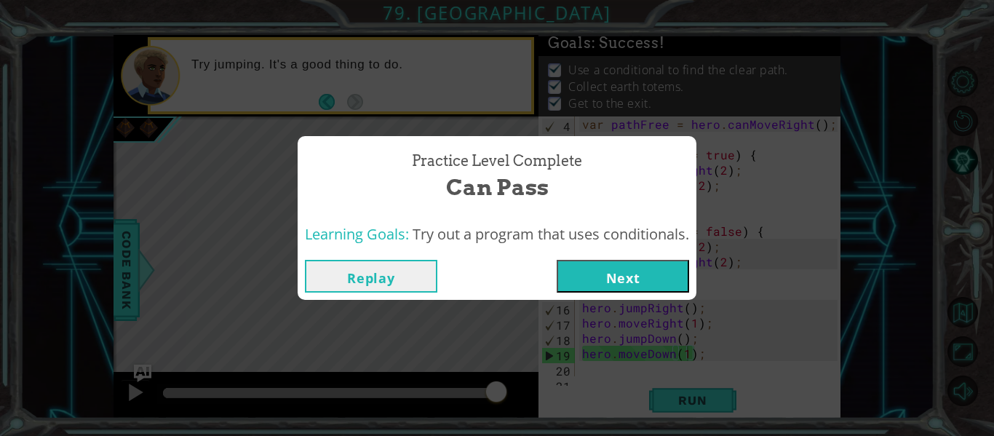
click at [644, 280] on button "Next" at bounding box center [623, 276] width 132 height 33
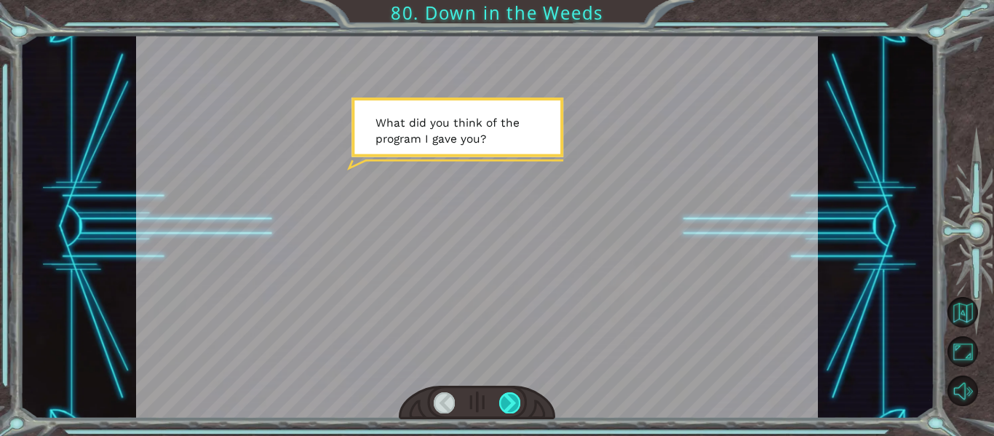
click at [509, 398] on div at bounding box center [509, 402] width 21 height 20
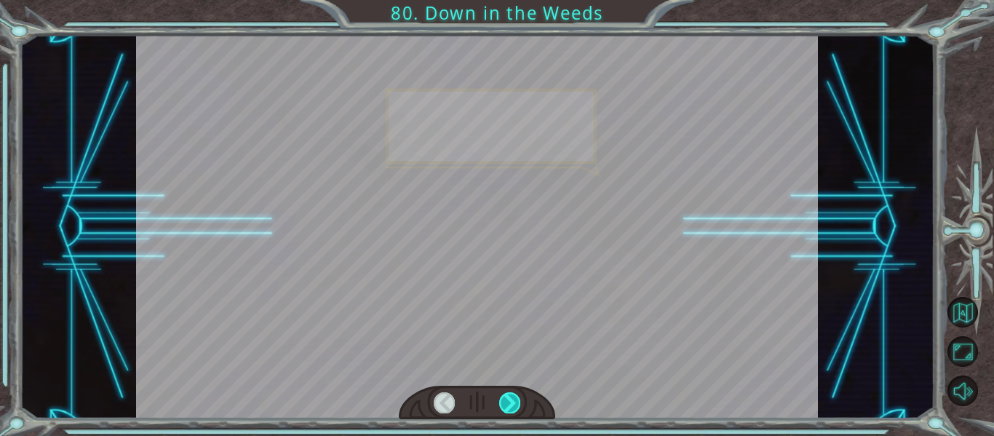
click at [509, 398] on div at bounding box center [509, 402] width 21 height 20
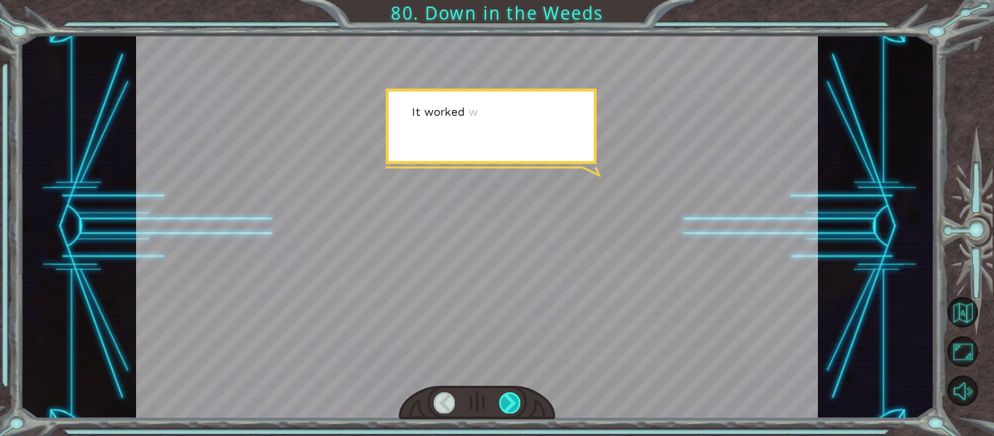
click at [509, 398] on div at bounding box center [509, 402] width 21 height 20
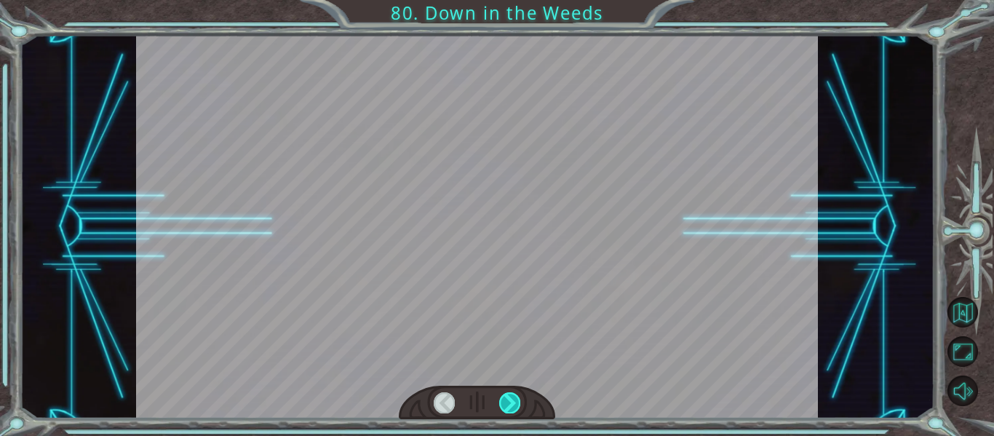
click at [509, 398] on div at bounding box center [509, 402] width 21 height 20
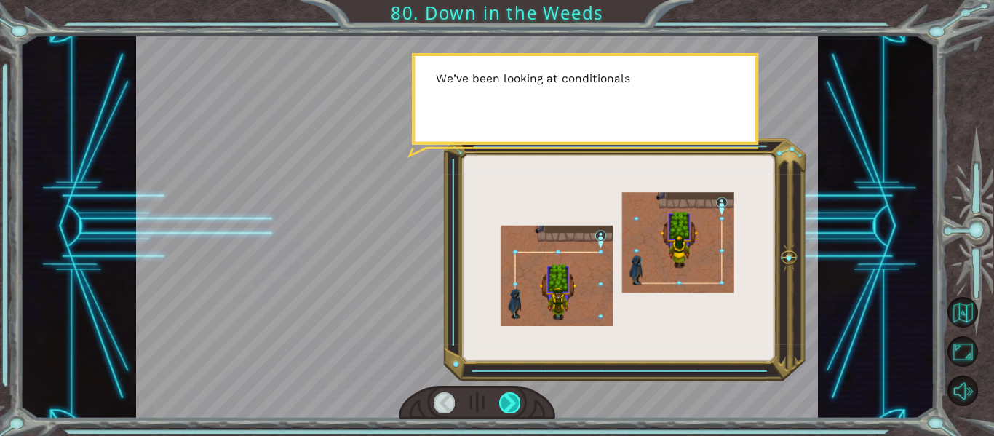
click at [509, 398] on div at bounding box center [509, 402] width 21 height 20
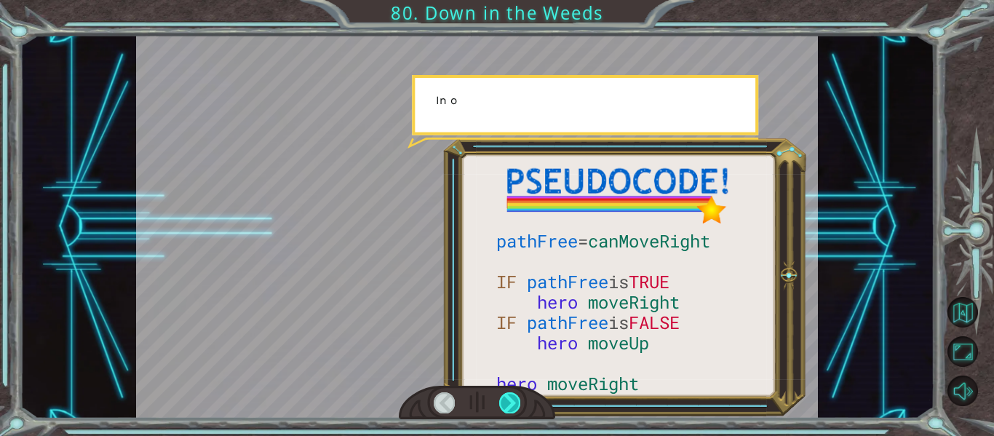
click at [509, 398] on div at bounding box center [509, 402] width 21 height 20
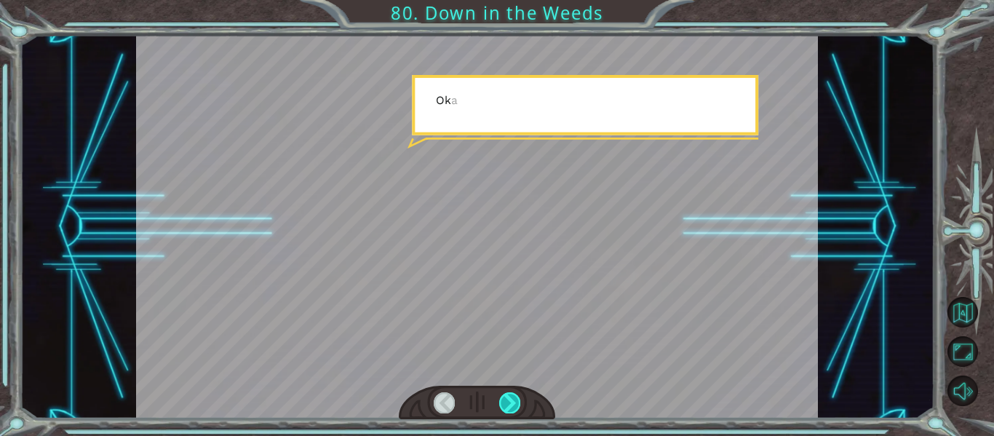
click at [509, 398] on div at bounding box center [509, 402] width 21 height 20
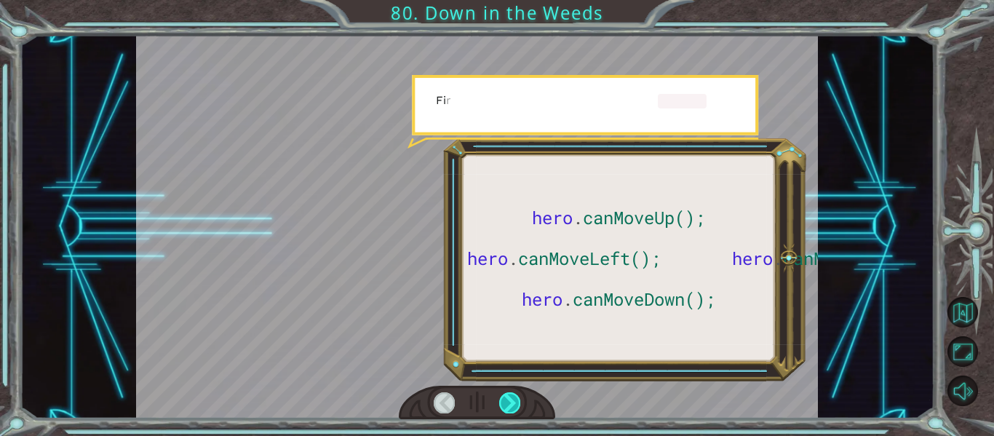
click at [509, 398] on div at bounding box center [509, 402] width 21 height 20
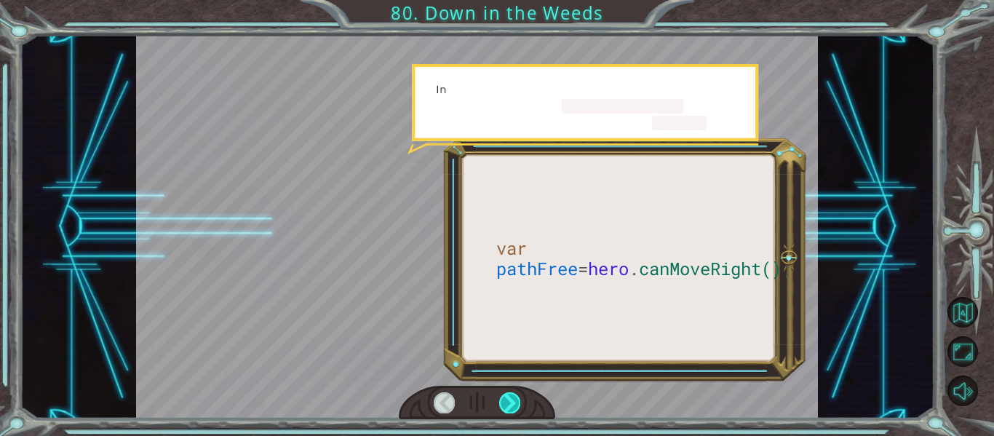
click at [509, 398] on div at bounding box center [509, 402] width 21 height 20
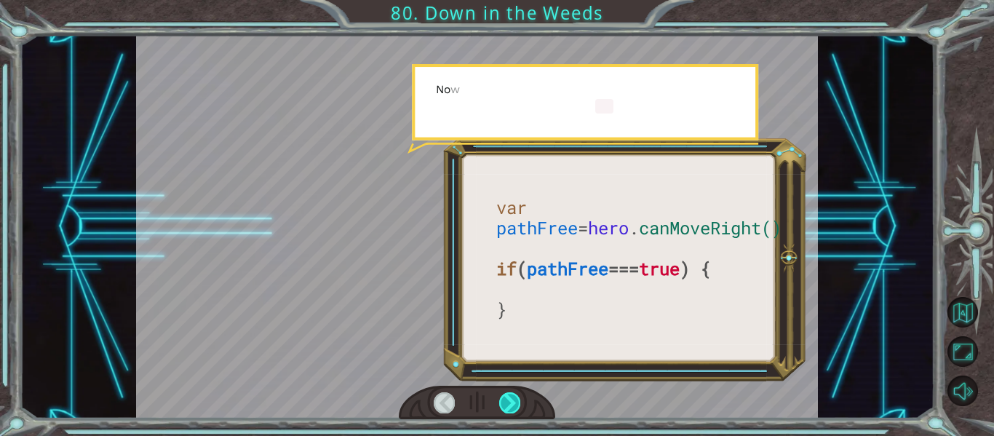
click at [509, 398] on div at bounding box center [509, 402] width 21 height 20
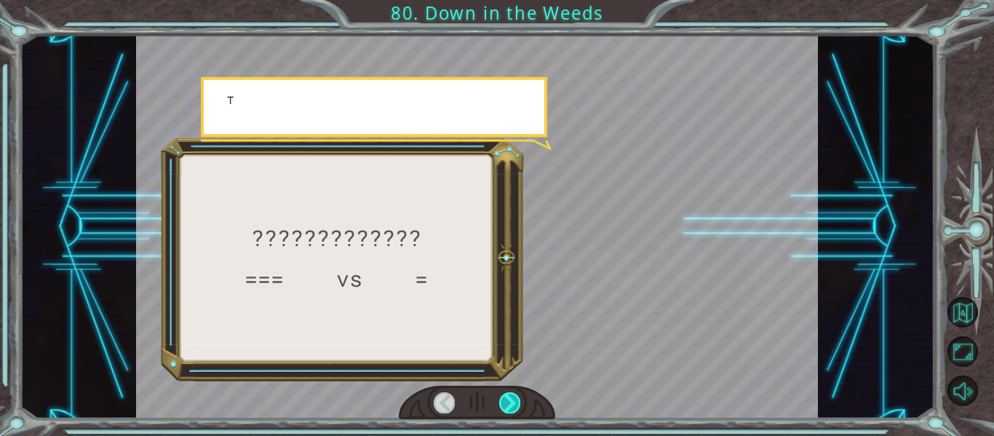
click at [509, 398] on div at bounding box center [509, 402] width 21 height 20
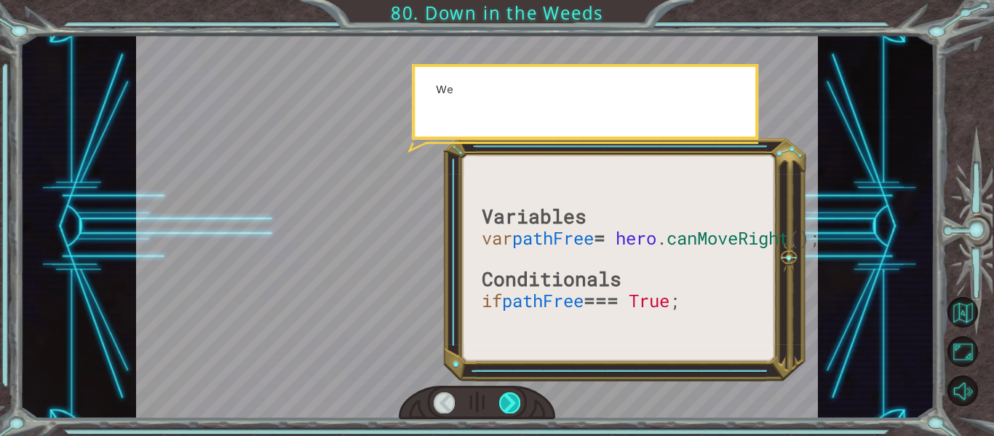
click at [509, 398] on div at bounding box center [509, 402] width 21 height 20
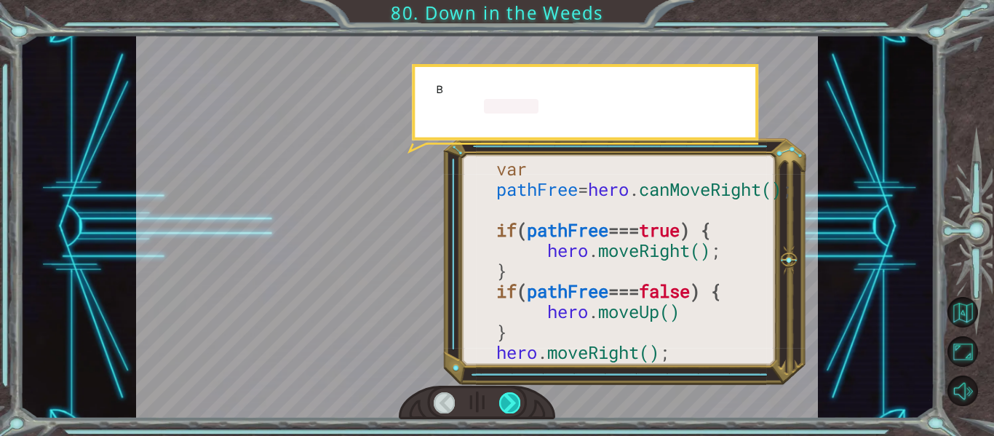
click at [509, 398] on div at bounding box center [509, 402] width 21 height 20
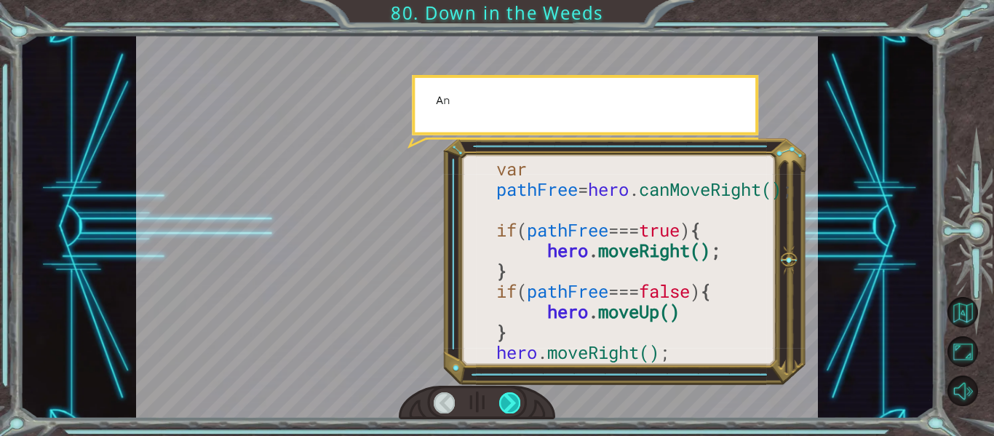
click at [509, 398] on div at bounding box center [509, 402] width 21 height 20
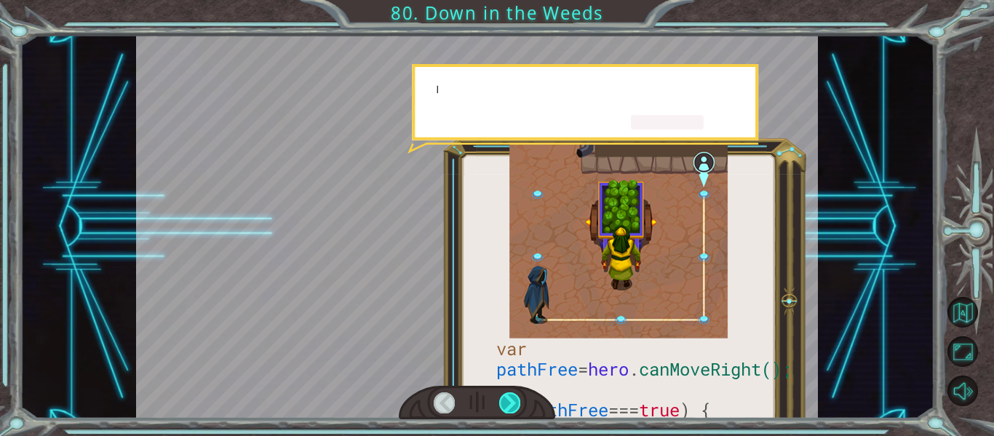
click at [509, 398] on div at bounding box center [509, 402] width 21 height 20
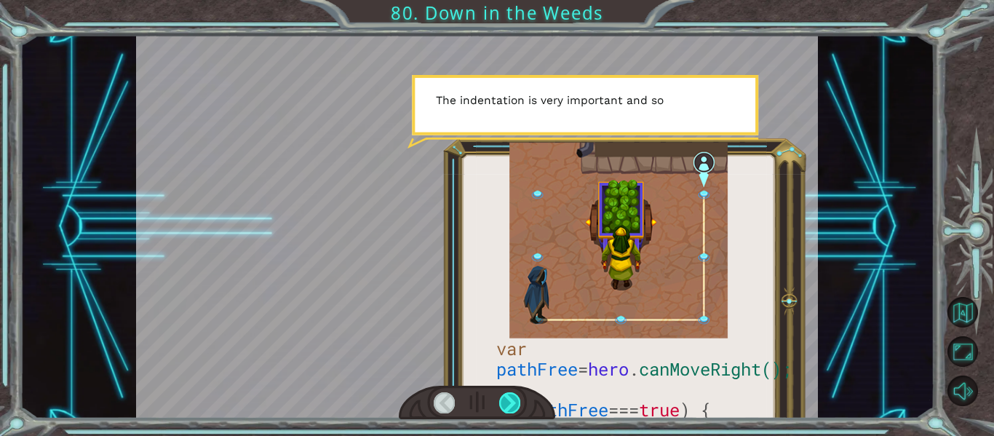
click at [509, 398] on div at bounding box center [509, 402] width 21 height 20
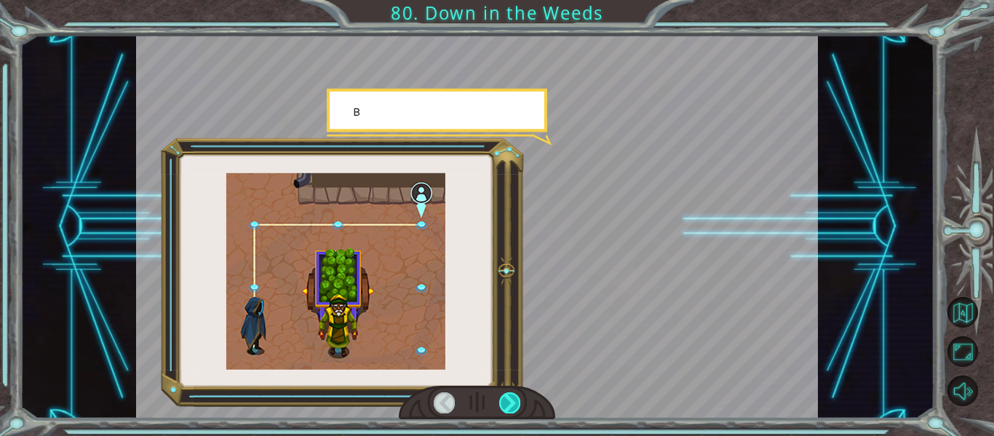
click at [509, 398] on div at bounding box center [509, 402] width 21 height 20
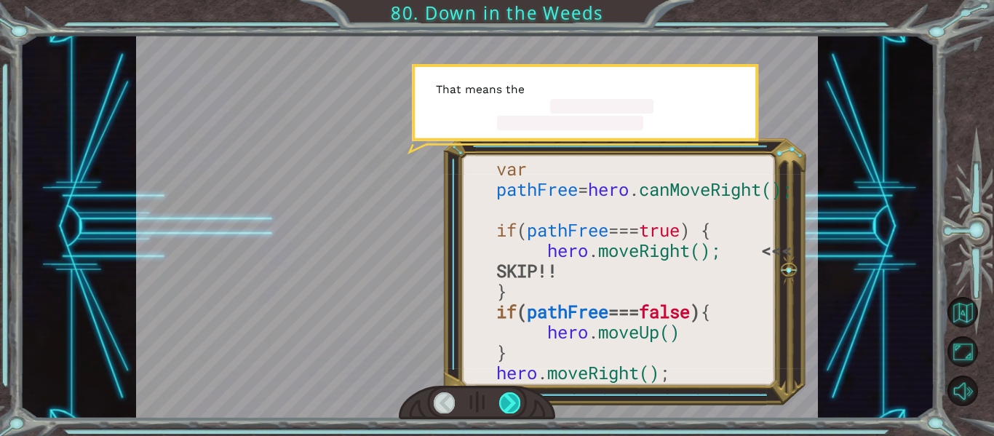
click at [509, 398] on div at bounding box center [509, 402] width 21 height 20
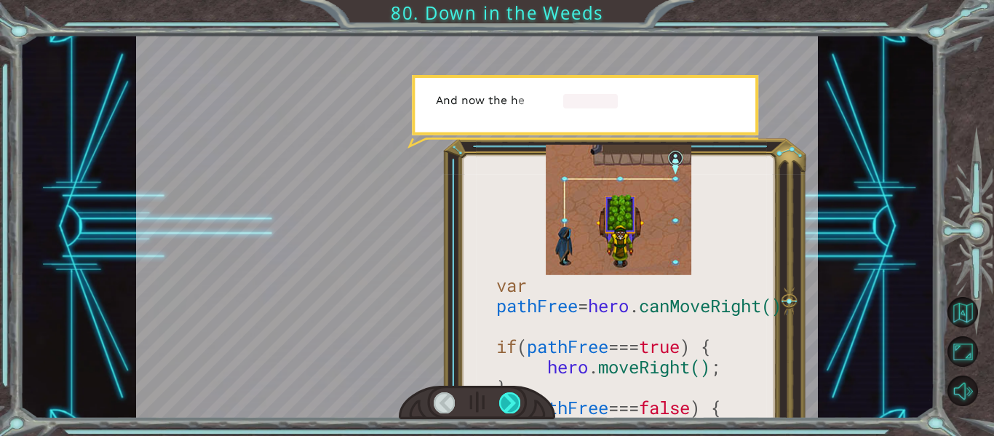
click at [509, 398] on div at bounding box center [509, 402] width 21 height 20
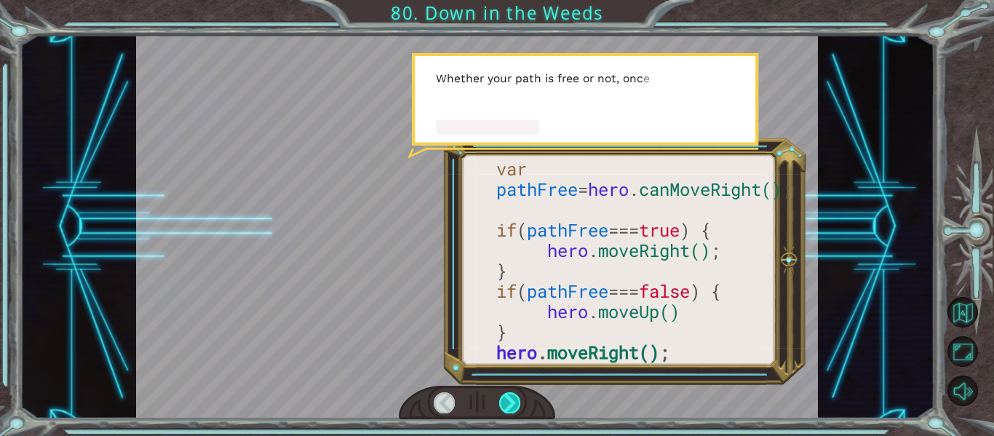
click at [509, 397] on div at bounding box center [509, 402] width 21 height 20
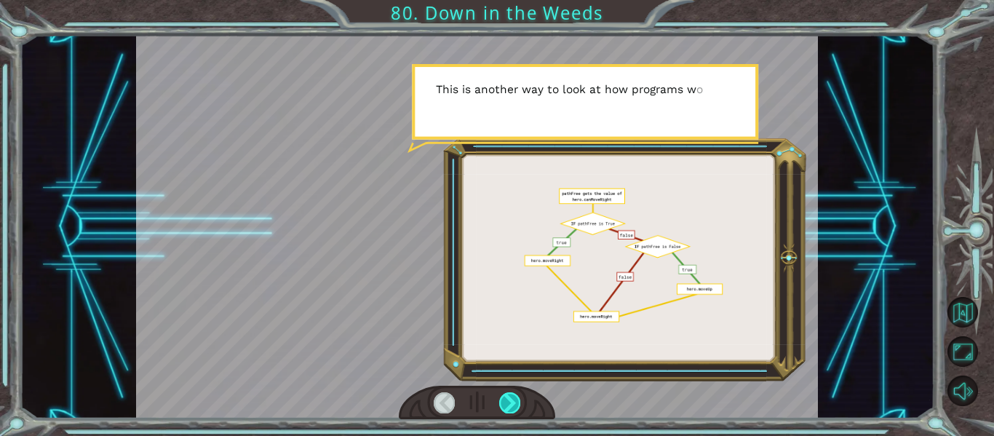
click at [509, 397] on div at bounding box center [509, 402] width 21 height 20
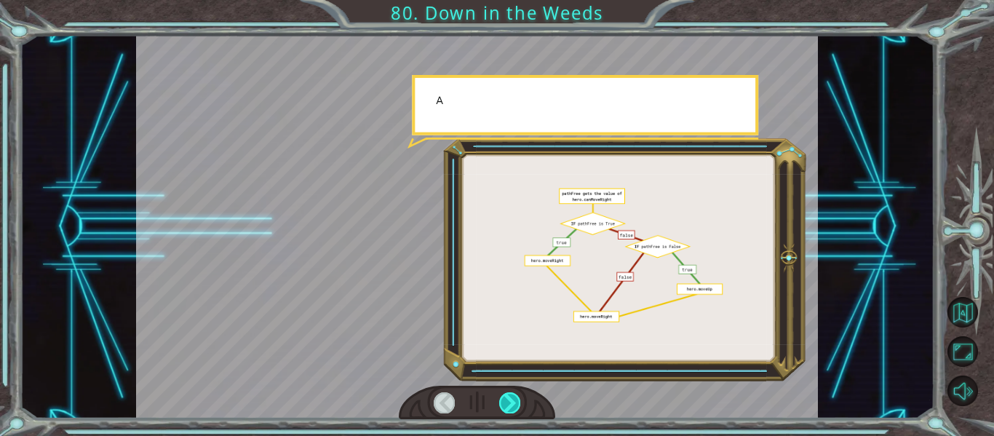
click at [509, 397] on div at bounding box center [509, 402] width 21 height 20
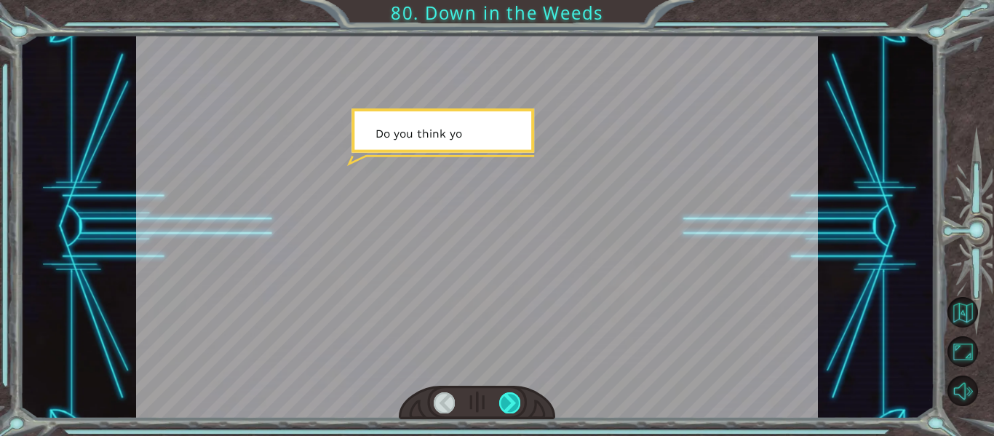
click at [509, 397] on div at bounding box center [509, 402] width 21 height 20
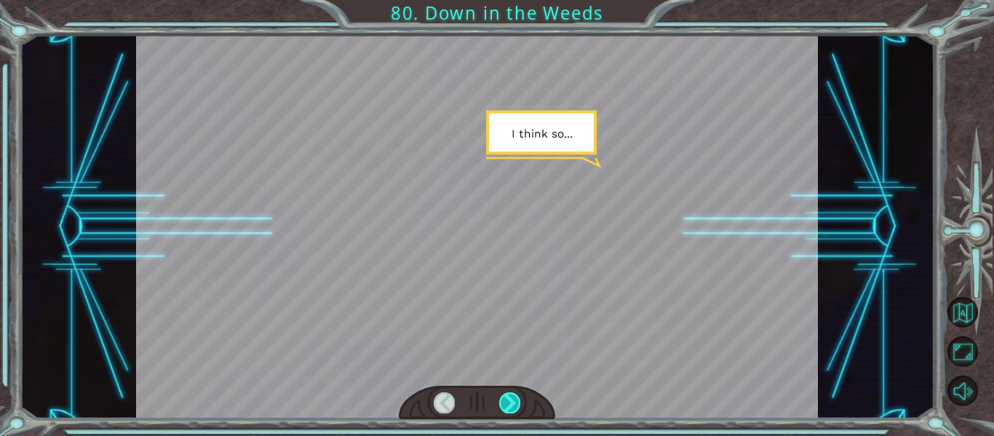
click at [509, 397] on div at bounding box center [509, 402] width 21 height 20
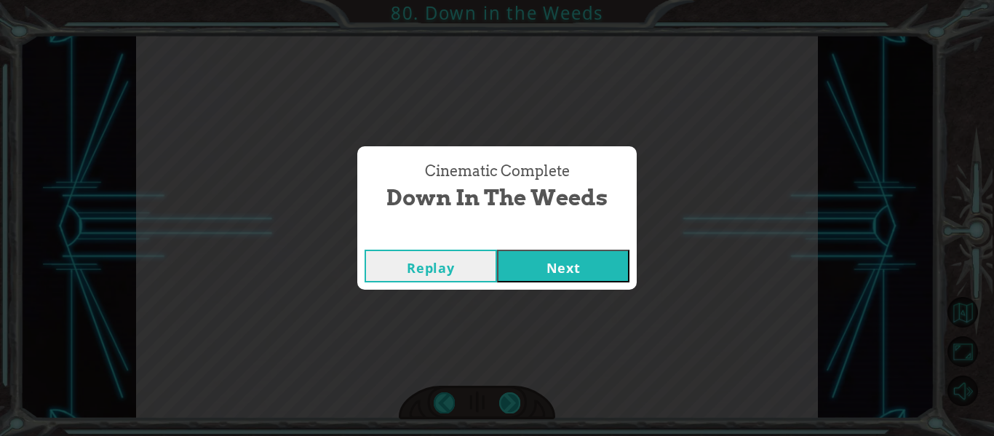
click at [509, 397] on div "Cinematic Complete Down in the Weeds Replay Next" at bounding box center [497, 218] width 994 height 436
click at [588, 275] on button "Next" at bounding box center [563, 266] width 132 height 33
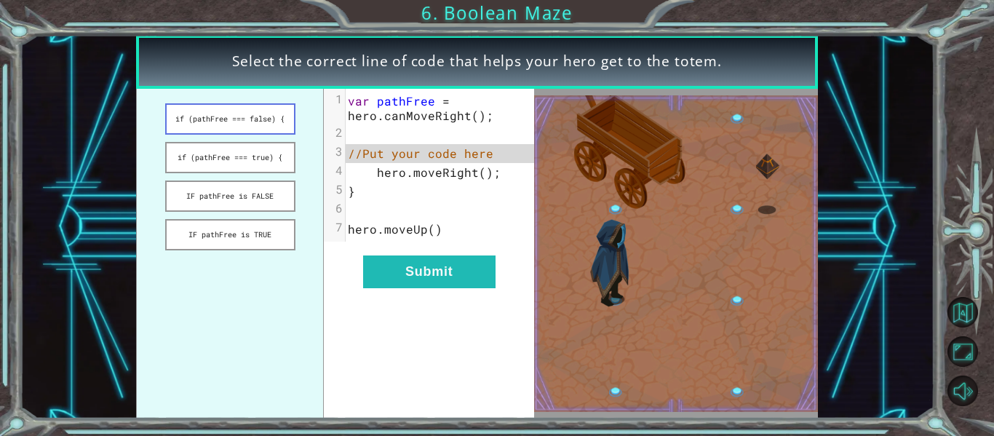
click at [253, 113] on button "if (pathFree === false) {" at bounding box center [230, 118] width 130 height 31
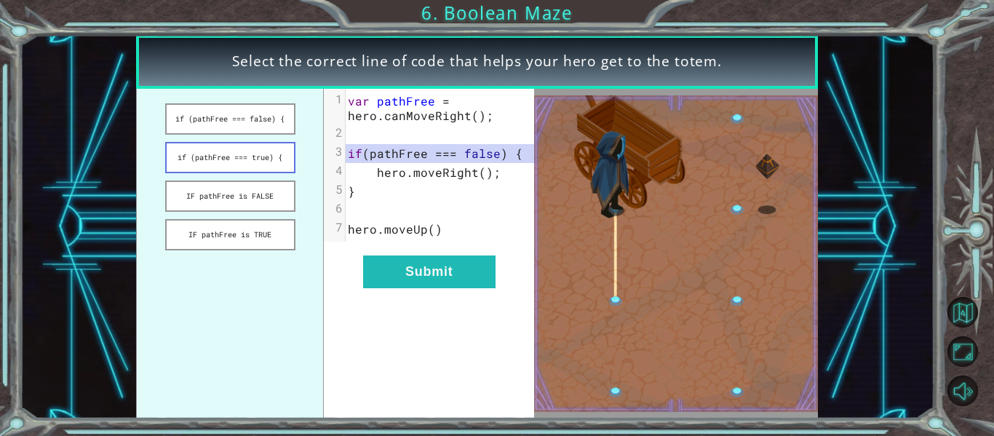
click at [268, 162] on button "if (pathFree === true) {" at bounding box center [230, 157] width 130 height 31
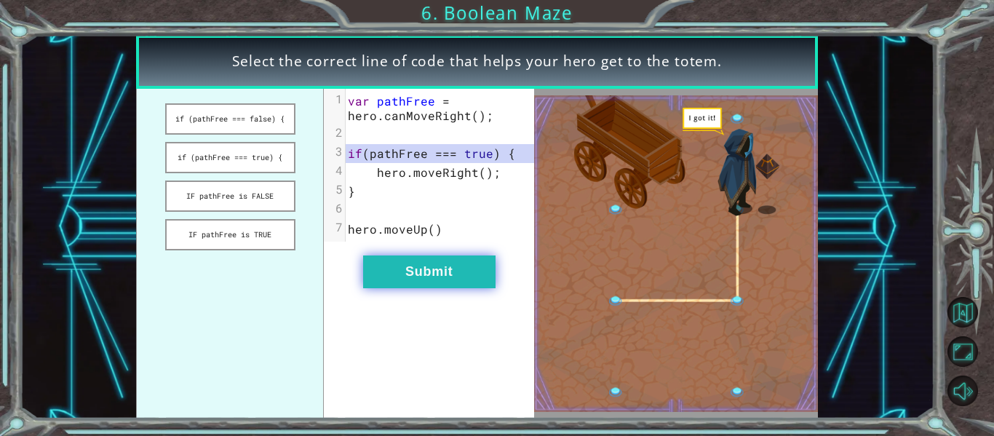
click at [429, 282] on button "Submit" at bounding box center [429, 271] width 132 height 33
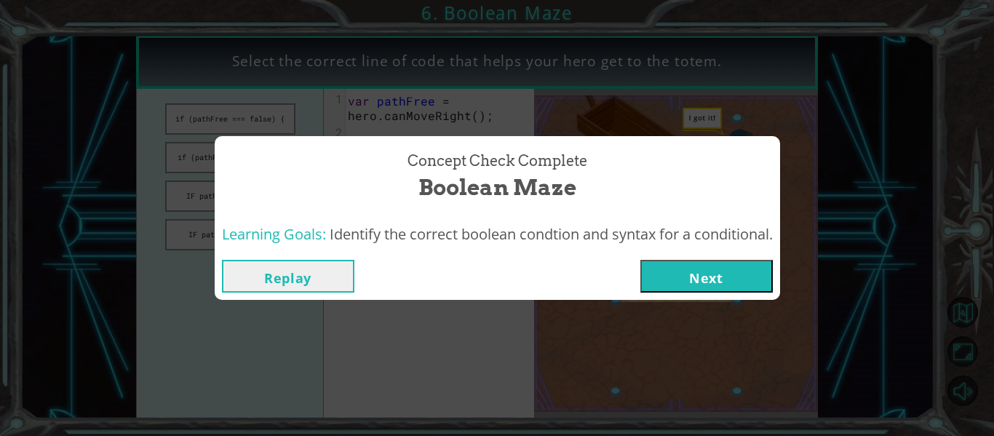
click at [682, 270] on button "Next" at bounding box center [706, 276] width 132 height 33
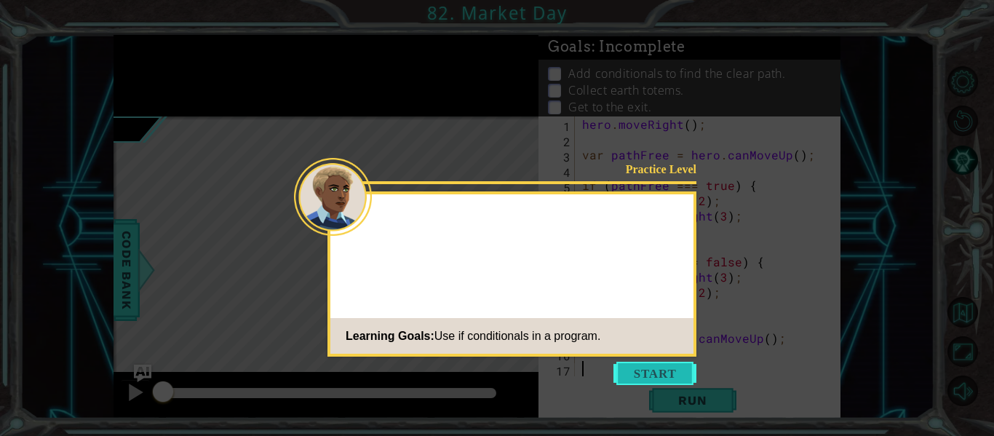
click at [641, 370] on button "Start" at bounding box center [654, 373] width 83 height 23
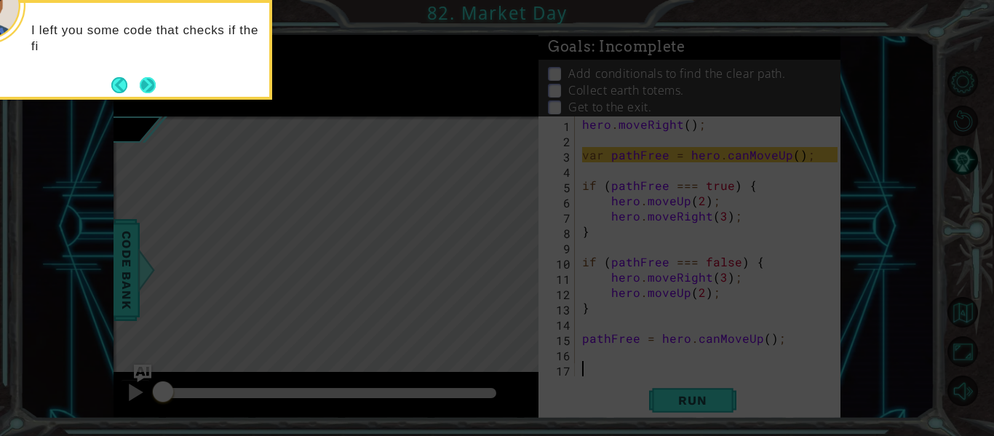
click at [151, 83] on button "Next" at bounding box center [148, 85] width 16 height 16
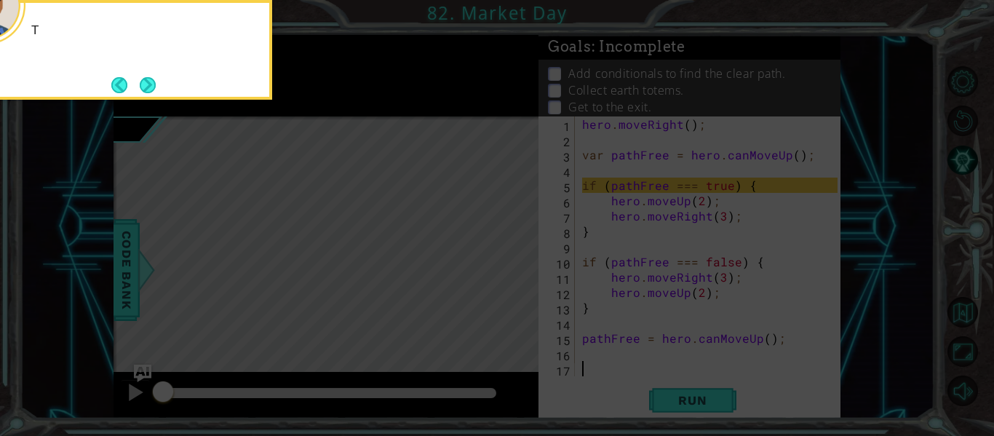
click at [151, 83] on button "Next" at bounding box center [148, 85] width 16 height 16
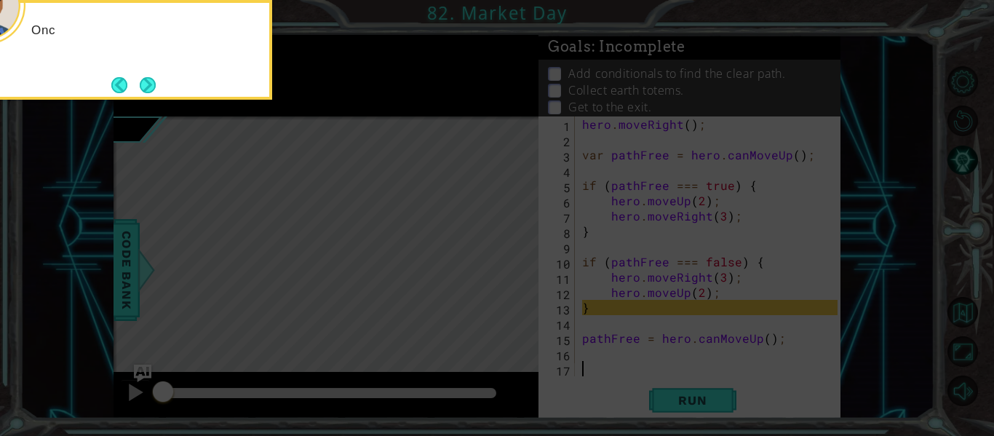
click at [151, 83] on button "Next" at bounding box center [148, 85] width 16 height 16
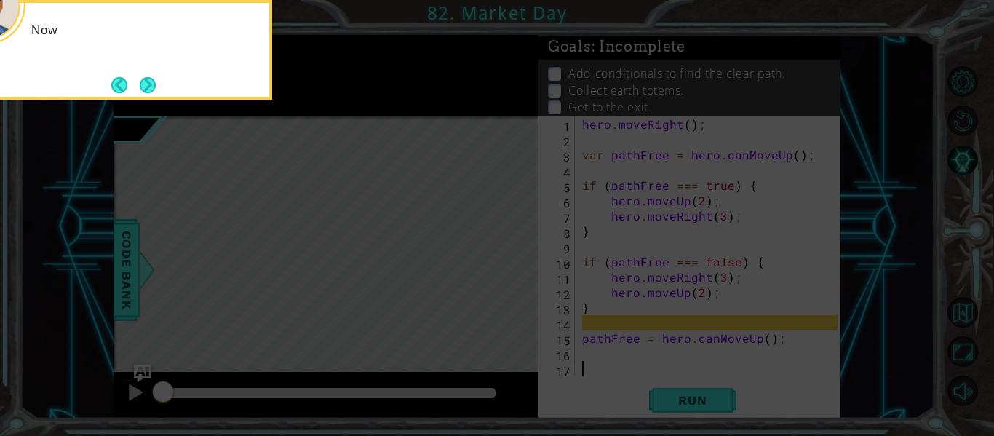
click at [151, 83] on button "Next" at bounding box center [148, 85] width 16 height 16
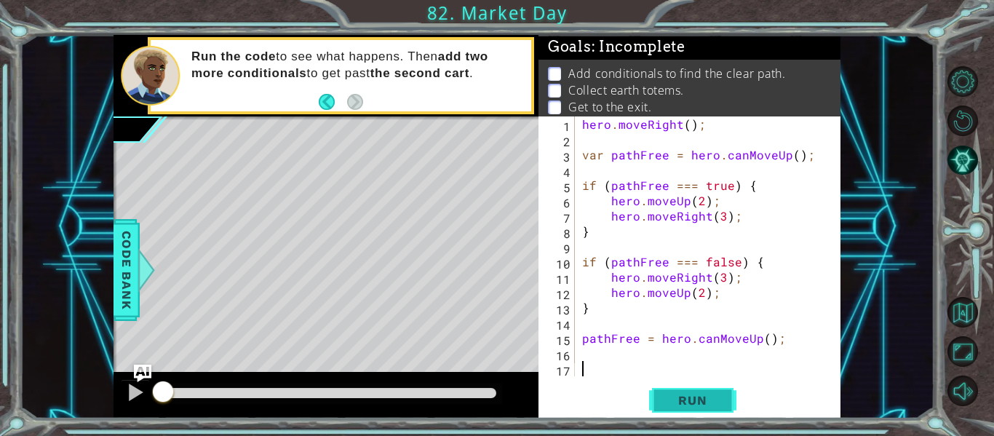
click at [665, 406] on span "Run" at bounding box center [692, 400] width 57 height 15
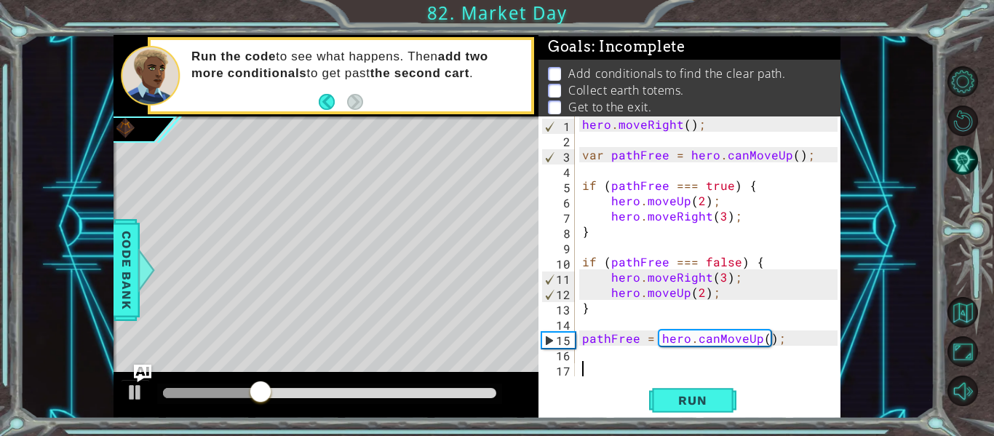
click at [784, 338] on div "hero . moveRight ( ) ; var pathFree = hero . canMoveUp ( ) ; if ( pathFree === …" at bounding box center [712, 261] width 266 height 290
type textarea "pathFree = hero.canMoveUp();"
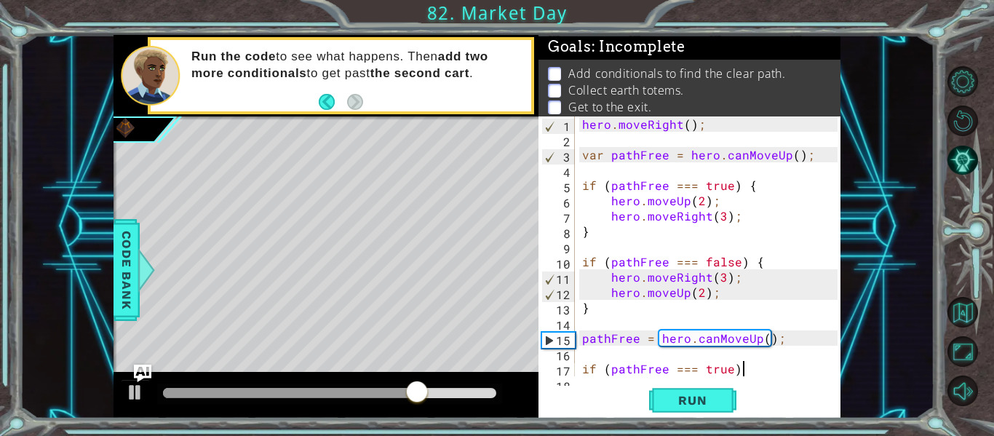
type textarea "if (pathFree === true) {"
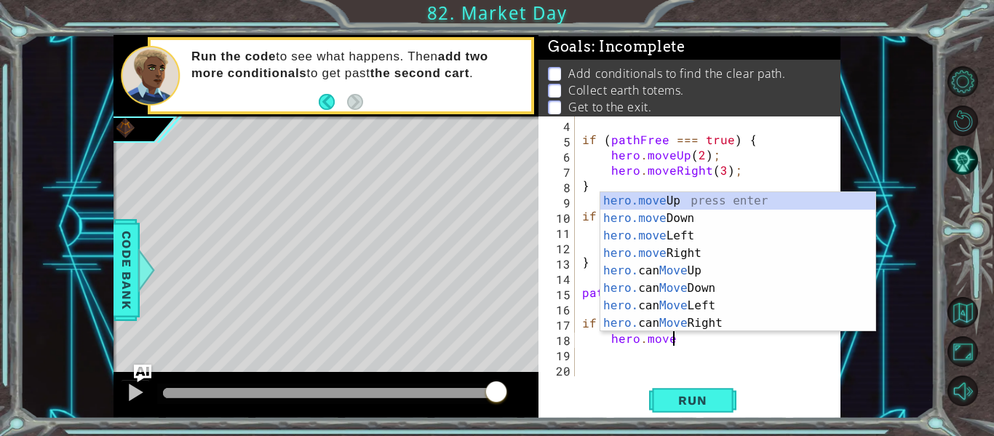
scroll to position [0, 5]
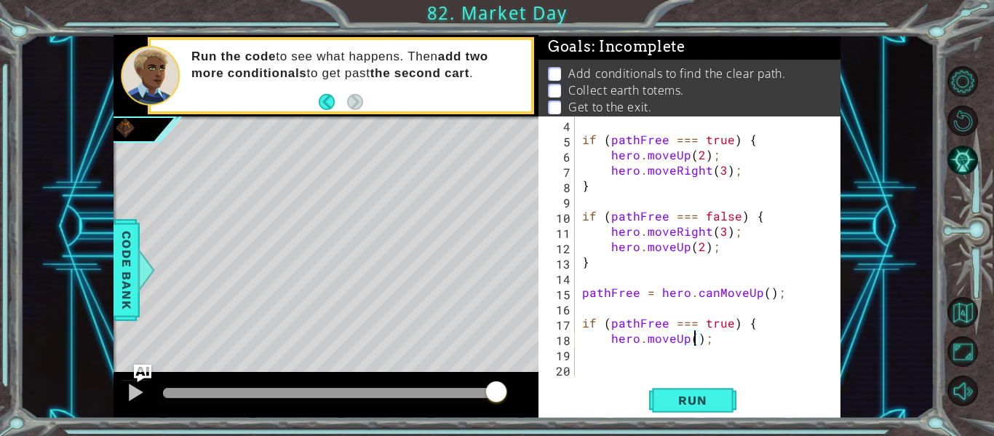
type textarea "hero.moveUp(2);"
click at [760, 348] on div "if ( pathFree === true ) { hero . moveUp ( 2 ) ; hero . moveRight ( 3 ) ; } if …" at bounding box center [712, 261] width 266 height 290
click at [755, 347] on div "if ( pathFree === true ) { hero . moveUp ( 2 ) ; hero . moveRight ( 3 ) ; } if …" at bounding box center [712, 261] width 266 height 290
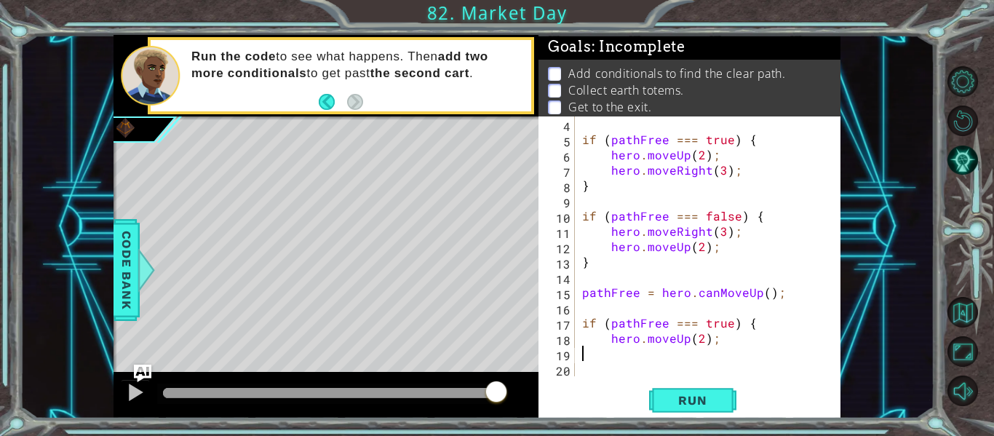
click at [752, 343] on div "if ( pathFree === true ) { hero . moveUp ( 2 ) ; hero . moveRight ( 3 ) ; } if …" at bounding box center [712, 261] width 266 height 290
type textarea "hero.moveUp(2);"
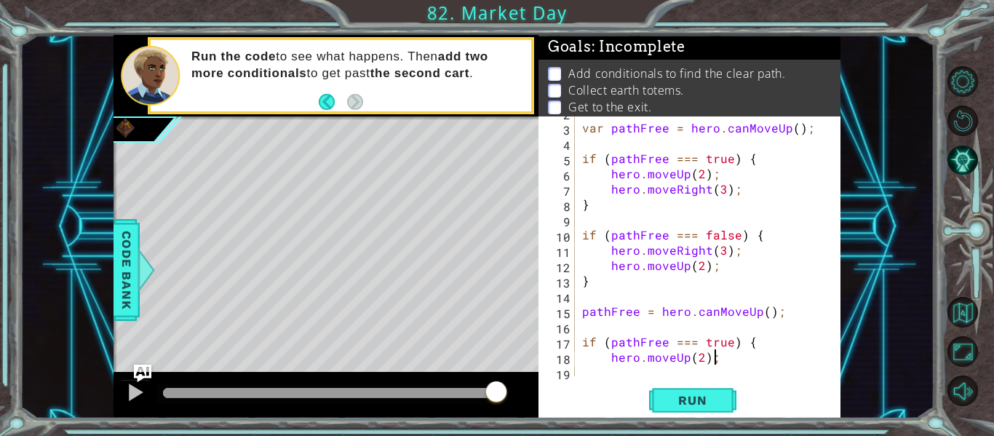
scroll to position [46, 0]
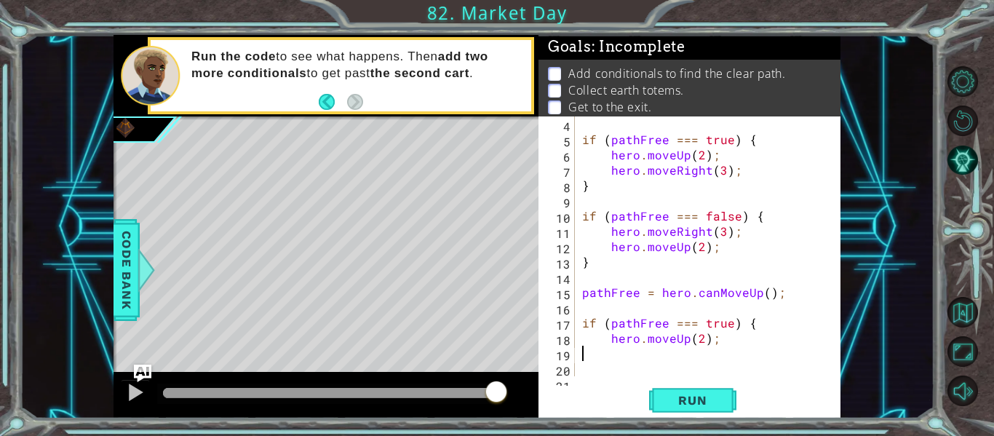
type textarea "}"
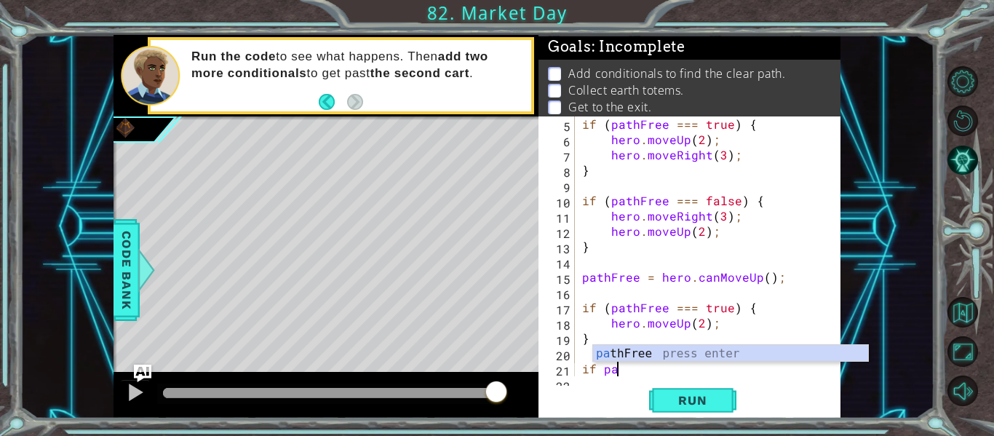
scroll to position [0, 1]
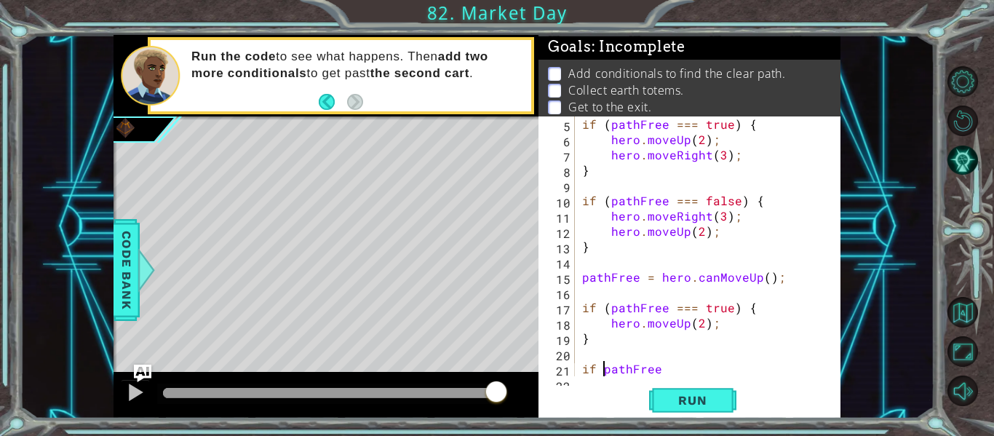
type textarea "if (pathFree"
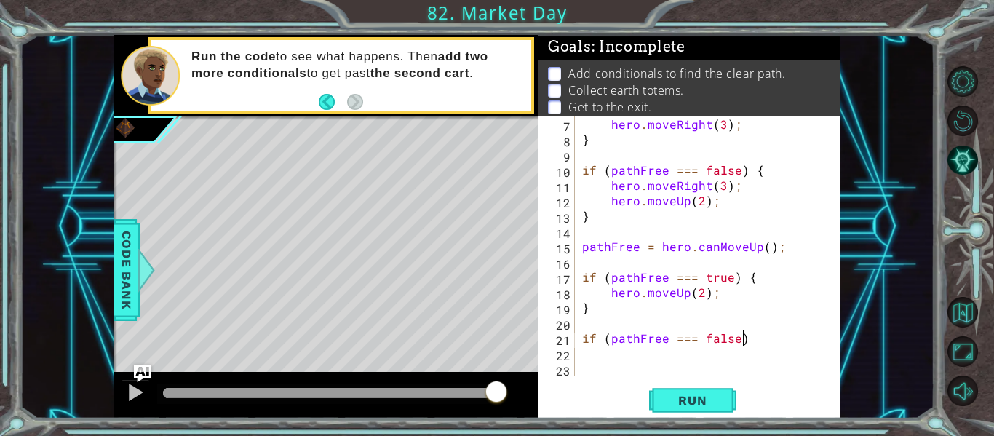
scroll to position [0, 9]
type textarea "if (pathFree === false) {"
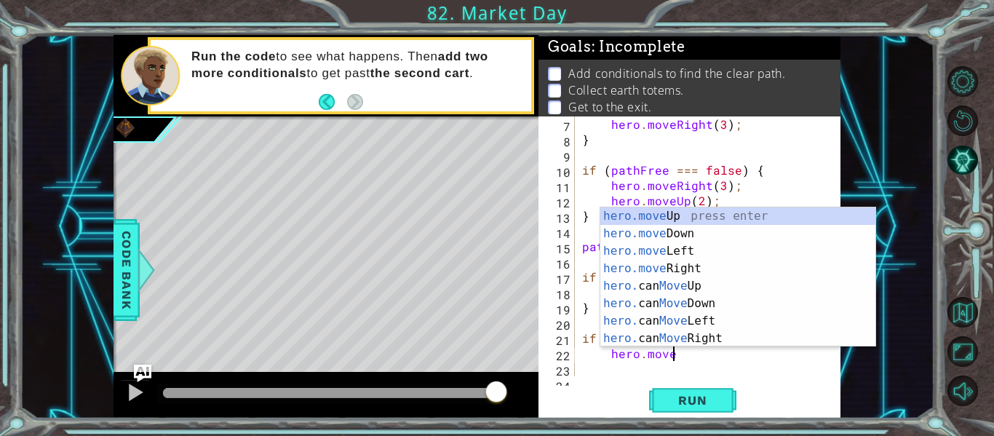
scroll to position [0, 5]
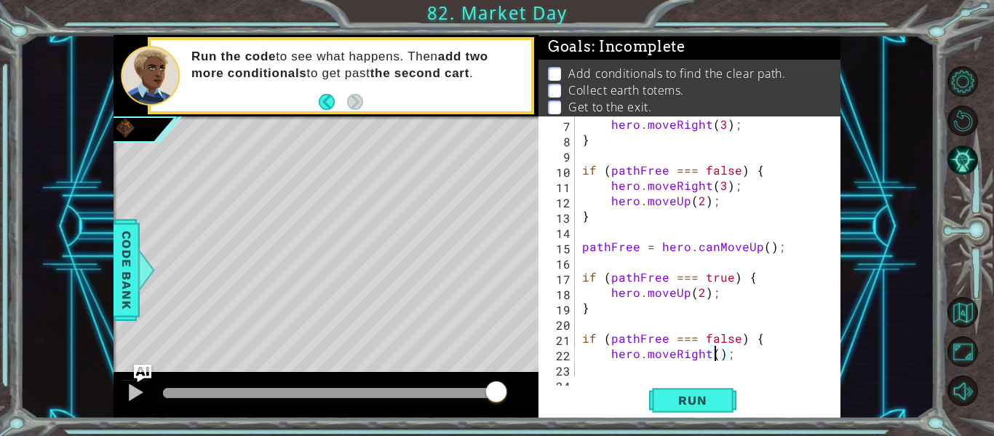
type textarea "hero.moveRight(3);"
click at [760, 354] on div "hero . moveRight ( 3 ) ; } if ( pathFree === false ) { hero . moveRight ( 3 ) ;…" at bounding box center [712, 261] width 266 height 290
click at [713, 399] on span "Run" at bounding box center [692, 400] width 57 height 15
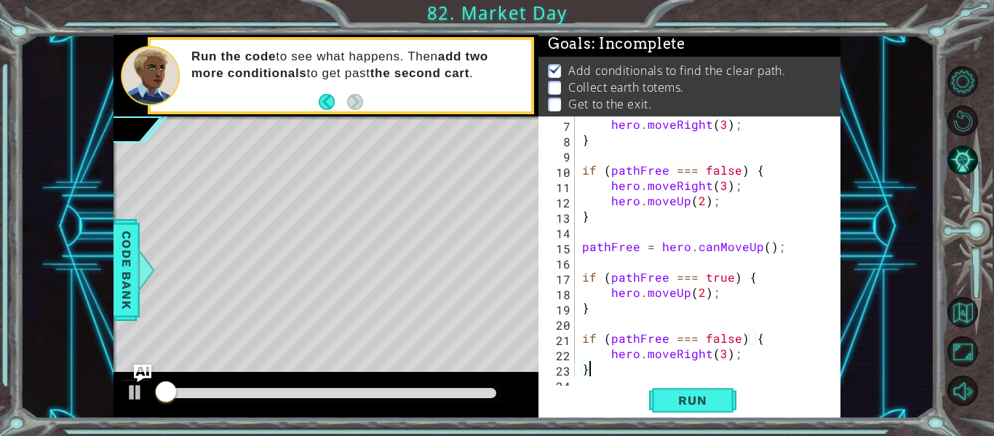
scroll to position [4, 0]
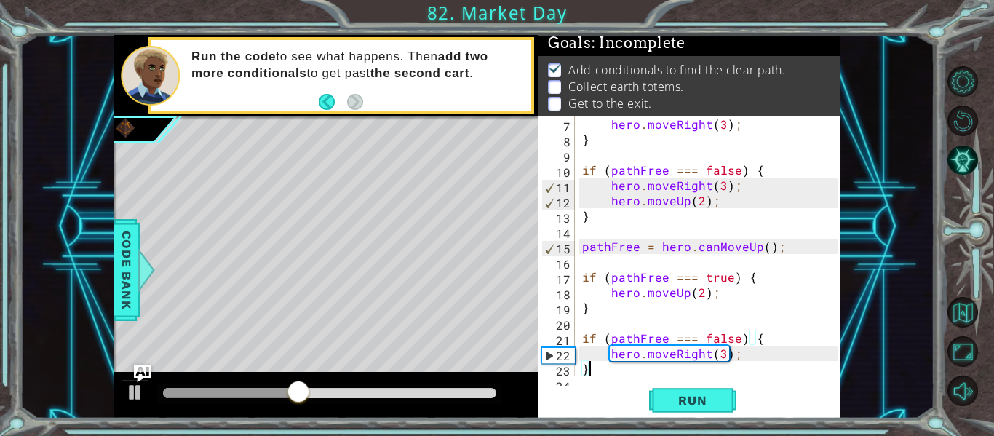
click at [701, 286] on div "hero . moveRight ( 3 ) ; } if ( pathFree === false ) { hero . moveRight ( 3 ) ;…" at bounding box center [712, 261] width 266 height 290
click at [696, 391] on button "Run" at bounding box center [692, 401] width 87 height 30
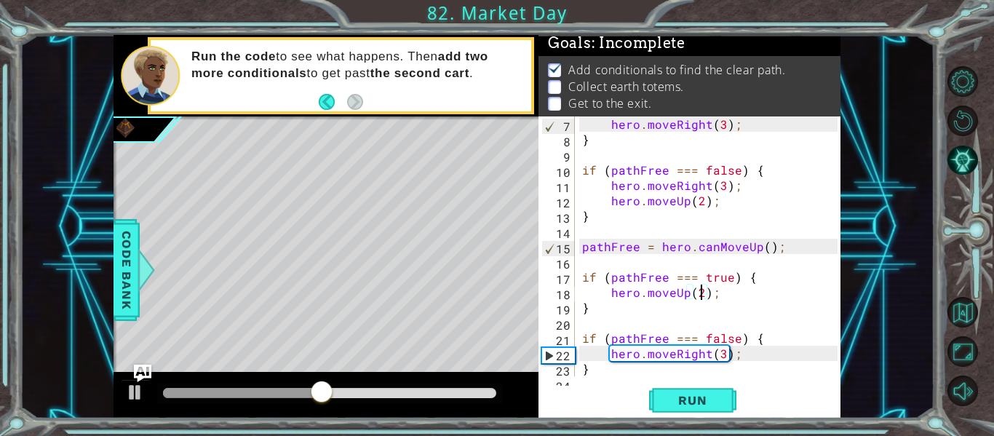
click at [714, 253] on div "hero . moveRight ( 3 ) ; } if ( pathFree === false ) { hero . moveRight ( 3 ) ;…" at bounding box center [712, 261] width 266 height 290
click at [752, 250] on div "hero . moveRight ( 3 ) ; } if ( pathFree === false ) { hero . moveRight ( 3 ) ;…" at bounding box center [712, 261] width 266 height 290
click at [752, 358] on div "hero . moveRight ( 3 ) ; } if ( pathFree === false ) { hero . moveRight ( 3 ) ;…" at bounding box center [712, 261] width 266 height 290
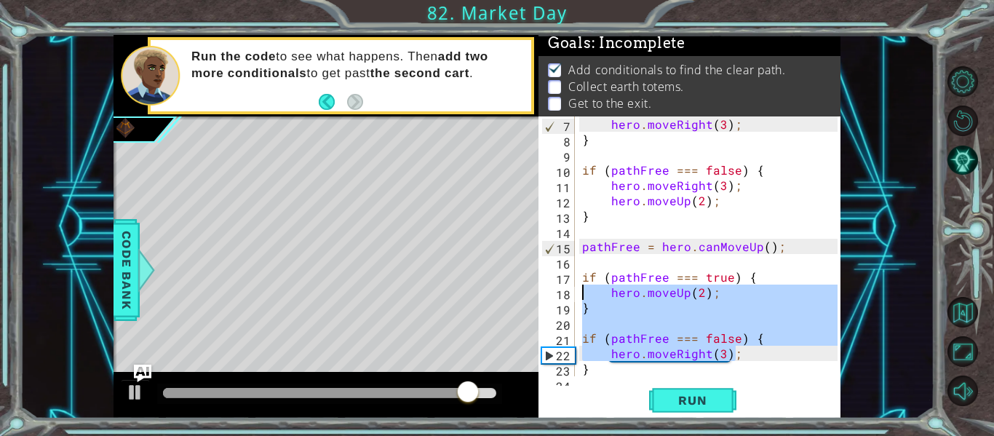
type textarea "if (pathFree === true) { hero.moveUp(2);"
click at [746, 322] on div "hero . moveRight ( 3 ) ; } if ( pathFree === false ) { hero . moveRight ( 3 ) ;…" at bounding box center [708, 246] width 258 height 260
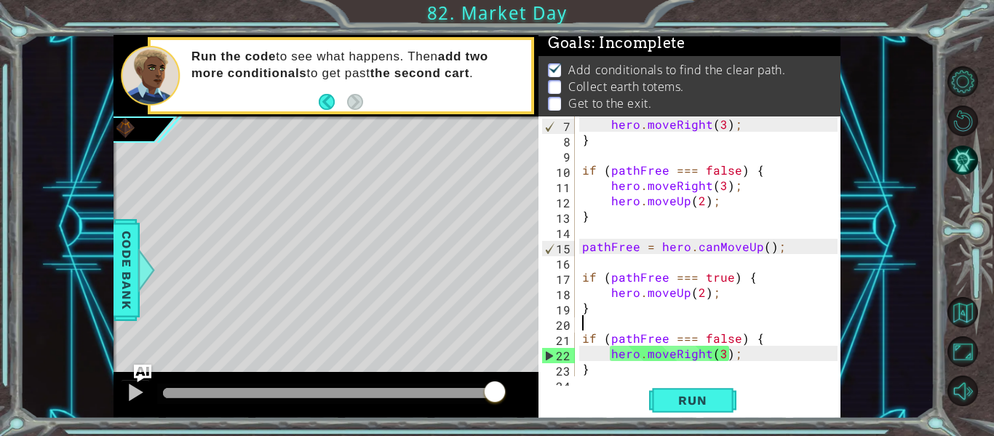
click at [752, 323] on div "hero . moveRight ( 3 ) ; } if ( pathFree === false ) { hero . moveRight ( 3 ) ;…" at bounding box center [712, 261] width 266 height 290
type textarea "if (pathFree === false) {"
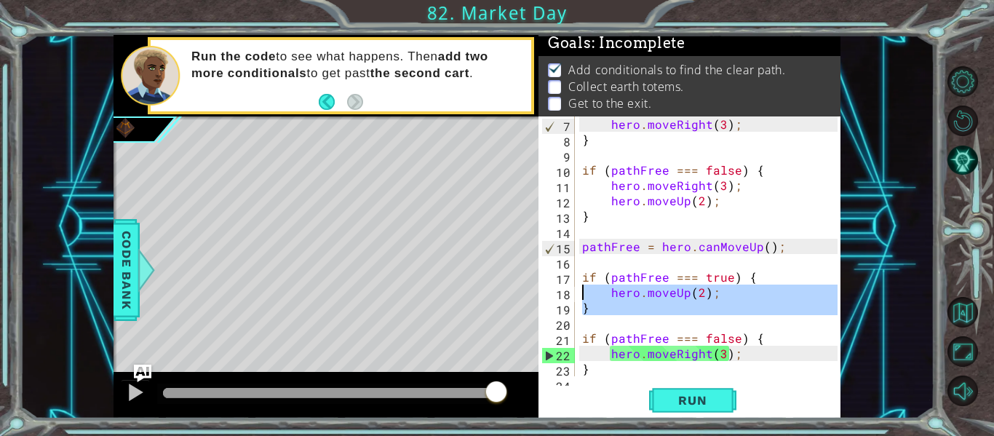
type textarea "if (pathFree === true) { hero.moveUp(2);"
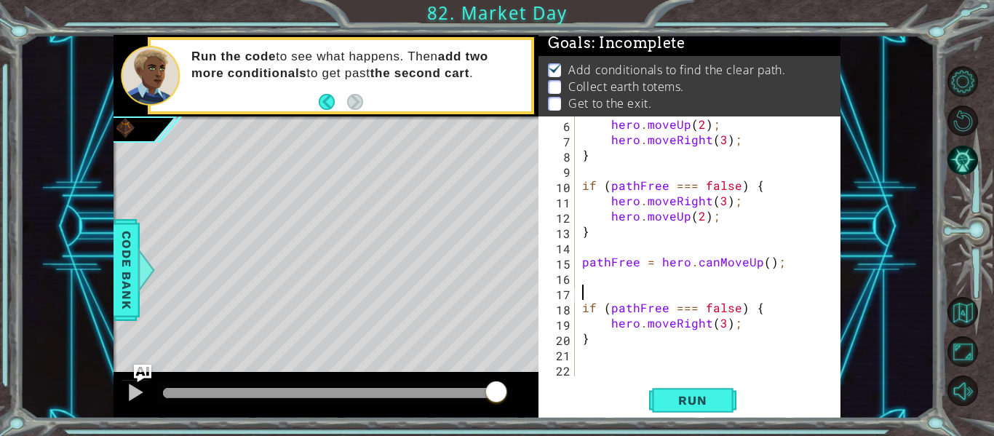
scroll to position [76, 0]
click at [732, 328] on div "hero . moveUp ( 2 ) ; hero . moveRight ( 3 ) ; } if ( pathFree === false ) { he…" at bounding box center [712, 261] width 266 height 290
click at [709, 394] on span "Run" at bounding box center [692, 400] width 57 height 15
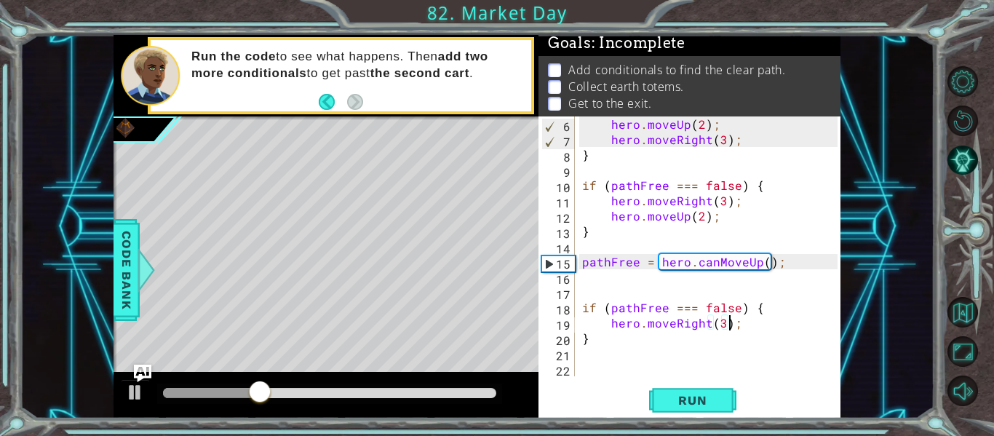
click at [752, 326] on div "hero . moveUp ( 2 ) ; hero . moveRight ( 3 ) ; } if ( pathFree === false ) { he…" at bounding box center [712, 261] width 266 height 290
click at [765, 315] on div "hero . moveUp ( 2 ) ; hero . moveRight ( 3 ) ; } if ( pathFree === false ) { he…" at bounding box center [712, 261] width 266 height 290
click at [729, 327] on div "hero . moveUp ( 2 ) ; hero . moveRight ( 3 ) ; } if ( pathFree === false ) { he…" at bounding box center [712, 261] width 266 height 290
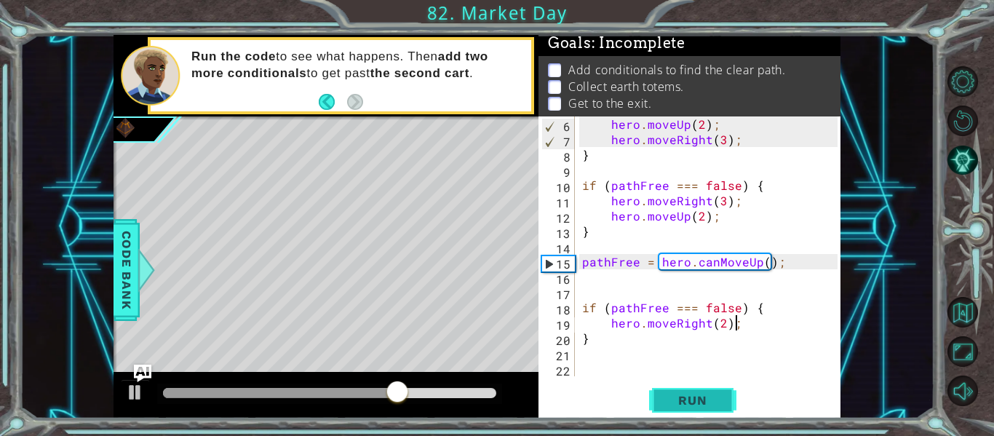
type textarea "hero.moveRight(2);"
click at [674, 391] on button "Run" at bounding box center [692, 401] width 87 height 30
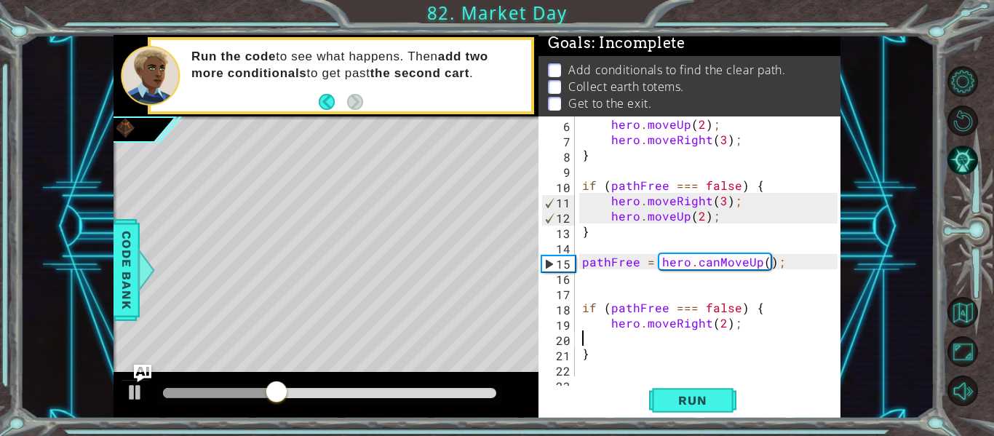
scroll to position [0, 0]
type textarea "hero.moveRight(2);"
click at [712, 289] on div "hero . moveUp ( 2 ) ; hero . moveRight ( 3 ) ; } if ( pathFree === false ) { he…" at bounding box center [712, 261] width 266 height 290
click at [778, 272] on div "hero . moveUp ( 2 ) ; hero . moveRight ( 3 ) ; } if ( pathFree === false ) { he…" at bounding box center [712, 261] width 266 height 290
click at [791, 264] on div "hero . moveUp ( 2 ) ; hero . moveRight ( 3 ) ; } if ( pathFree === false ) { he…" at bounding box center [712, 261] width 266 height 290
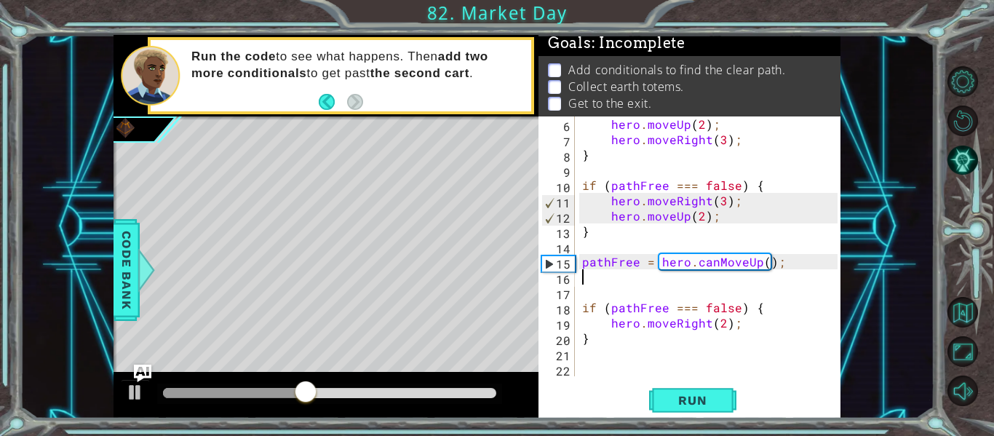
type textarea "pathFree = hero.canMoveUp();"
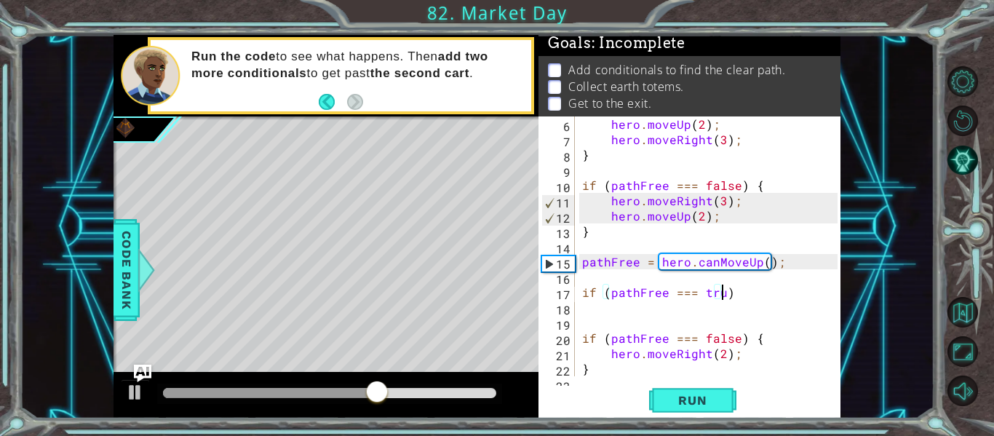
scroll to position [0, 9]
type textarea "if (pathFree === true) {"
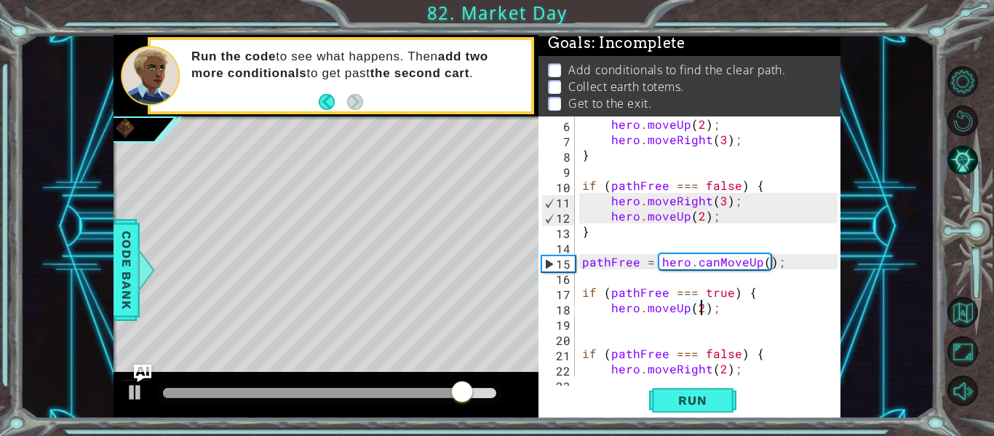
scroll to position [0, 7]
click at [693, 397] on span "Run" at bounding box center [692, 400] width 57 height 15
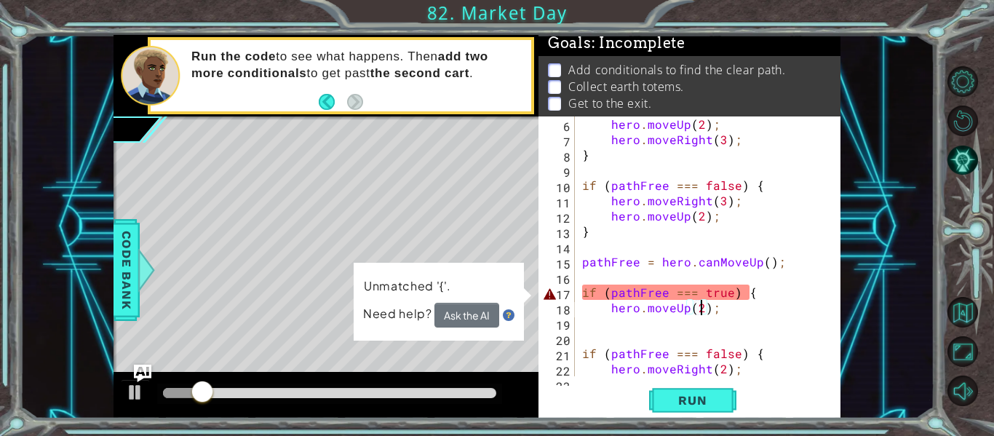
click at [634, 294] on div "hero . moveUp ( 2 ) ; hero . moveRight ( 3 ) ; } if ( pathFree === false ) { he…" at bounding box center [712, 261] width 266 height 290
click at [468, 315] on button "Ask the AI" at bounding box center [466, 315] width 65 height 25
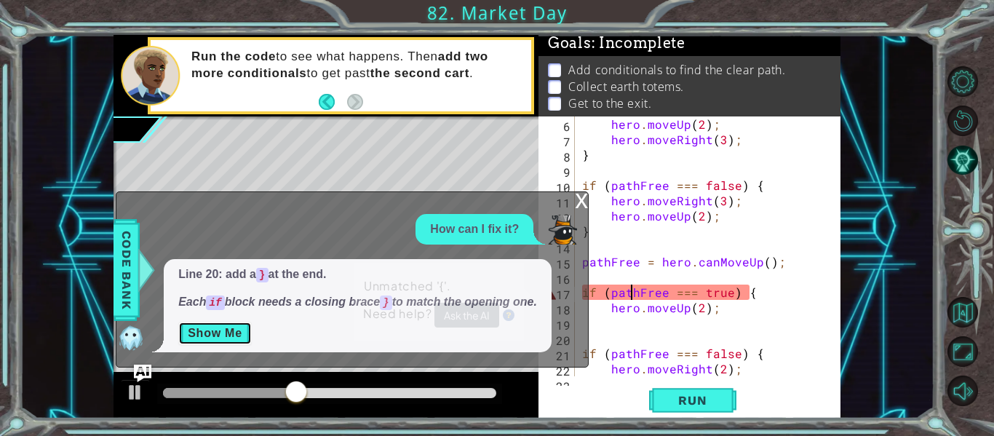
click at [239, 327] on button "Show Me" at bounding box center [214, 333] width 73 height 23
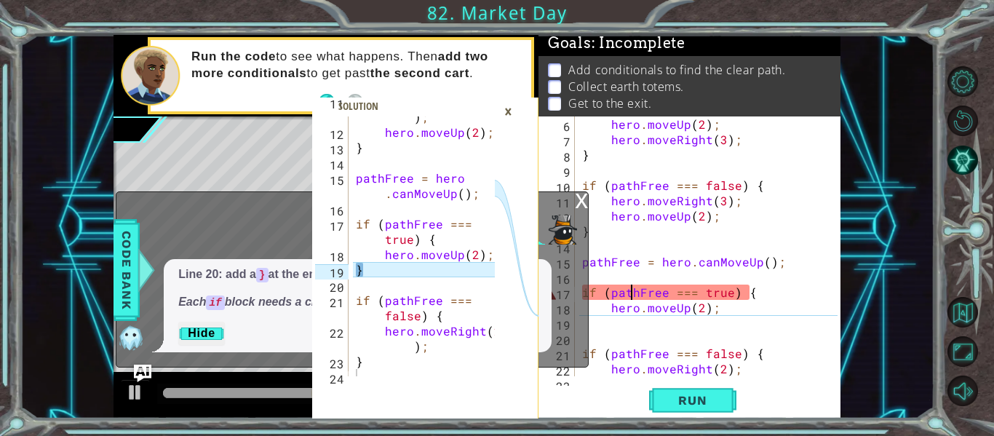
scroll to position [244, 0]
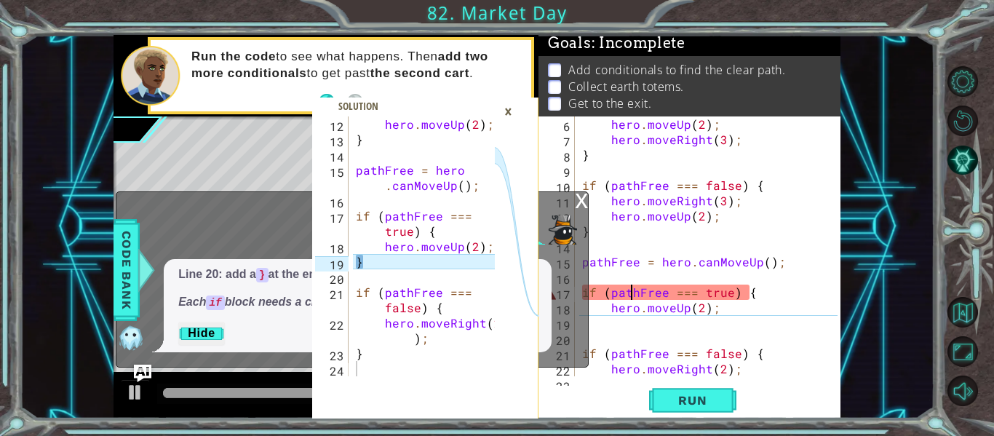
click at [713, 303] on div "hero . moveUp ( 2 ) ; hero . moveRight ( 3 ) ; } if ( pathFree === false ) { he…" at bounding box center [712, 261] width 266 height 290
type textarea "hero.moveUp(2);"
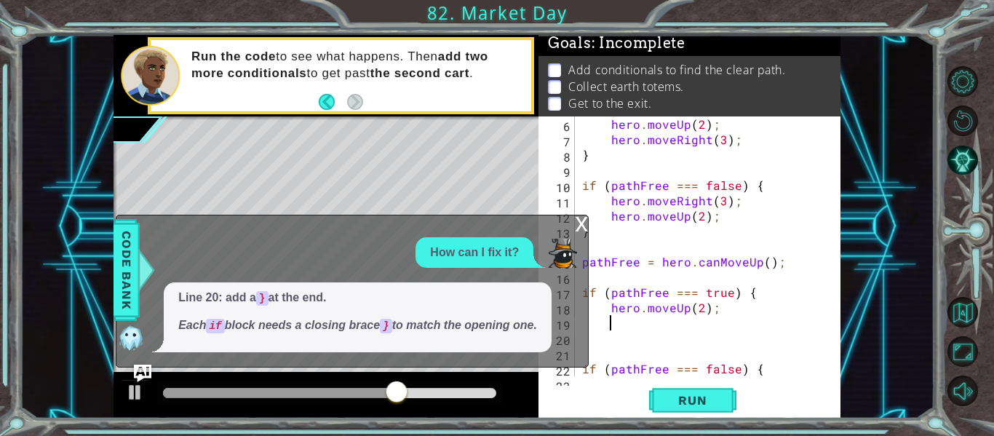
scroll to position [0, 0]
type textarea "{"
click at [586, 223] on div "x" at bounding box center [581, 222] width 13 height 15
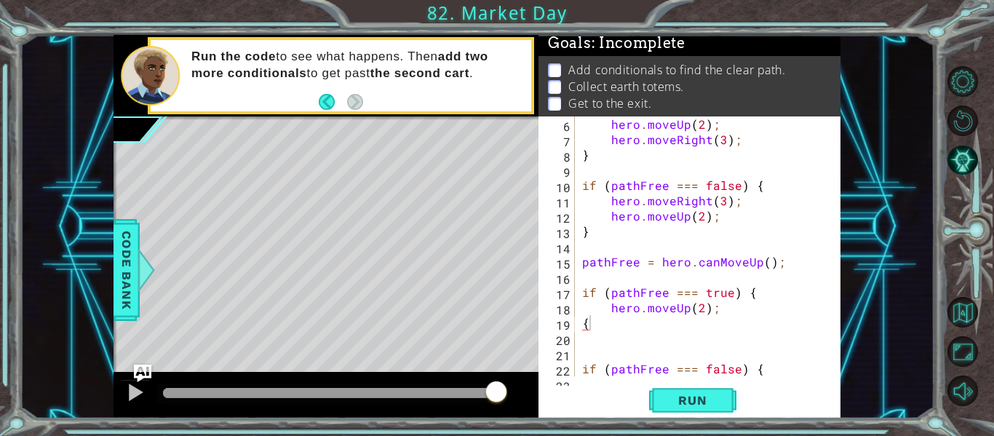
click at [608, 324] on div "hero . moveUp ( 2 ) ; hero . moveRight ( 3 ) ; } if ( pathFree === false ) { he…" at bounding box center [712, 261] width 266 height 290
click at [666, 402] on span "Run" at bounding box center [692, 400] width 57 height 15
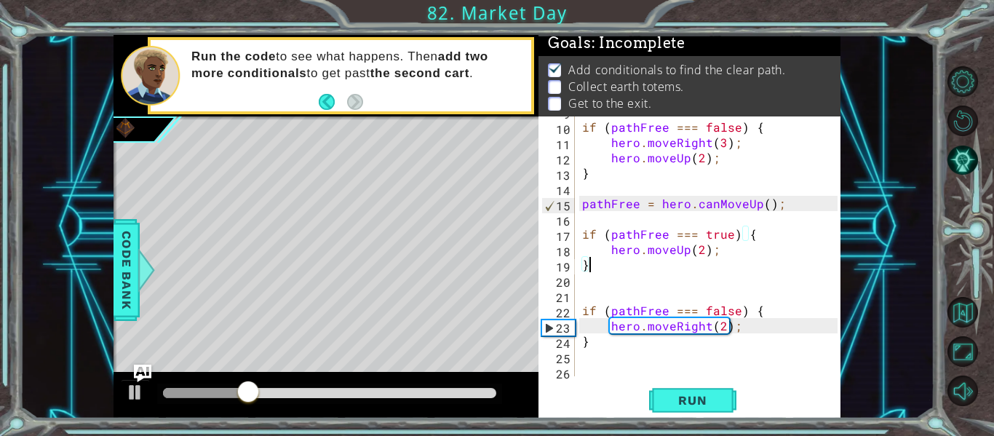
scroll to position [137, 0]
click at [730, 316] on div "if ( pathFree === false ) { hero . moveRight ( 3 ) ; hero . moveUp ( 2 ) ; } pa…" at bounding box center [712, 247] width 266 height 290
type textarea "hero.moveRight(2);"
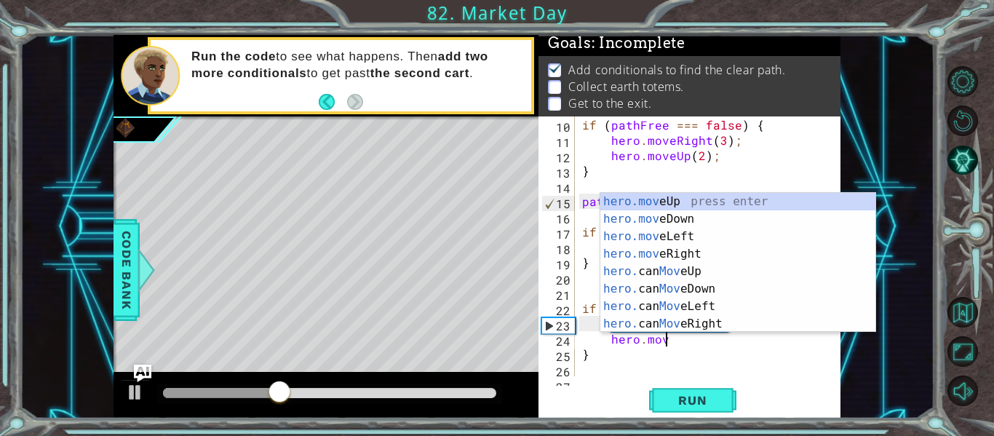
scroll to position [0, 5]
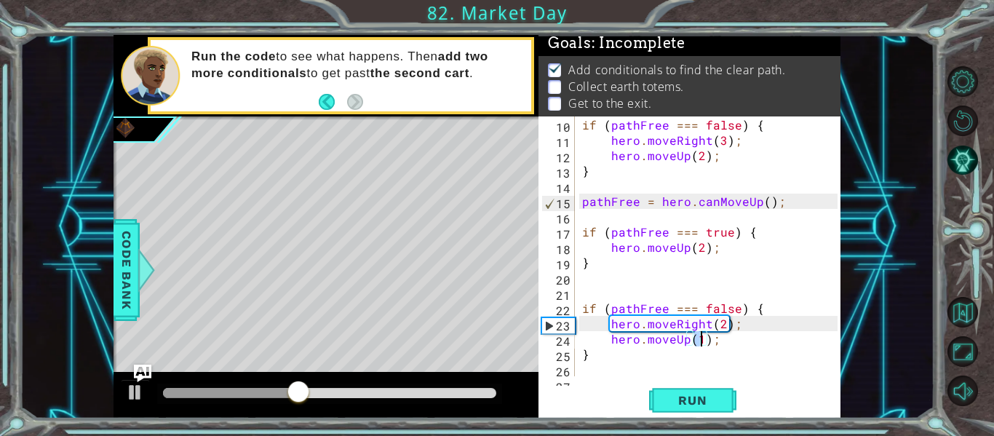
type textarea "hero.moveUp(2);"
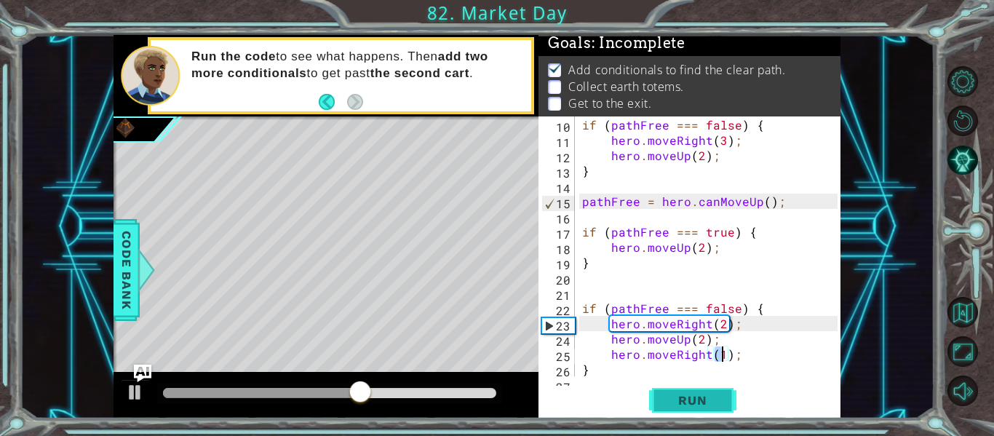
click at [691, 406] on span "Run" at bounding box center [692, 400] width 57 height 15
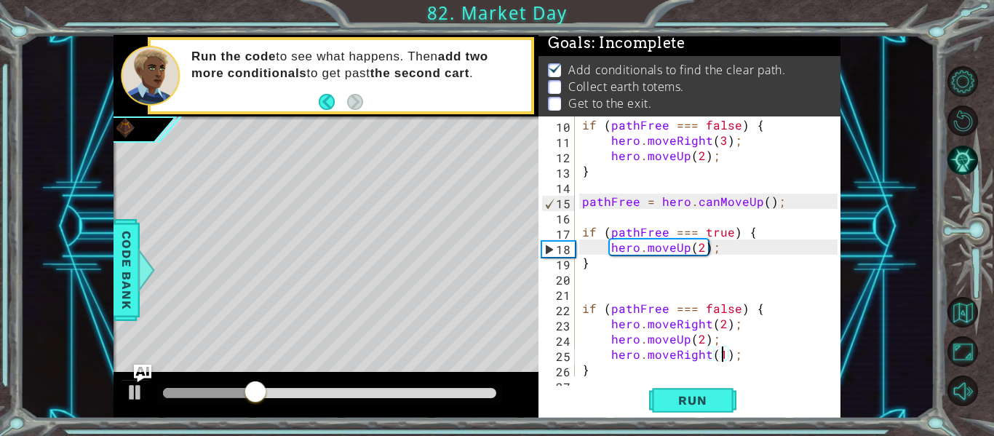
click at [722, 248] on div "if ( pathFree === false ) { hero . moveRight ( 3 ) ; hero . moveUp ( 2 ) ; } pa…" at bounding box center [712, 247] width 266 height 290
type textarea "hero.moveUp(2);"
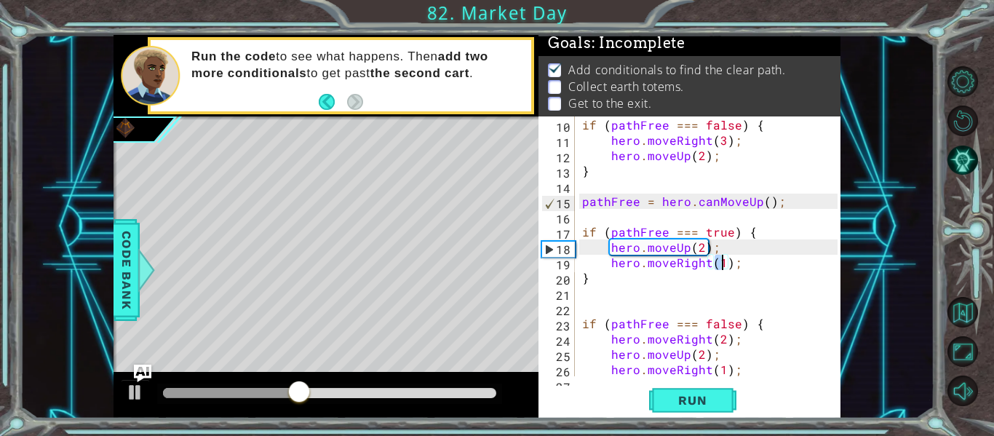
scroll to position [0, 9]
type textarea "hero.moveRight(3);"
click at [693, 396] on span "Run" at bounding box center [692, 400] width 57 height 15
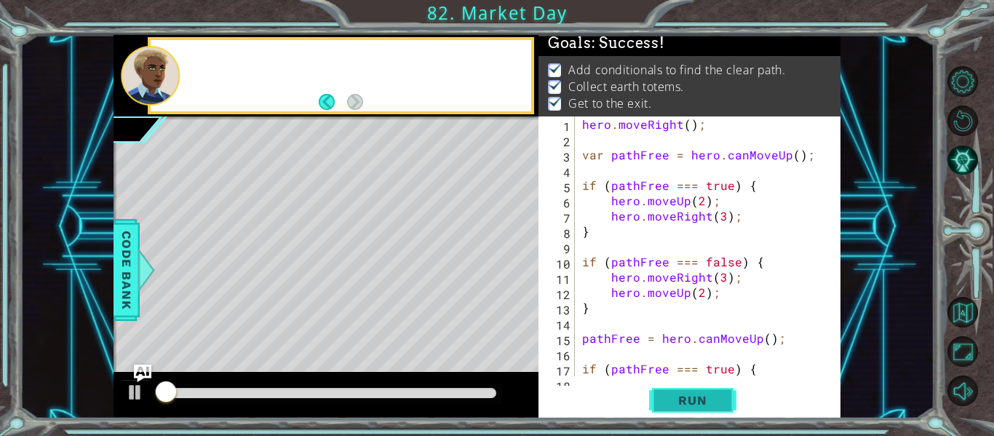
scroll to position [0, 0]
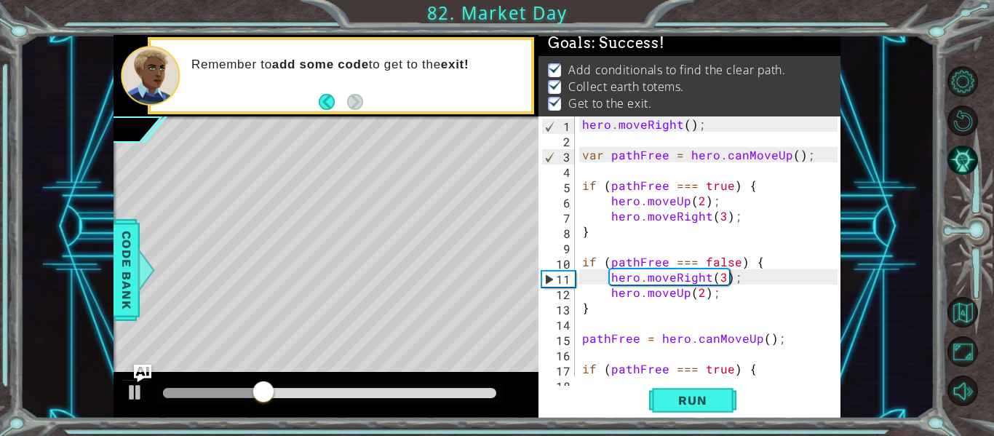
click at [463, 388] on div at bounding box center [329, 393] width 333 height 10
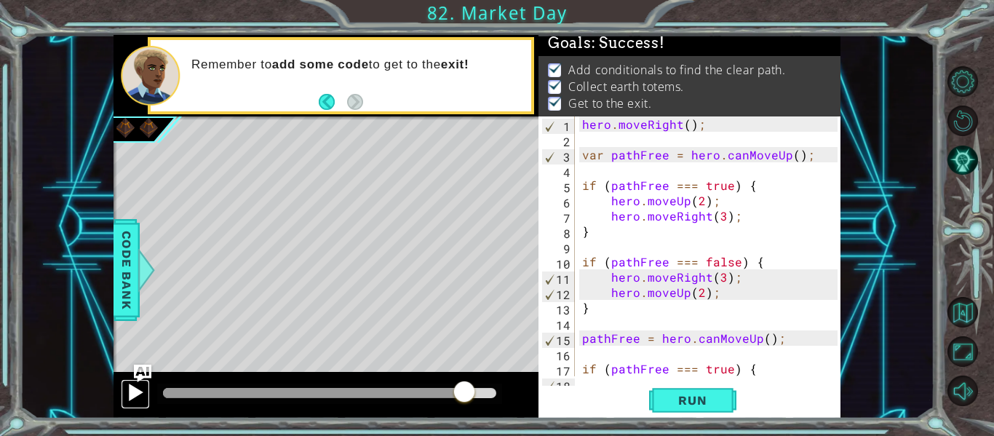
click at [132, 386] on div at bounding box center [135, 392] width 19 height 19
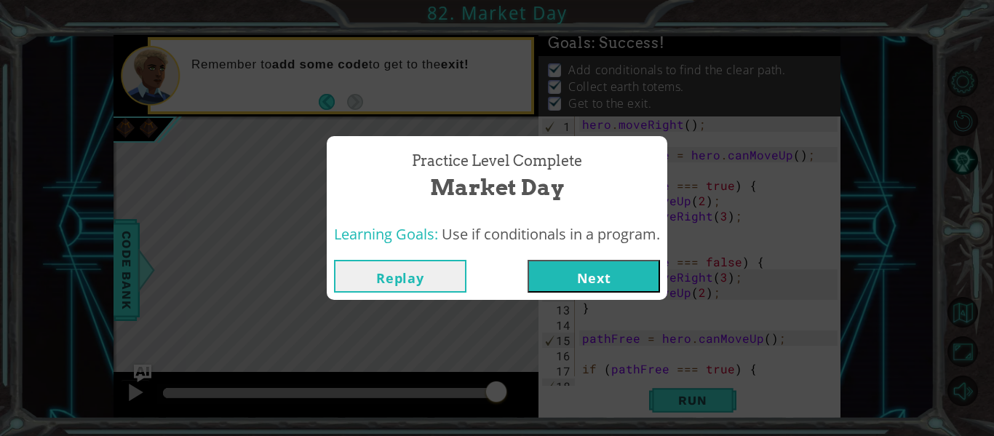
click at [581, 282] on button "Next" at bounding box center [593, 276] width 132 height 33
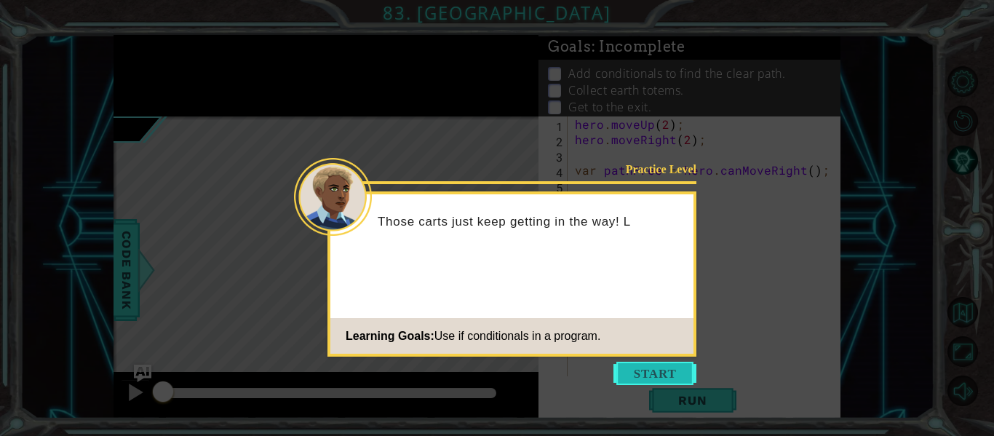
click at [637, 379] on button "Start" at bounding box center [654, 373] width 83 height 23
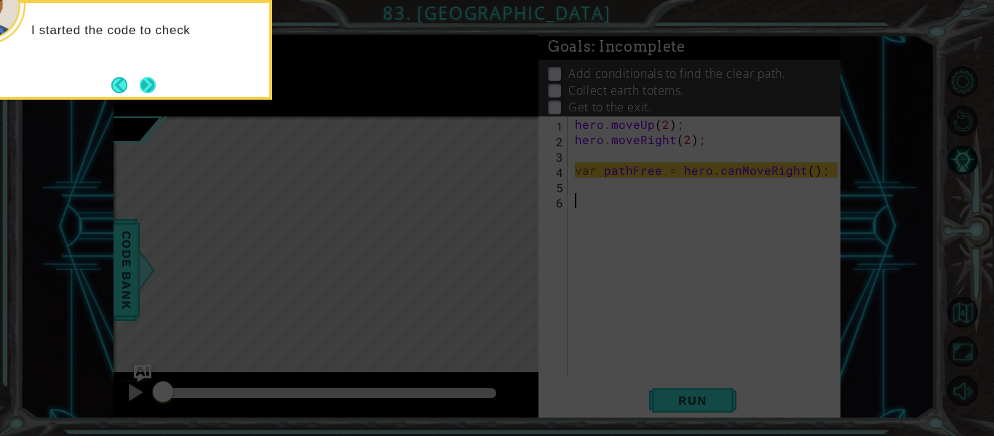
click at [151, 81] on button "Next" at bounding box center [148, 85] width 16 height 16
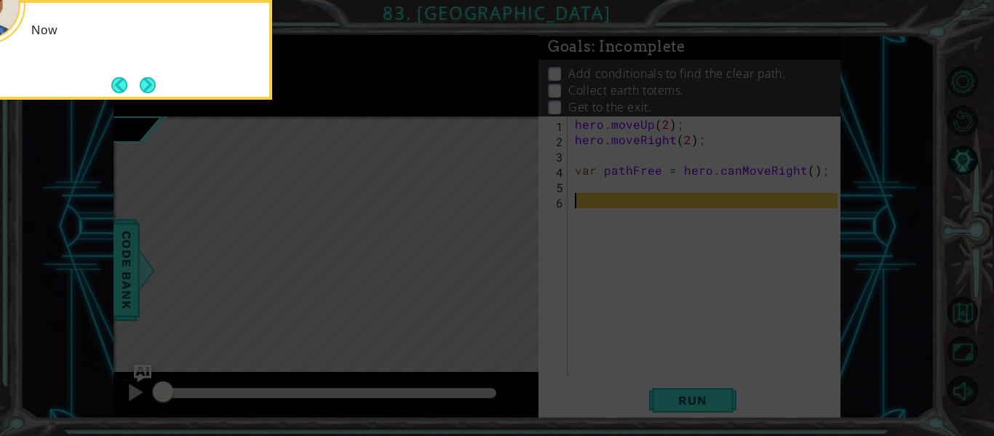
click at [151, 81] on button "Next" at bounding box center [148, 85] width 16 height 16
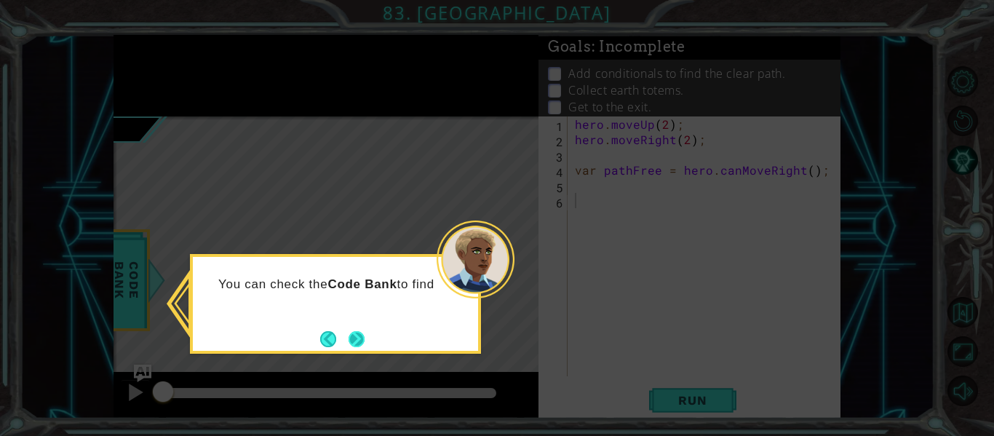
click at [362, 340] on button "Next" at bounding box center [356, 339] width 16 height 16
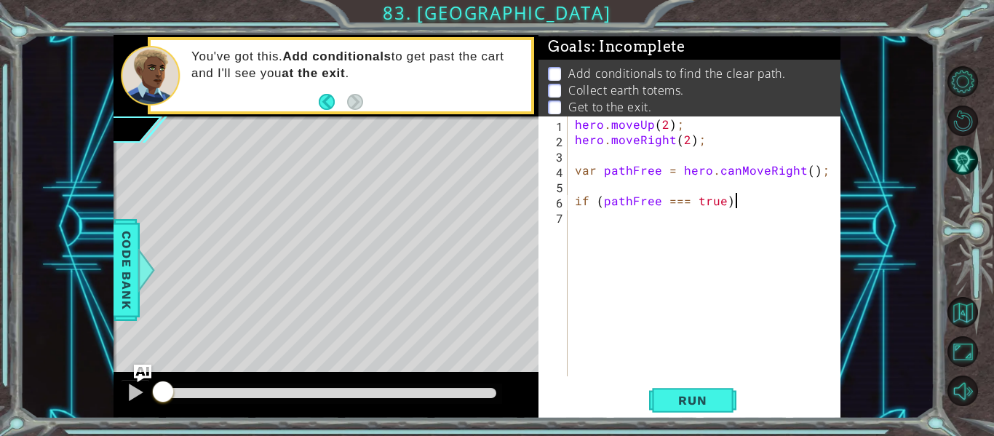
scroll to position [0, 9]
type textarea "if (pathFree === true) {"
click at [137, 376] on img "Ask AI" at bounding box center [142, 373] width 19 height 19
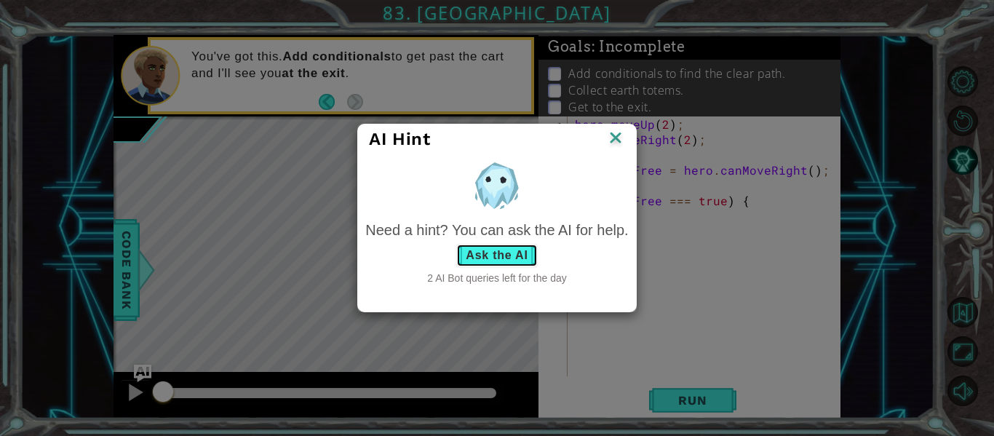
click at [492, 252] on button "Ask the AI" at bounding box center [496, 255] width 81 height 23
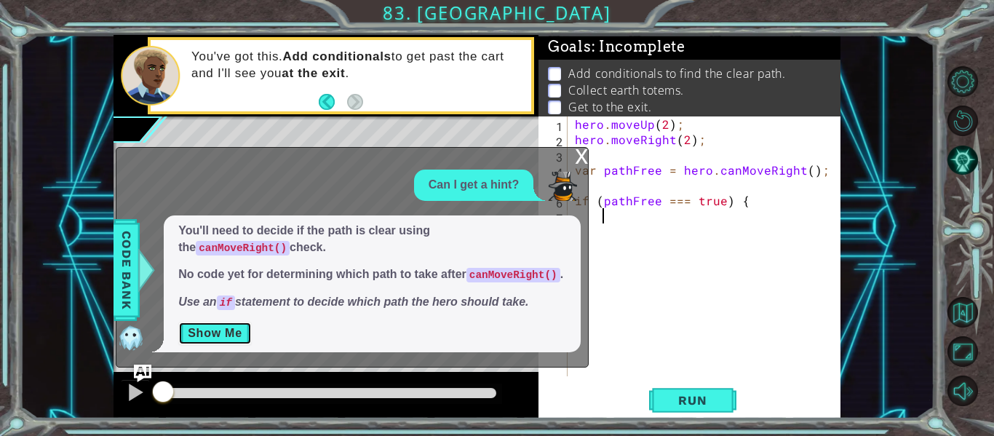
click at [207, 335] on button "Show Me" at bounding box center [214, 333] width 73 height 23
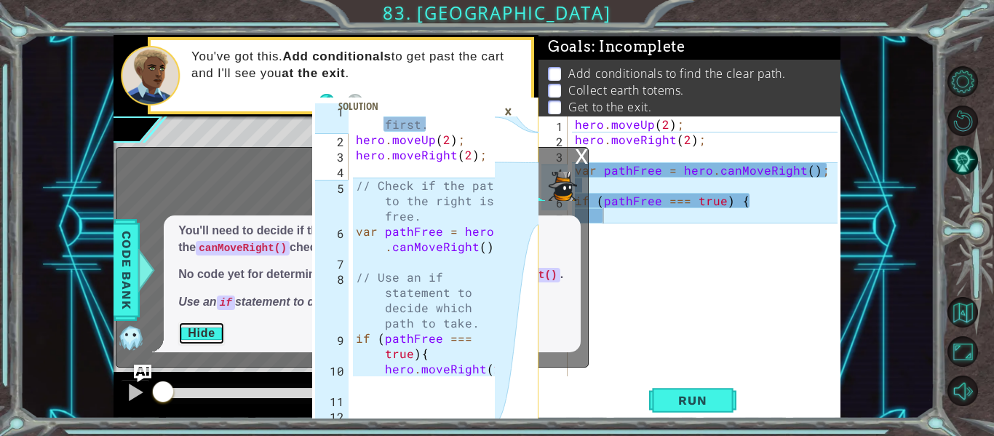
scroll to position [16, 0]
click at [754, 204] on div "hero . moveUp ( 2 ) ; hero . moveRight ( 2 ) ; var pathFree = hero . canMoveRig…" at bounding box center [708, 261] width 273 height 290
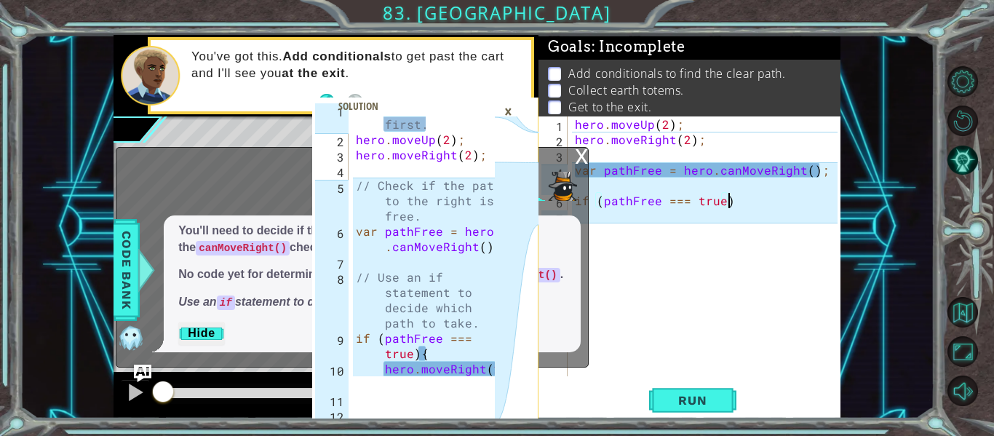
scroll to position [0, 9]
type textarea "if (pathFree === true){"
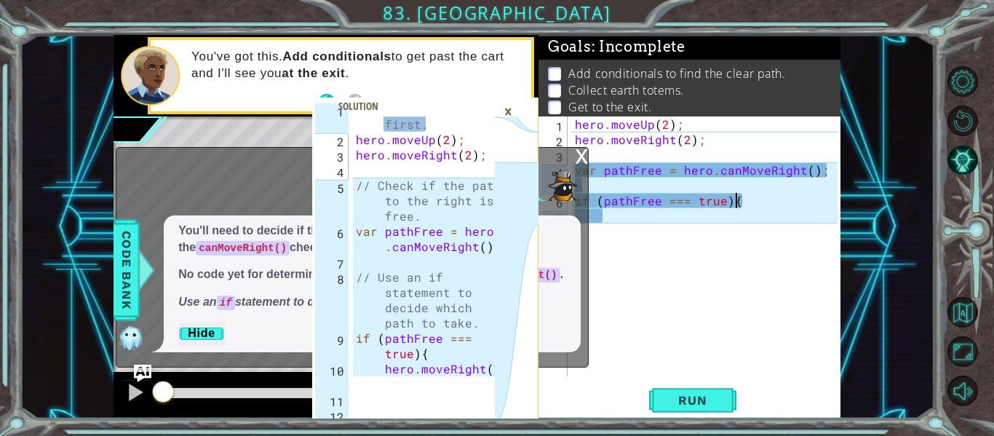
scroll to position [0, 1]
type textarea "if (pathFree === true){"
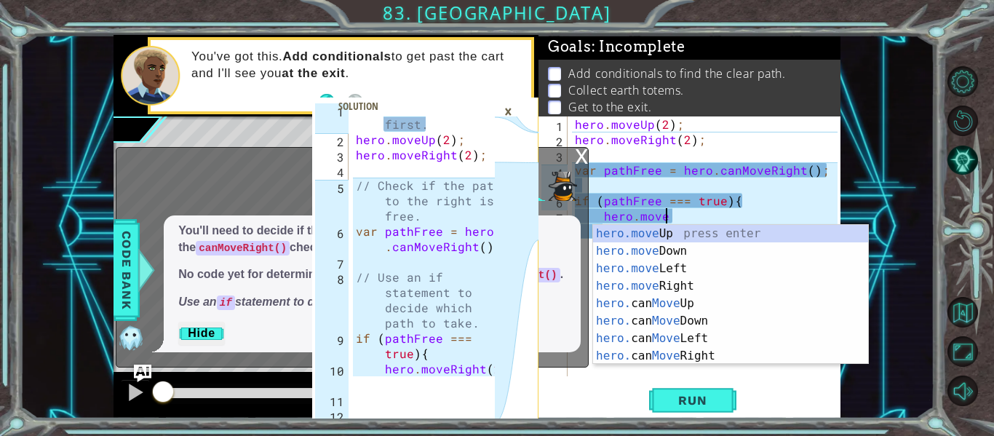
scroll to position [0, 5]
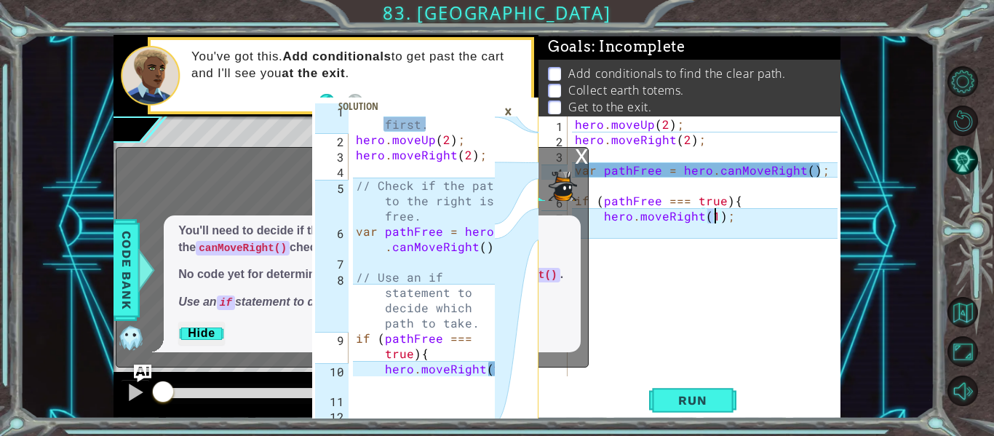
type textarea "hero.moveRight(2);"
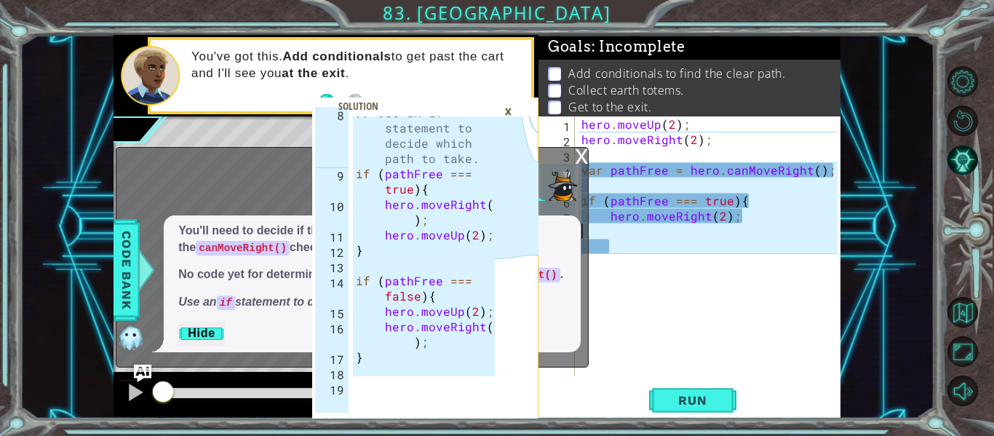
scroll to position [0, 0]
click at [701, 406] on span "Run" at bounding box center [692, 400] width 57 height 15
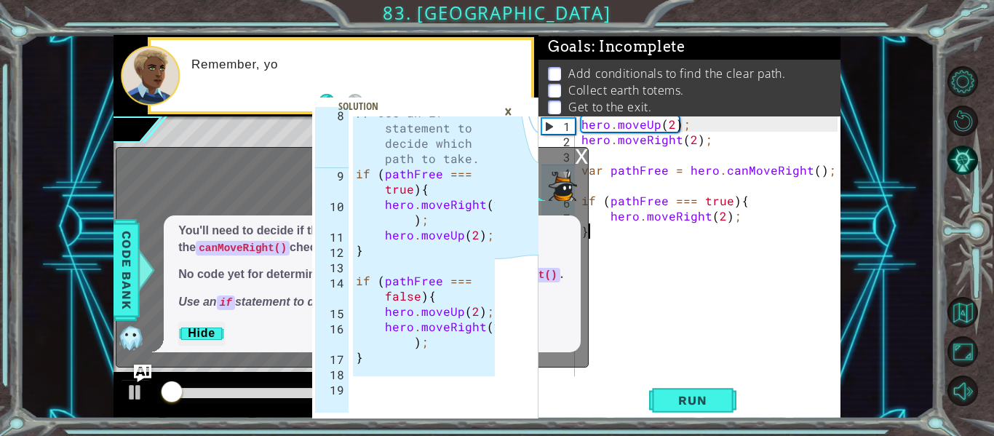
click at [507, 111] on div "×" at bounding box center [508, 111] width 23 height 25
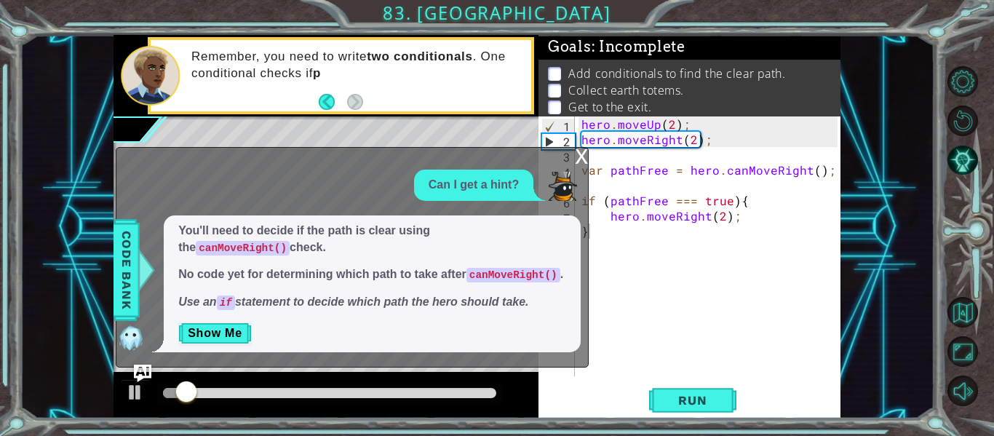
click at [578, 159] on div "x" at bounding box center [581, 155] width 13 height 15
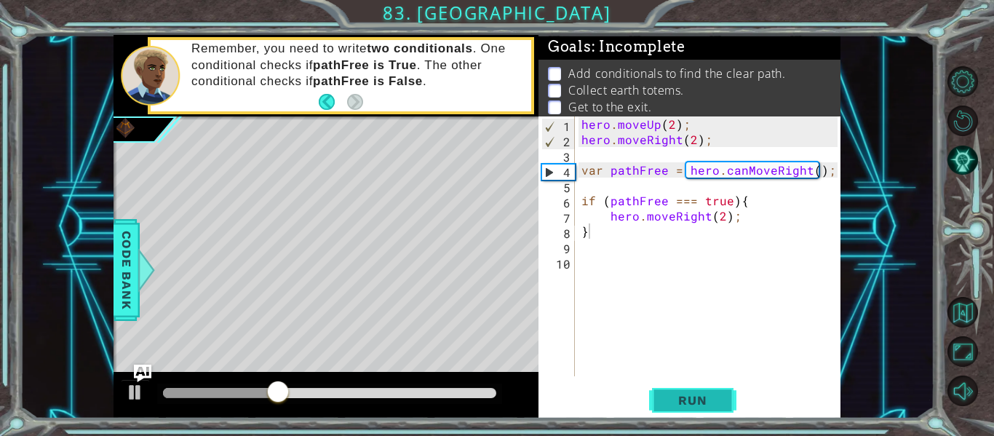
click at [704, 386] on button "Run" at bounding box center [692, 401] width 87 height 30
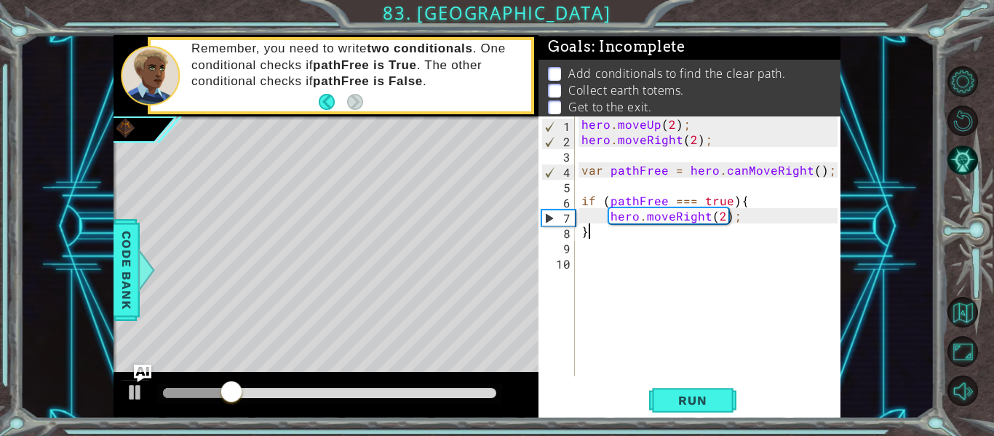
click at [752, 217] on div "hero . moveUp ( 2 ) ; hero . moveRight ( 2 ) ; var pathFree = hero . canMoveRig…" at bounding box center [711, 261] width 266 height 290
type textarea "hero.moveRight(2);"
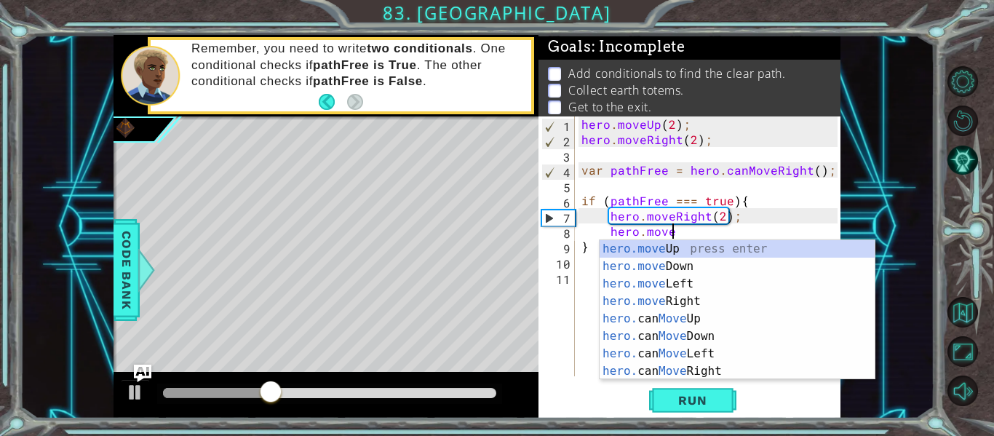
scroll to position [0, 5]
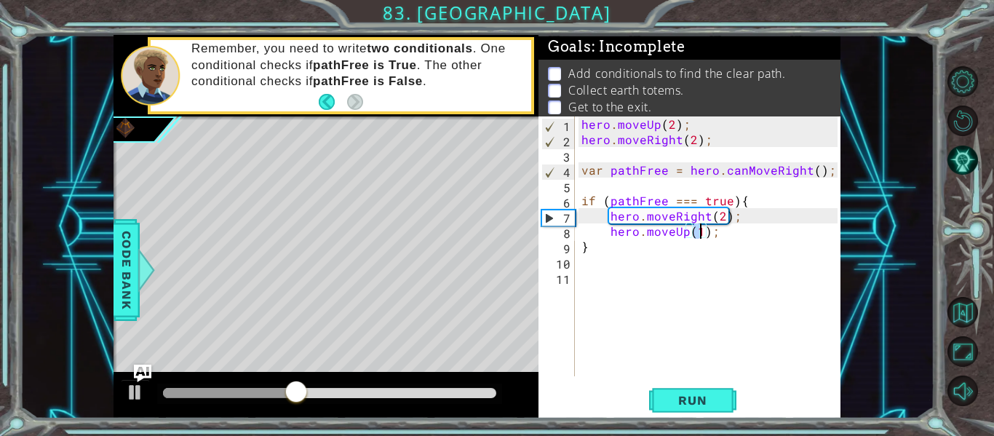
type textarea "hero.moveUp(3);"
click at [749, 246] on div "hero . moveUp ( 2 ) ; hero . moveRight ( 2 ) ; var pathFree = hero . canMoveRig…" at bounding box center [711, 261] width 266 height 290
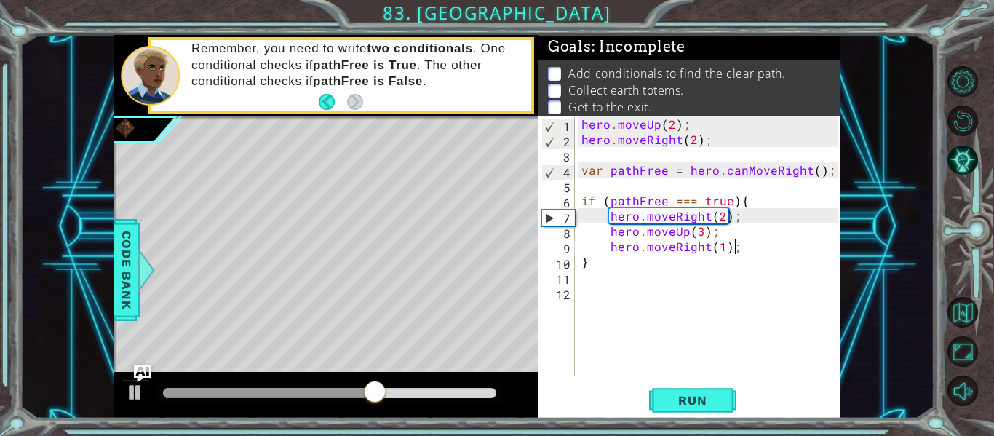
click at [737, 258] on div "hero . moveUp ( 2 ) ; hero . moveRight ( 2 ) ; var pathFree = hero . canMoveRig…" at bounding box center [711, 261] width 266 height 290
type textarea "}"
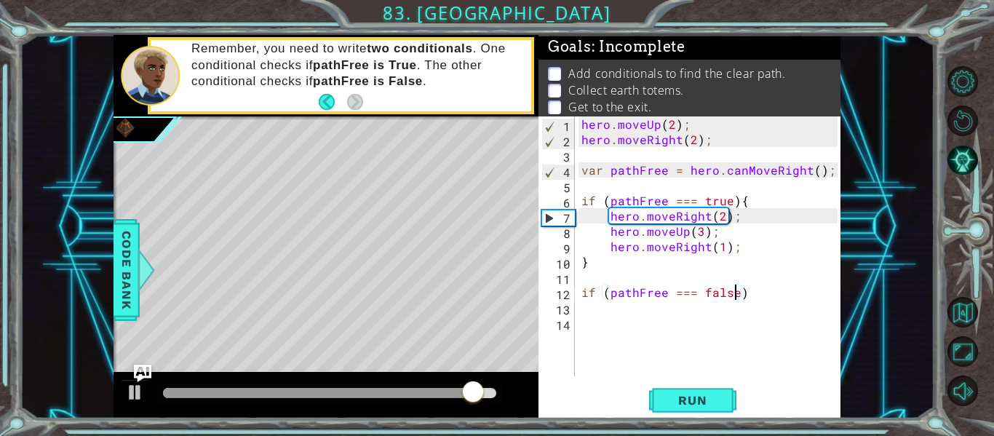
scroll to position [0, 9]
type textarea "if (pathFree === false){"
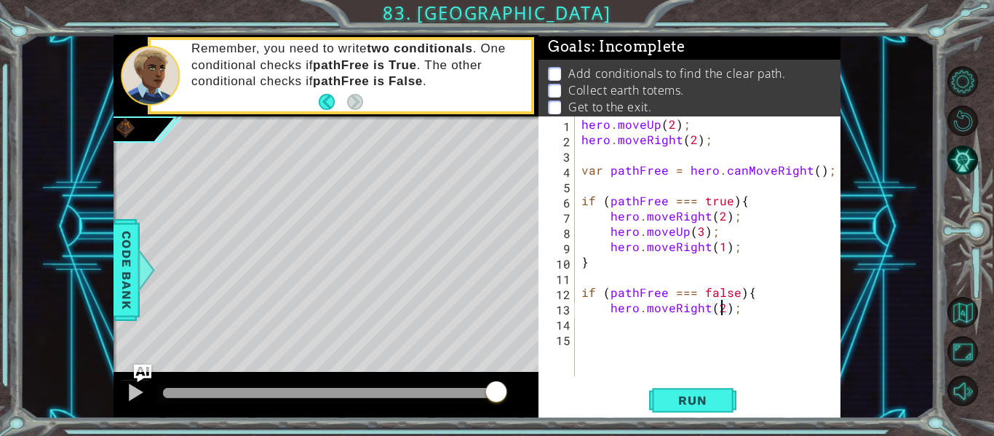
scroll to position [0, 9]
type textarea "hero.moveRight();"
click at [685, 419] on div "8 9 10 11 12 13 14 15 16 17 18 19 // Use an if statement to decide which path t…" at bounding box center [497, 218] width 994 height 436
click at [685, 406] on span "Run" at bounding box center [692, 400] width 57 height 15
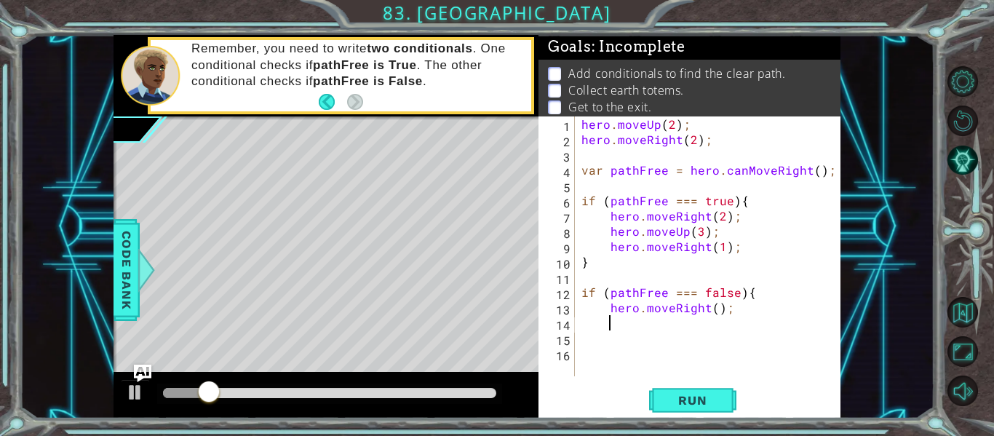
scroll to position [0, 0]
type textarea "}"
click at [698, 390] on button "Run" at bounding box center [692, 401] width 87 height 30
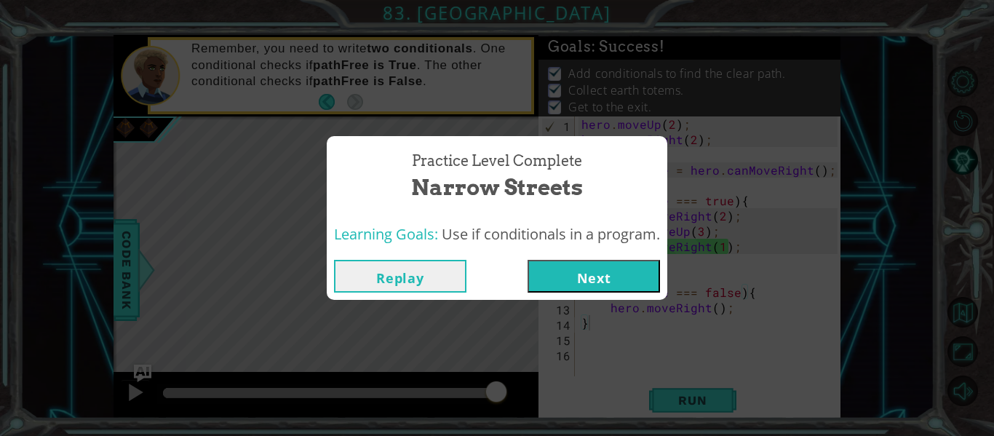
click at [632, 269] on button "Next" at bounding box center [593, 276] width 132 height 33
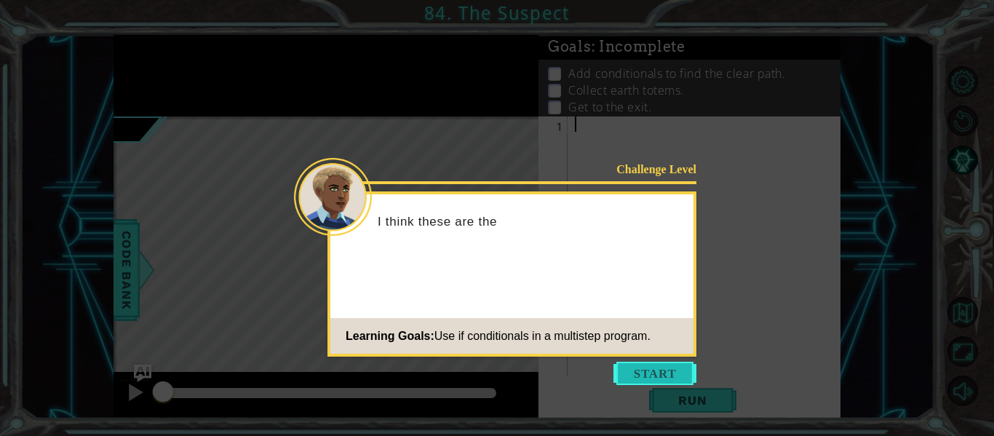
click at [652, 378] on button "Start" at bounding box center [654, 373] width 83 height 23
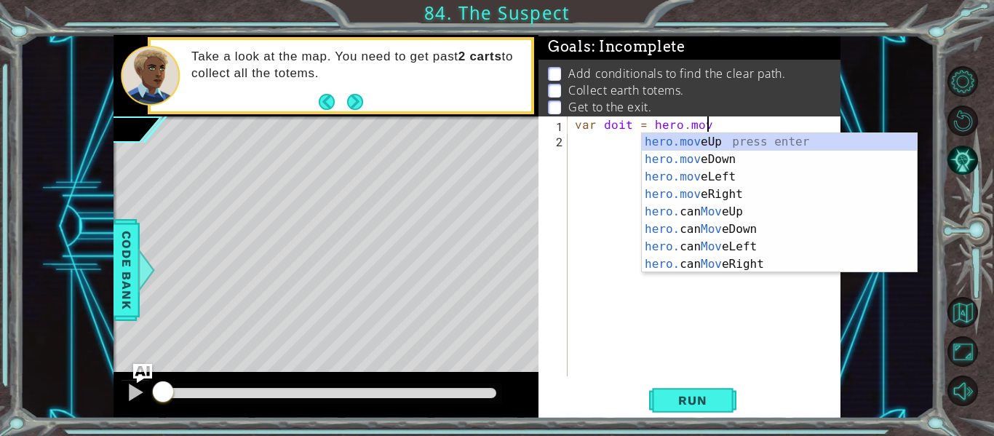
scroll to position [0, 8]
type textarea "var doit = hero.can"
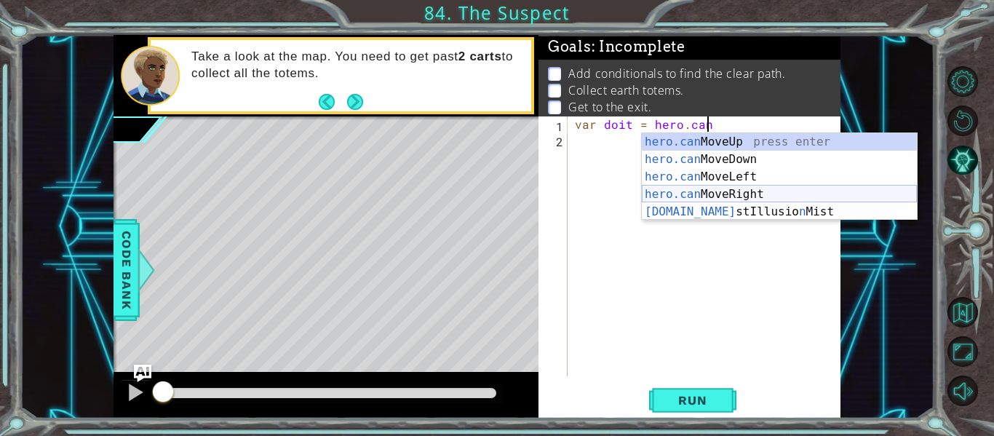
click at [703, 191] on div "hero.can MoveUp press enter hero.can MoveDown press enter hero.can MoveLeft pre…" at bounding box center [779, 194] width 275 height 122
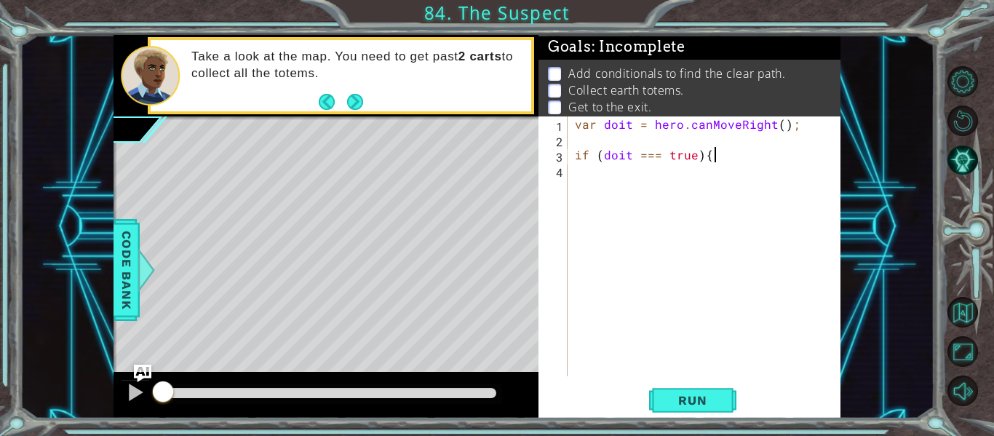
type textarea "if (doit === true){"
click at [813, 125] on div "var doit = hero . canMoveRight ( ) ; if ( doit === true ) {" at bounding box center [708, 261] width 273 height 290
type textarea "var doit = hero.canMoveRight();"
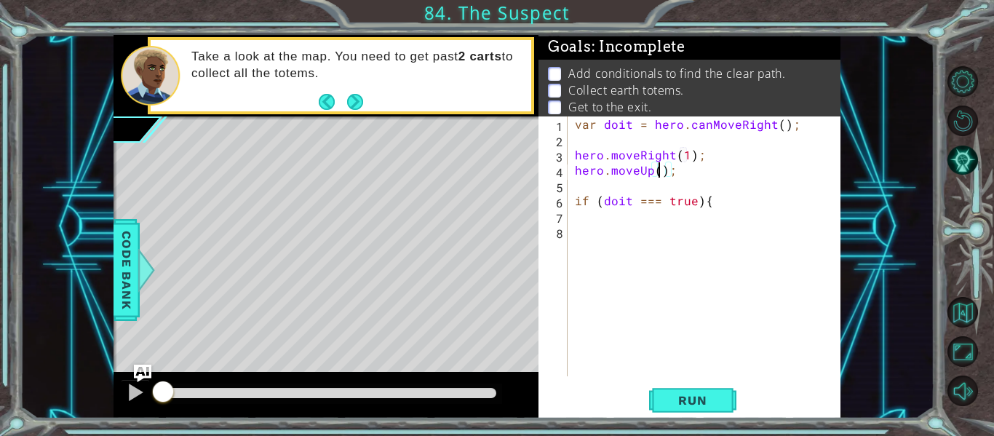
type textarea "hero.moveUp(2);"
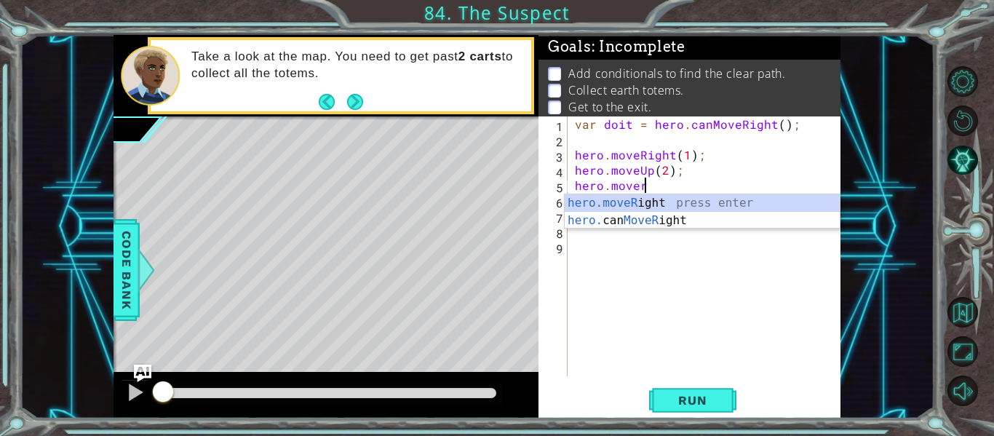
scroll to position [0, 4]
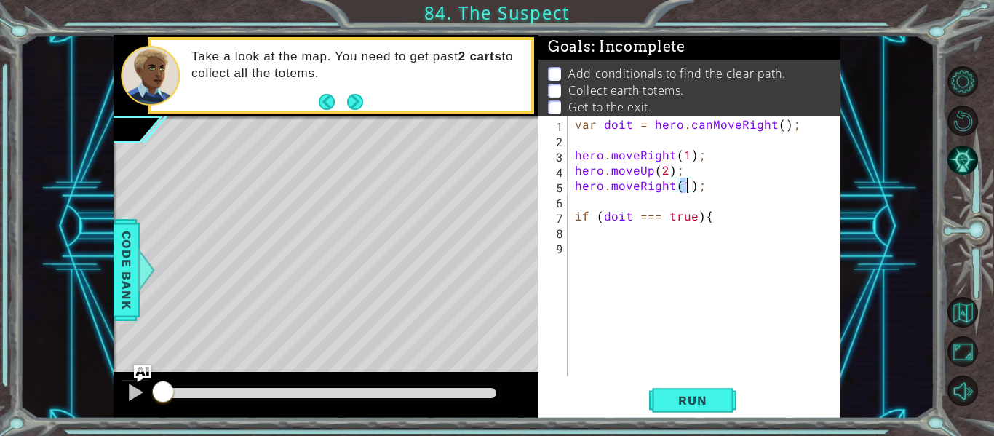
type textarea "hero.moveRight(3);"
click at [763, 206] on div "var doit = hero . canMoveRight ( ) ; hero . moveRight ( 1 ) ; hero . moveUp ( 2…" at bounding box center [708, 261] width 273 height 290
click at [744, 226] on div "var doit = hero . canMoveRight ( ) ; hero . moveRight ( 1 ) ; hero . moveUp ( 2…" at bounding box center [708, 261] width 273 height 290
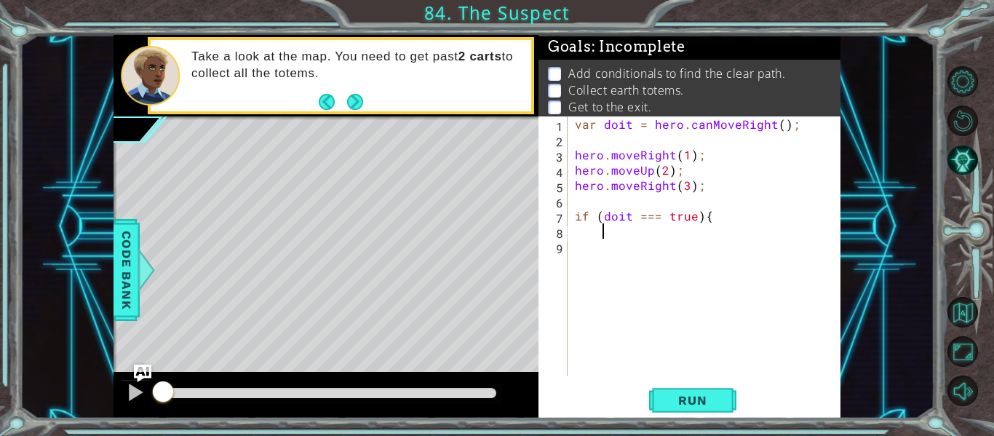
click at [743, 220] on div "var doit = hero . canMoveRight ( ) ; hero . moveRight ( 1 ) ; hero . moveUp ( 2…" at bounding box center [708, 261] width 273 height 290
type textarea "if (doit === true){"
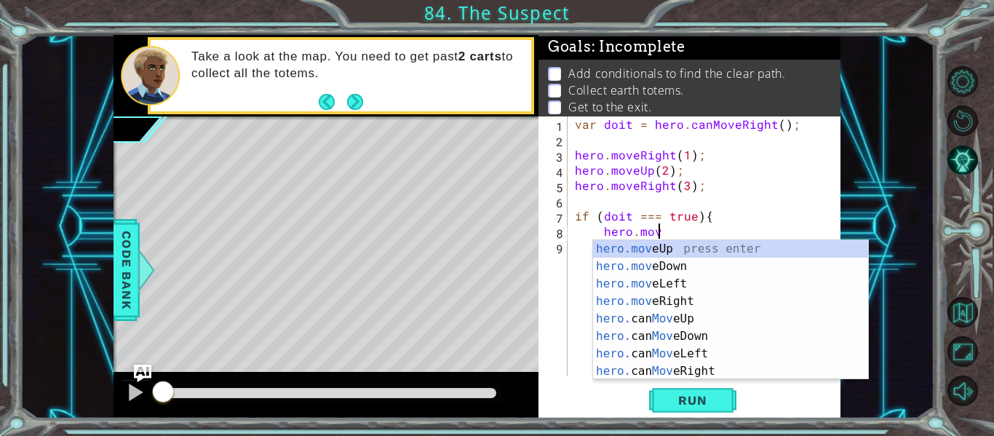
scroll to position [0, 5]
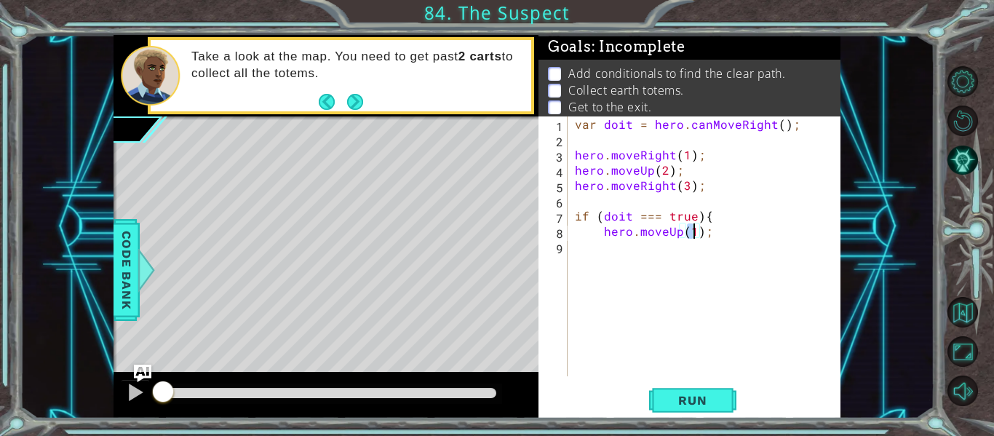
type textarea "hero.moveUp(2);"
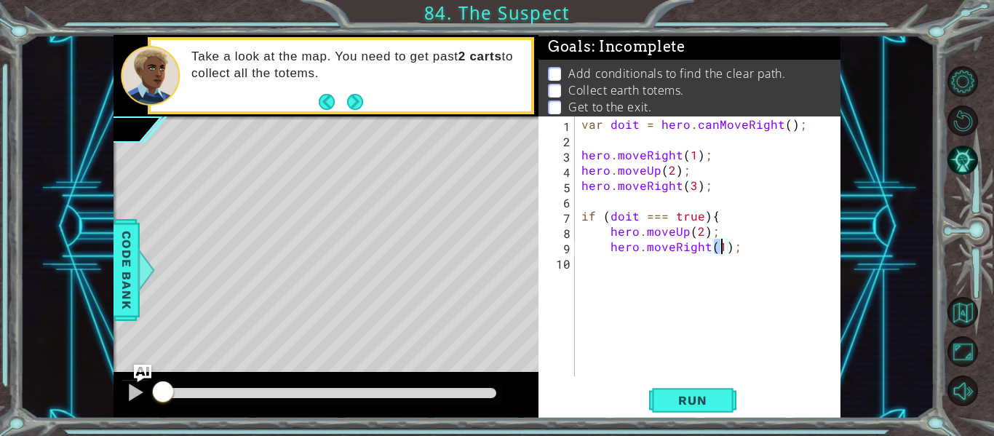
type textarea "hero.moveRight(3);"
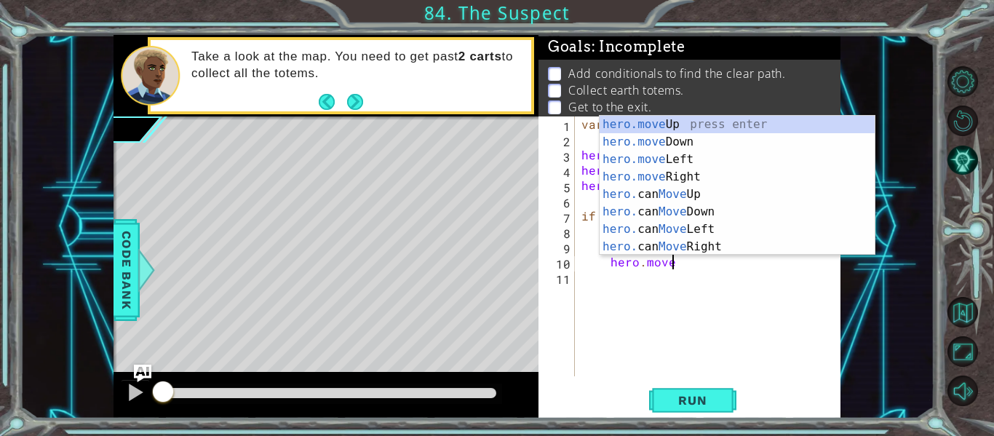
type textarea "hero.moveUp(1);"
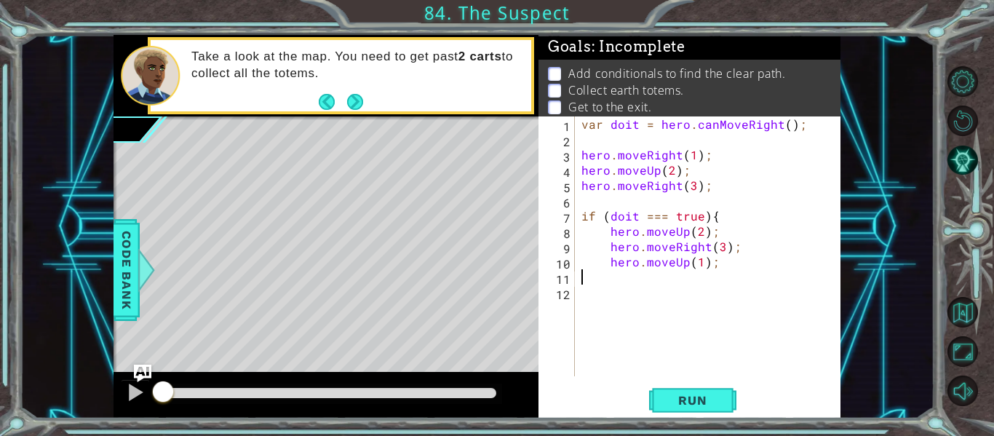
scroll to position [0, 0]
type textarea "P"
type textarea "}"
type textarea "if (doit === true){"
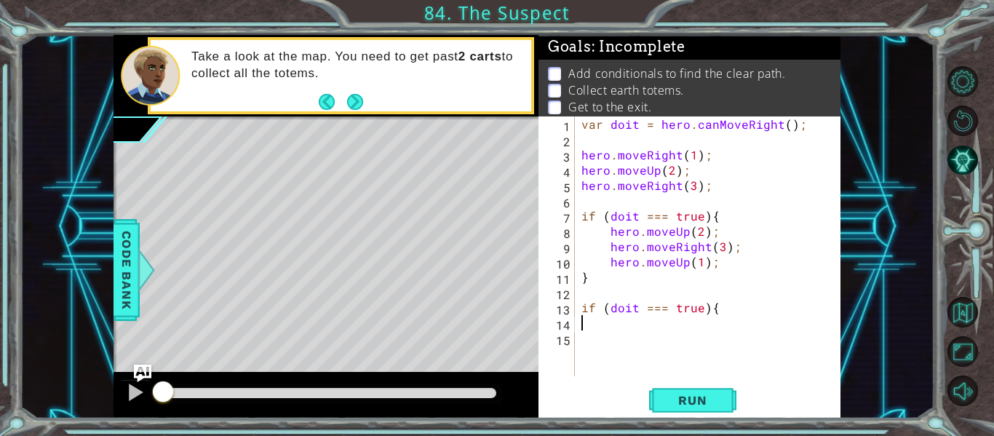
scroll to position [0, 0]
type textarea "if (doit === false){"
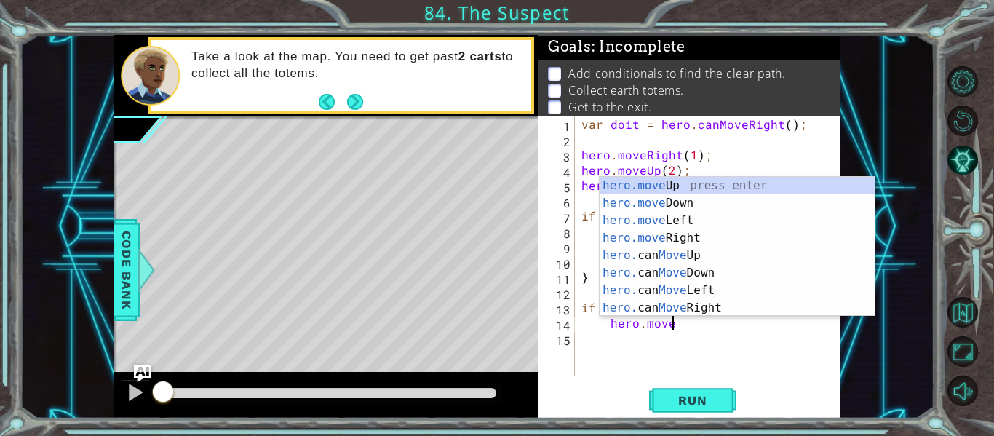
scroll to position [0, 5]
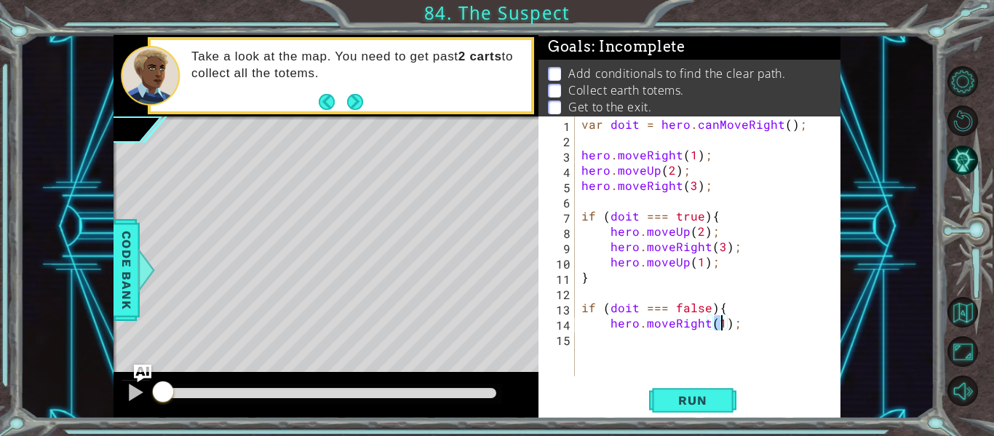
type textarea "hero.moveRight(2);"
type textarea "hero.moveUp(2);"
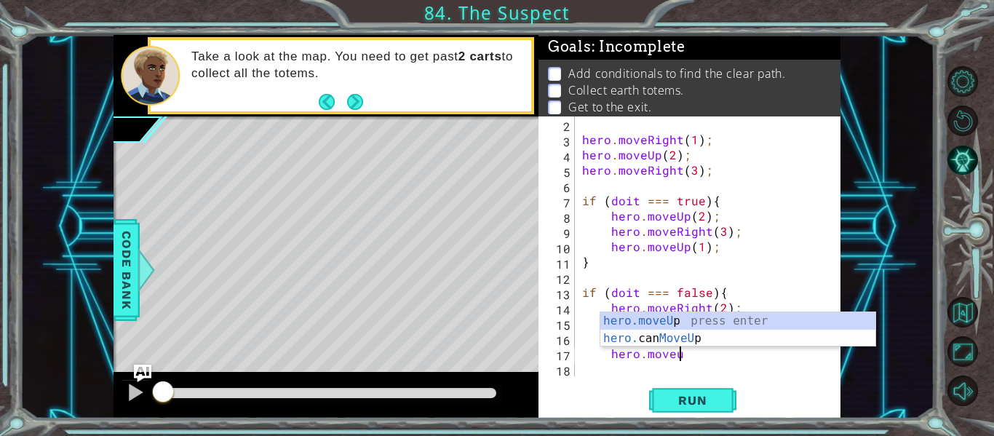
scroll to position [0, 7]
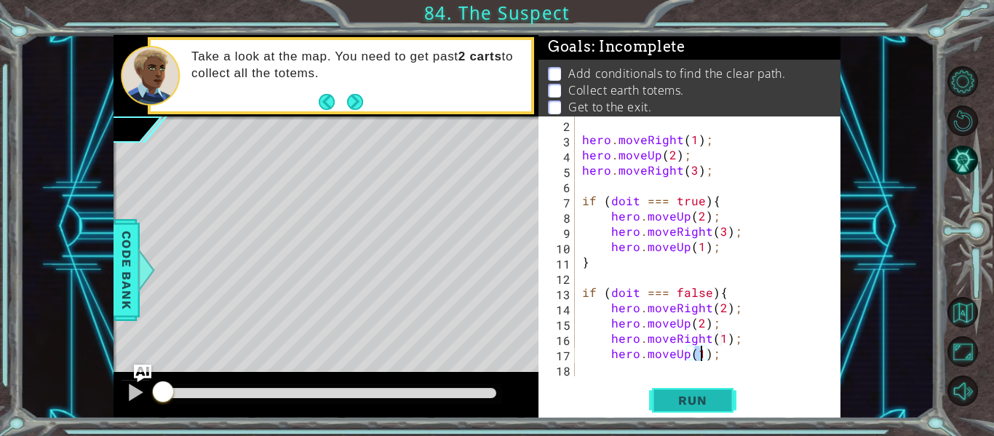
type textarea "hero.moveUp(1);"
click at [694, 400] on span "Run" at bounding box center [692, 400] width 57 height 15
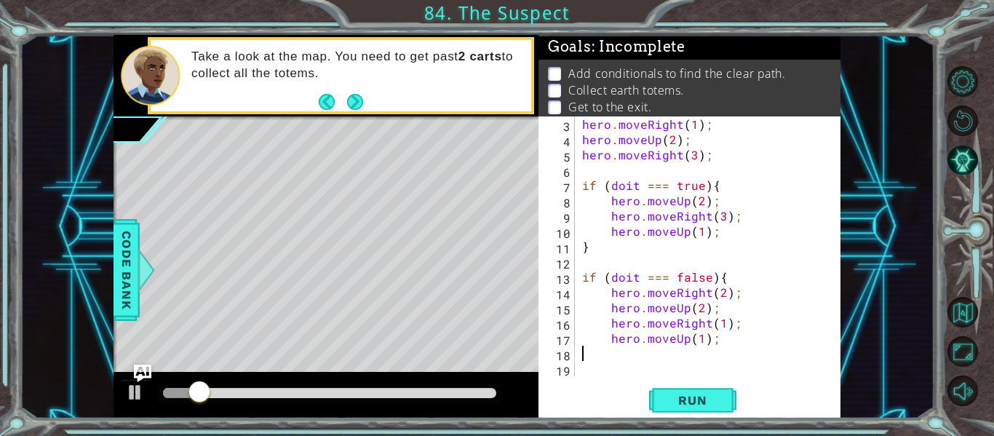
scroll to position [0, 0]
type textarea "}"
click at [705, 399] on span "Run" at bounding box center [692, 400] width 57 height 15
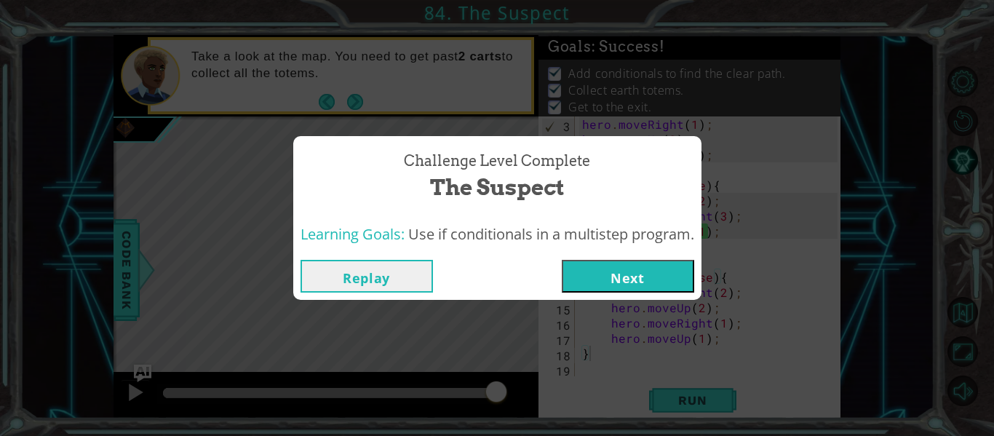
click at [615, 282] on button "Next" at bounding box center [628, 276] width 132 height 33
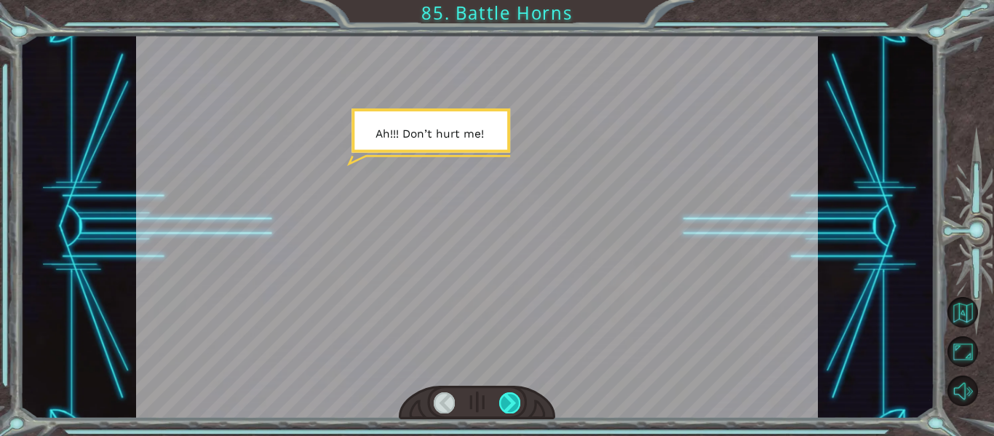
click at [518, 397] on div at bounding box center [509, 402] width 21 height 20
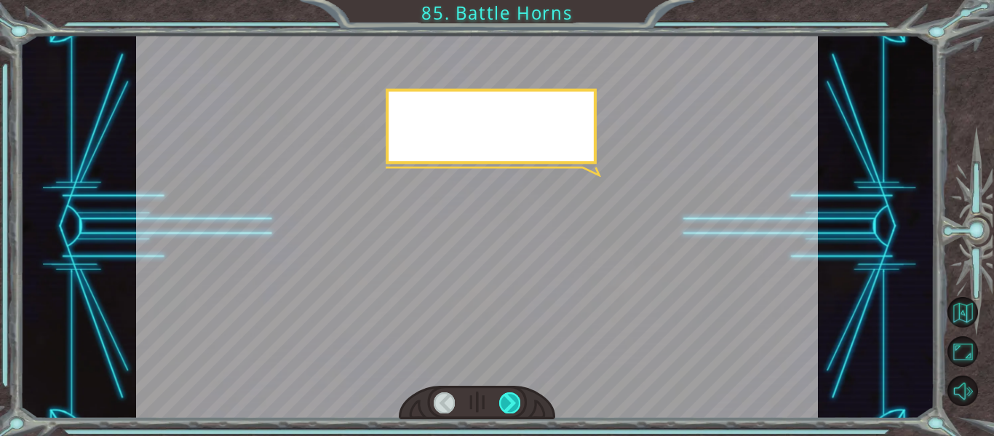
click at [518, 397] on div at bounding box center [509, 402] width 21 height 20
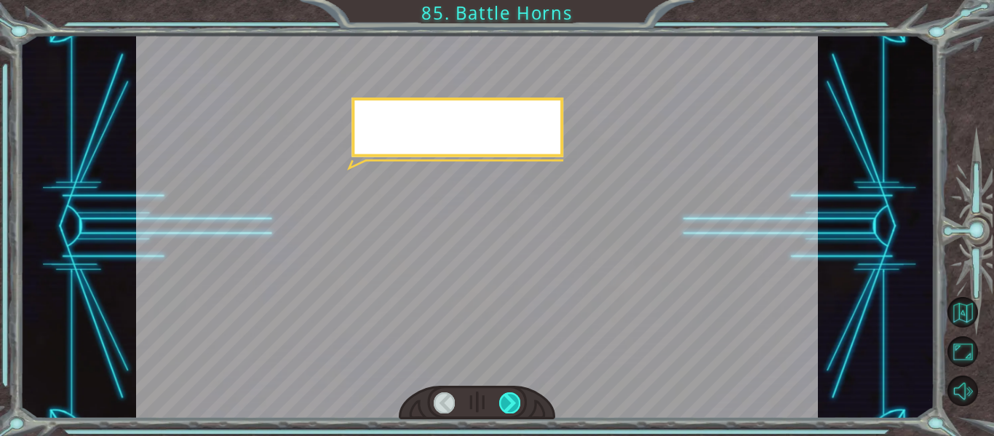
click at [518, 397] on div at bounding box center [509, 402] width 21 height 20
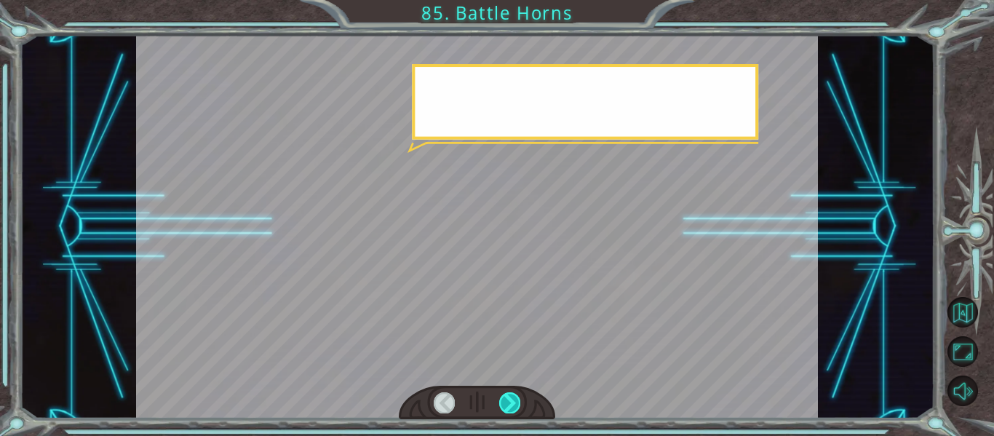
click at [518, 397] on div at bounding box center [509, 402] width 21 height 20
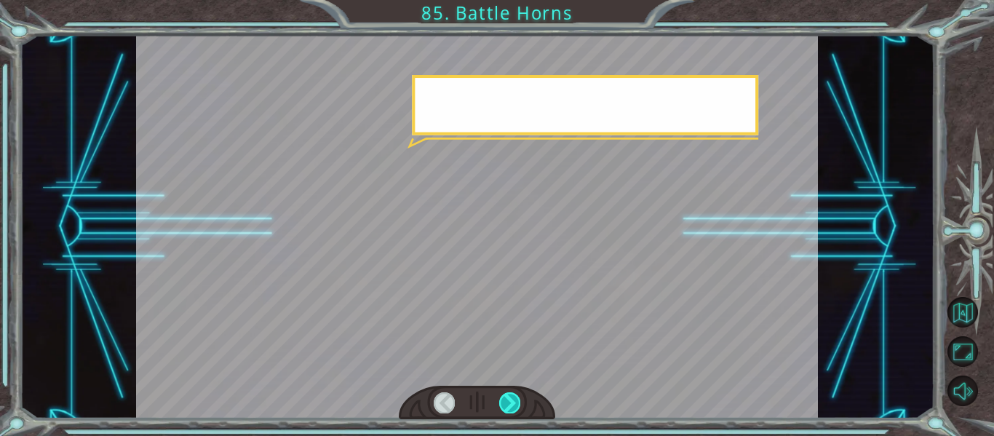
click at [518, 397] on div at bounding box center [509, 402] width 21 height 20
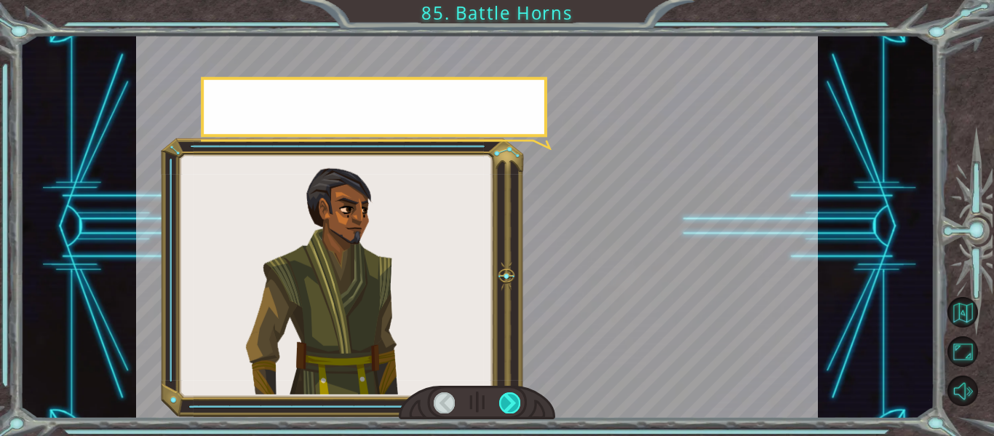
click at [518, 397] on div at bounding box center [509, 402] width 21 height 20
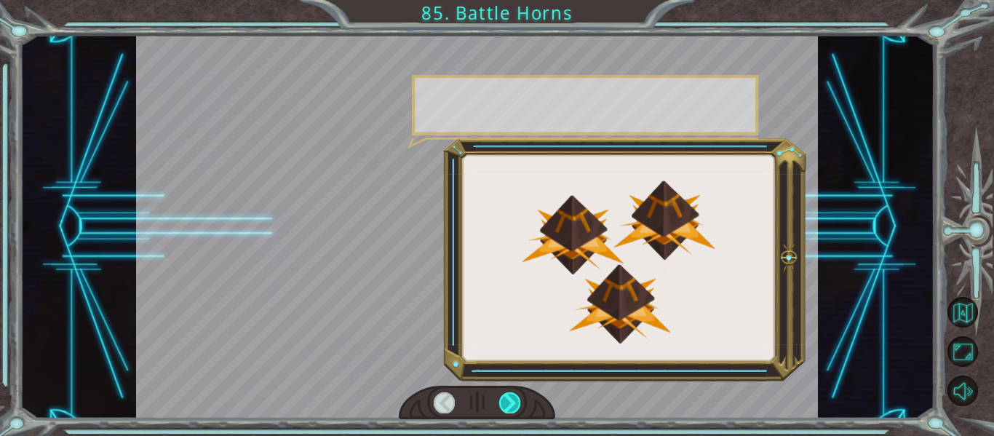
click at [518, 397] on div at bounding box center [509, 402] width 21 height 20
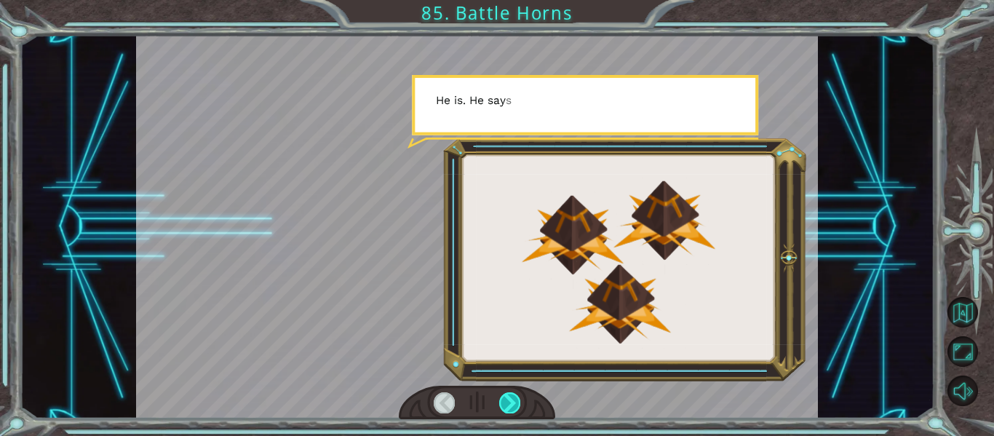
click at [518, 397] on div at bounding box center [509, 402] width 21 height 20
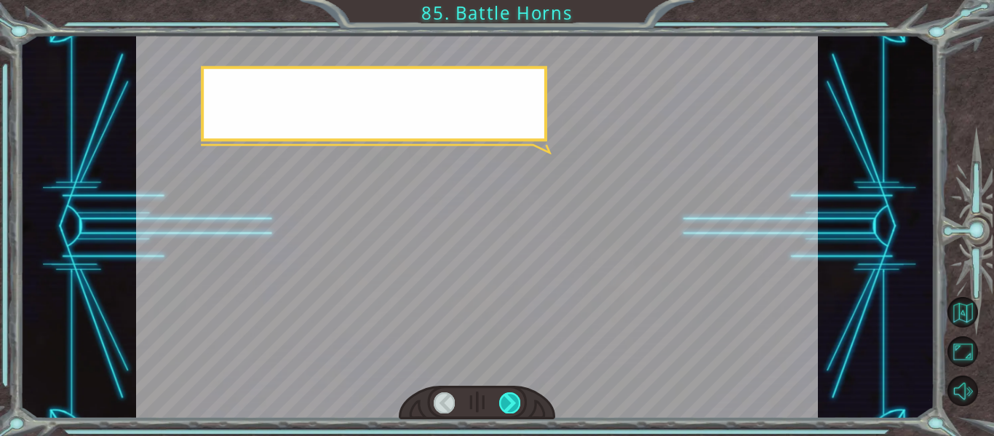
click at [518, 397] on div at bounding box center [509, 402] width 21 height 20
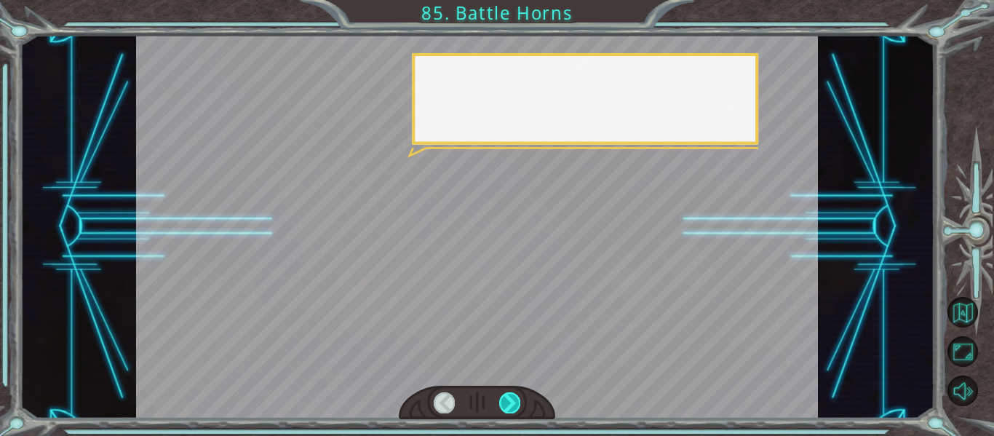
click at [518, 397] on div at bounding box center [509, 402] width 21 height 20
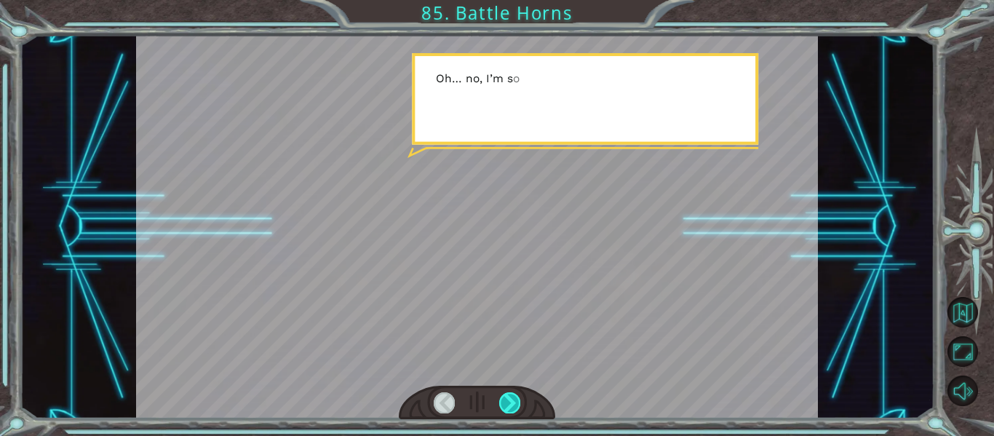
click at [518, 397] on div at bounding box center [509, 402] width 21 height 20
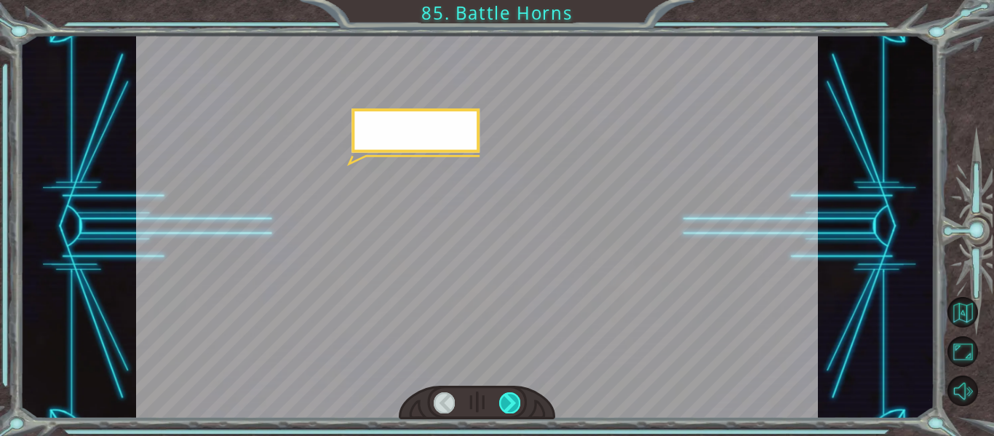
click at [518, 397] on div at bounding box center [509, 402] width 21 height 20
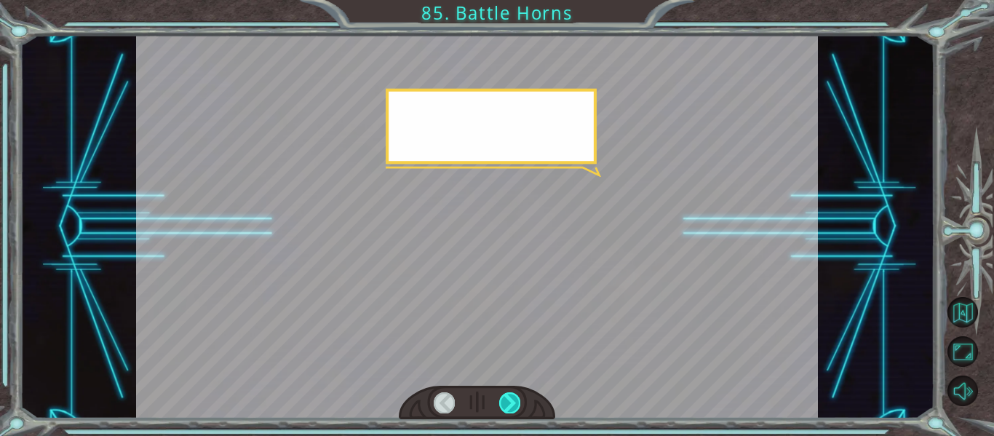
click at [518, 397] on div at bounding box center [509, 402] width 21 height 20
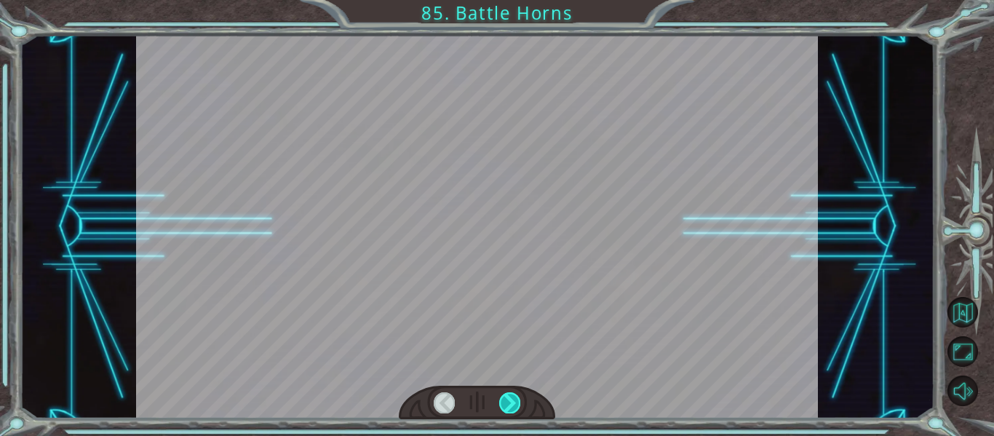
click at [518, 397] on div at bounding box center [509, 402] width 21 height 20
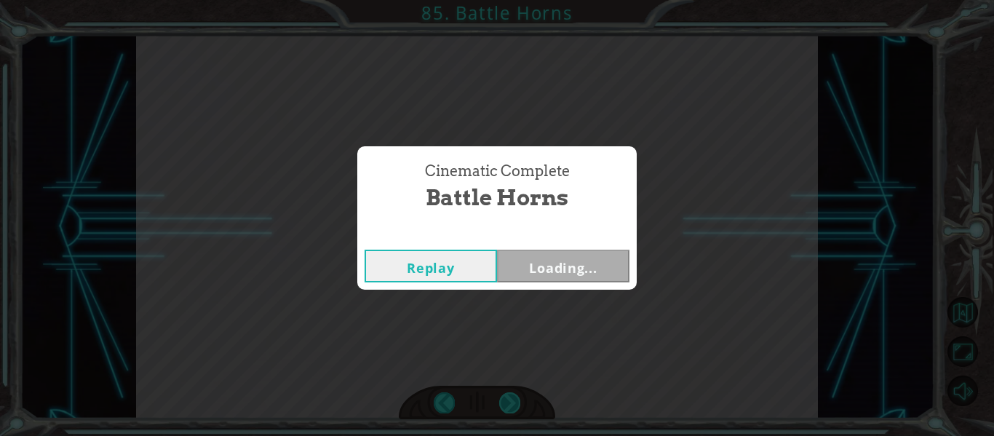
click at [518, 397] on div "Cinematic Complete Battle Horns Replay Loading..." at bounding box center [497, 218] width 994 height 436
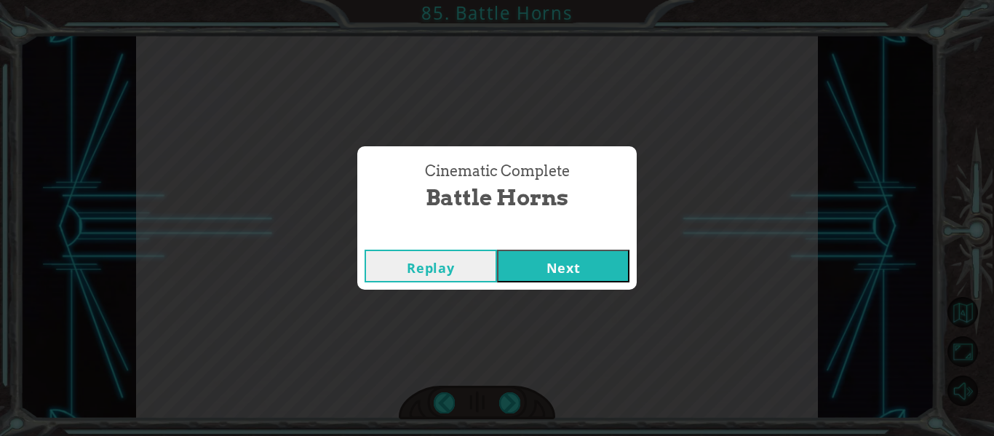
click at [562, 270] on button "Next" at bounding box center [563, 266] width 132 height 33
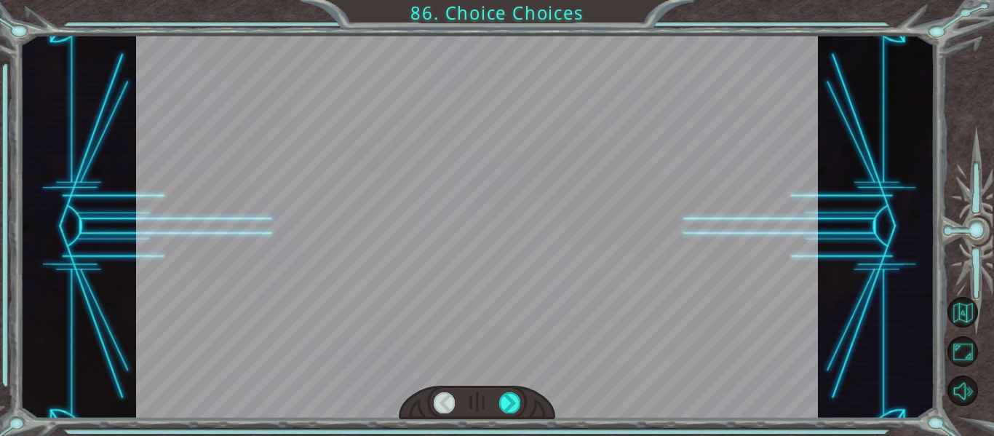
click at [509, 409] on div at bounding box center [509, 402] width 21 height 20
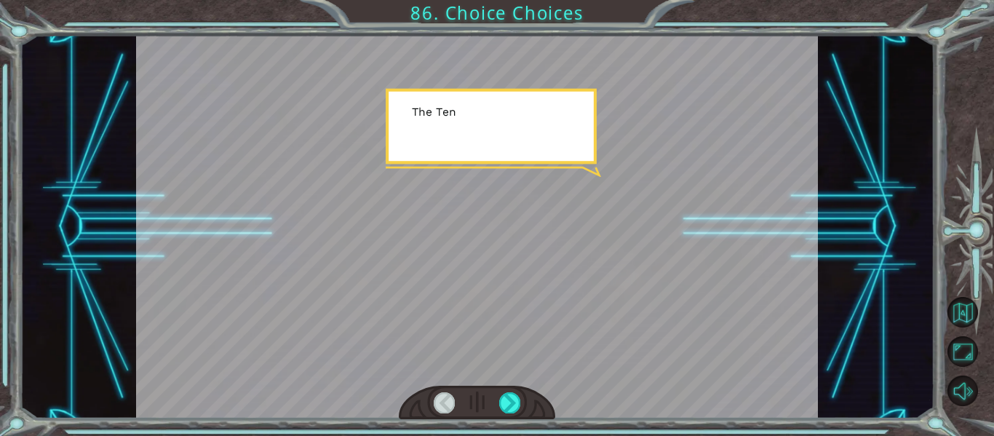
click at [509, 409] on div at bounding box center [509, 402] width 21 height 20
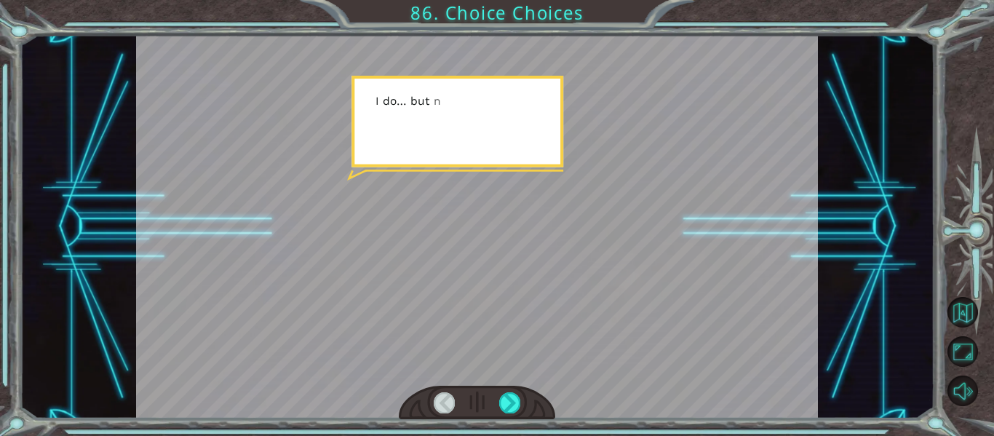
click at [509, 409] on div at bounding box center [509, 402] width 21 height 20
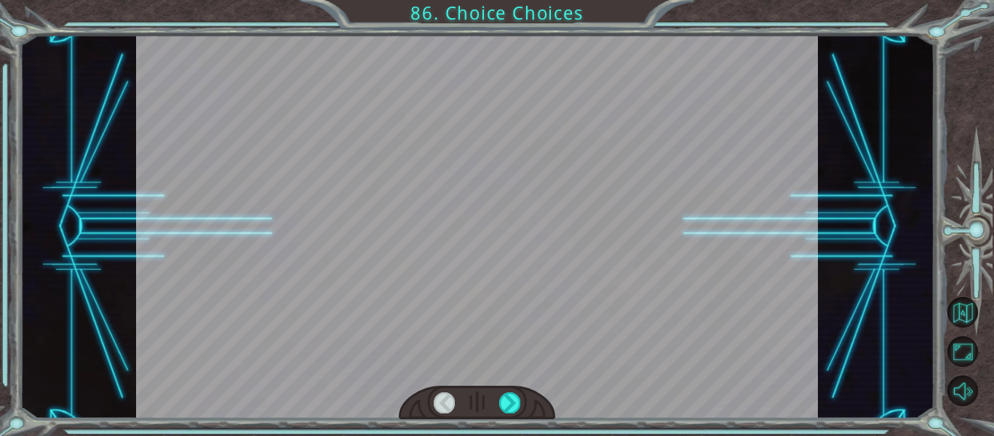
click at [509, 409] on div at bounding box center [509, 402] width 21 height 20
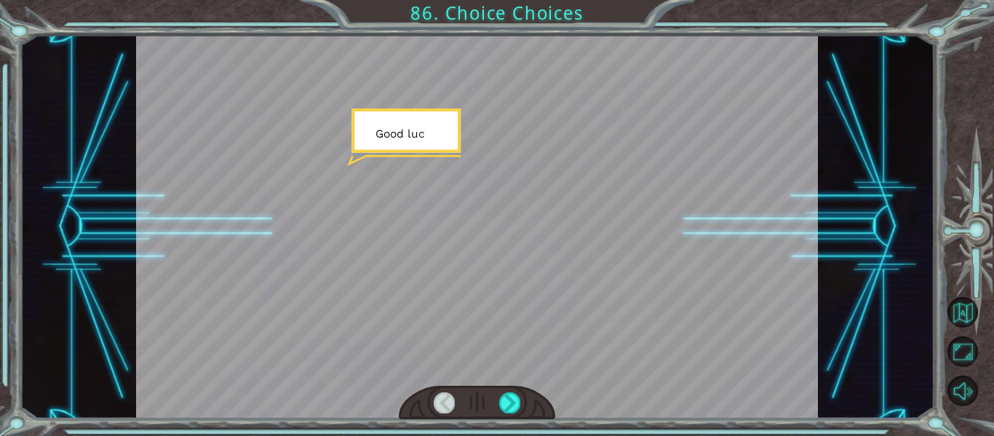
click at [509, 409] on div at bounding box center [509, 402] width 21 height 20
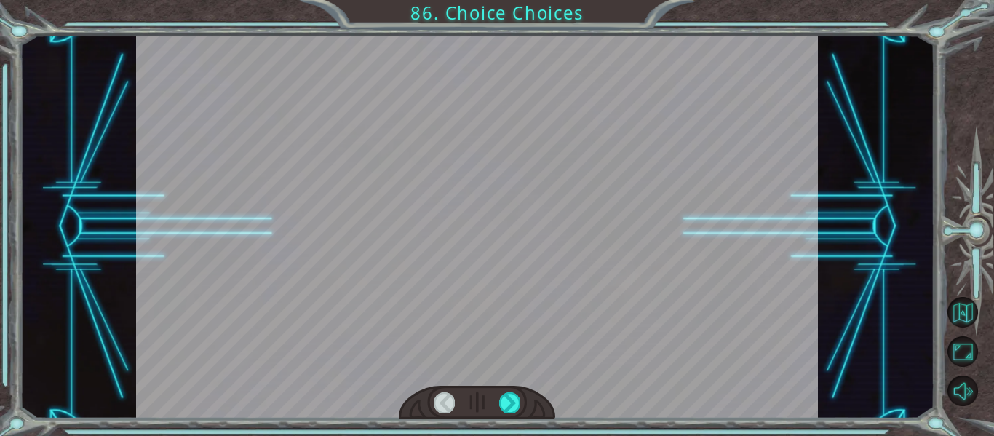
click at [509, 409] on div at bounding box center [509, 402] width 21 height 20
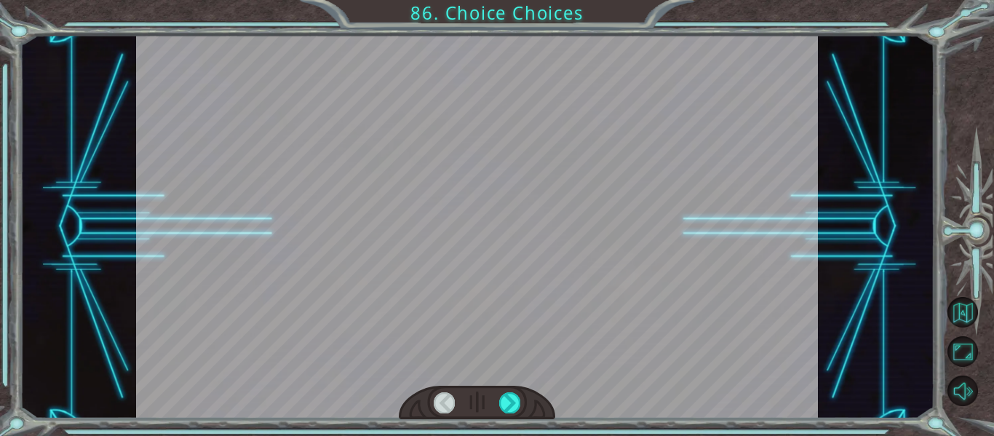
click at [509, 409] on div at bounding box center [509, 402] width 21 height 20
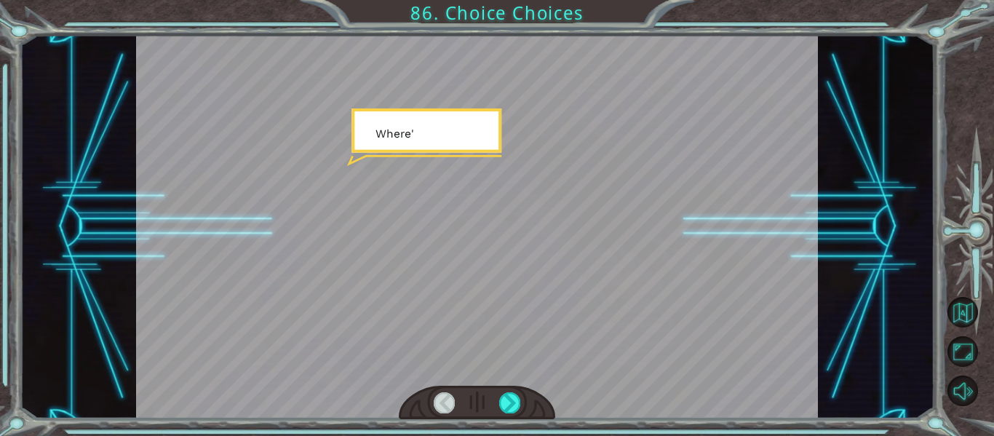
click at [509, 409] on div at bounding box center [509, 402] width 21 height 20
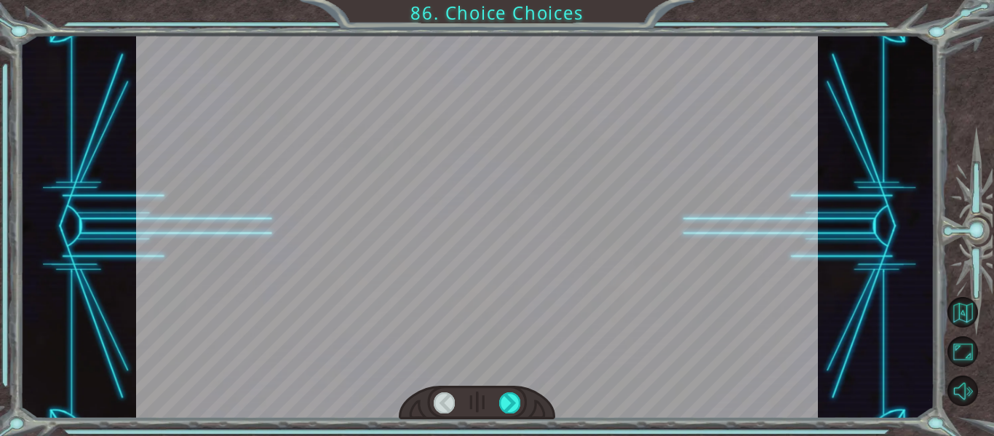
click at [509, 409] on div at bounding box center [509, 402] width 21 height 20
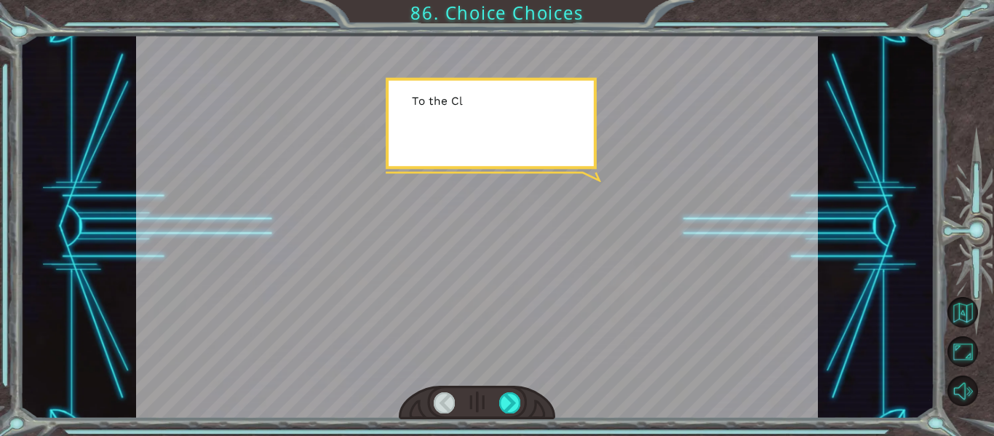
click at [509, 409] on div at bounding box center [509, 402] width 21 height 20
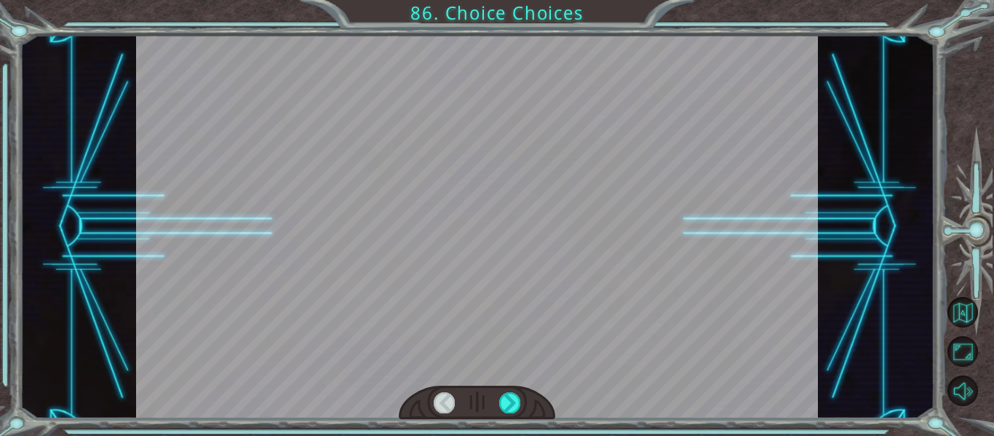
click at [509, 409] on div at bounding box center [509, 402] width 21 height 20
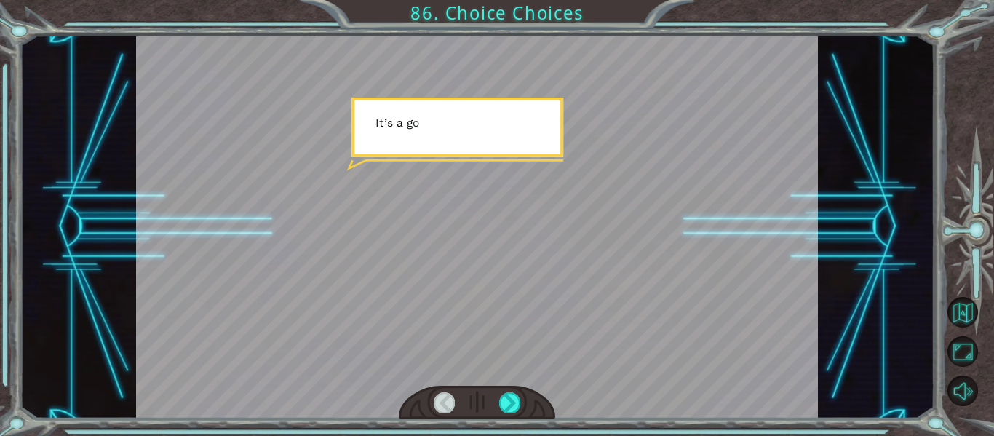
click at [509, 409] on div at bounding box center [509, 402] width 21 height 20
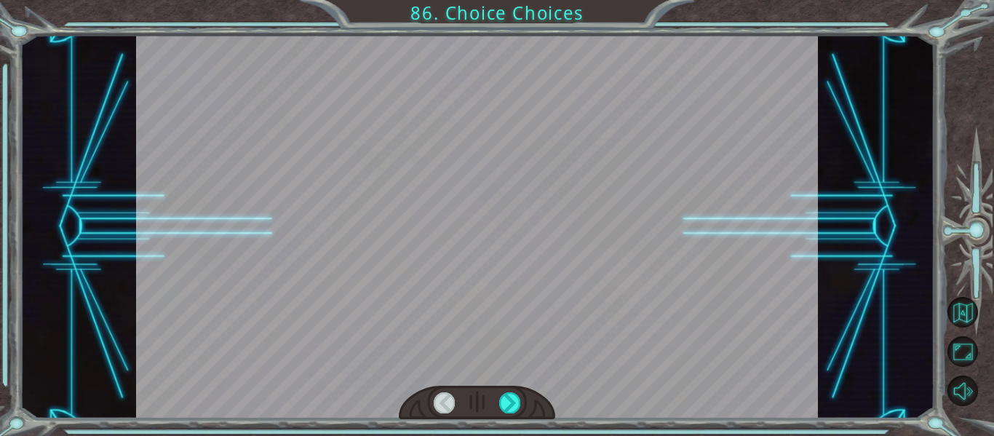
click at [509, 409] on div at bounding box center [509, 402] width 21 height 20
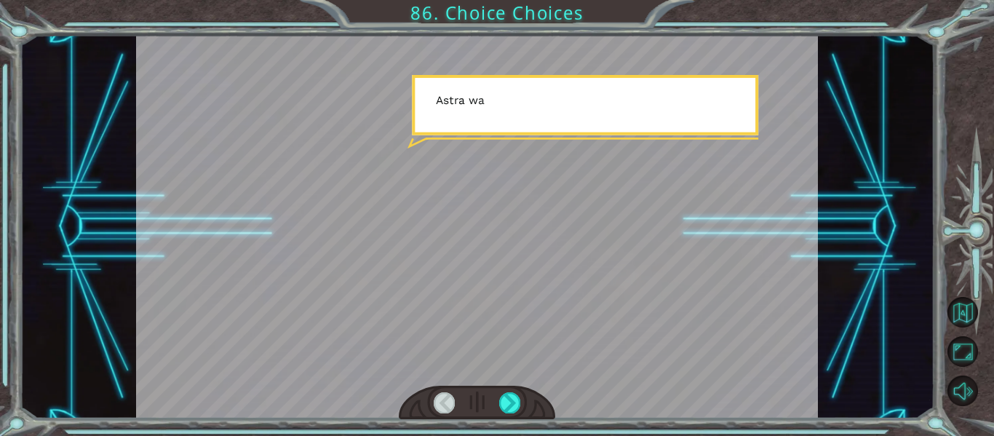
click at [509, 409] on div at bounding box center [509, 402] width 21 height 20
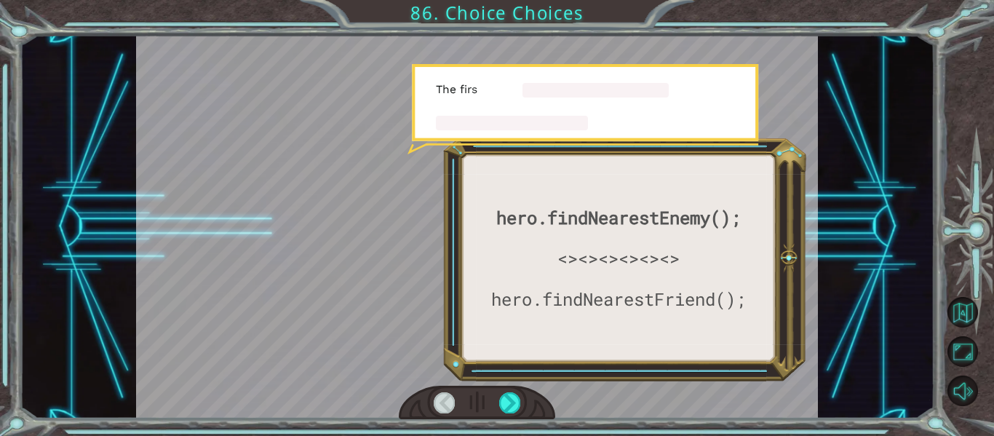
click at [509, 409] on div at bounding box center [509, 402] width 21 height 20
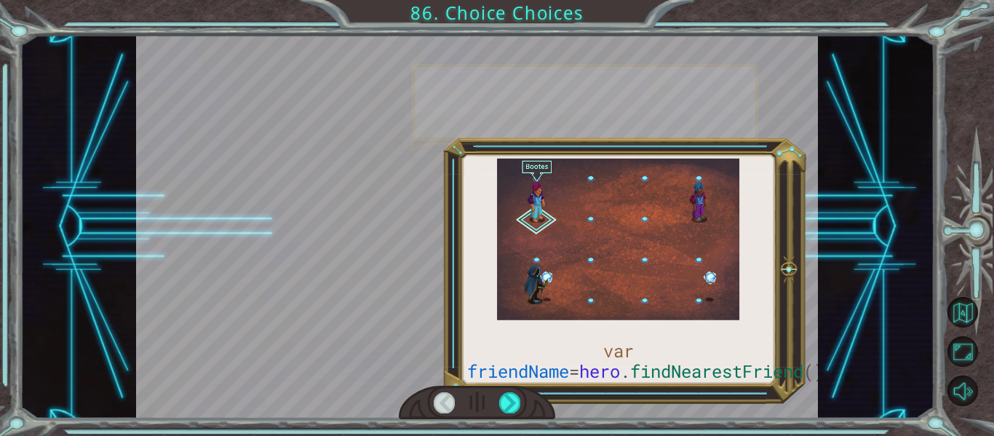
click at [509, 409] on div at bounding box center [509, 402] width 21 height 20
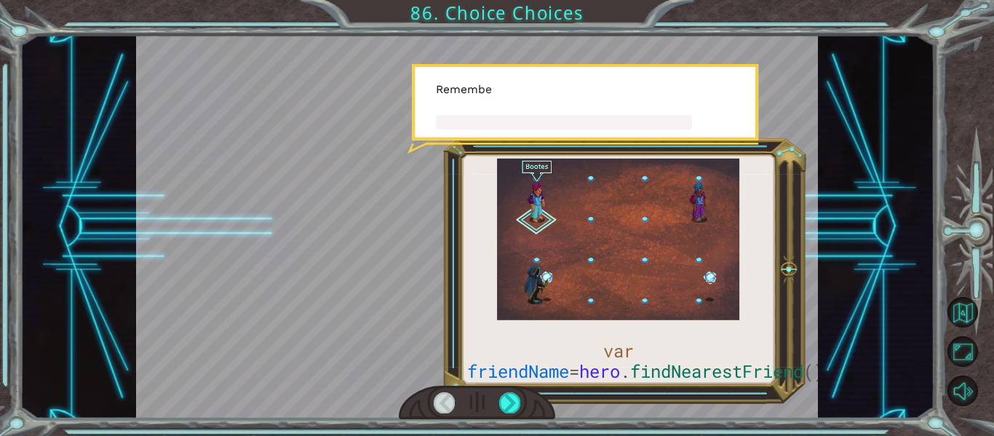
click at [509, 409] on div at bounding box center [509, 402] width 21 height 20
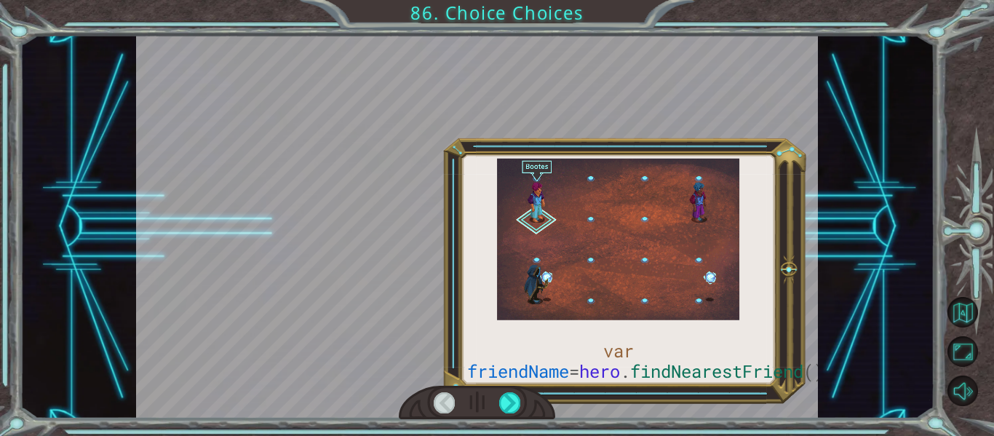
click at [509, 409] on div at bounding box center [509, 402] width 21 height 20
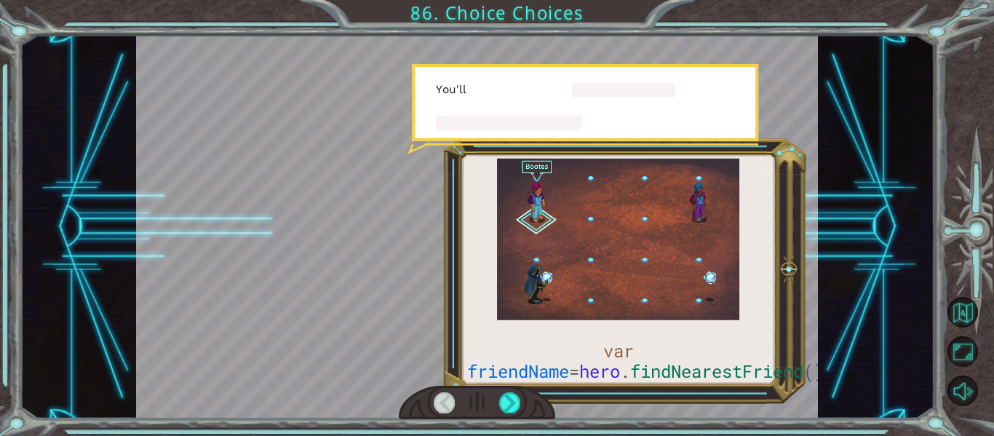
click at [509, 409] on div at bounding box center [509, 402] width 21 height 20
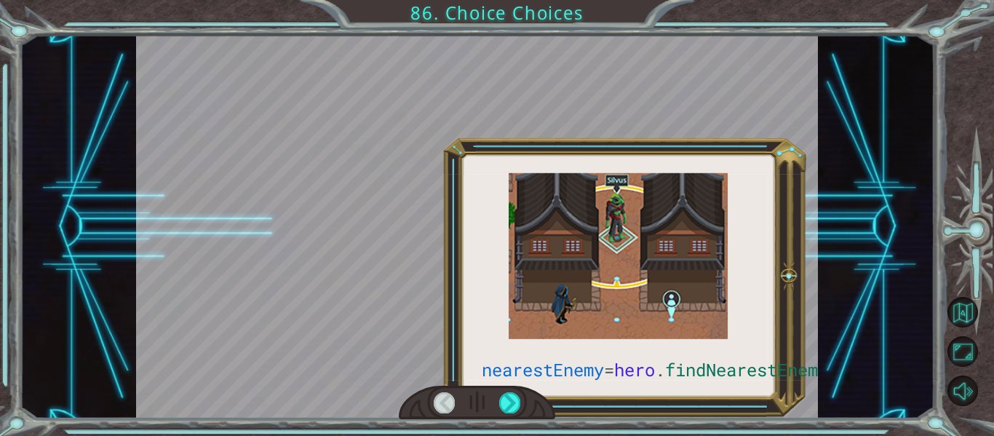
click at [509, 409] on div at bounding box center [509, 402] width 21 height 20
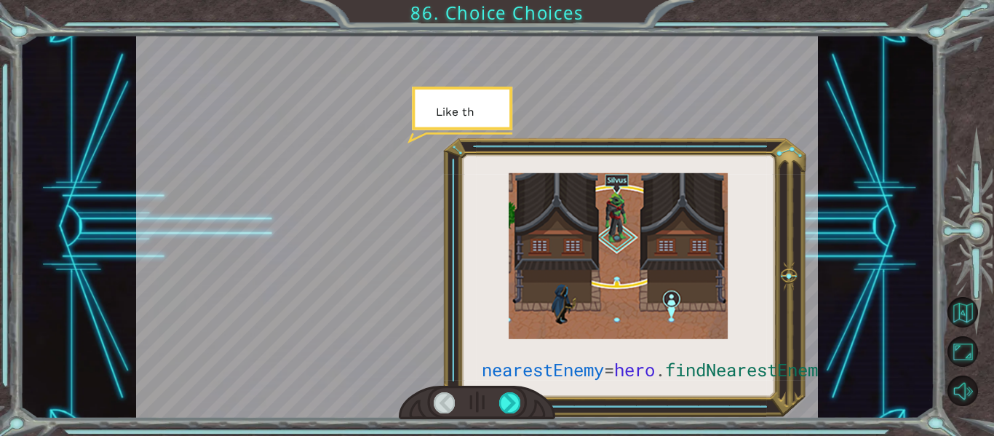
click at [509, 409] on div at bounding box center [509, 402] width 21 height 20
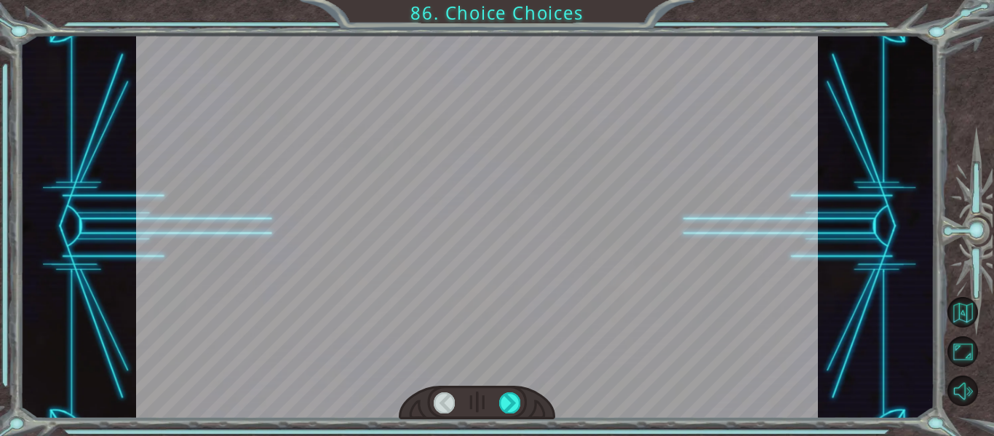
click at [509, 409] on div at bounding box center [509, 402] width 21 height 20
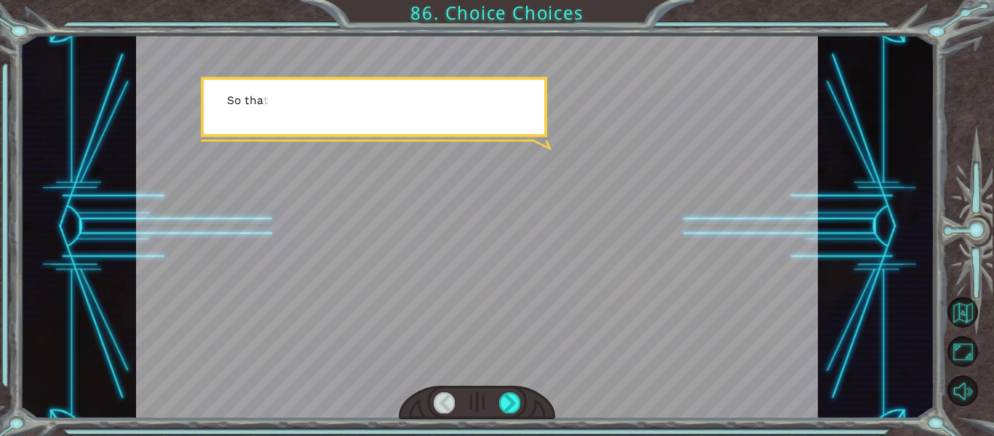
click at [509, 409] on div at bounding box center [509, 402] width 21 height 20
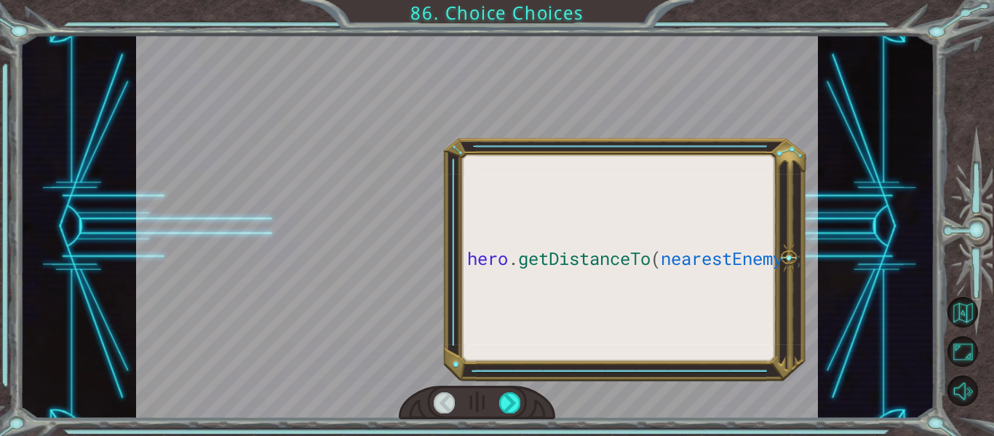
click at [509, 409] on div at bounding box center [509, 402] width 21 height 20
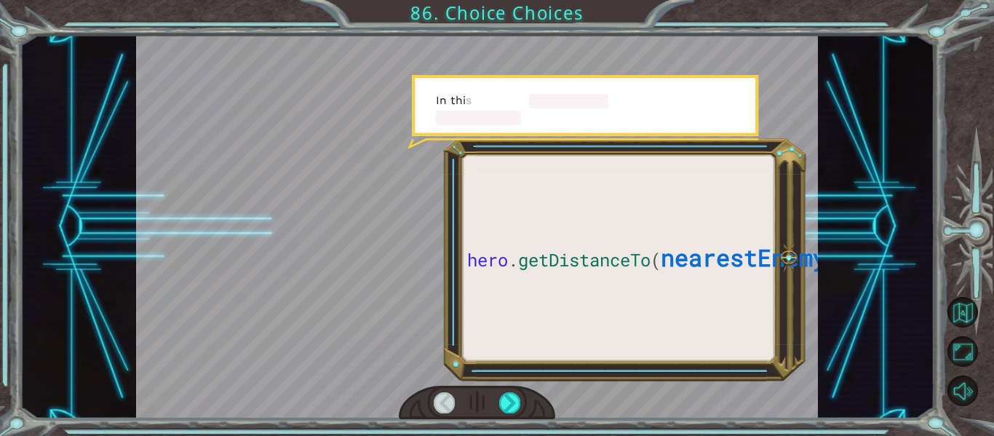
click at [509, 409] on div at bounding box center [509, 402] width 21 height 20
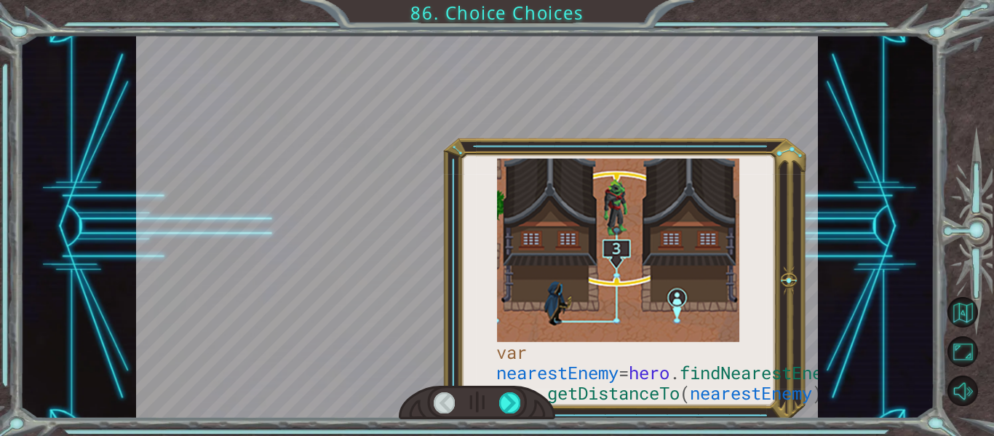
click at [509, 409] on div at bounding box center [509, 402] width 21 height 20
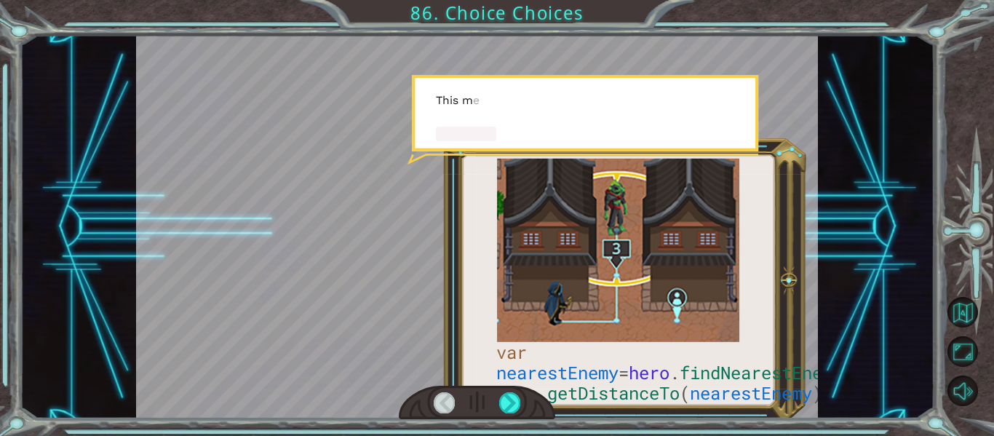
click at [509, 409] on div at bounding box center [509, 402] width 21 height 20
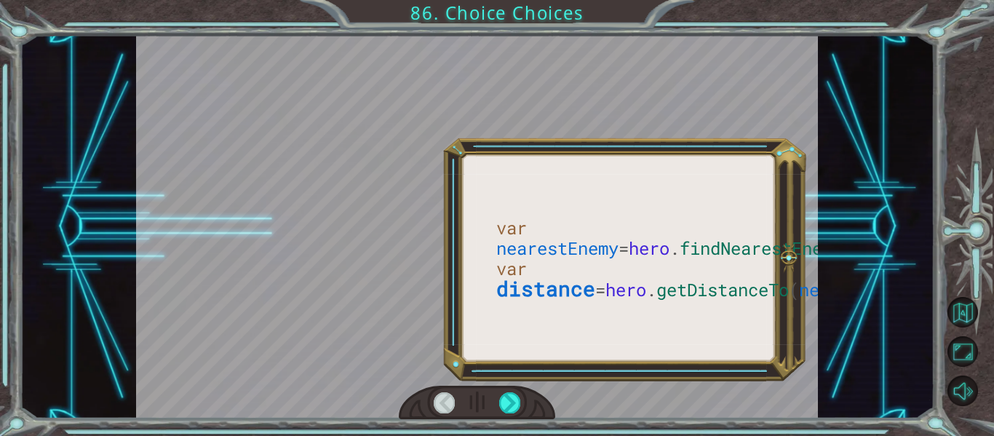
click at [509, 409] on div at bounding box center [509, 402] width 21 height 20
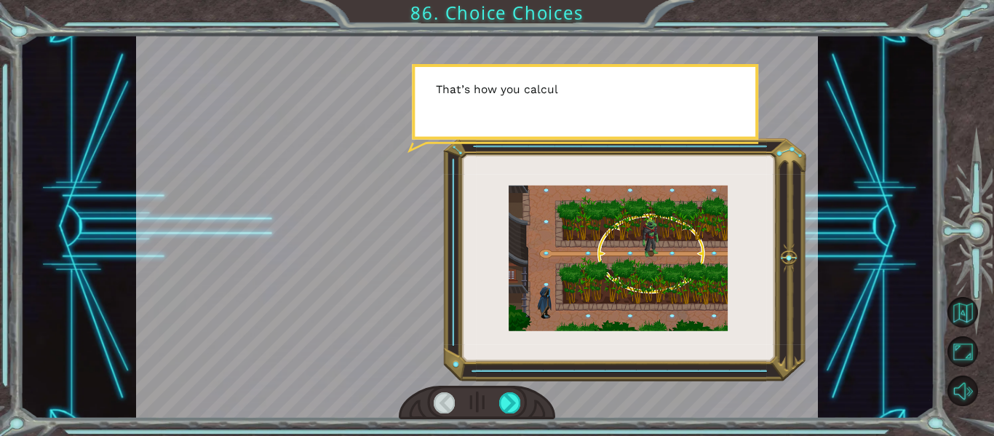
click at [509, 409] on div at bounding box center [509, 402] width 21 height 20
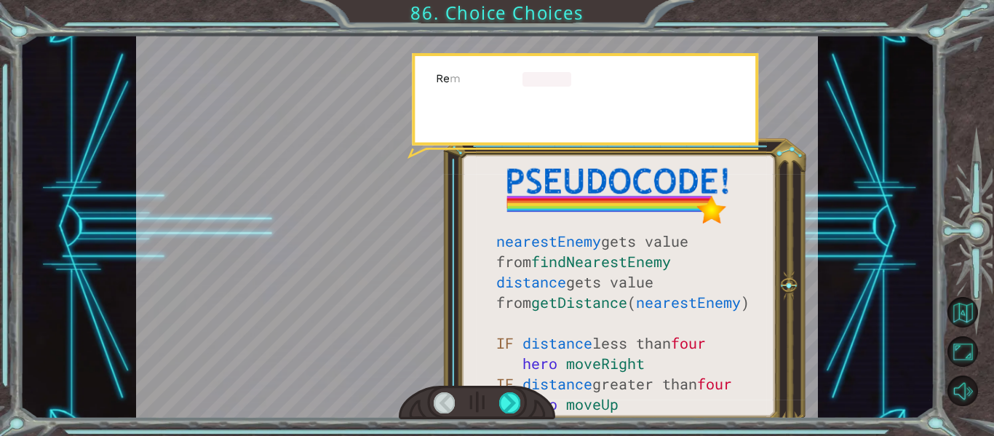
click at [509, 409] on div at bounding box center [509, 402] width 21 height 20
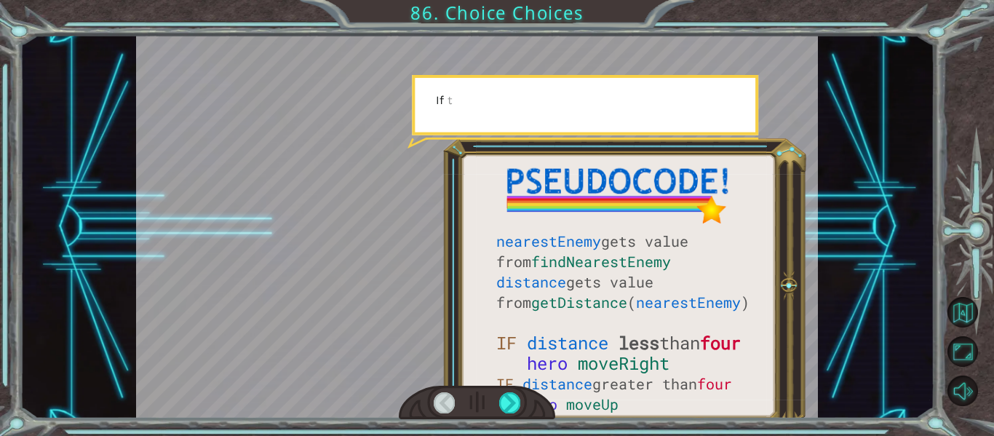
click at [509, 409] on div at bounding box center [509, 402] width 21 height 20
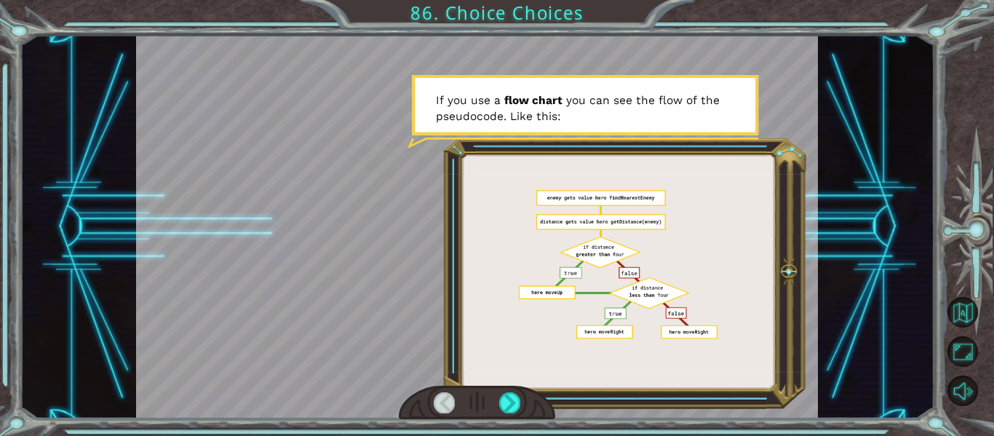
click at [509, 409] on div at bounding box center [509, 402] width 21 height 20
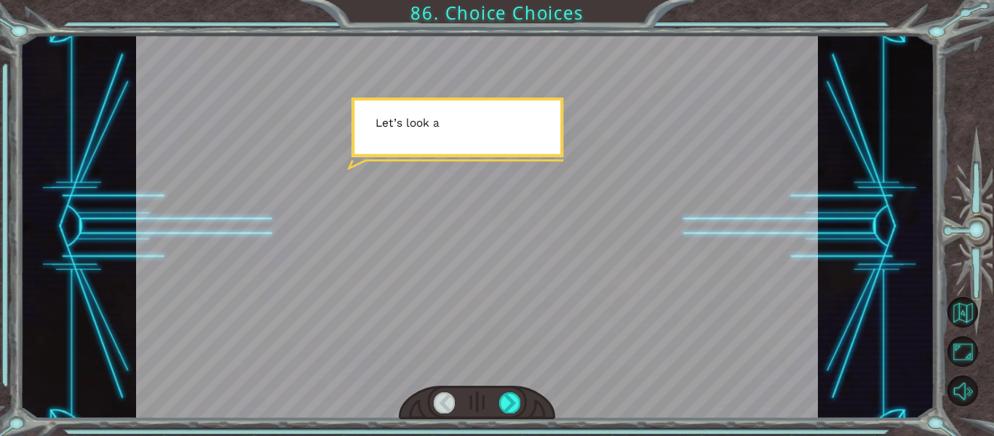
click at [509, 409] on div at bounding box center [509, 402] width 21 height 20
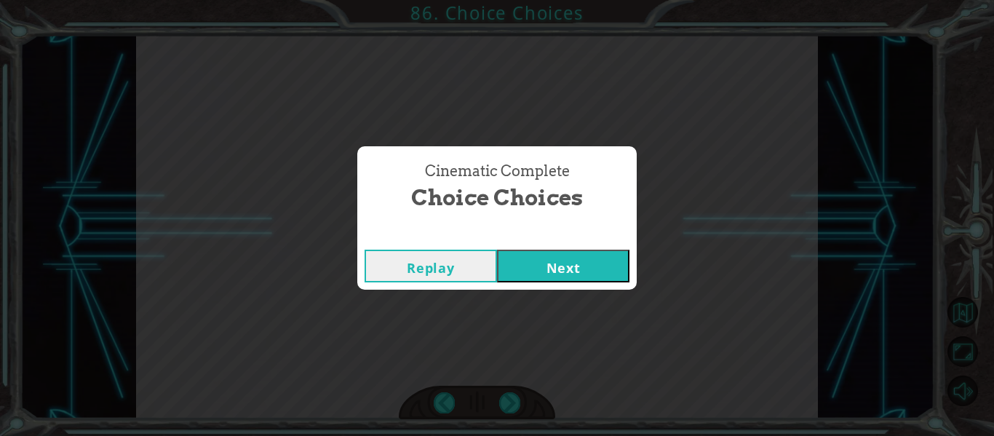
click at [574, 267] on button "Next" at bounding box center [563, 266] width 132 height 33
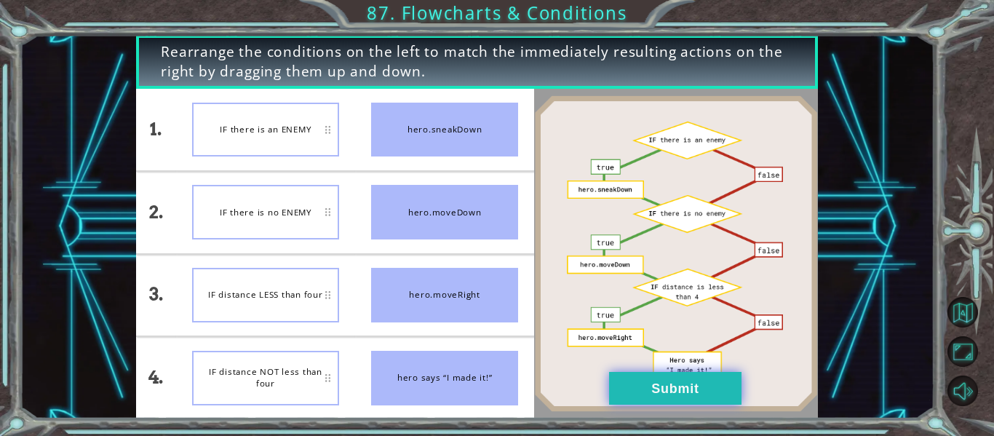
click at [634, 394] on button "Submit" at bounding box center [675, 388] width 132 height 33
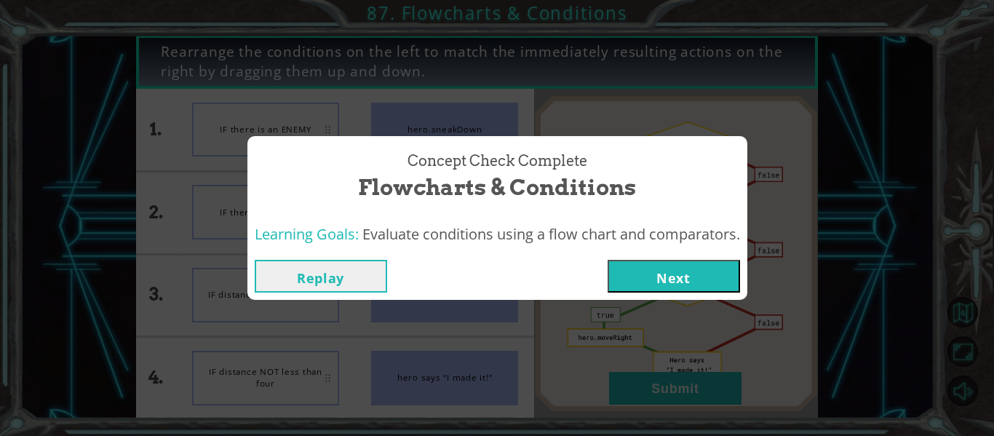
click at [654, 279] on button "Next" at bounding box center [673, 276] width 132 height 33
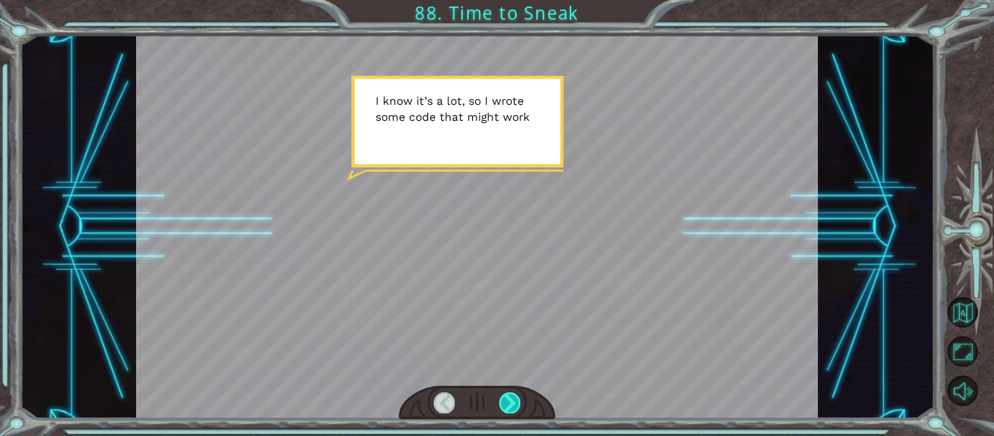
click at [512, 399] on div at bounding box center [509, 402] width 21 height 20
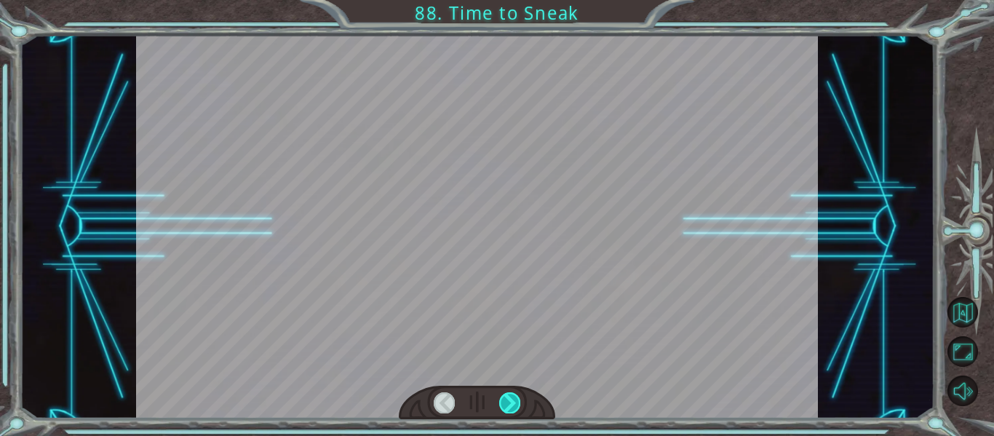
click at [512, 399] on div at bounding box center [509, 402] width 21 height 20
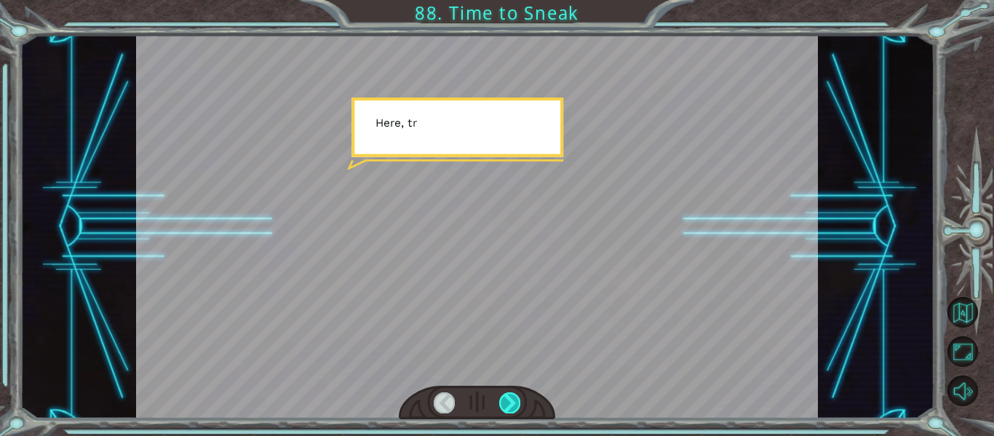
click at [512, 399] on div at bounding box center [509, 402] width 21 height 20
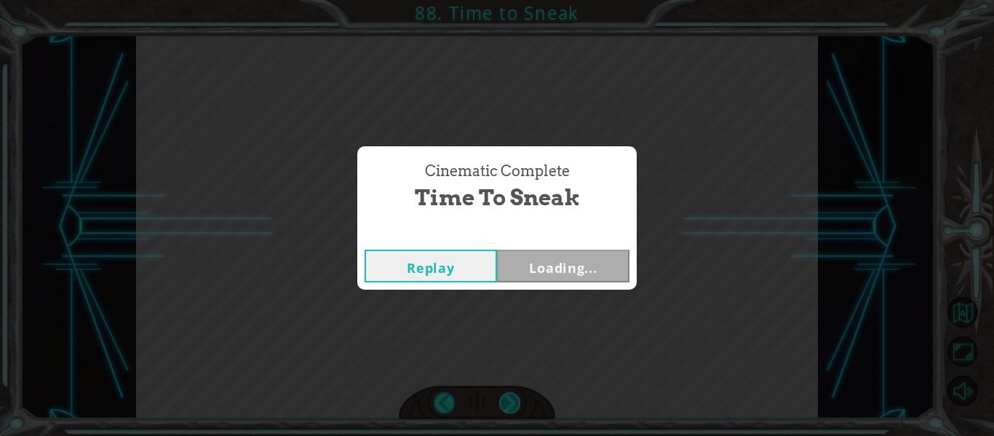
click at [512, 399] on div "Cinematic Complete Time to Sneak Replay Loading..." at bounding box center [497, 218] width 994 height 436
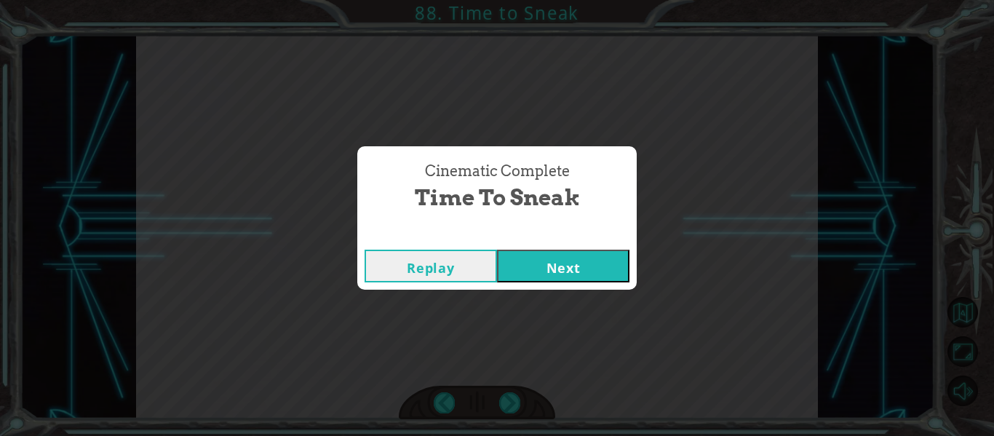
click at [572, 251] on button "Next" at bounding box center [563, 266] width 132 height 33
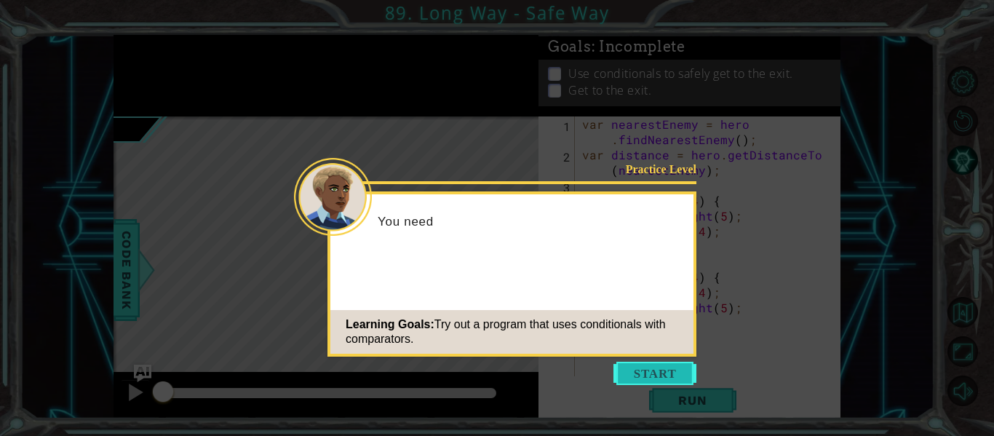
click at [650, 364] on button "Start" at bounding box center [654, 373] width 83 height 23
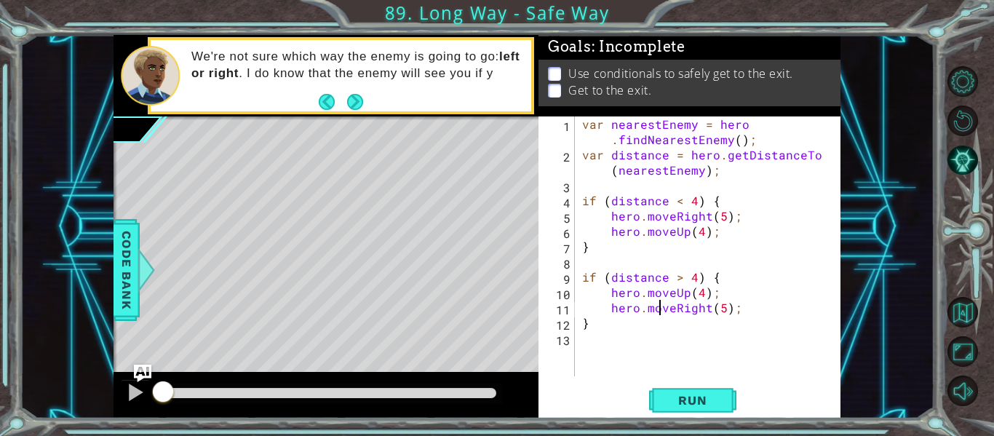
click at [657, 311] on div "var nearestEnemy = hero . findNearestEnemy ( ) ; var distance = hero . getDista…" at bounding box center [712, 269] width 266 height 306
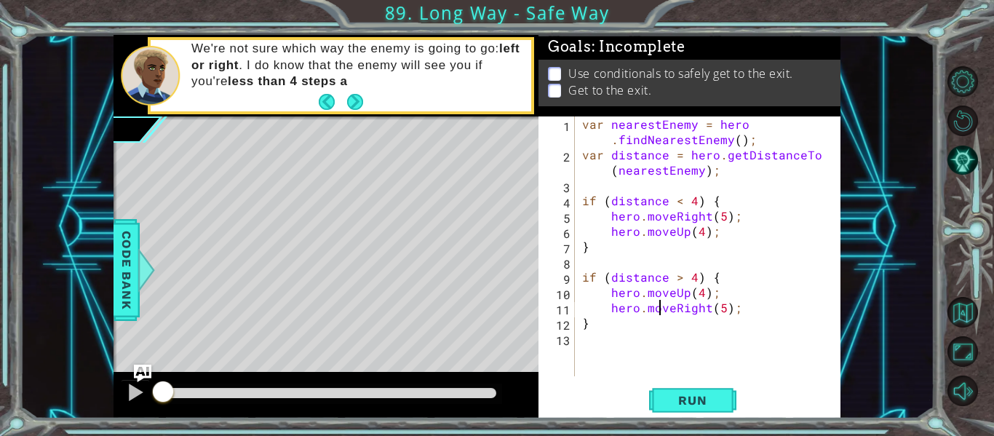
click at [653, 312] on div "var nearestEnemy = hero . findNearestEnemy ( ) ; var distance = hero . getDista…" at bounding box center [712, 269] width 266 height 306
click at [682, 407] on button "Run" at bounding box center [692, 401] width 87 height 30
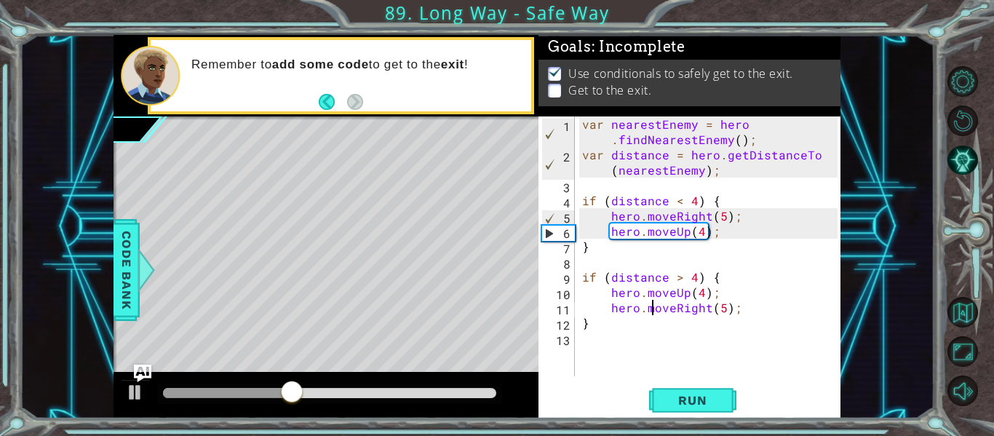
click at [728, 318] on div "var nearestEnemy = hero . findNearestEnemy ( ) ; var distance = hero . getDista…" at bounding box center [712, 269] width 266 height 306
type textarea "}"
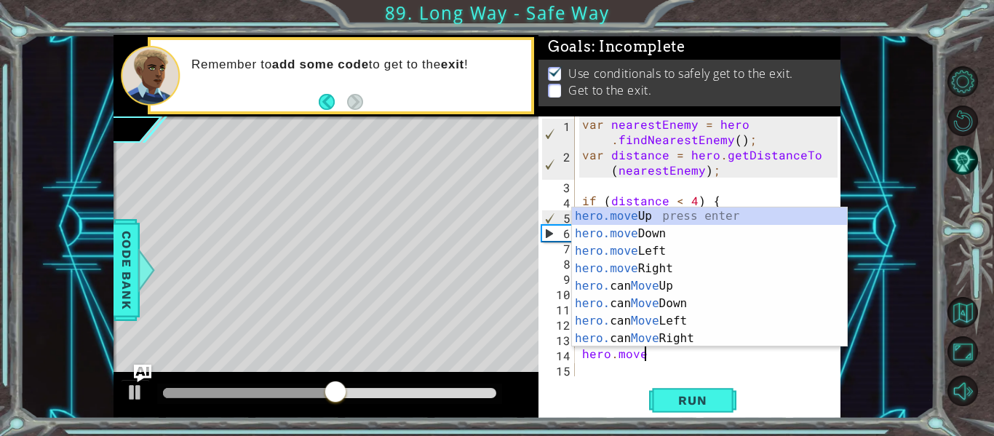
scroll to position [0, 4]
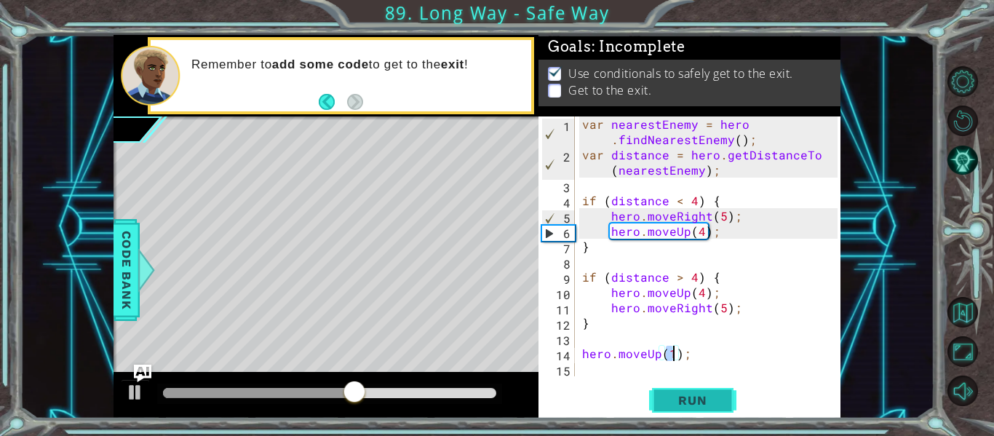
type textarea "hero.moveUp(1);"
click at [675, 396] on span "Run" at bounding box center [692, 400] width 57 height 15
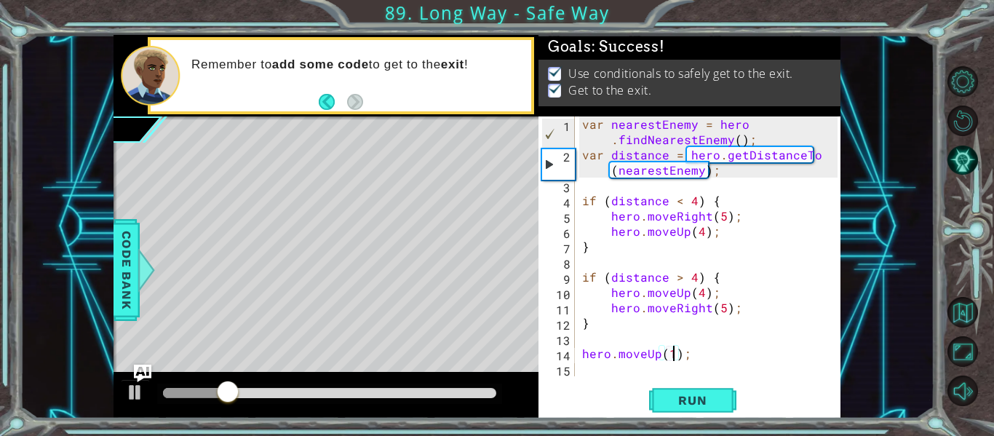
click at [482, 386] on div at bounding box center [329, 393] width 345 height 20
click at [479, 390] on div at bounding box center [329, 393] width 333 height 10
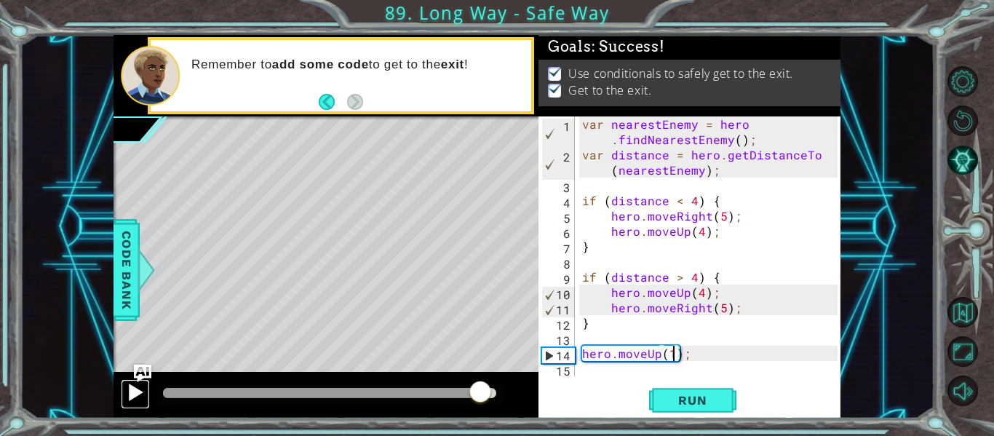
click at [135, 391] on div at bounding box center [135, 392] width 19 height 19
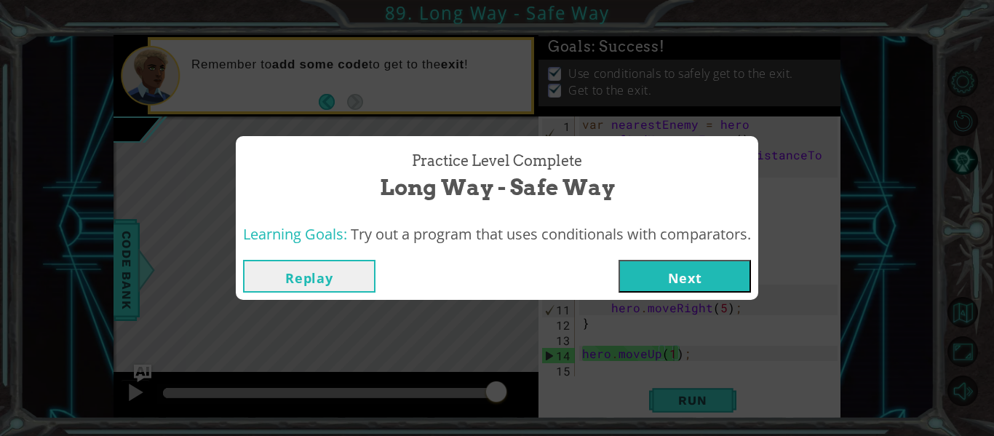
click at [653, 274] on button "Next" at bounding box center [684, 276] width 132 height 33
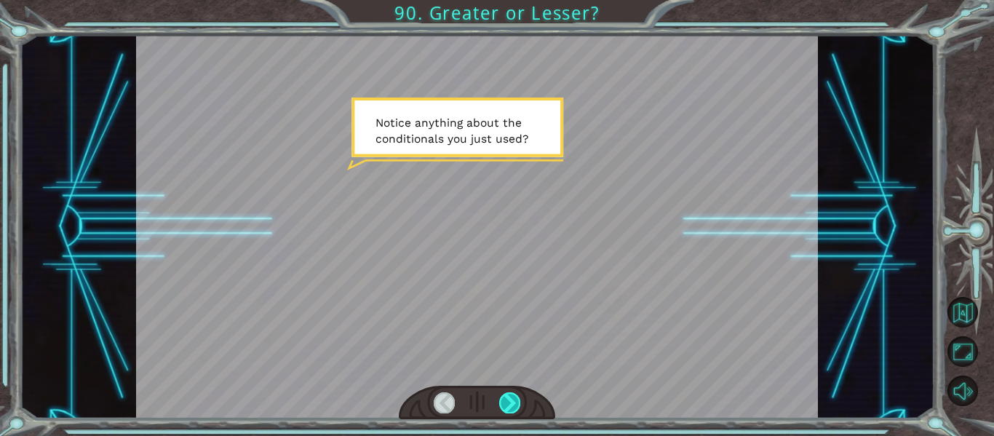
click at [512, 398] on div at bounding box center [509, 402] width 21 height 20
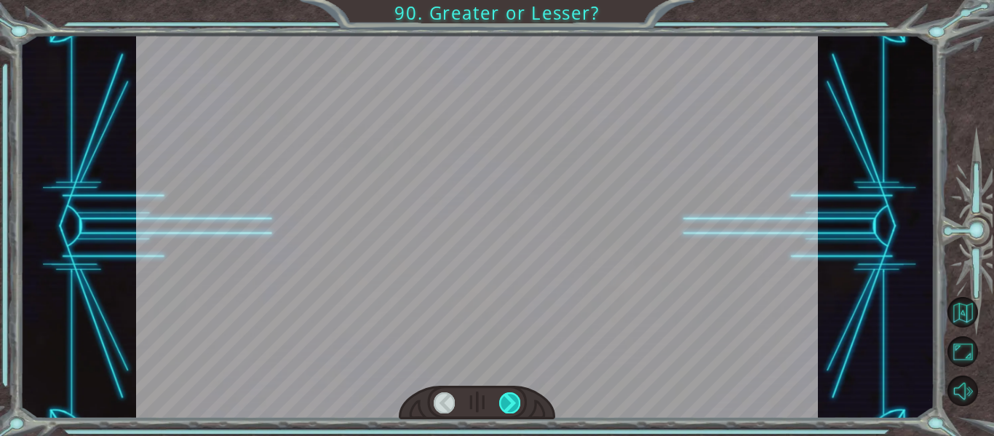
click at [512, 398] on div at bounding box center [509, 402] width 21 height 20
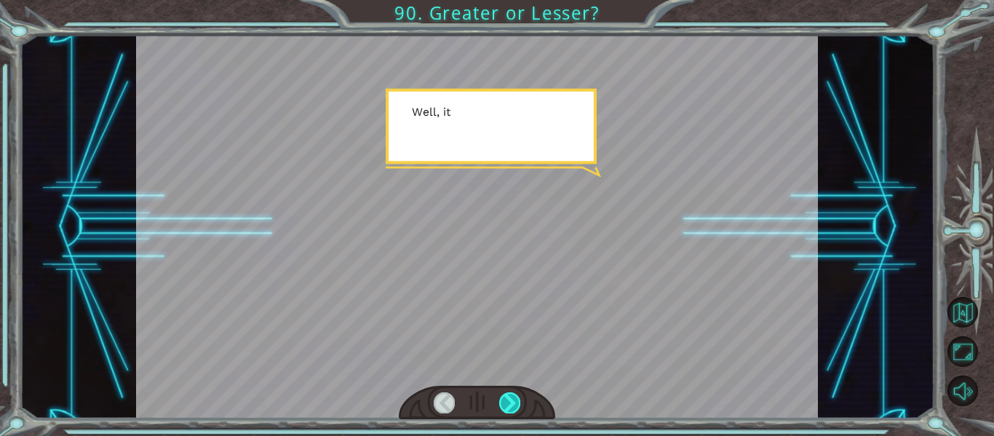
click at [512, 398] on div at bounding box center [509, 402] width 21 height 20
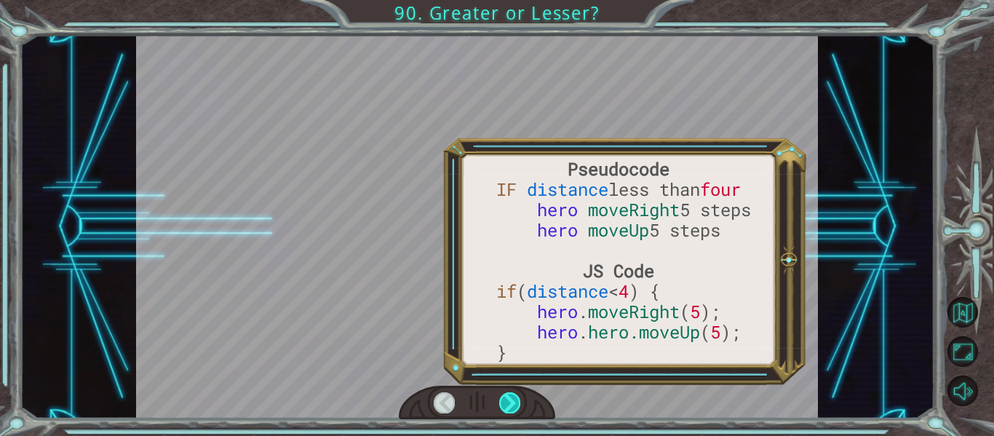
click at [512, 398] on div at bounding box center [509, 402] width 21 height 20
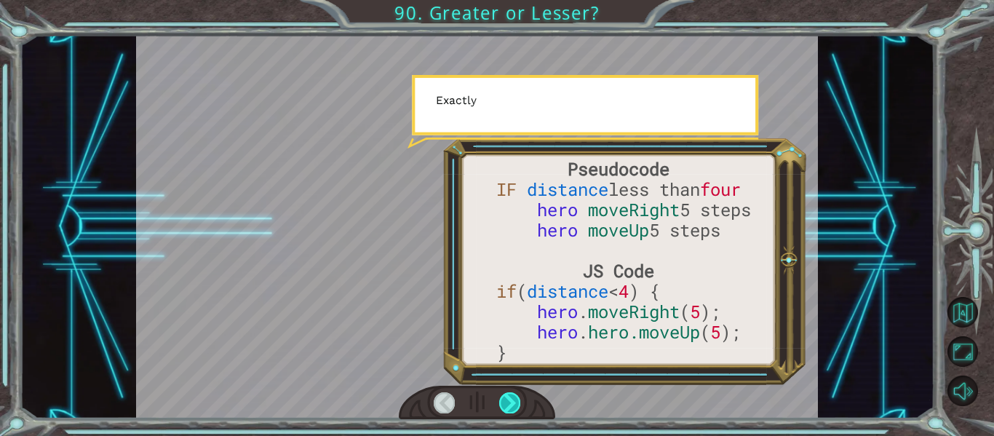
click at [512, 398] on div at bounding box center [509, 402] width 21 height 20
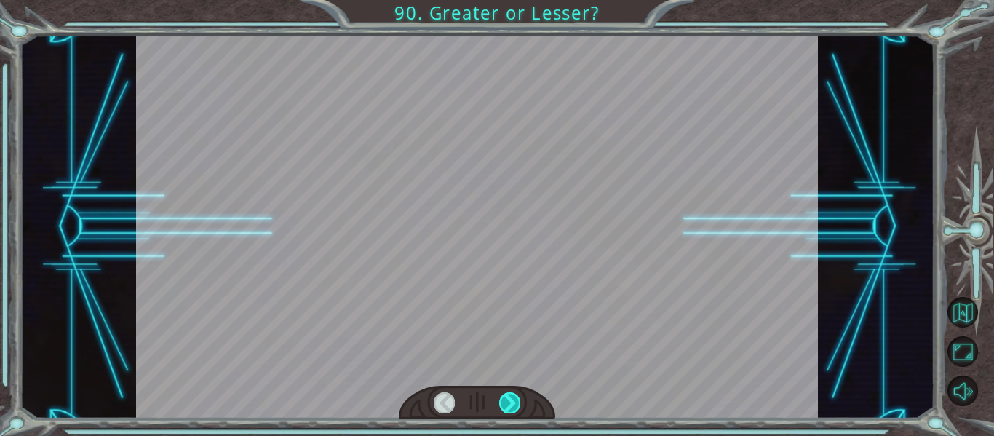
click at [512, 398] on div at bounding box center [509, 402] width 21 height 20
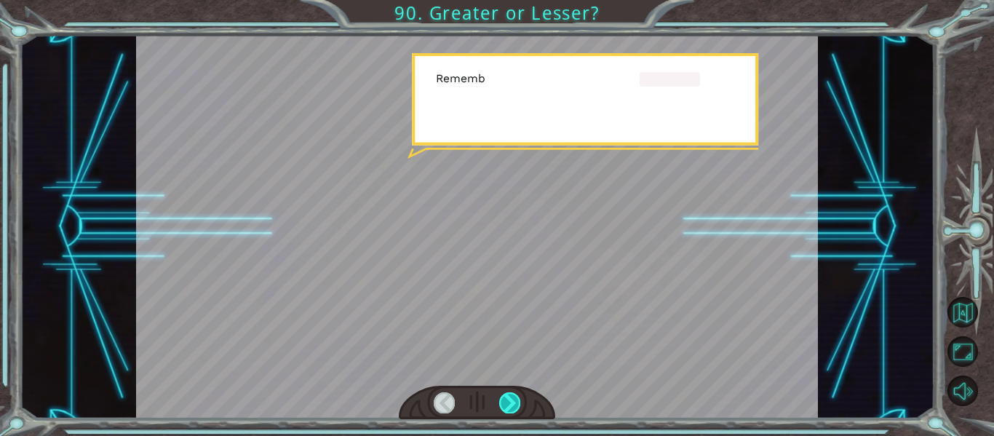
click at [512, 398] on div at bounding box center [509, 402] width 21 height 20
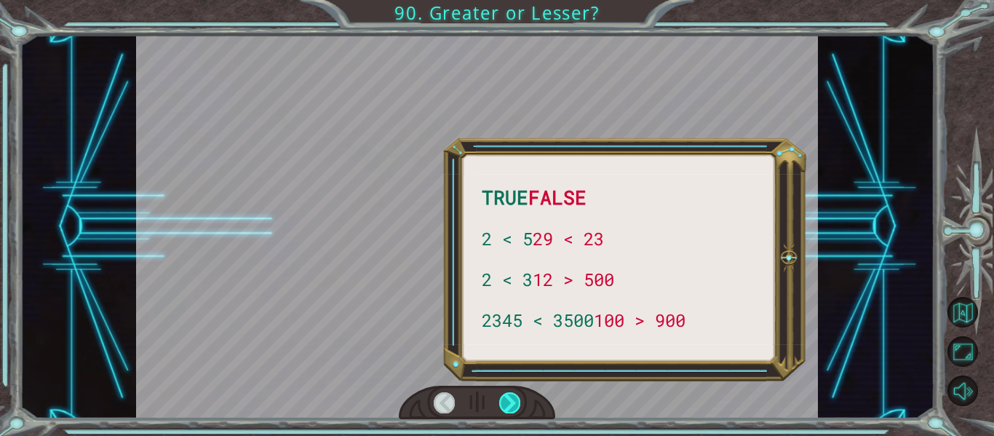
click at [512, 398] on div at bounding box center [509, 402] width 21 height 20
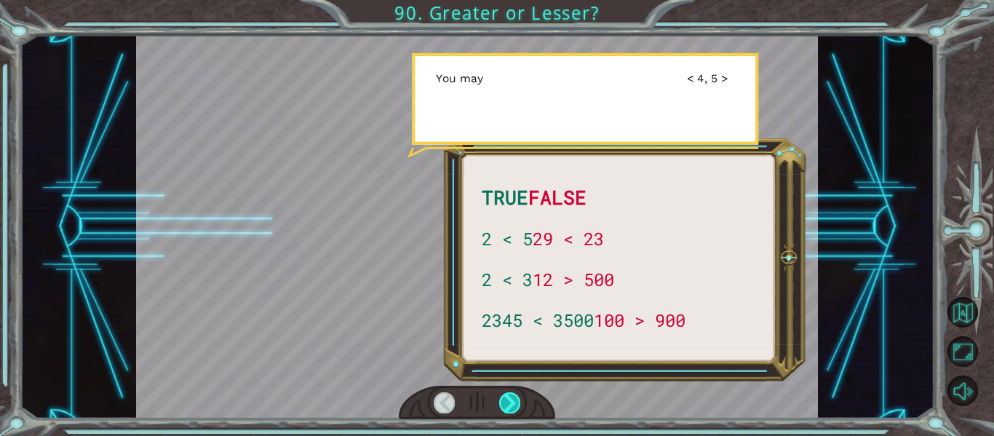
click at [512, 398] on div at bounding box center [509, 402] width 21 height 20
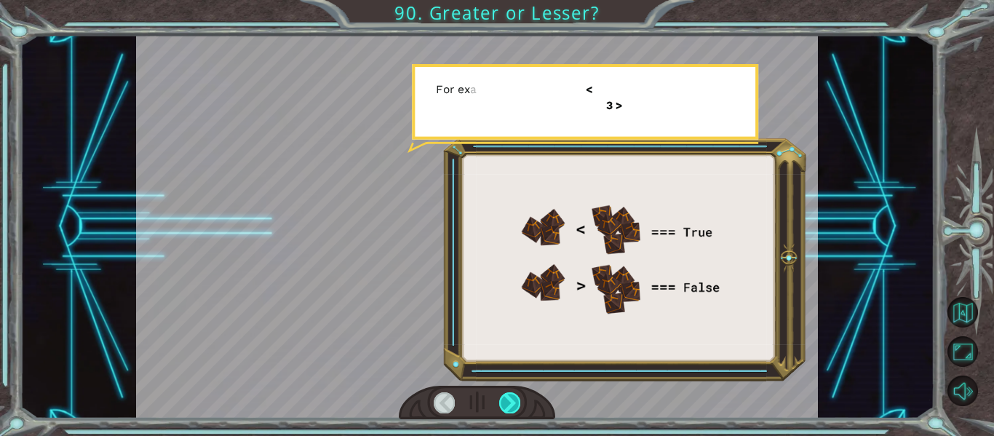
click at [512, 398] on div at bounding box center [509, 402] width 21 height 20
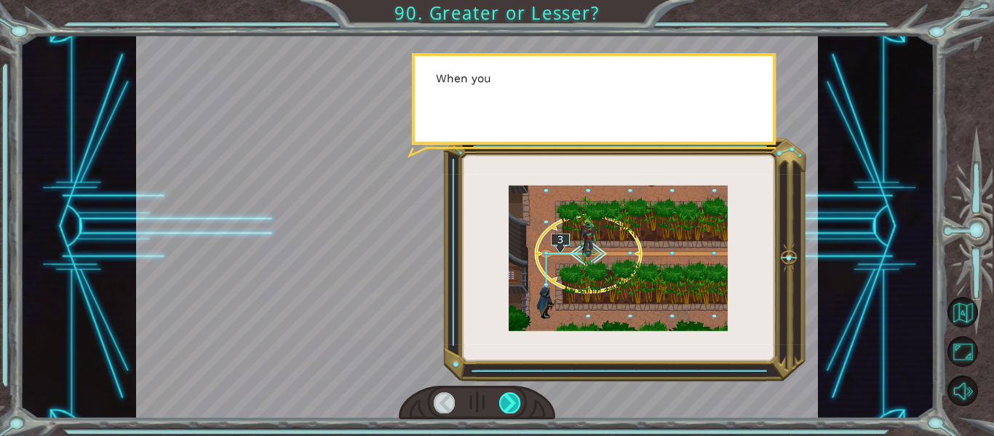
click at [512, 398] on div at bounding box center [509, 402] width 21 height 20
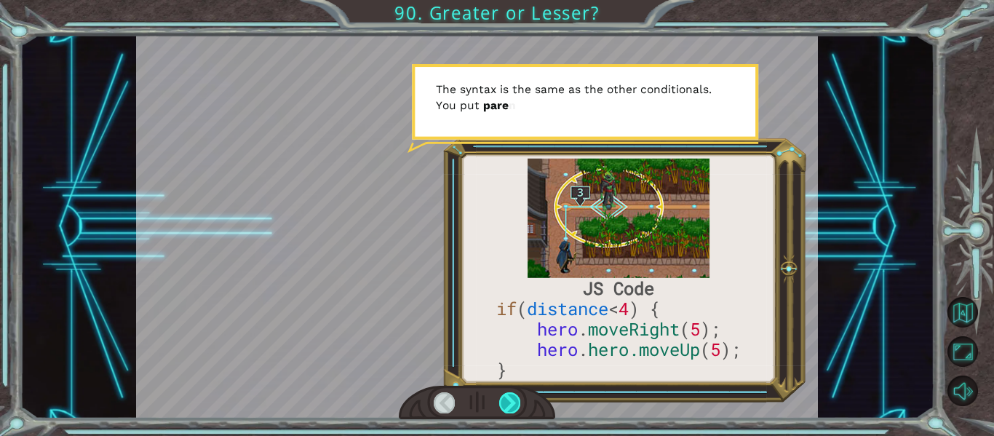
click at [512, 398] on div at bounding box center [509, 402] width 21 height 20
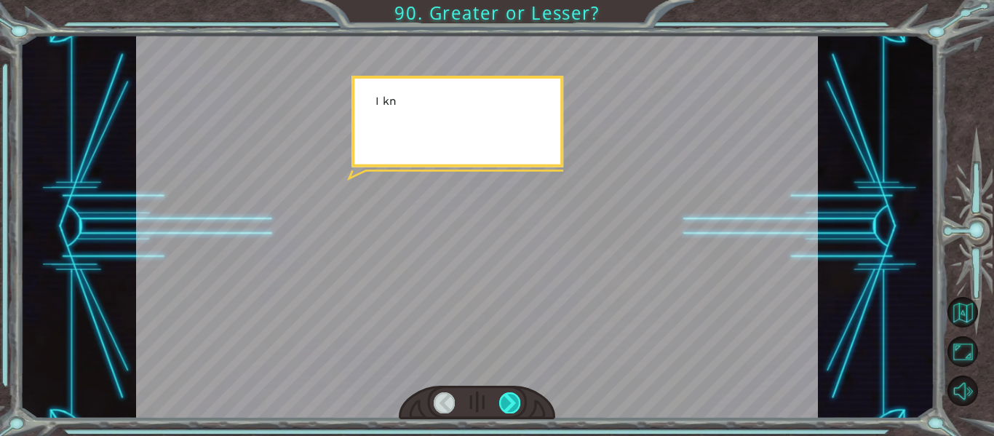
click at [512, 398] on div at bounding box center [509, 402] width 21 height 20
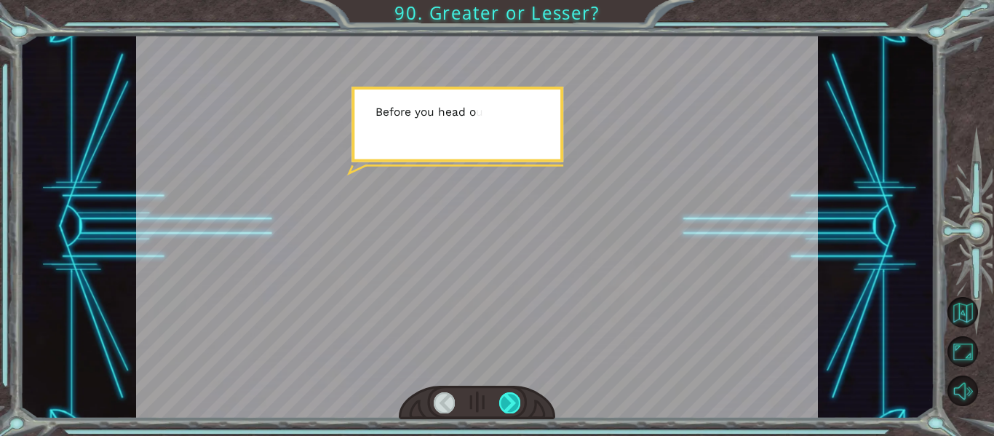
click at [512, 398] on div at bounding box center [509, 402] width 21 height 20
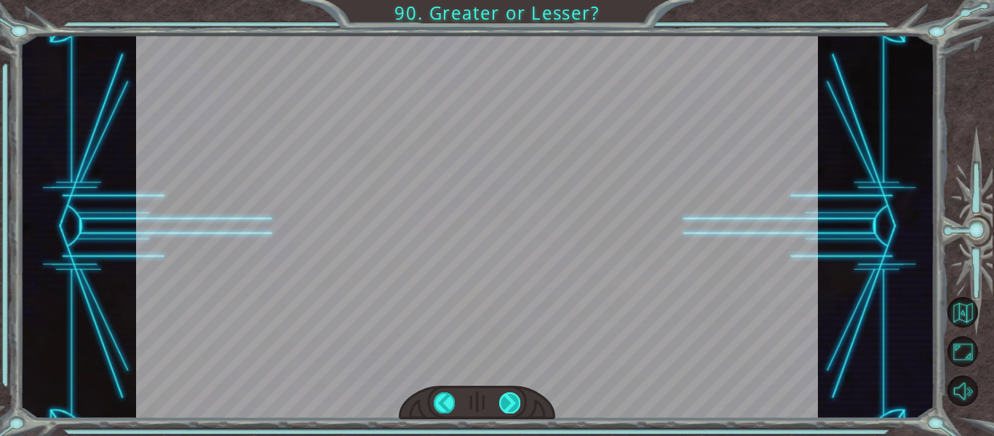
click at [512, 398] on div at bounding box center [509, 402] width 21 height 20
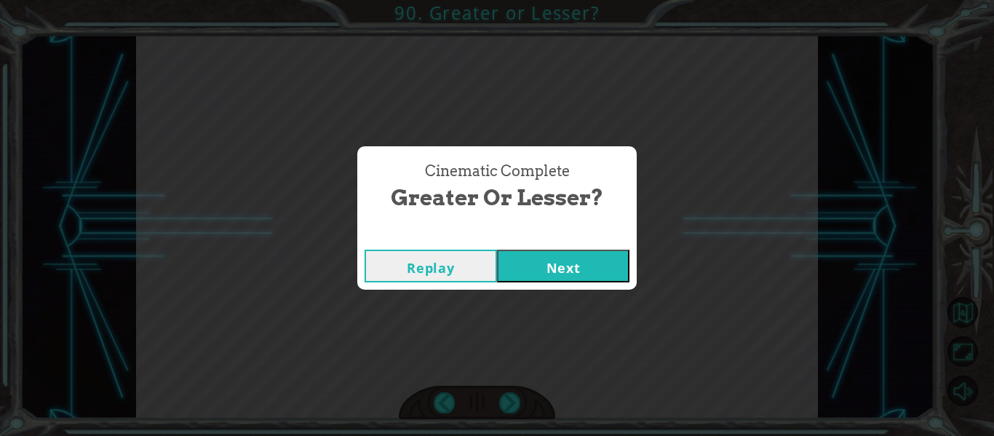
click at [551, 253] on button "Next" at bounding box center [563, 266] width 132 height 33
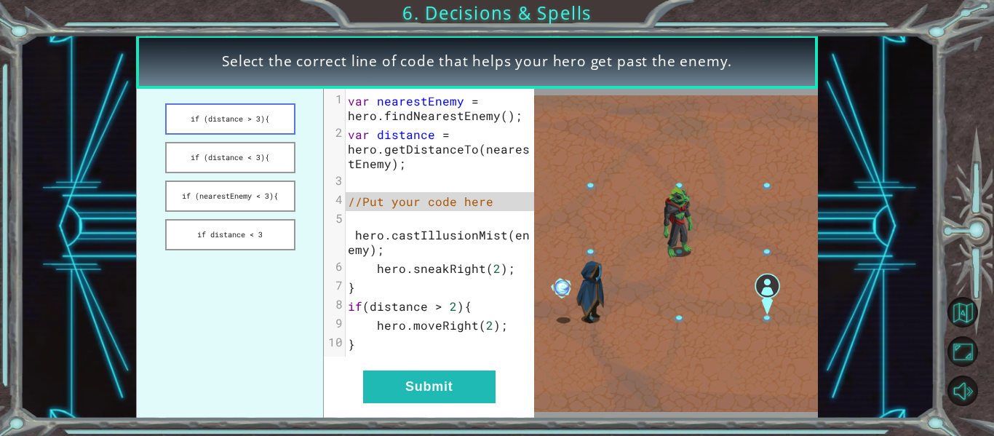
click at [258, 125] on button "if (distance > 3){" at bounding box center [230, 118] width 130 height 31
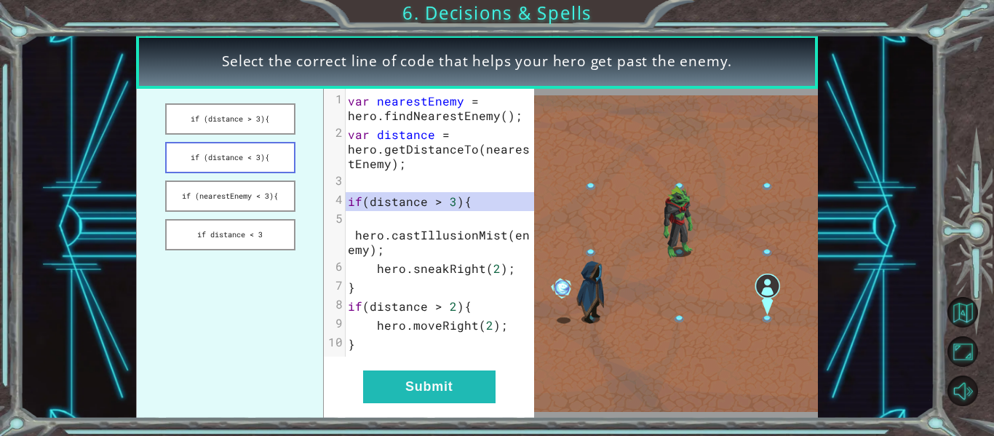
click at [249, 166] on button "if (distance < 3){" at bounding box center [230, 157] width 130 height 31
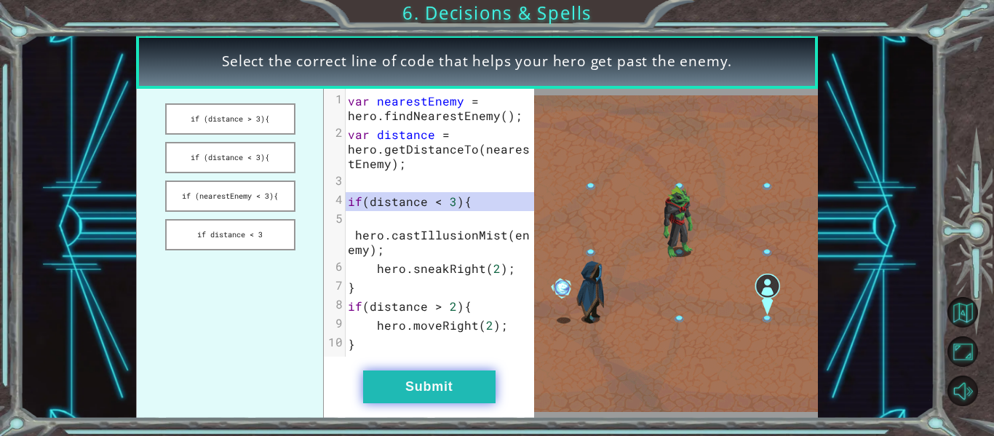
click at [414, 379] on button "Submit" at bounding box center [429, 386] width 132 height 33
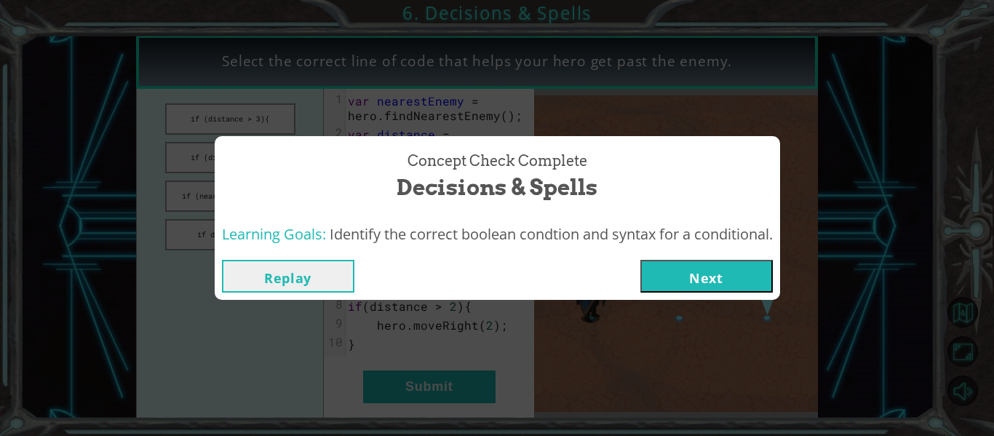
click at [666, 284] on button "Next" at bounding box center [706, 276] width 132 height 33
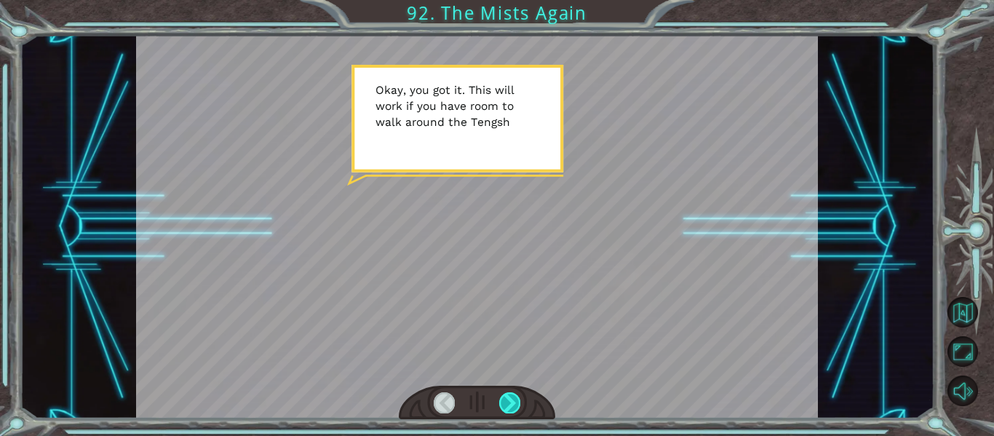
click at [512, 403] on div at bounding box center [509, 402] width 21 height 20
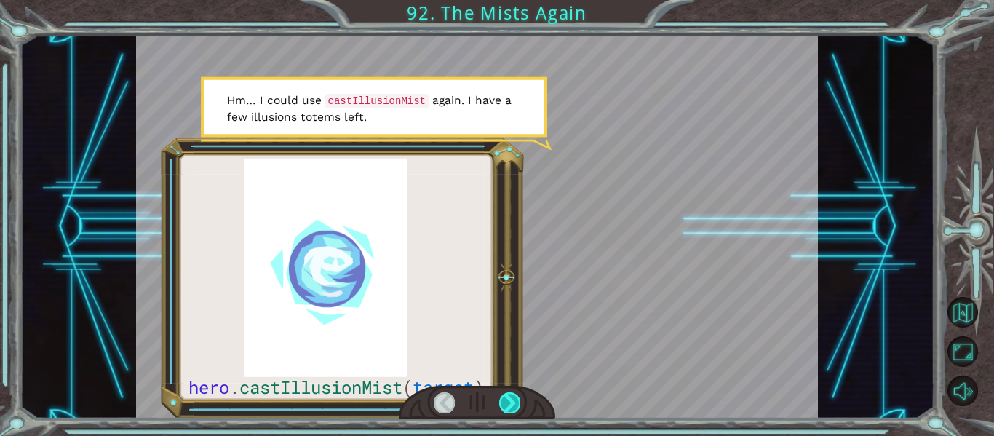
click at [512, 403] on div at bounding box center [509, 402] width 21 height 20
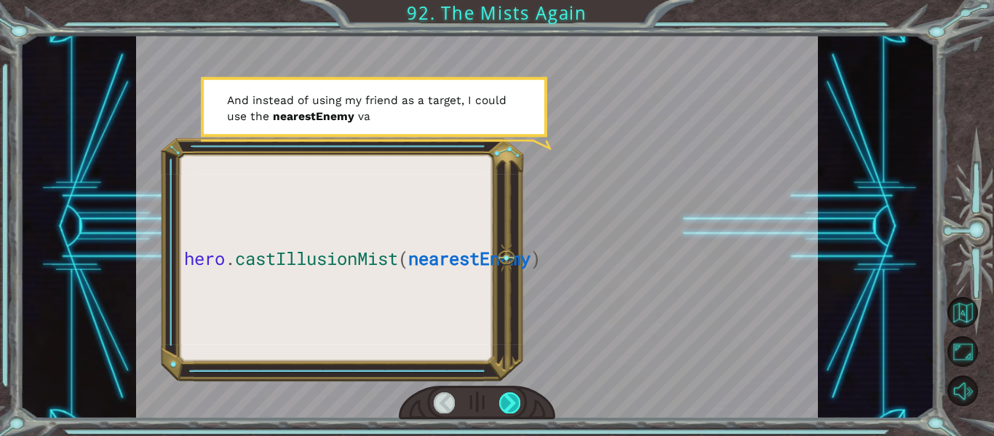
click at [512, 403] on div at bounding box center [509, 402] width 21 height 20
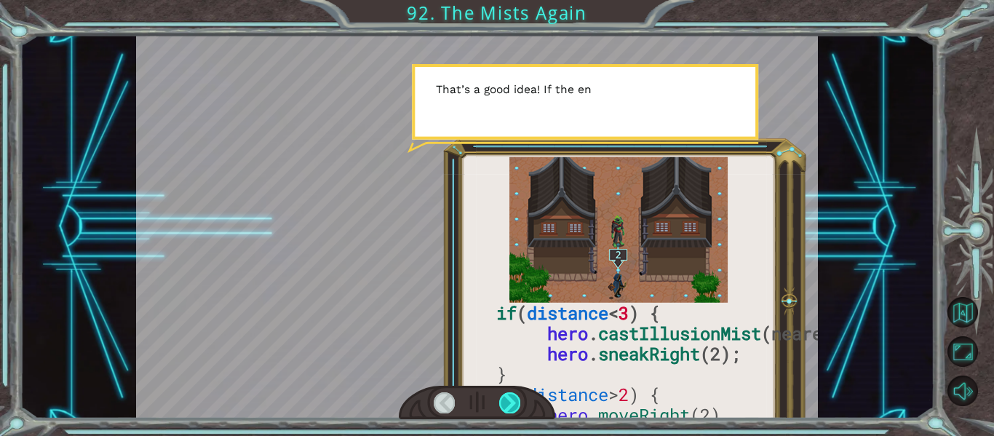
click at [512, 403] on div at bounding box center [509, 402] width 21 height 20
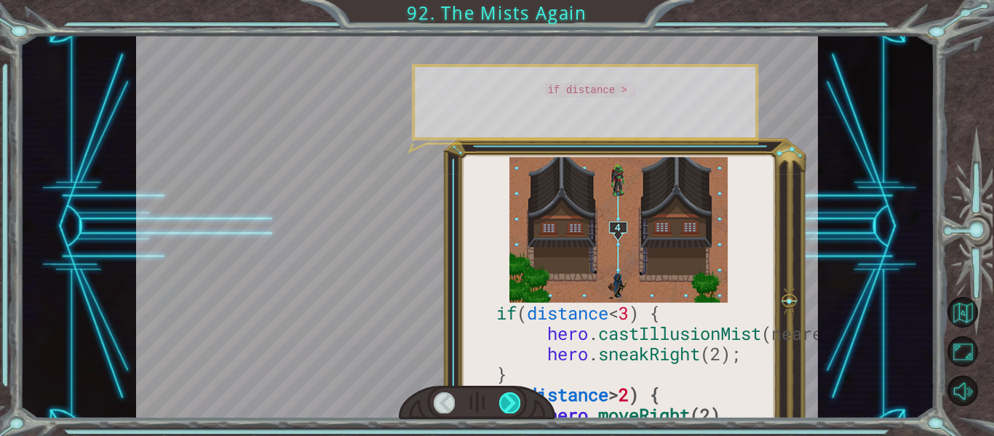
click at [512, 403] on div at bounding box center [509, 402] width 21 height 20
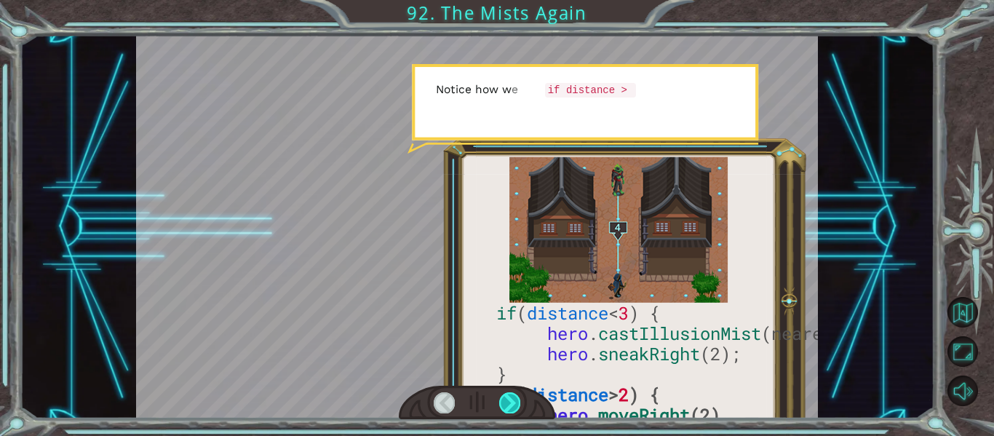
click at [512, 403] on div at bounding box center [509, 402] width 21 height 20
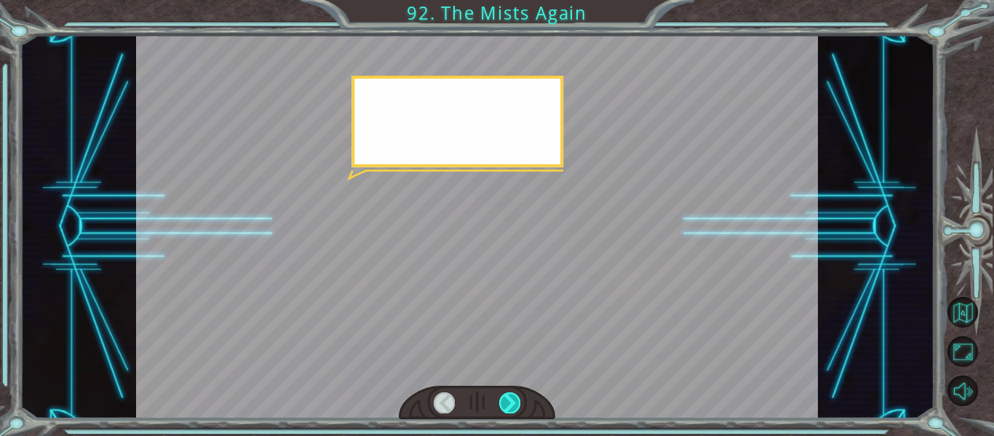
click at [512, 403] on div at bounding box center [509, 402] width 21 height 20
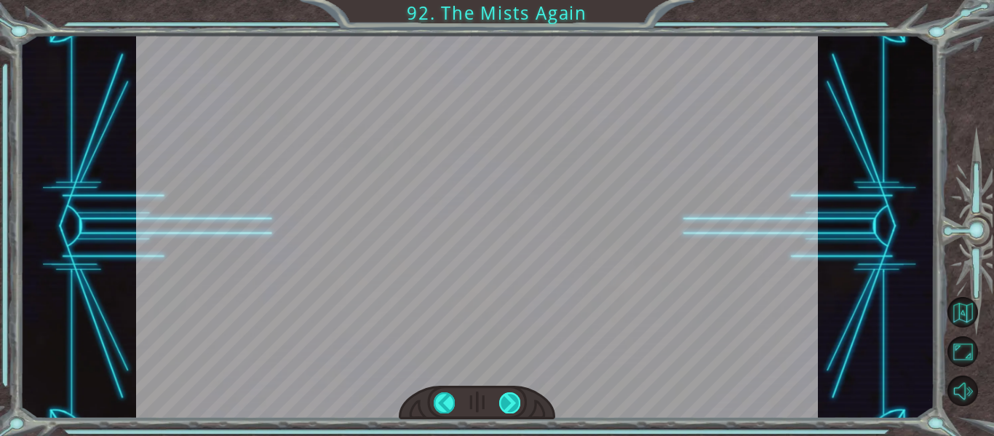
click at [512, 403] on div at bounding box center [509, 402] width 21 height 20
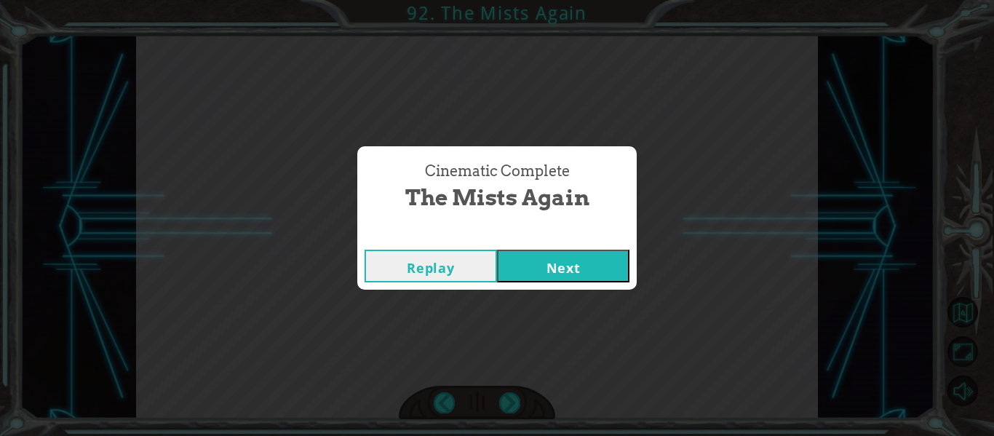
click at [532, 252] on button "Next" at bounding box center [563, 266] width 132 height 33
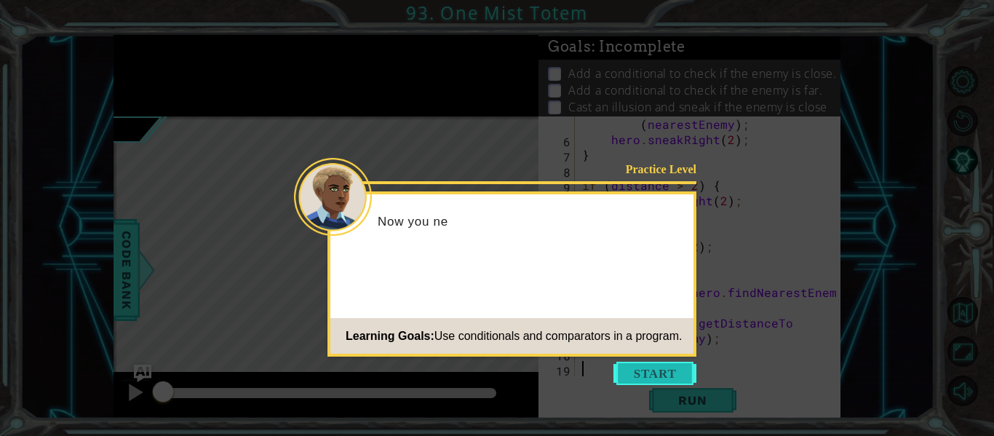
scroll to position [107, 0]
click at [655, 381] on button "Start" at bounding box center [654, 373] width 83 height 23
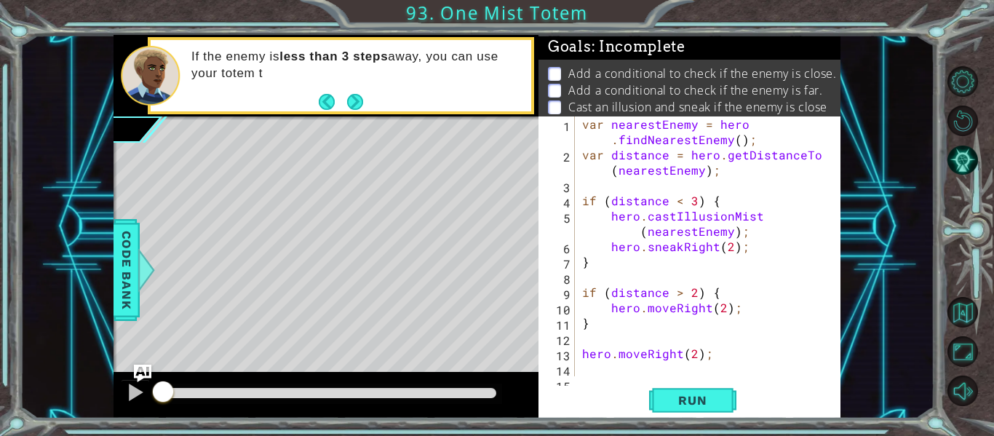
click at [684, 243] on div "var nearestEnemy = hero . findNearestEnemy ( ) ; var distance = hero . getDista…" at bounding box center [712, 269] width 266 height 306
click at [707, 201] on div "var nearestEnemy = hero . findNearestEnemy ( ) ; var distance = hero . getDista…" at bounding box center [712, 269] width 266 height 306
click at [723, 354] on div "var nearestEnemy = hero . findNearestEnemy ( ) ; var distance = hero . getDista…" at bounding box center [712, 269] width 266 height 306
type textarea "hero.moveRight(2);"
click at [702, 423] on div "1 ההההההההההההההההההההההההההההההההההההההההההההההההההההההההההההההההההההההההההההה…" at bounding box center [497, 218] width 994 height 436
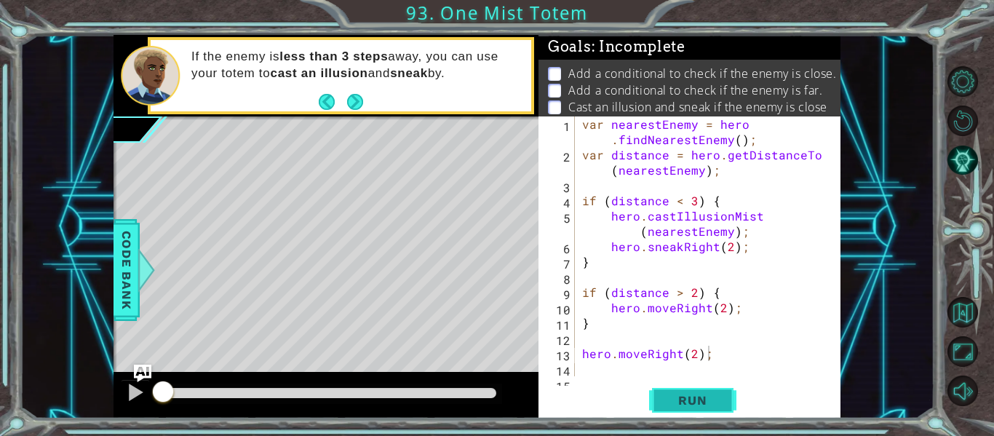
click at [704, 394] on span "Run" at bounding box center [692, 400] width 57 height 15
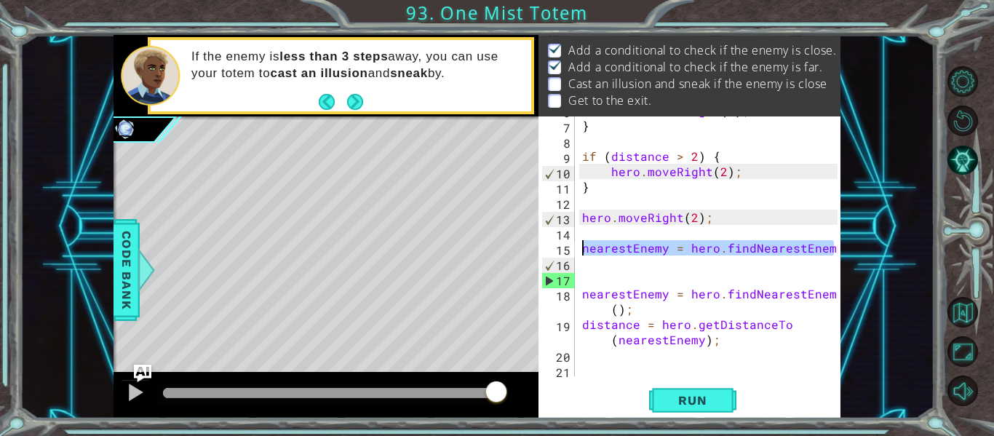
scroll to position [0, 7]
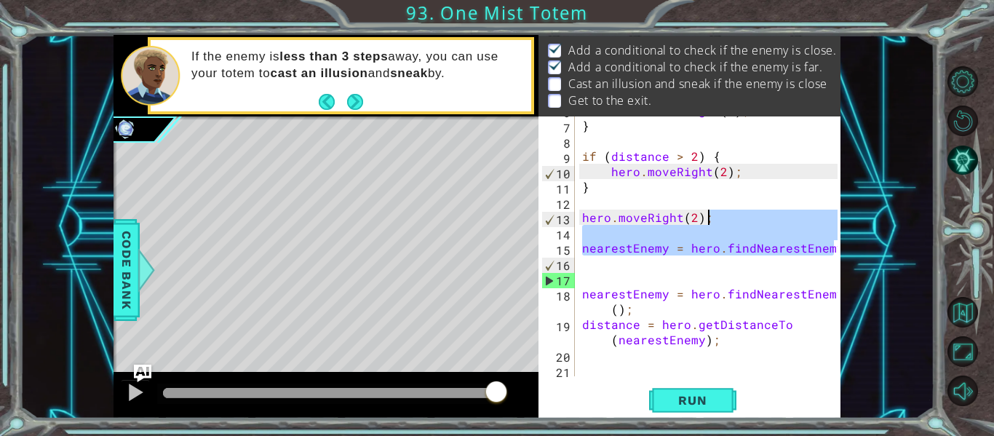
type textarea "nearestEnemy = hero.findNearestEnemy"
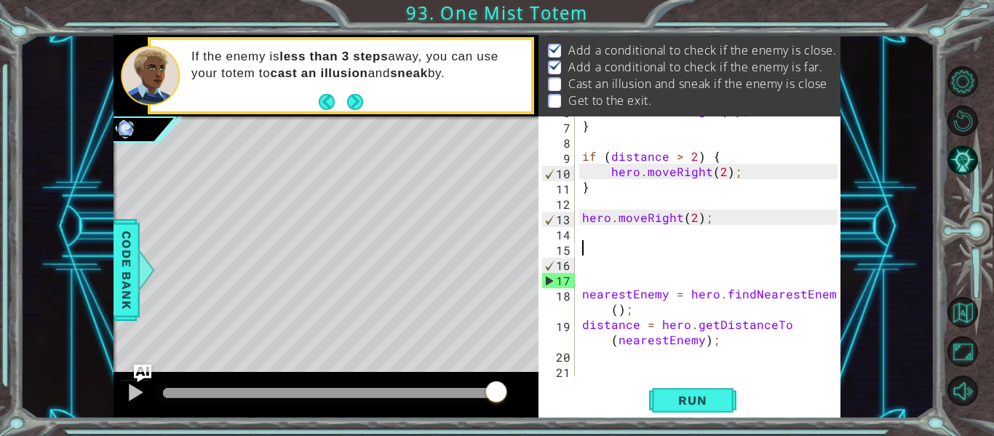
scroll to position [0, 0]
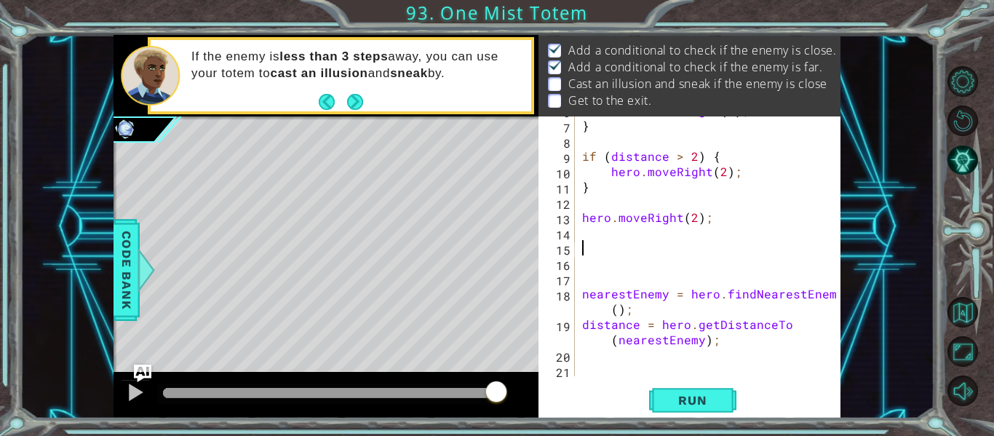
click at [748, 345] on div "hero . sneakRight ( 2 ) ; } if ( distance > 2 ) { hero . moveRight ( 2 ) ; } he…" at bounding box center [712, 248] width 266 height 290
type textarea "distance = hero.getDistanceTo(nearestEnemy);"
click at [707, 402] on span "Run" at bounding box center [692, 400] width 57 height 15
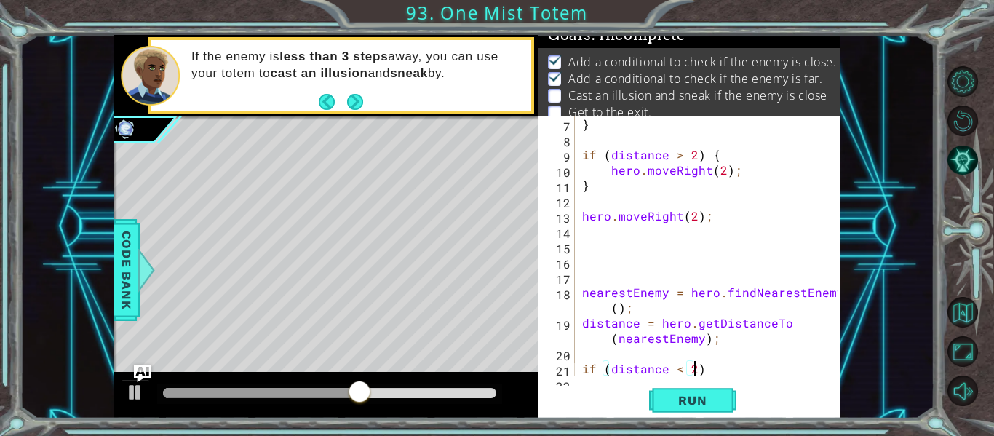
scroll to position [0, 7]
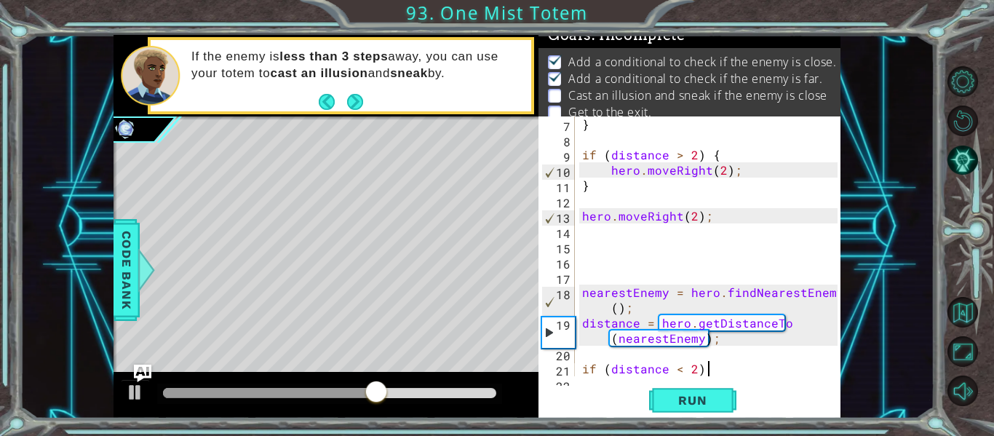
type textarea "if (distance < 2) {"
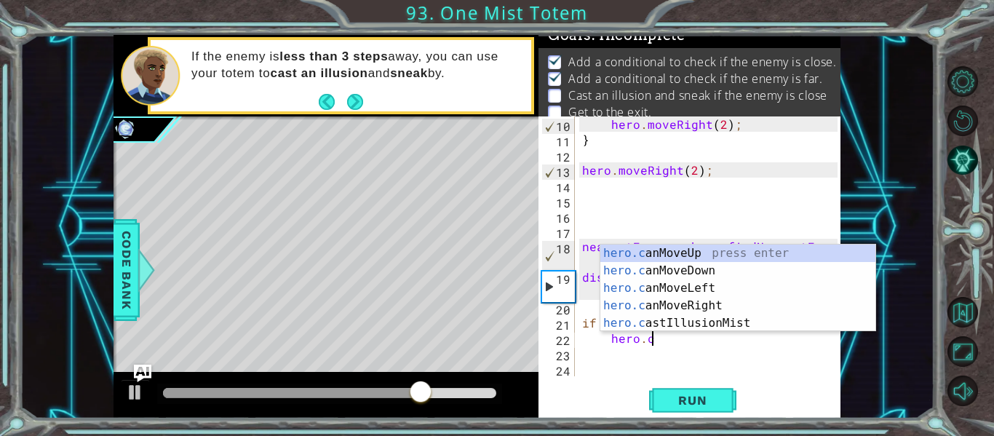
scroll to position [0, 4]
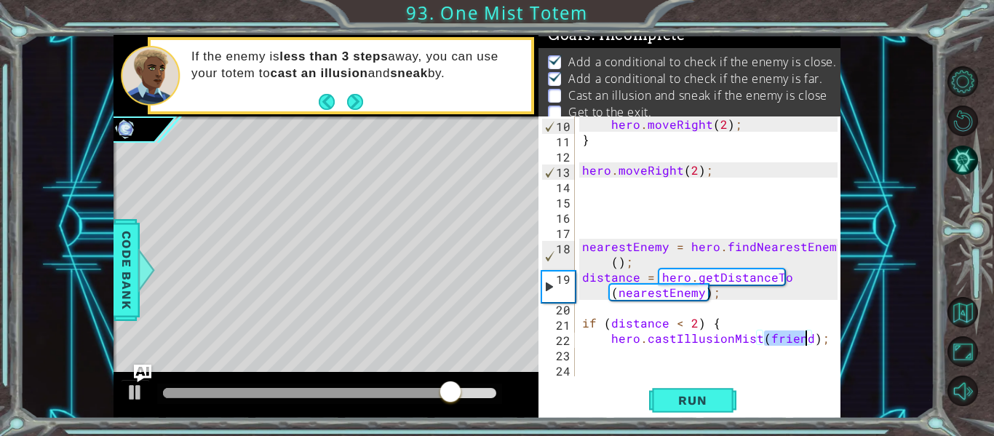
type textarea "hero.castIllusionMist();"
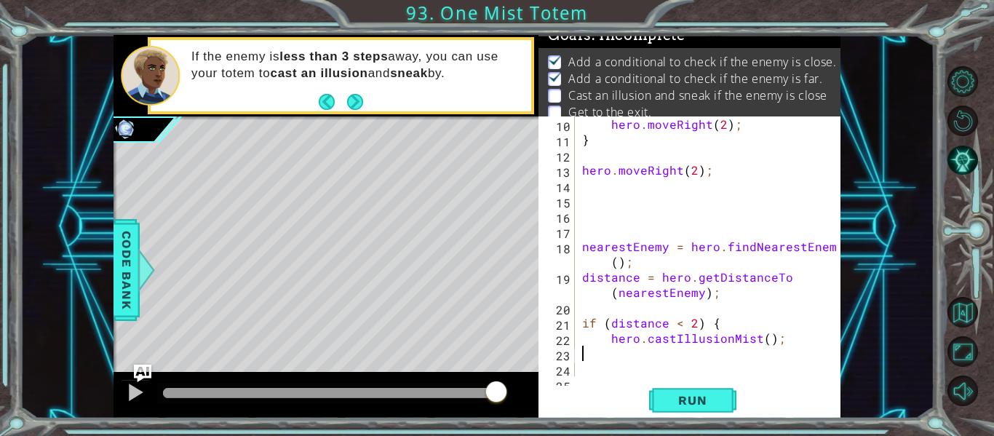
scroll to position [0, 0]
type textarea "}"
click at [682, 398] on span "Run" at bounding box center [692, 400] width 57 height 15
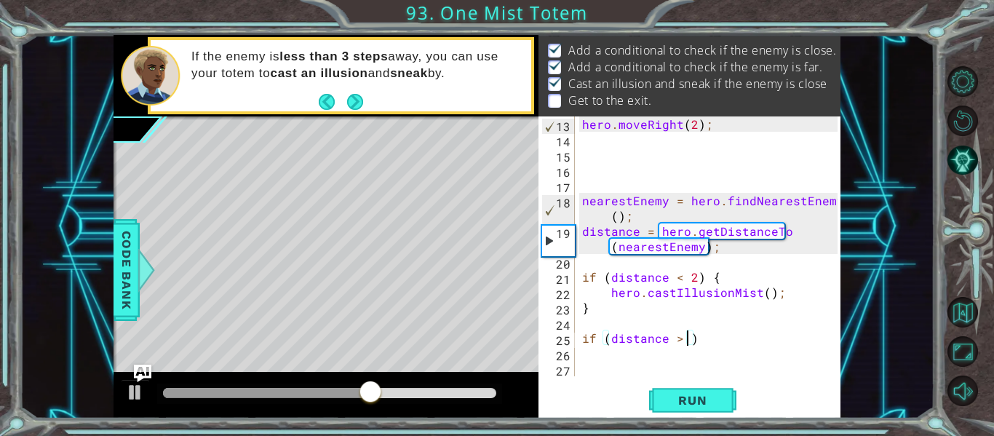
scroll to position [0, 7]
type textarea "if (distance > 2) {"
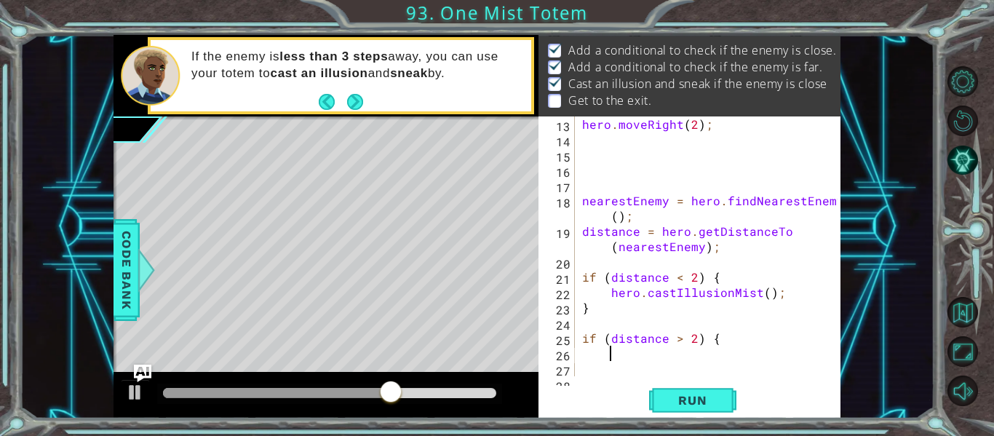
scroll to position [0, 1]
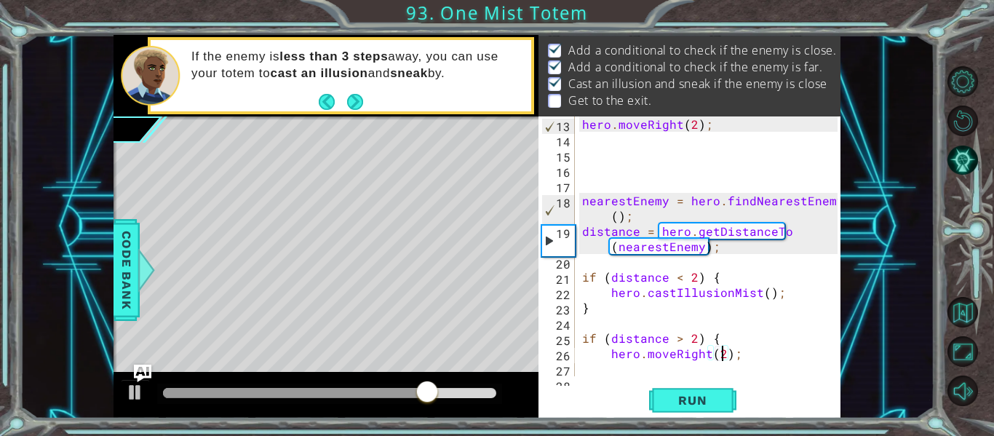
scroll to position [0, 9]
type textarea "hero.moveRight(2);"
click at [688, 396] on span "Run" at bounding box center [692, 400] width 57 height 15
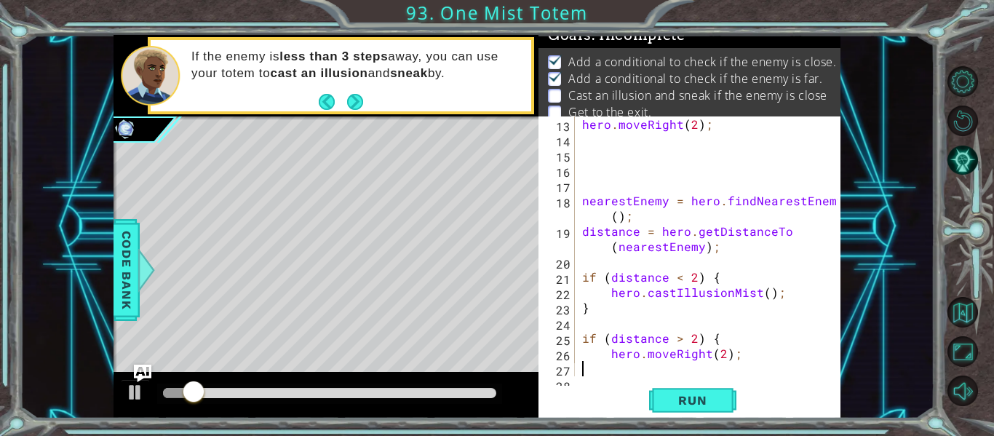
scroll to position [0, 0]
type textarea "{"
click at [693, 391] on button "Run" at bounding box center [692, 401] width 87 height 30
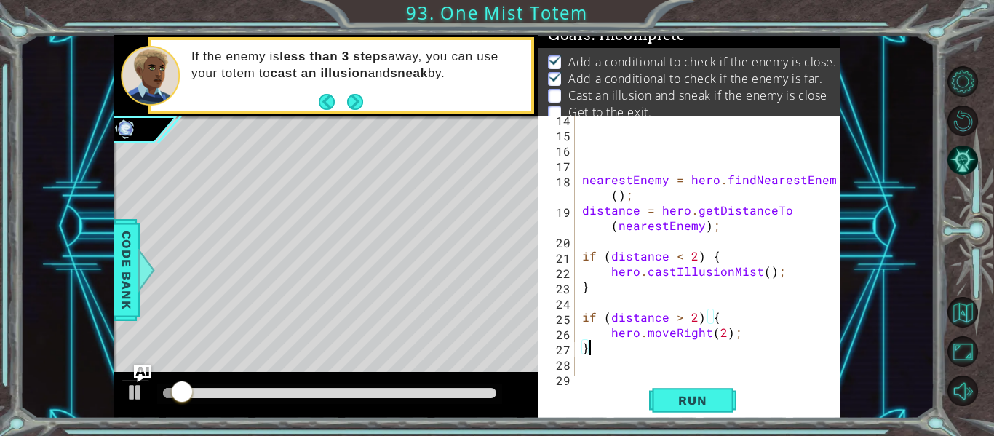
scroll to position [251, 0]
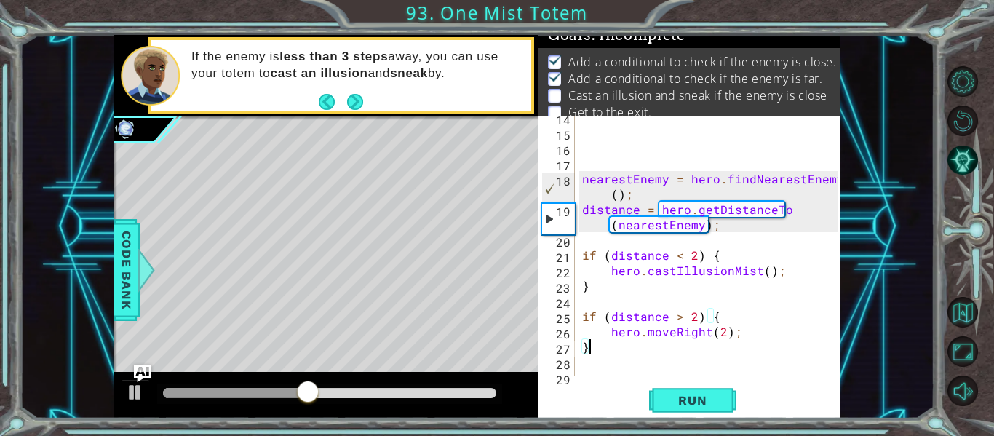
click at [393, 390] on div at bounding box center [329, 393] width 333 height 10
click at [749, 327] on div "nearestEnemy = hero . findNearestEnemy ( ) ; distance = hero . getDistanceTo ( …" at bounding box center [712, 255] width 266 height 290
type textarea "hero.moveRight(2);"
click at [663, 299] on div "nearestEnemy = hero . findNearestEnemy ( ) ; distance = hero . getDistanceTo ( …" at bounding box center [712, 255] width 266 height 290
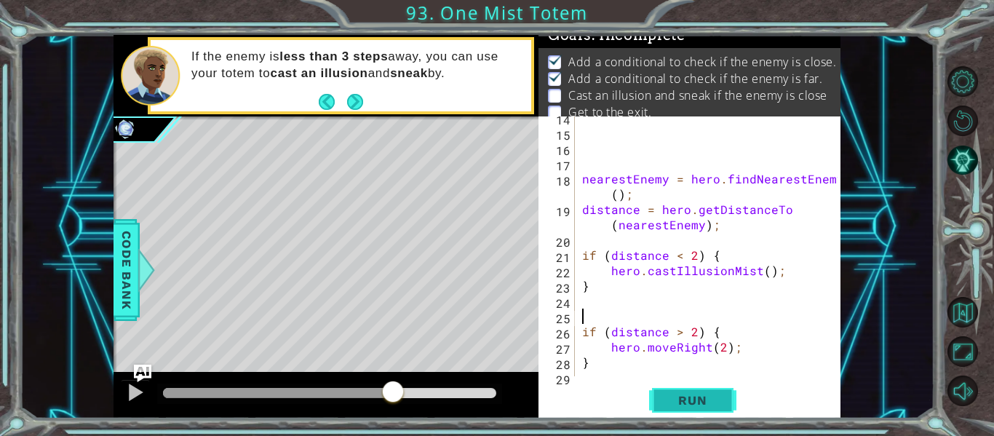
click at [674, 391] on button "Run" at bounding box center [692, 401] width 87 height 30
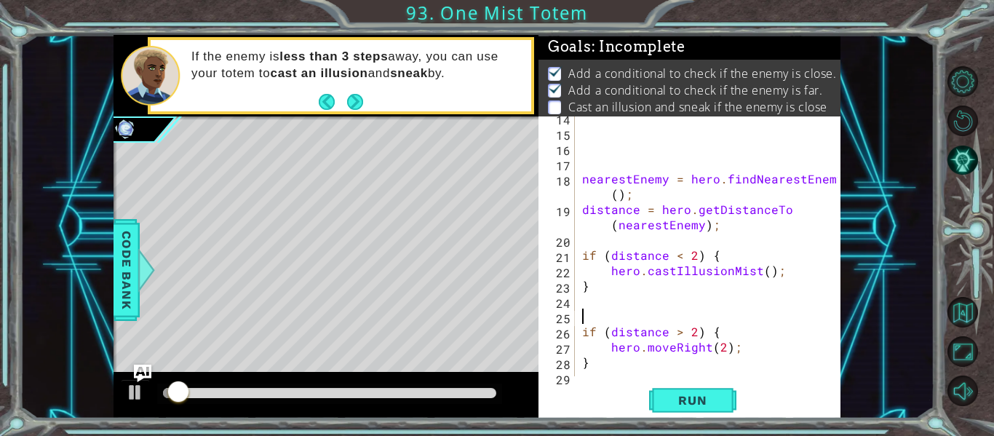
scroll to position [23, 0]
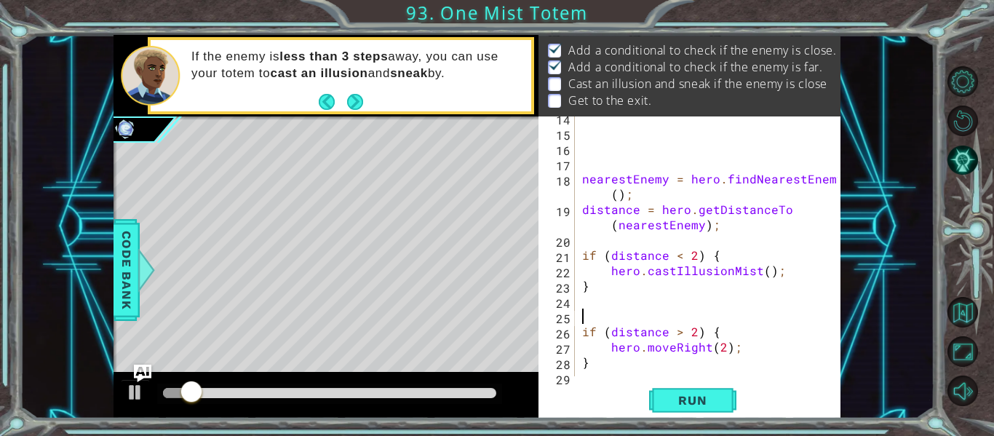
click at [754, 319] on div "nearestEnemy = hero . findNearestEnemy ( ) ; distance = hero . getDistanceTo ( …" at bounding box center [712, 255] width 266 height 290
click at [749, 327] on div "nearestEnemy = hero . findNearestEnemy ( ) ; distance = hero . getDistanceTo ( …" at bounding box center [712, 255] width 266 height 290
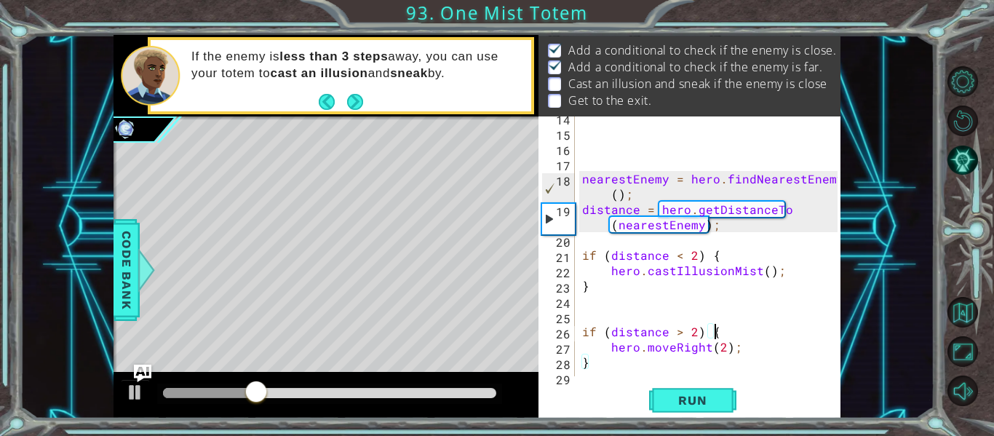
click at [736, 261] on div "nearestEnemy = hero . findNearestEnemy ( ) ; distance = hero . getDistanceTo ( …" at bounding box center [712, 255] width 266 height 290
click at [785, 281] on div "nearestEnemy = hero . findNearestEnemy ( ) ; distance = hero . getDistanceTo ( …" at bounding box center [712, 255] width 266 height 290
type textarea "}"
click at [717, 389] on button "Run" at bounding box center [692, 401] width 87 height 30
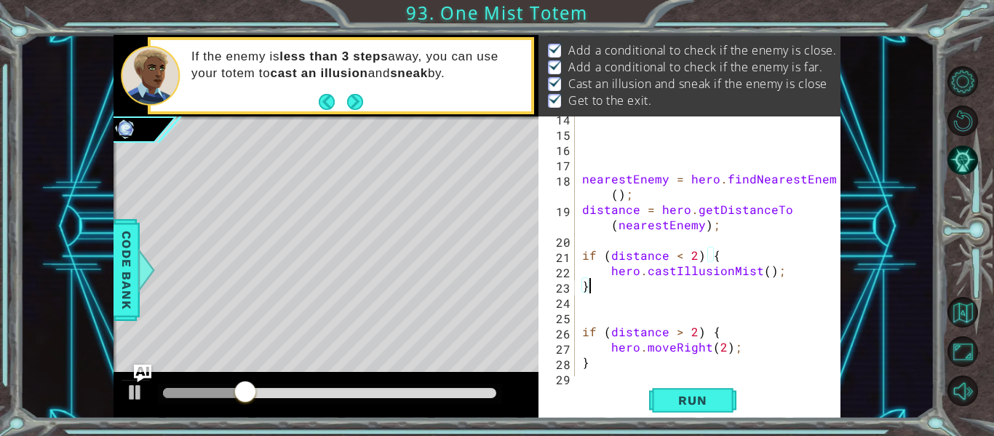
click at [423, 394] on div at bounding box center [329, 393] width 333 height 10
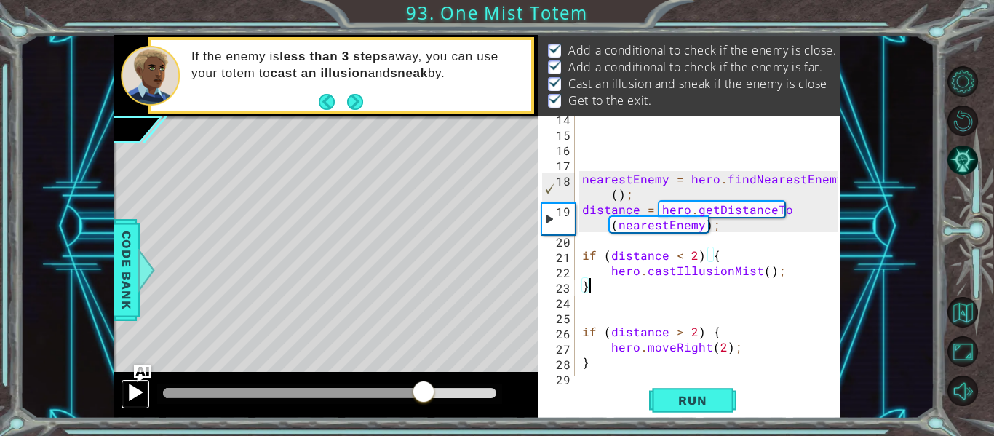
click at [132, 400] on div at bounding box center [135, 392] width 19 height 19
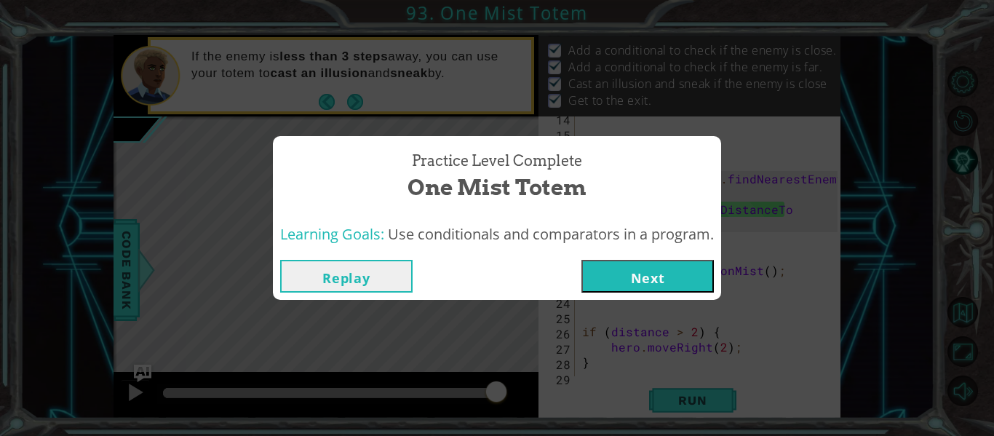
click at [631, 261] on button "Next" at bounding box center [647, 276] width 132 height 33
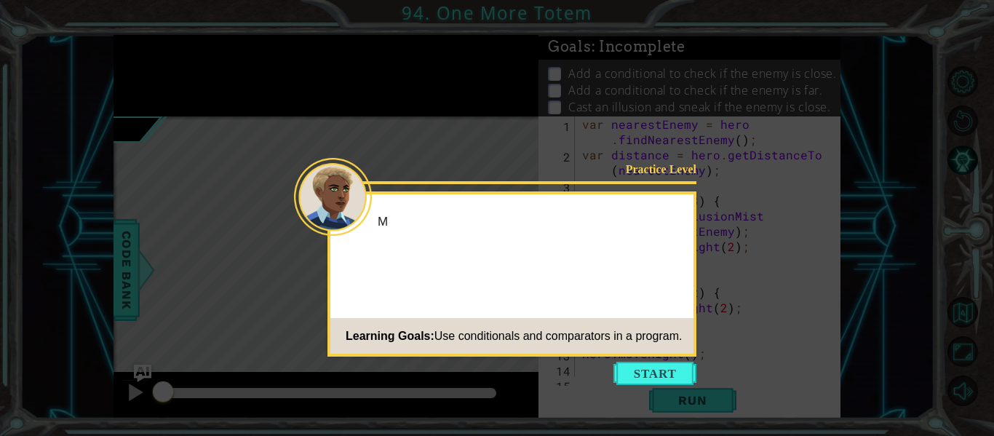
scroll to position [15, 0]
click at [645, 370] on button "Start" at bounding box center [654, 373] width 83 height 23
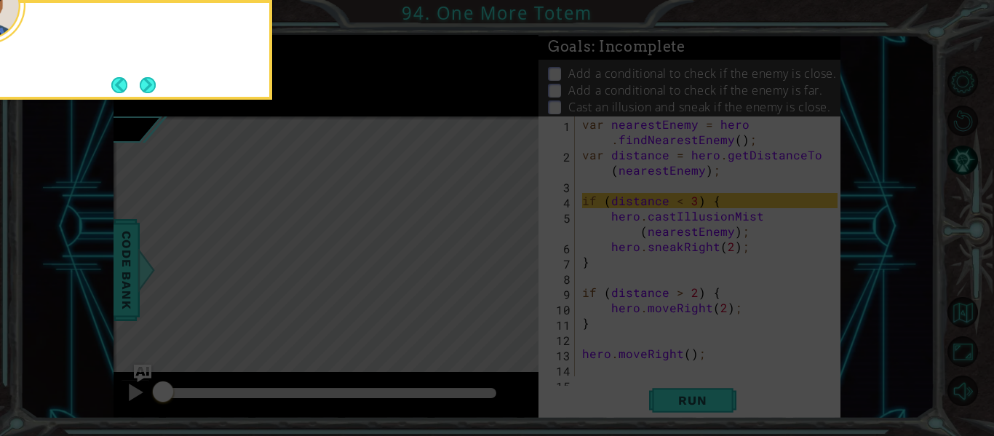
scroll to position [0, 0]
click at [151, 84] on button "Next" at bounding box center [147, 85] width 24 height 24
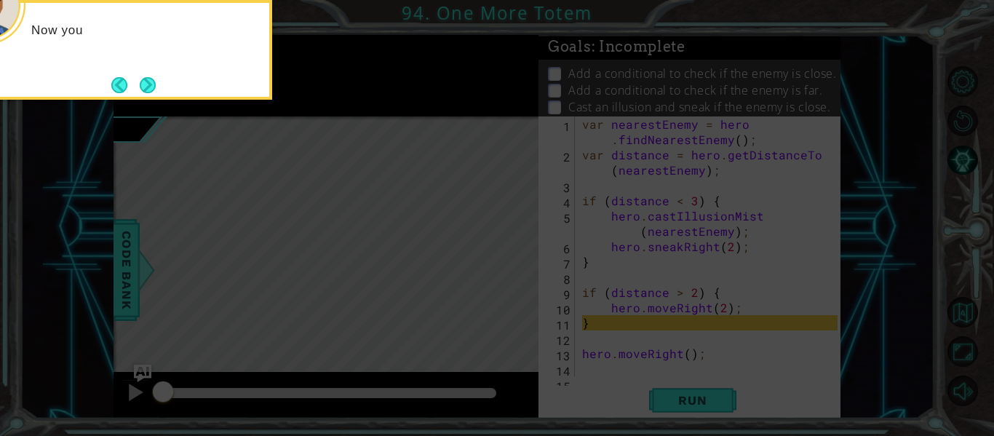
click at [151, 84] on button "Next" at bounding box center [148, 84] width 16 height 16
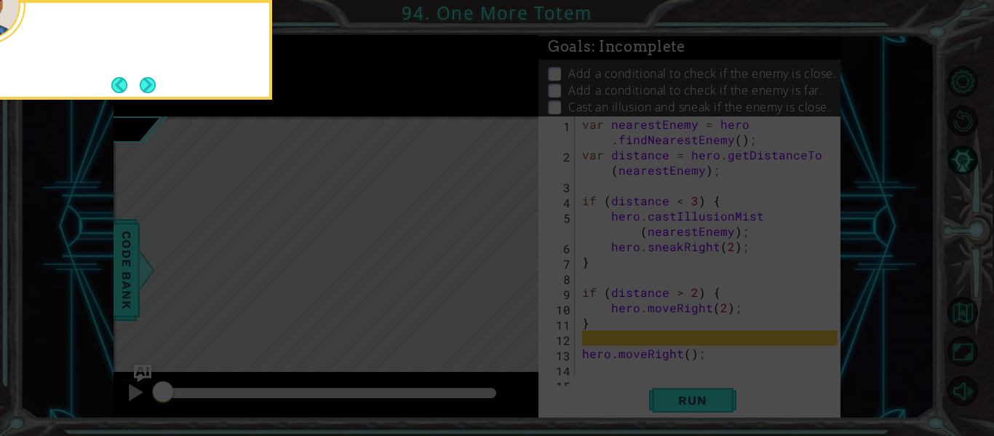
click at [151, 84] on button "Next" at bounding box center [147, 84] width 25 height 25
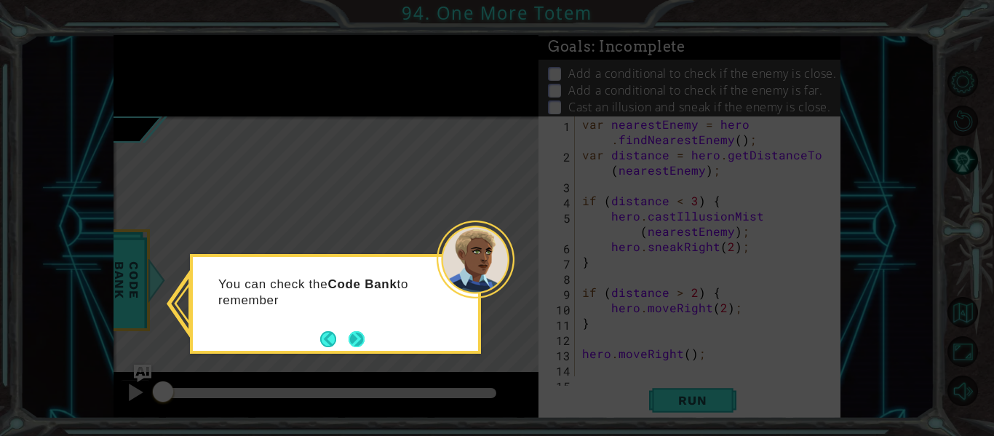
click at [364, 338] on button "Next" at bounding box center [356, 338] width 17 height 17
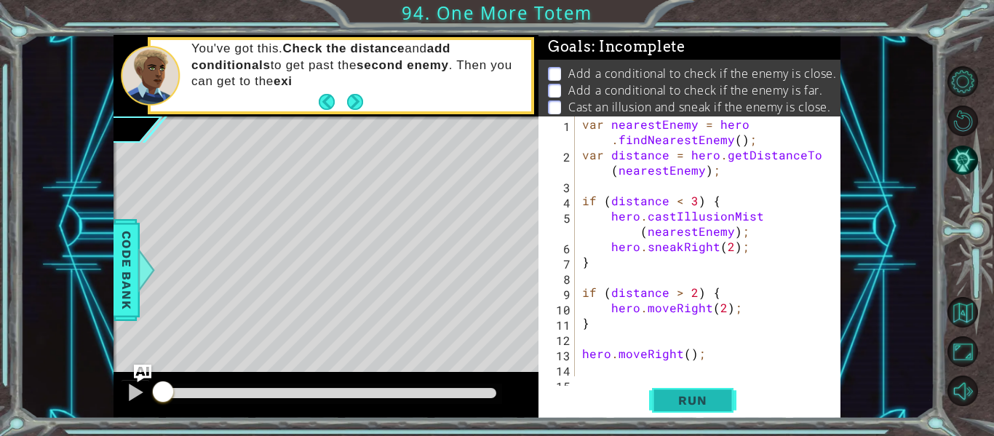
click at [669, 405] on span "Run" at bounding box center [692, 400] width 57 height 15
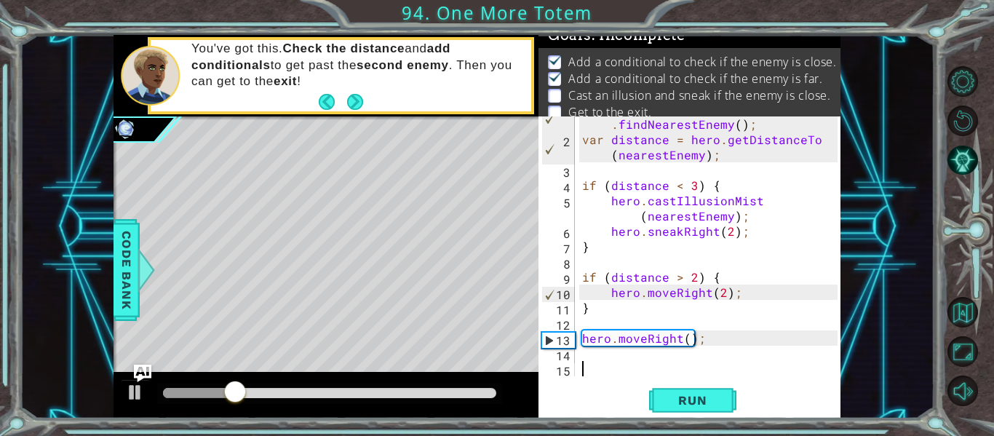
scroll to position [15, 0]
click at [690, 389] on button "Run" at bounding box center [692, 401] width 87 height 30
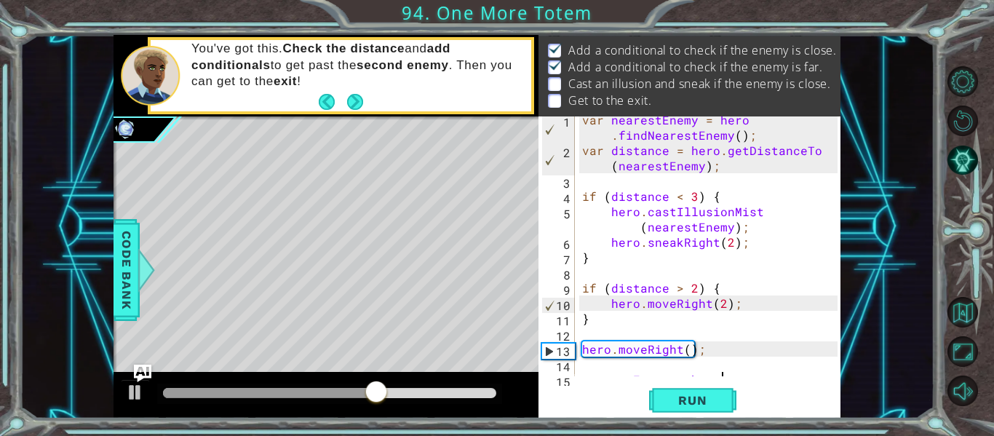
scroll to position [31, 0]
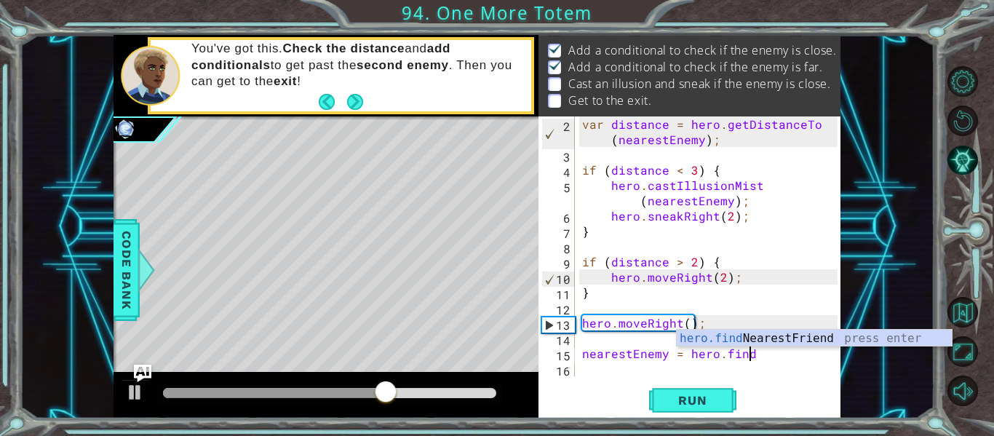
type textarea "nearestEnemy = hero.find"
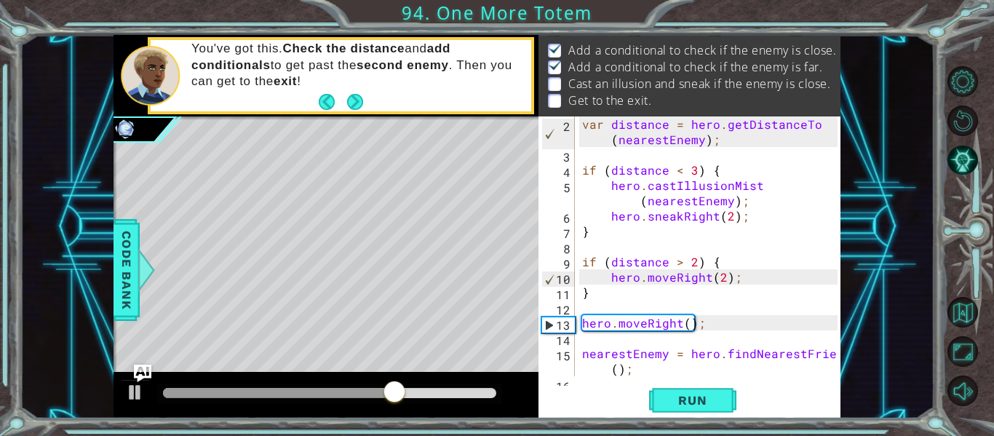
scroll to position [61, 0]
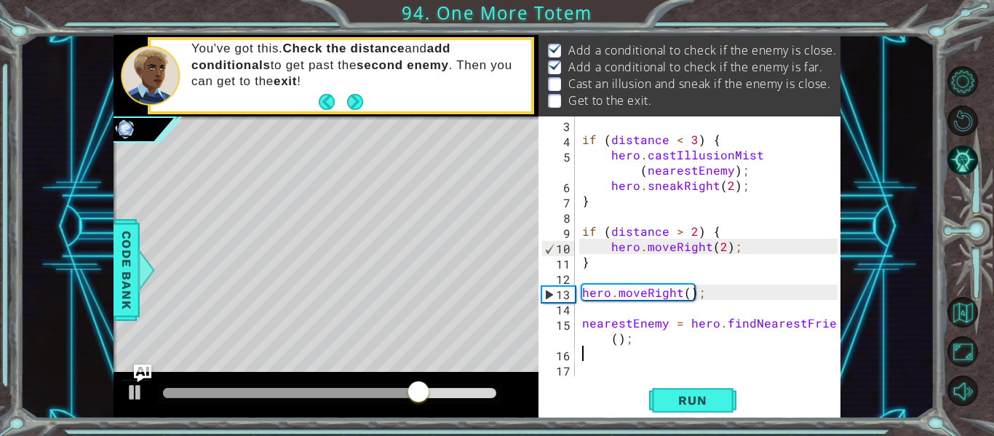
click at [805, 330] on div "if ( distance < 3 ) { hero . castIllusionMist ( nearestEnemy ) ; hero . sneakRi…" at bounding box center [712, 261] width 266 height 290
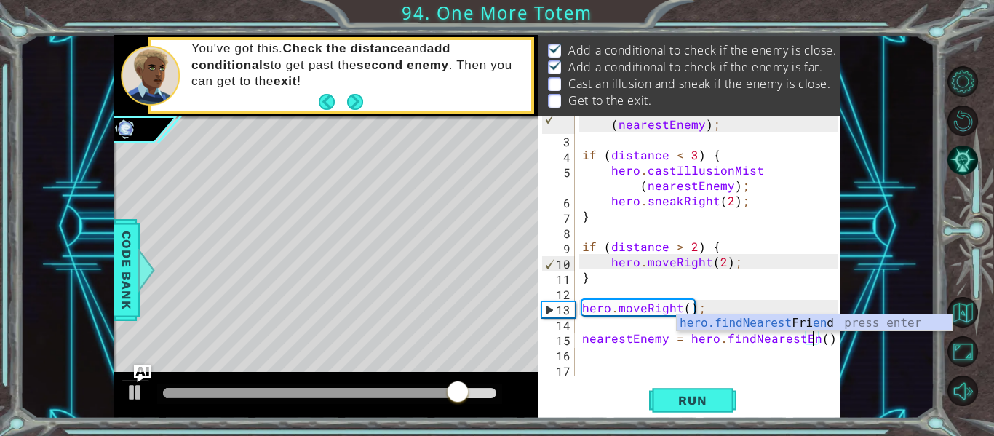
scroll to position [0, 16]
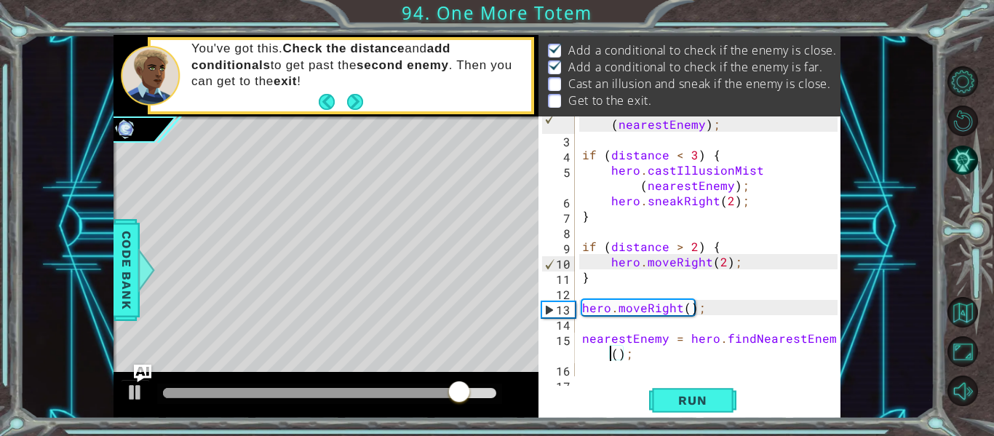
type textarea "nearestEnemy = hero.findNearestEnemy();"
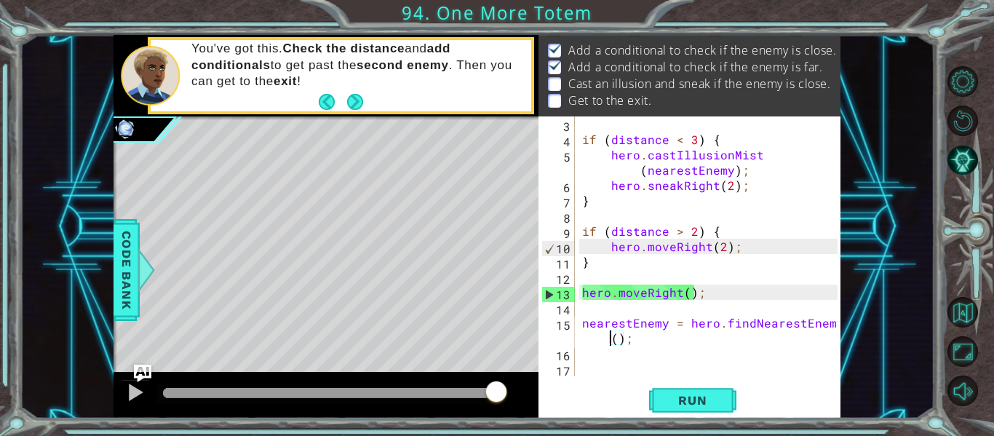
scroll to position [61, 0]
click at [698, 343] on div "if ( distance < 3 ) { hero . castIllusionMist ( nearestEnemy ) ; hero . sneakRi…" at bounding box center [712, 261] width 266 height 290
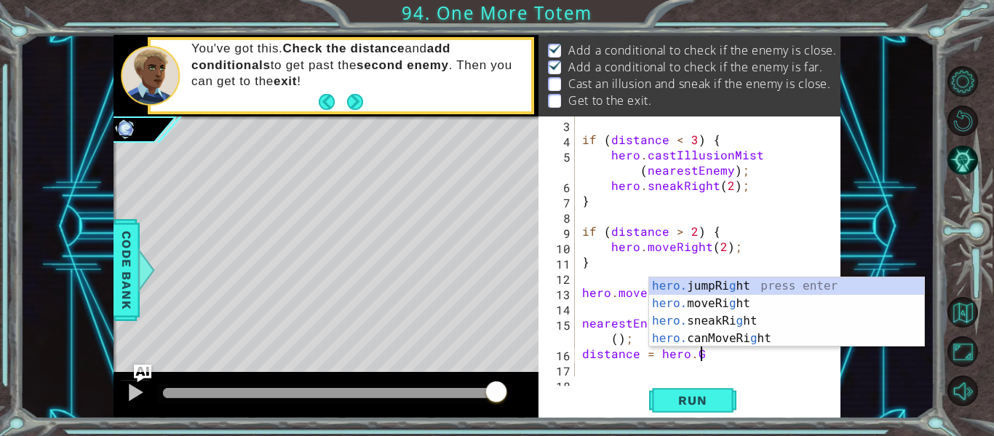
scroll to position [0, 7]
type textarea "distance = hero."
